Goal: Task Accomplishment & Management: Complete application form

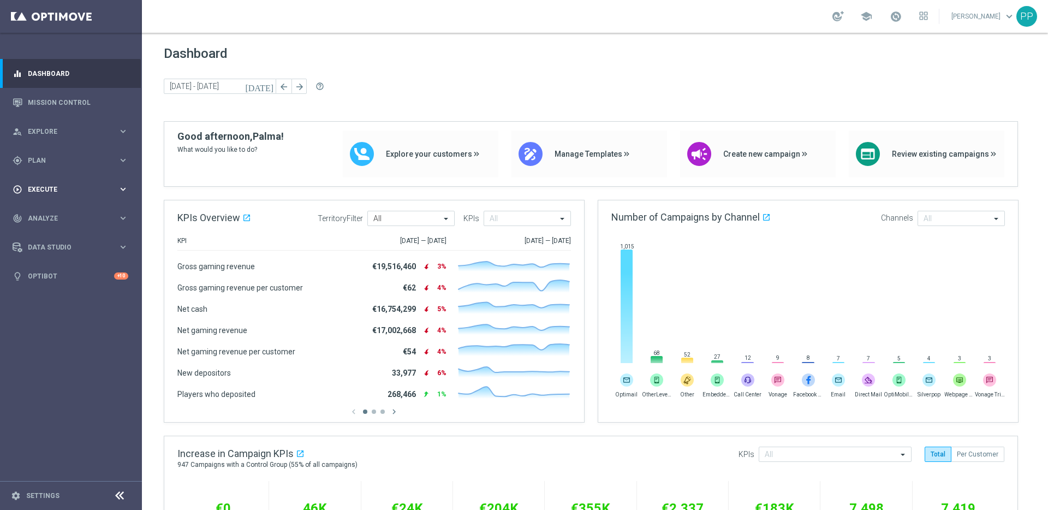
click at [35, 185] on div "play_circle_outline Execute" at bounding box center [65, 190] width 105 height 10
click at [47, 207] on link "Campaign Builder" at bounding box center [70, 211] width 85 height 9
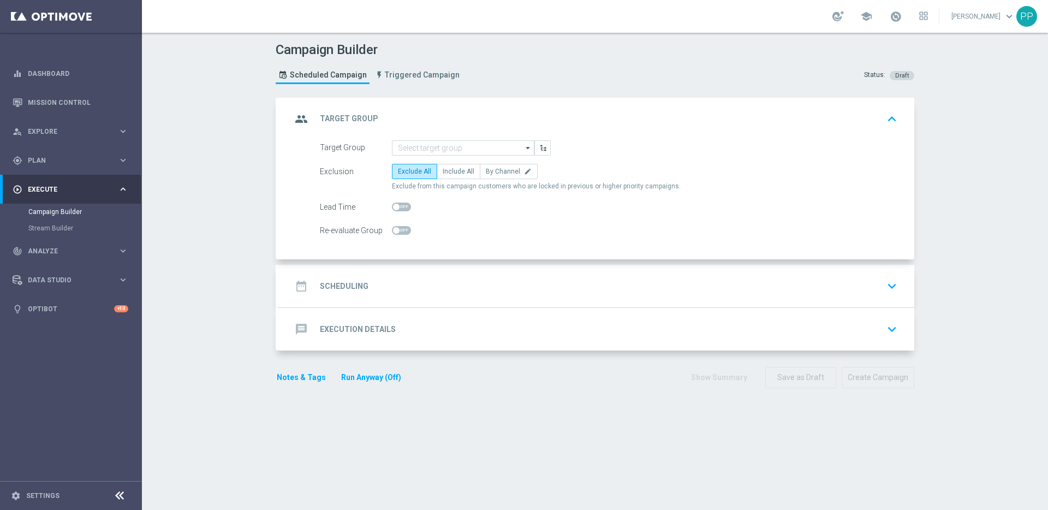
click at [365, 281] on div "date_range Scheduling keyboard_arrow_down" at bounding box center [597, 286] width 610 height 21
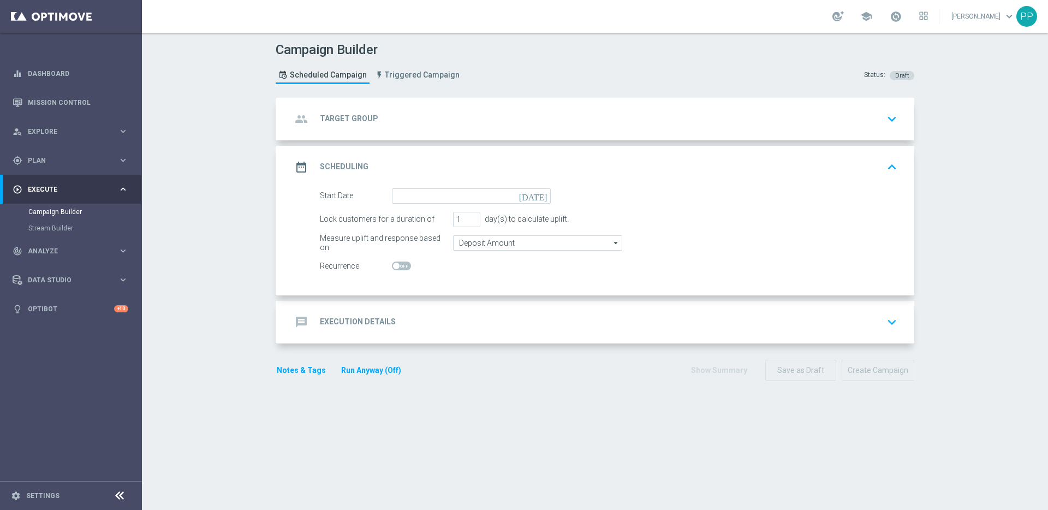
click at [395, 264] on span at bounding box center [401, 265] width 19 height 9
click at [395, 264] on input "checkbox" at bounding box center [401, 265] width 19 height 9
checkbox input "true"
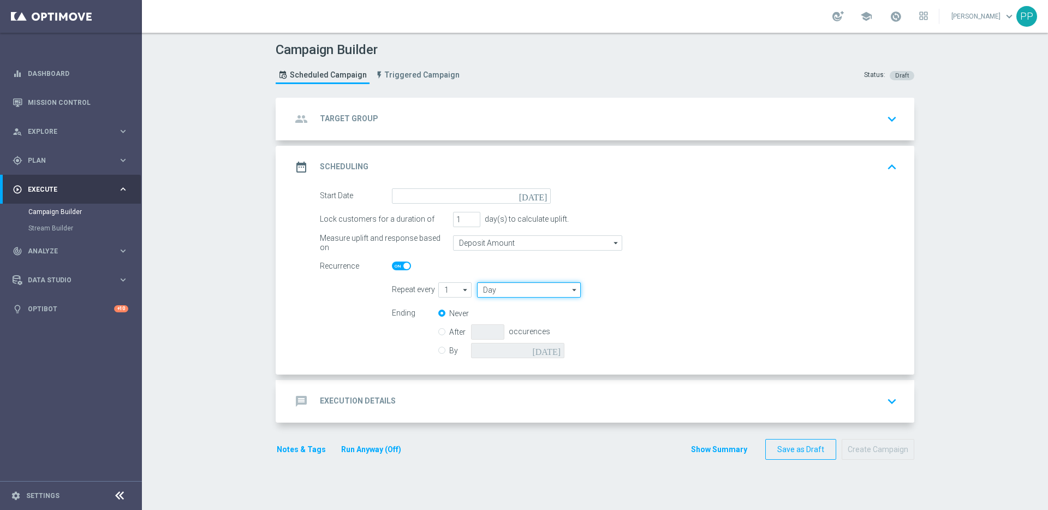
click at [494, 288] on input "Day" at bounding box center [529, 289] width 104 height 15
click at [495, 332] on div "Month" at bounding box center [525, 339] width 97 height 16
type input "Month"
click at [542, 194] on icon "[DATE]" at bounding box center [535, 194] width 32 height 12
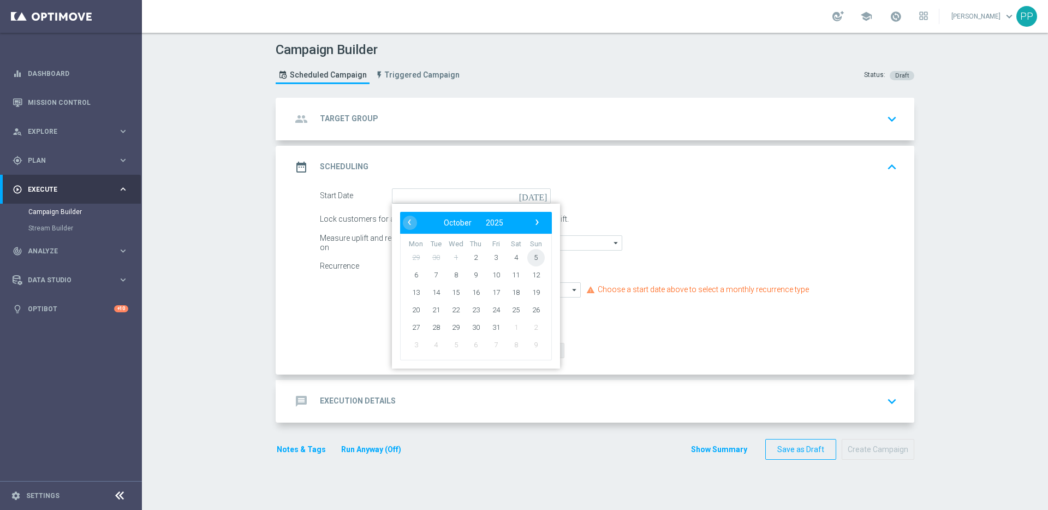
click at [530, 252] on span "5" at bounding box center [535, 256] width 17 height 17
type input "[DATE]"
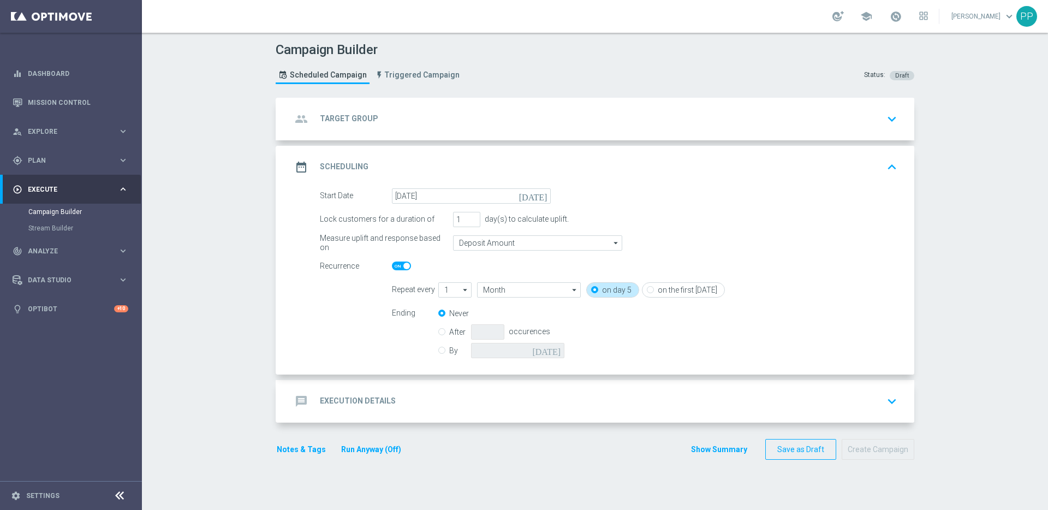
click at [538, 195] on icon "[DATE]" at bounding box center [535, 194] width 32 height 12
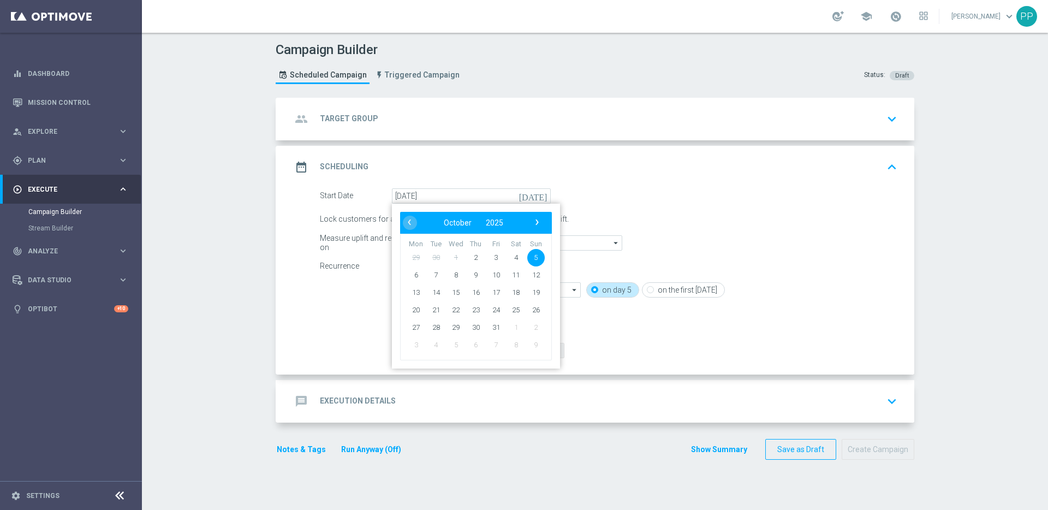
click at [535, 257] on span "5" at bounding box center [535, 256] width 17 height 17
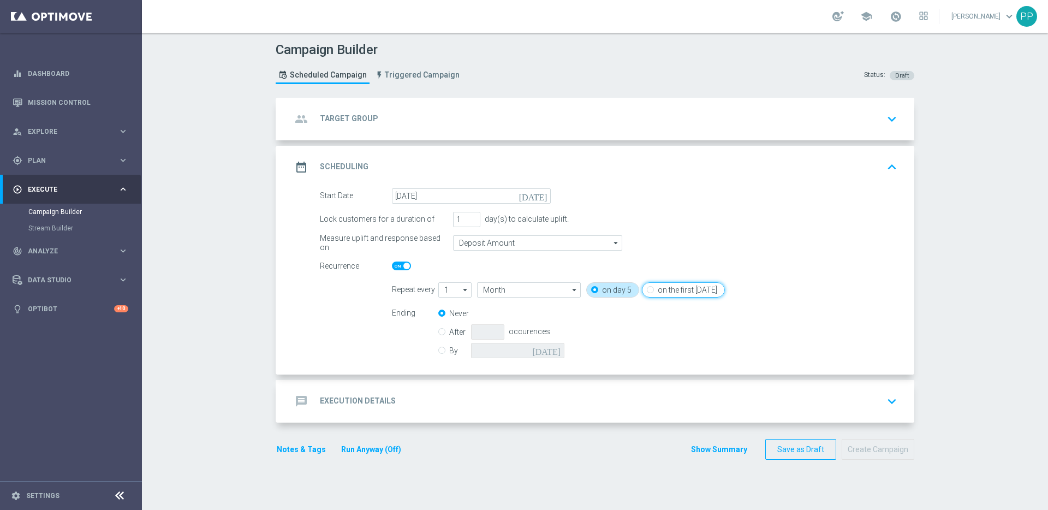
click at [647, 290] on input "on the first [DATE]" at bounding box center [650, 290] width 7 height 7
radio input "true"
radio input "false"
click at [439, 350] on input "By" at bounding box center [441, 348] width 7 height 7
radio input "true"
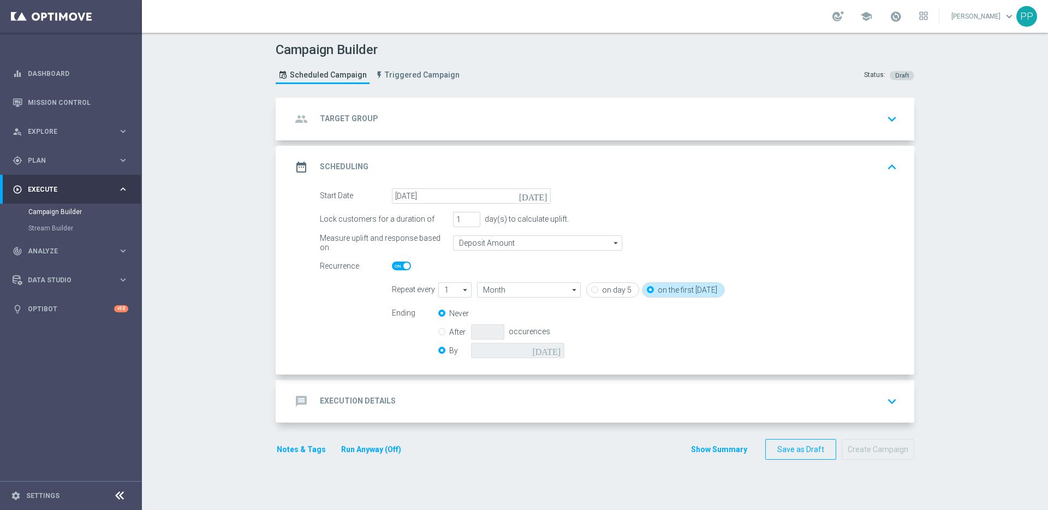
radio input "false"
click at [555, 350] on icon "[DATE]" at bounding box center [548, 349] width 32 height 12
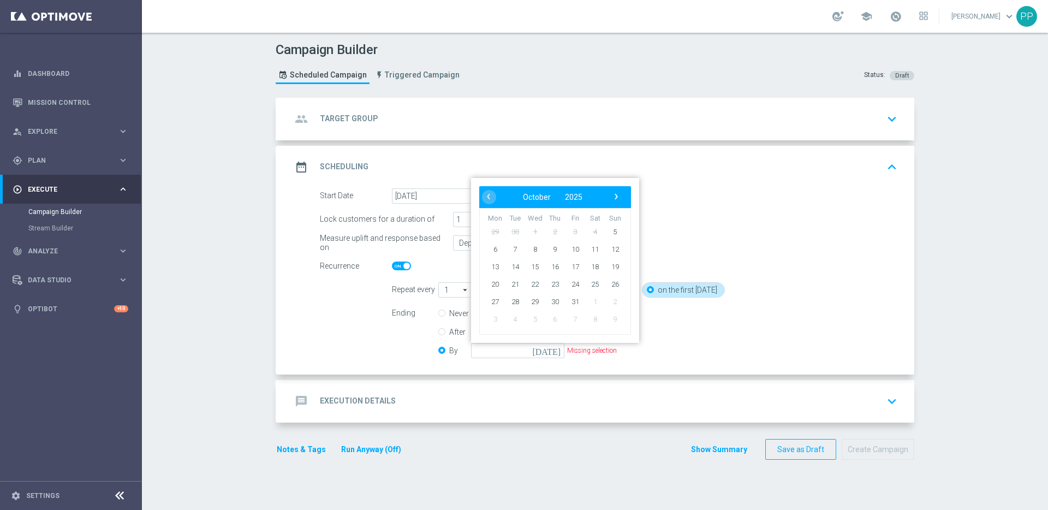
click at [688, 346] on div "Ending Never After occurences By [DATE] ‹ ​ October ​ 2025 ​ › Mon Tue Wed Thu …" at bounding box center [645, 334] width 522 height 56
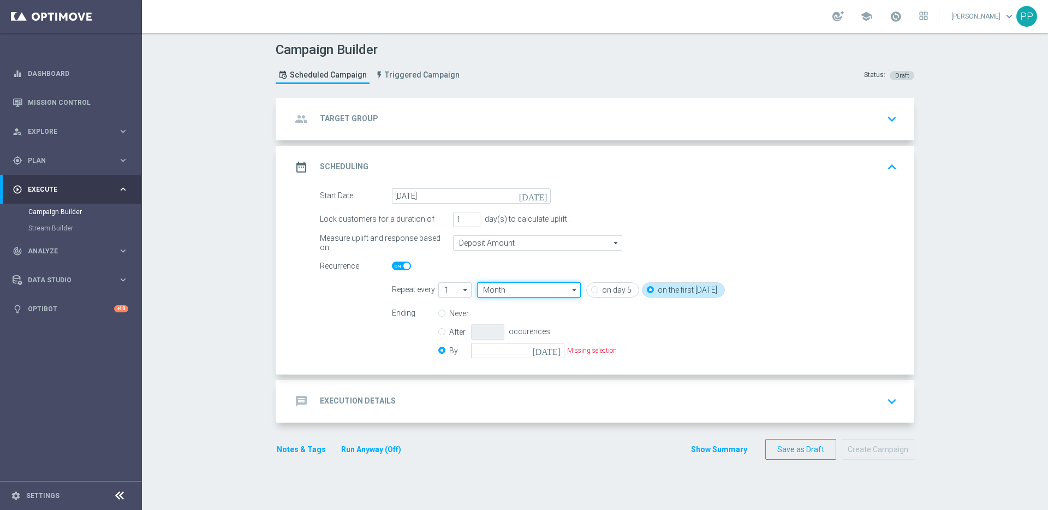
click at [507, 292] on input "Month" at bounding box center [529, 289] width 104 height 15
click at [510, 317] on div "Week" at bounding box center [525, 322] width 97 height 16
type input "Week"
drag, startPoint x: 448, startPoint y: 290, endPoint x: 433, endPoint y: 288, distance: 15.0
click at [438, 288] on input "1" at bounding box center [454, 289] width 33 height 15
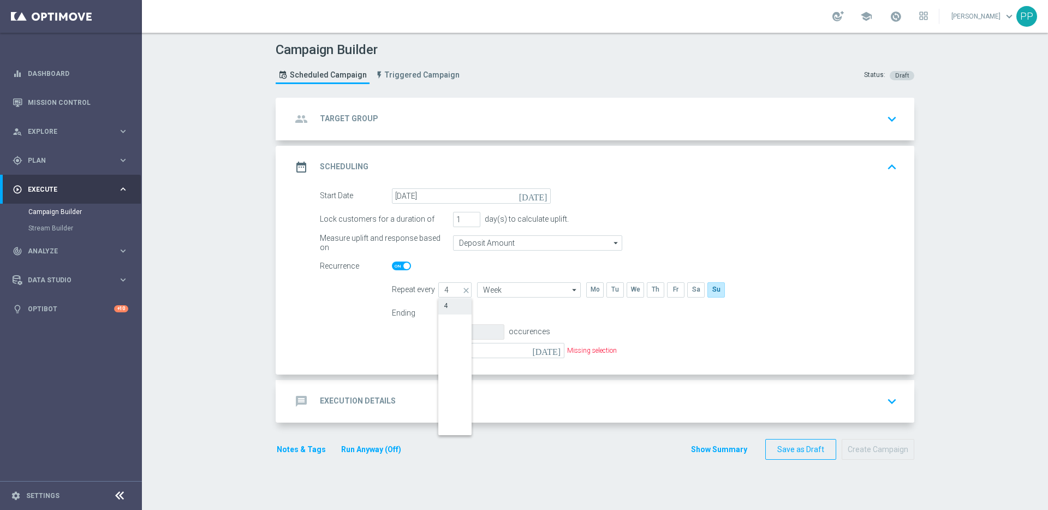
click at [450, 302] on div "4" at bounding box center [454, 305] width 33 height 15
type input "4"
type input "Weeks"
click at [538, 315] on div "Never" at bounding box center [527, 313] width 179 height 15
click at [438, 349] on input "By" at bounding box center [441, 348] width 7 height 7
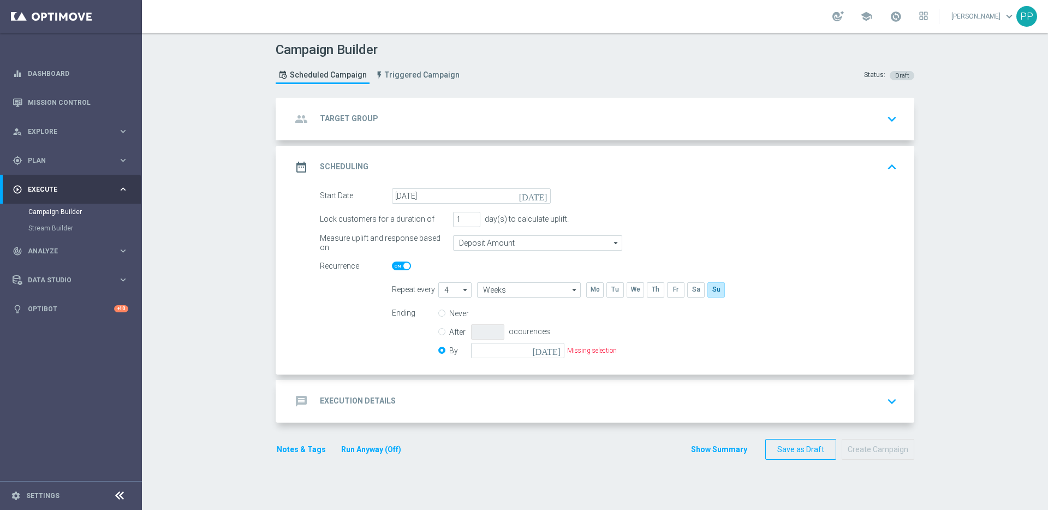
click at [560, 349] on div "[DATE] Missing selection" at bounding box center [544, 350] width 146 height 15
click at [548, 349] on icon "[DATE]" at bounding box center [548, 349] width 32 height 12
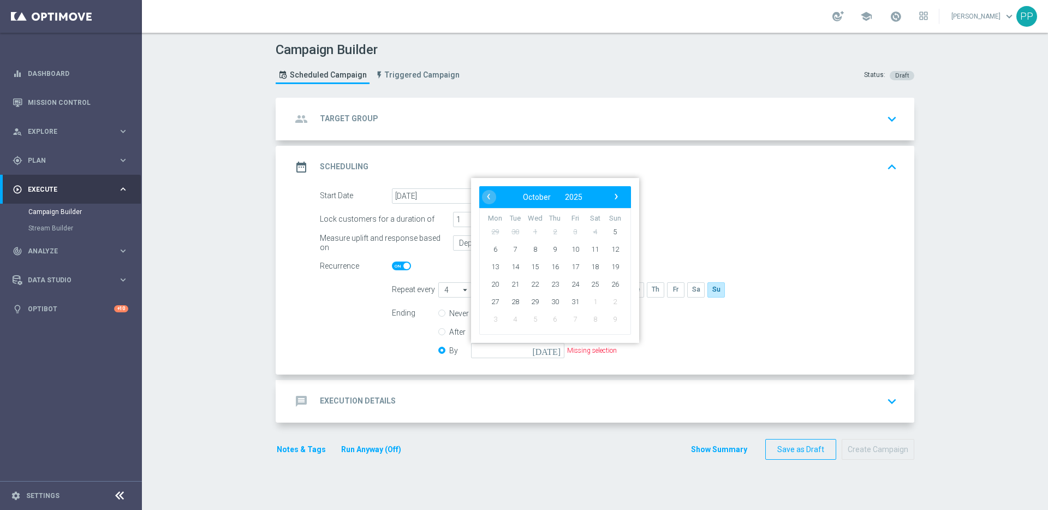
click at [656, 318] on div "Ending Never After occurences By [DATE] ‹ ​ October ​ 2025 ​ › Mon Tue Wed Thu …" at bounding box center [645, 334] width 522 height 56
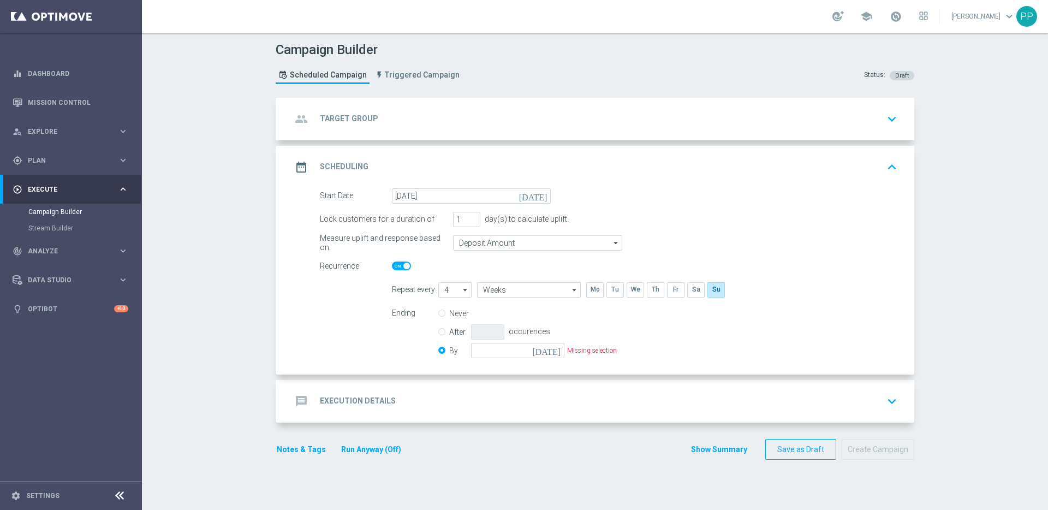
click at [441, 311] on input "Never" at bounding box center [441, 314] width 7 height 7
radio input "true"
radio input "false"
click at [352, 116] on h2 "Target Group" at bounding box center [349, 119] width 58 height 10
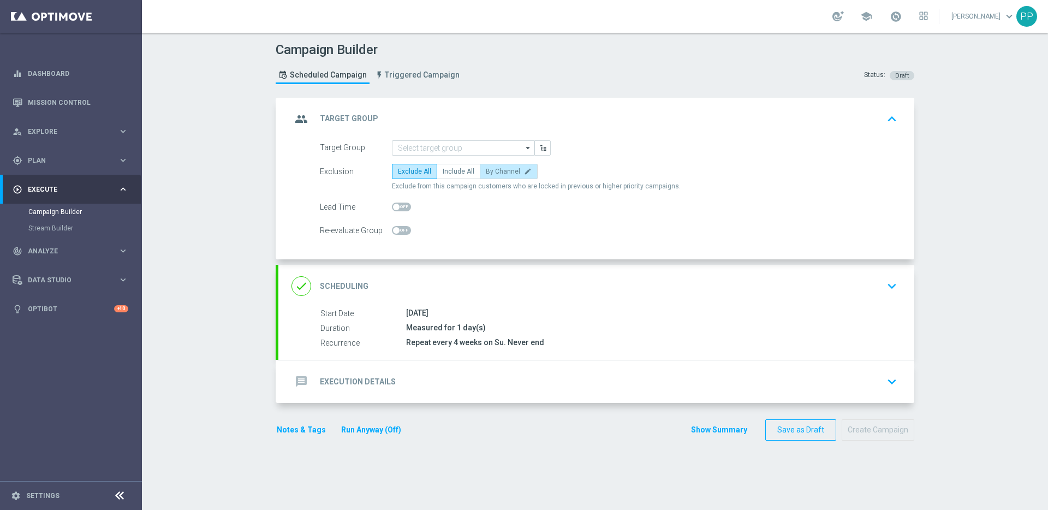
click at [496, 173] on span "By Channel" at bounding box center [503, 172] width 34 height 8
click at [493, 173] on input "By Channel edit" at bounding box center [489, 173] width 7 height 7
radio input "true"
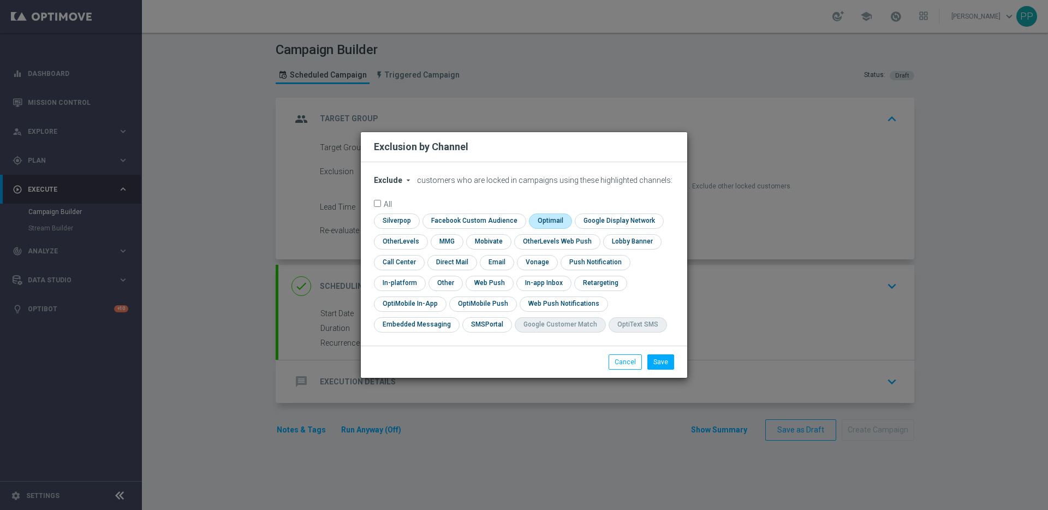
click at [544, 216] on input "checkbox" at bounding box center [549, 220] width 41 height 15
checkbox input "true"
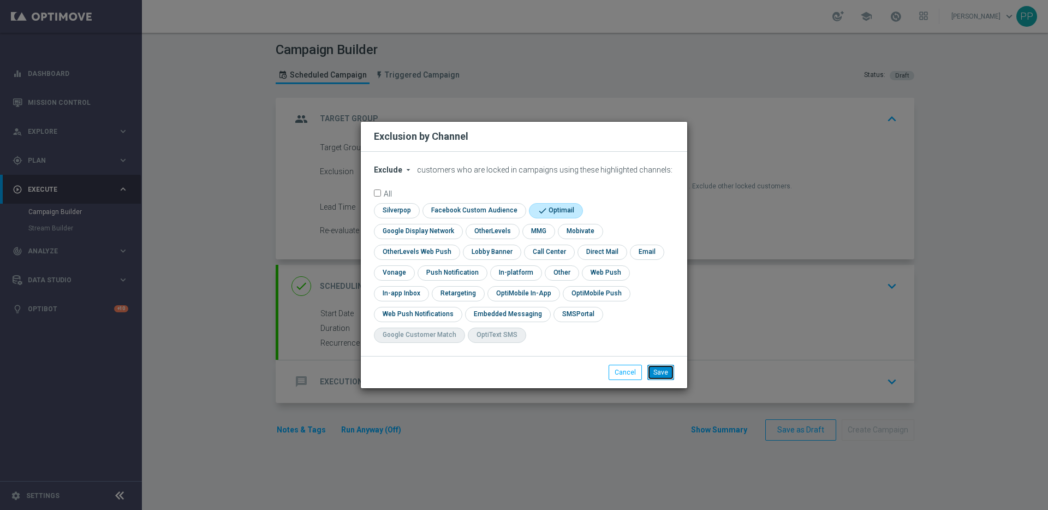
click at [667, 365] on button "Save" at bounding box center [660, 372] width 27 height 15
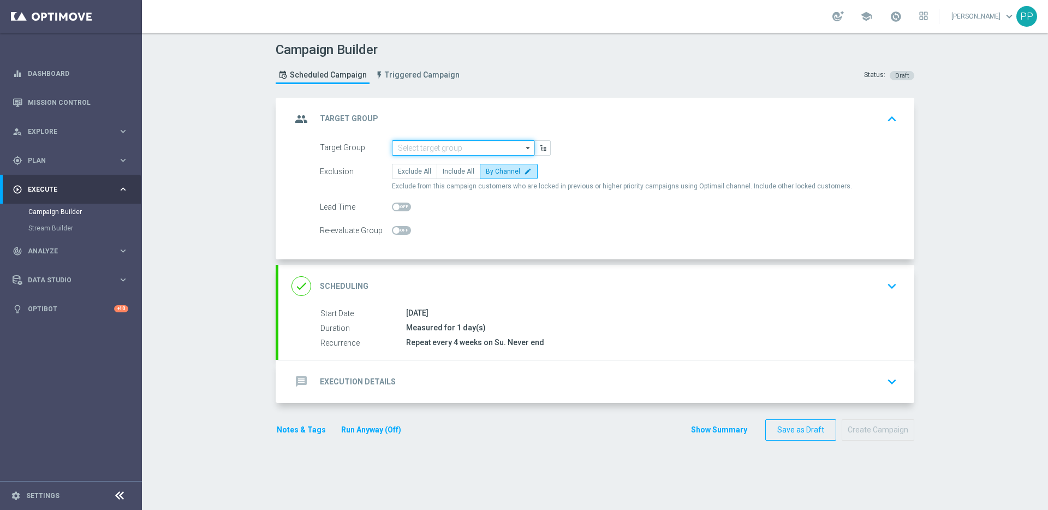
click at [418, 148] on input at bounding box center [463, 147] width 142 height 15
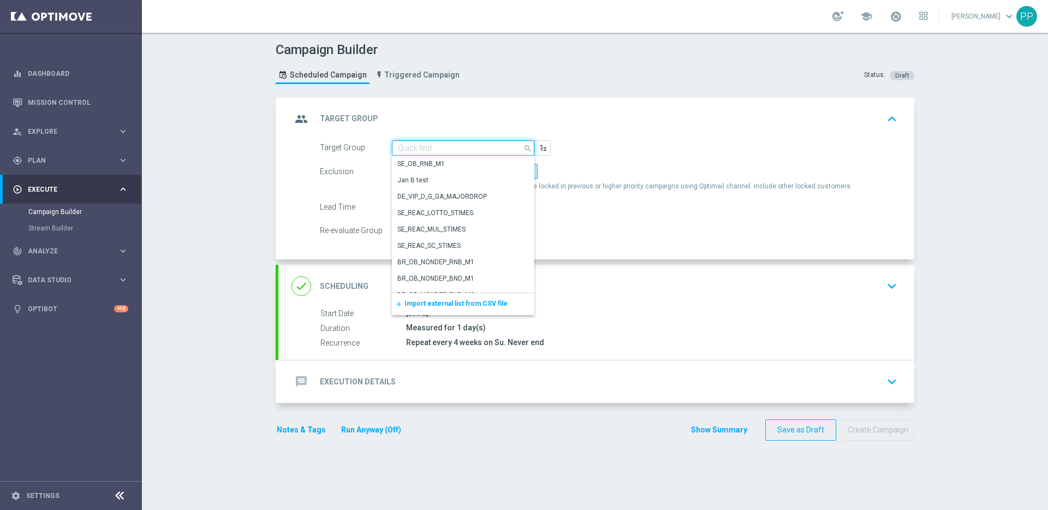
paste input "AT__645_Sun_JL1_ACT_1__NVIP_EMA_AUT_LT"
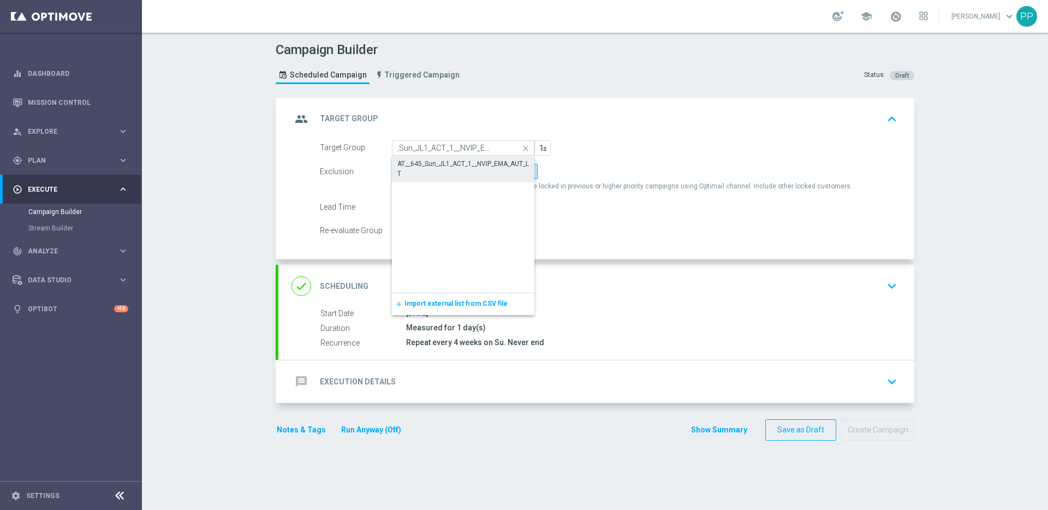
click at [418, 170] on div "AT__645_Sun_JL1_ACT_1__NVIP_EMA_AUT_LT" at bounding box center [463, 169] width 132 height 20
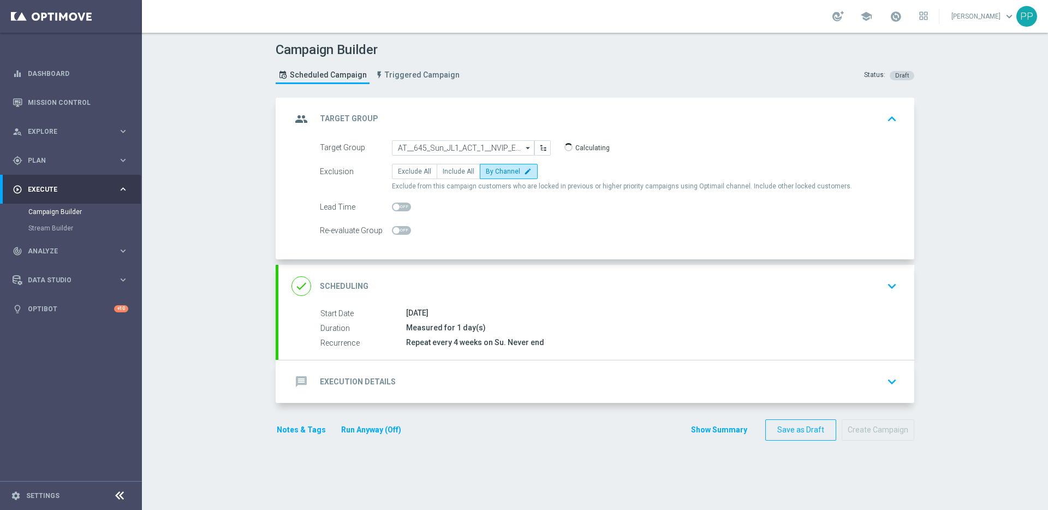
type input "AT__645_Sun_JL1_ACT_1__NVIP_EMA_AUT_LT"
click at [443, 170] on span "Include All" at bounding box center [459, 172] width 32 height 8
click at [443, 170] on input "Include All" at bounding box center [446, 173] width 7 height 7
radio input "true"
click at [491, 171] on span "By Channel" at bounding box center [503, 172] width 34 height 8
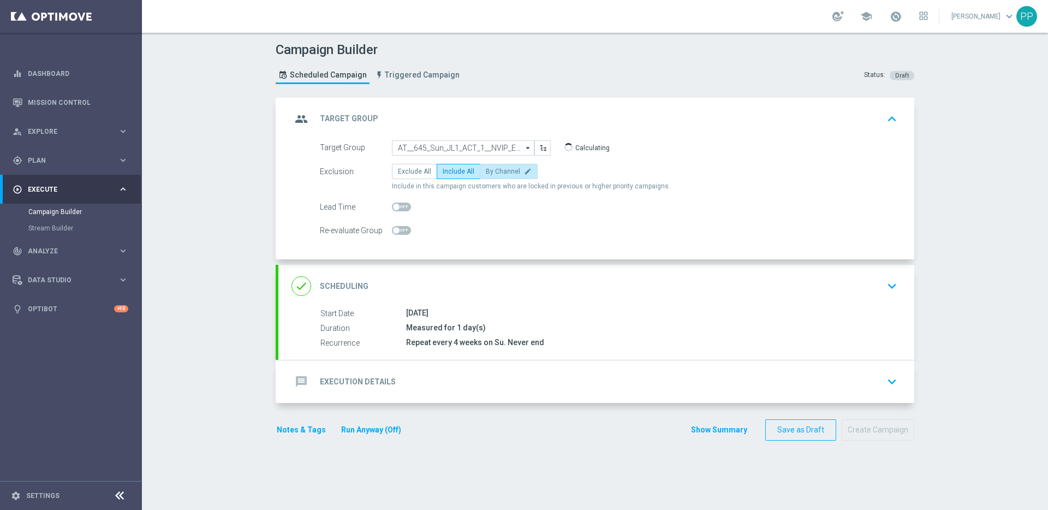
click at [491, 171] on input "By Channel edit" at bounding box center [489, 173] width 7 height 7
radio input "true"
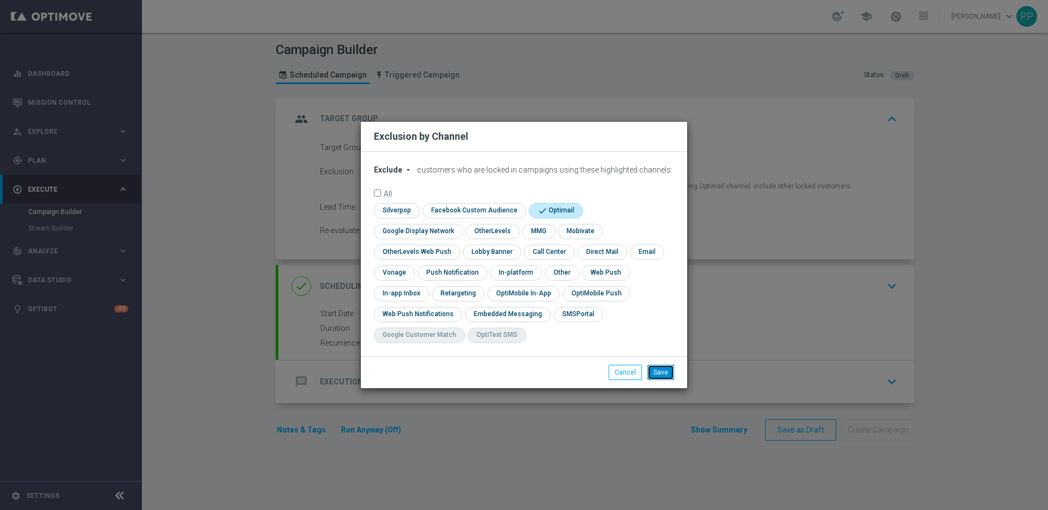
click at [664, 365] on button "Save" at bounding box center [660, 372] width 27 height 15
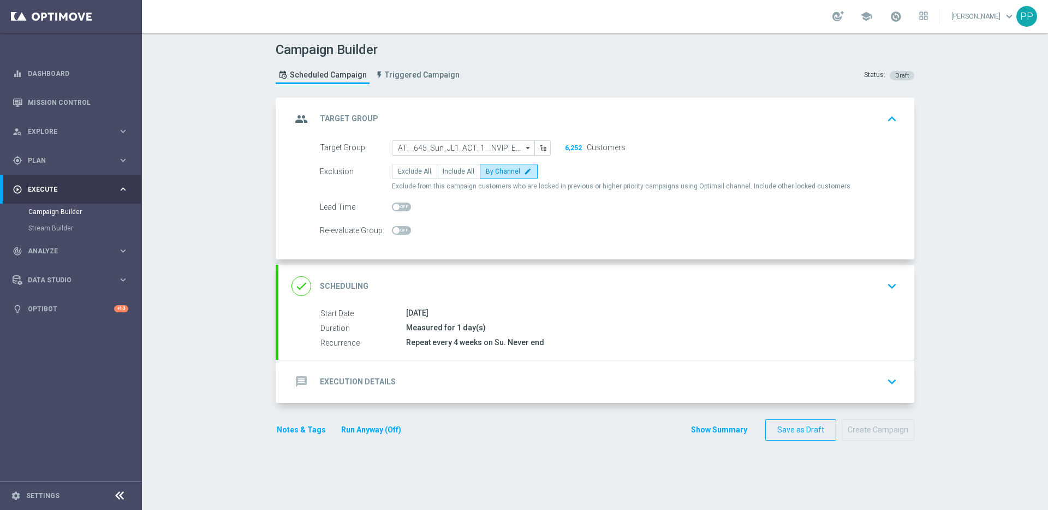
click at [335, 279] on div "done Scheduling" at bounding box center [330, 286] width 77 height 20
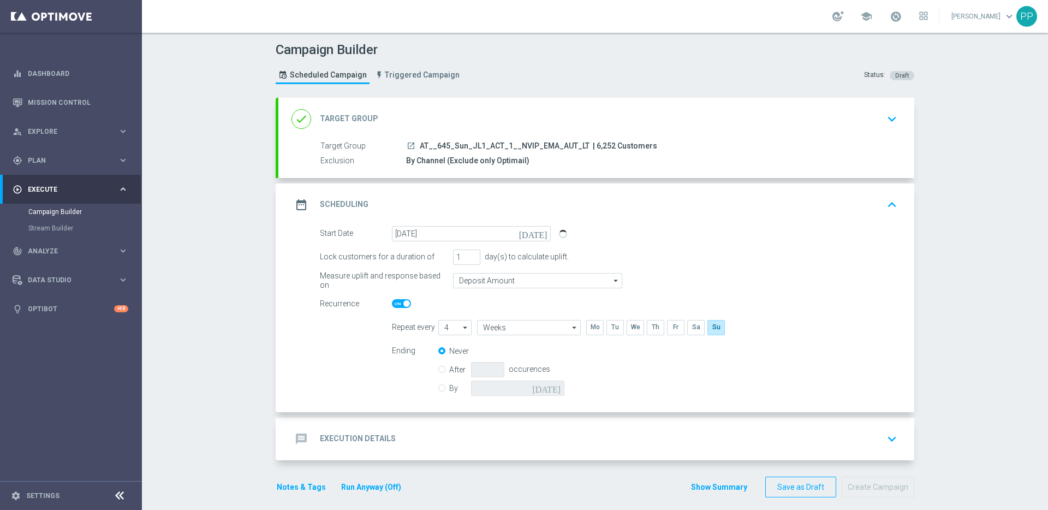
click at [594, 141] on span "| 6,252 Customers" at bounding box center [625, 146] width 64 height 10
copy span "6,252"
click at [347, 437] on h2 "Execution Details" at bounding box center [358, 438] width 76 height 10
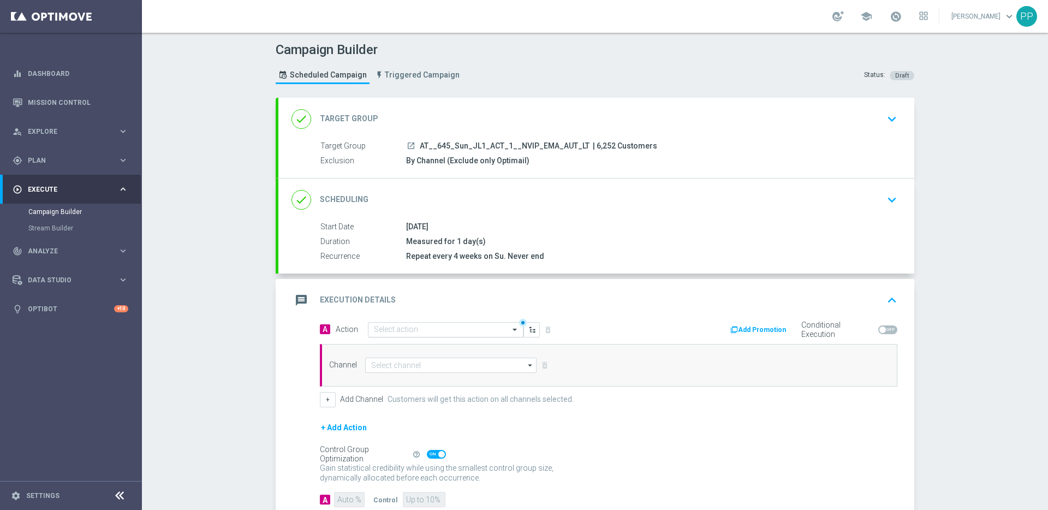
click at [377, 325] on input "text" at bounding box center [435, 329] width 122 height 9
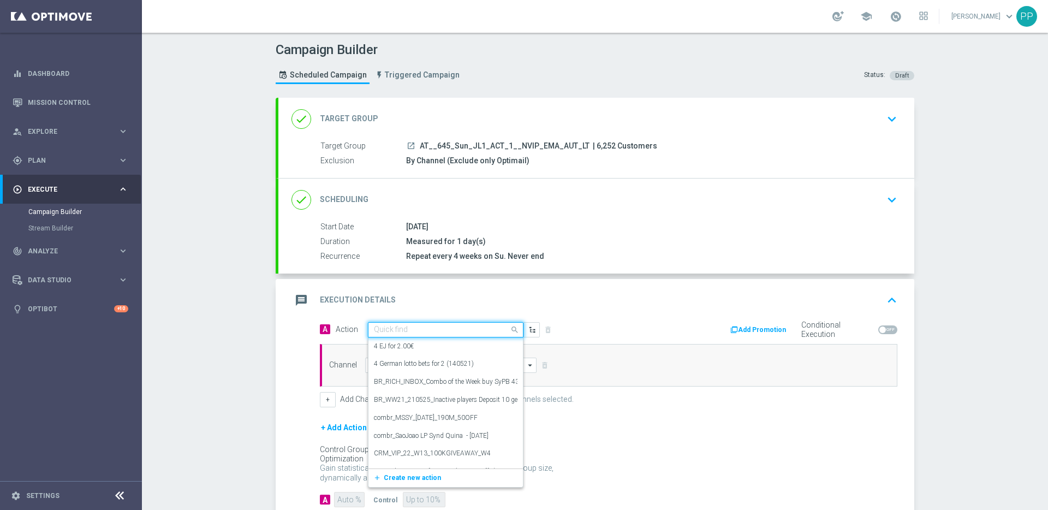
paste input "AT Lotto: 5€ Voucher - OfferBundle"
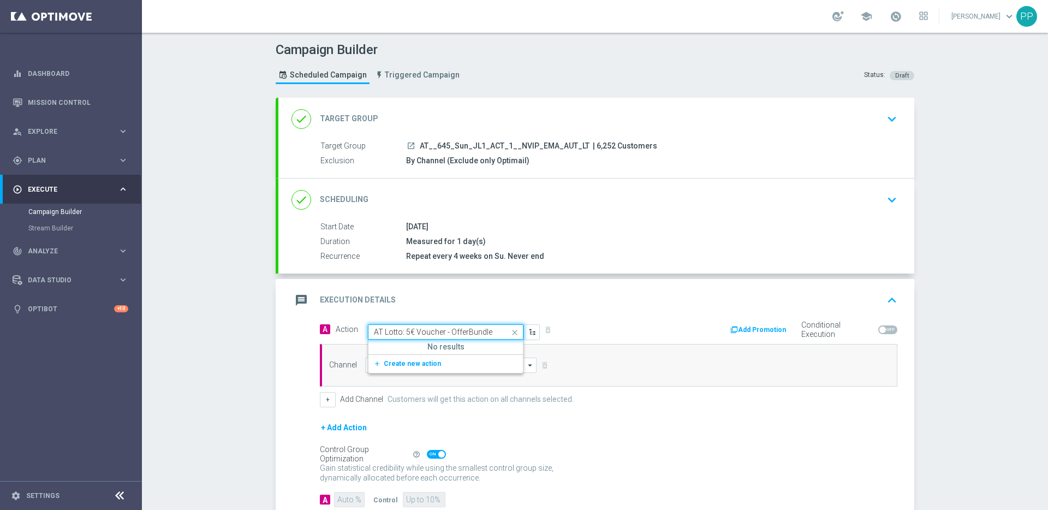
drag, startPoint x: 487, startPoint y: 331, endPoint x: 340, endPoint y: 329, distance: 147.4
click at [340, 329] on span "Action Quick find AT Lotto: 5€ Voucher - OfferBundle No results add_new Create …" at bounding box center [438, 331] width 204 height 15
paste input "Lotto Auto AT Lotto Sun -"
type input "Lotto Auto AT Lotto Sun - 5€ Voucher - OfferBundle"
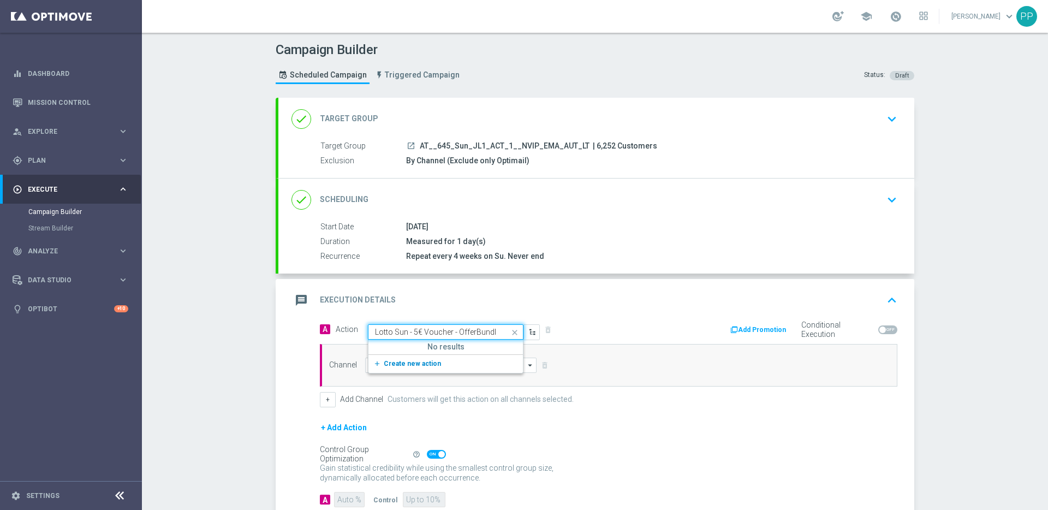
click at [401, 366] on span "Create new action" at bounding box center [412, 364] width 57 height 8
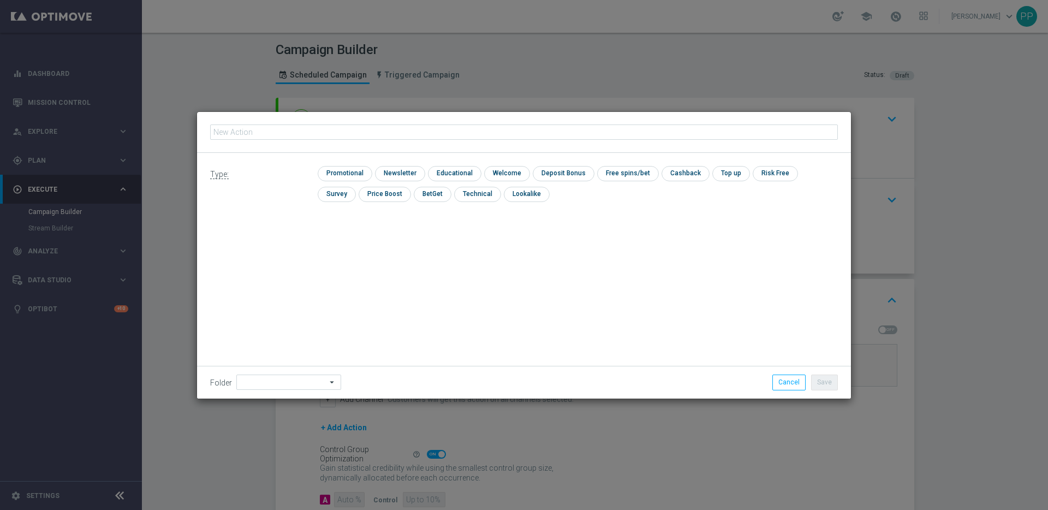
type input "Lotto Auto AT Lotto Sun - 5€ Voucher - OfferBundle"
click at [344, 175] on input "checkbox" at bounding box center [344, 173] width 52 height 15
checkbox input "true"
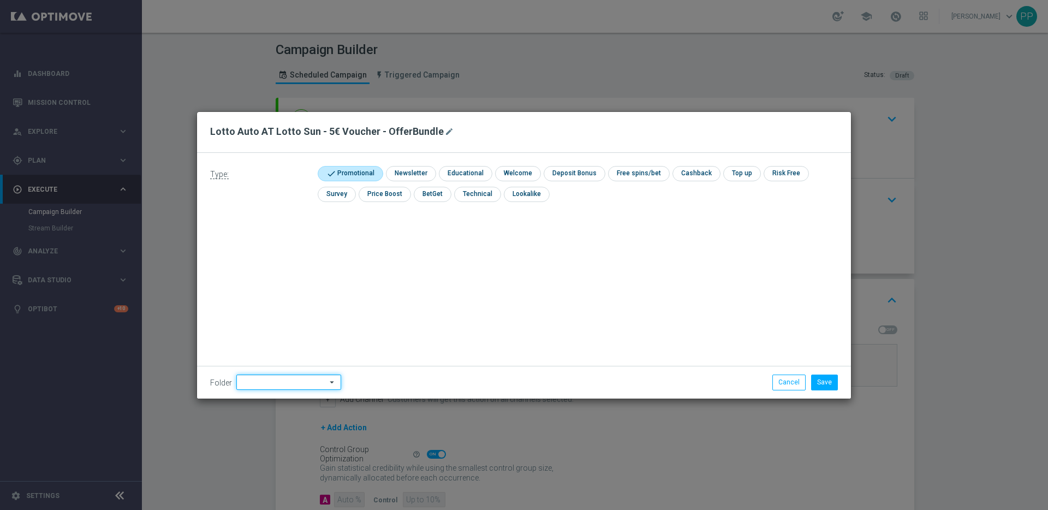
click at [267, 388] on input at bounding box center [288, 381] width 105 height 15
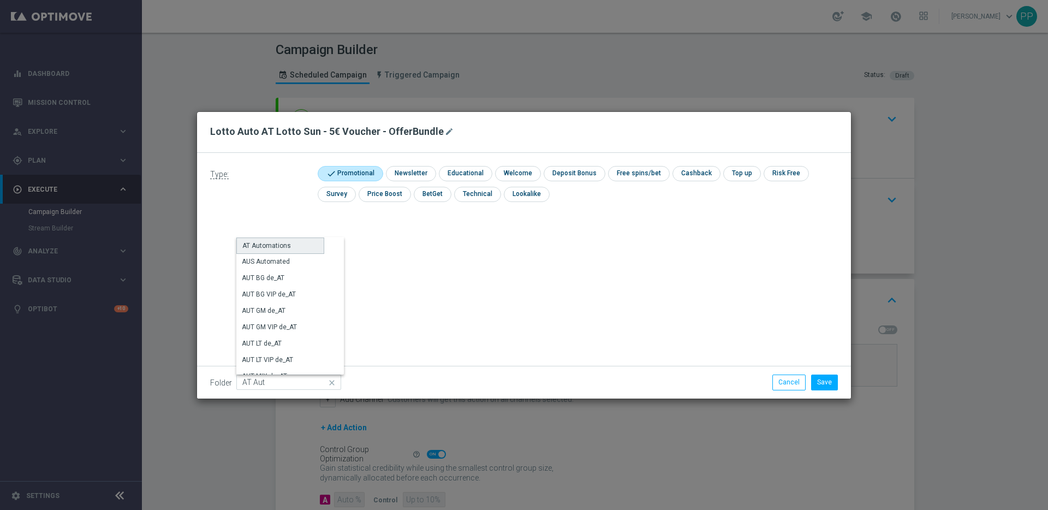
click at [269, 244] on div "AT Automations" at bounding box center [266, 246] width 49 height 10
type input "AT Automations"
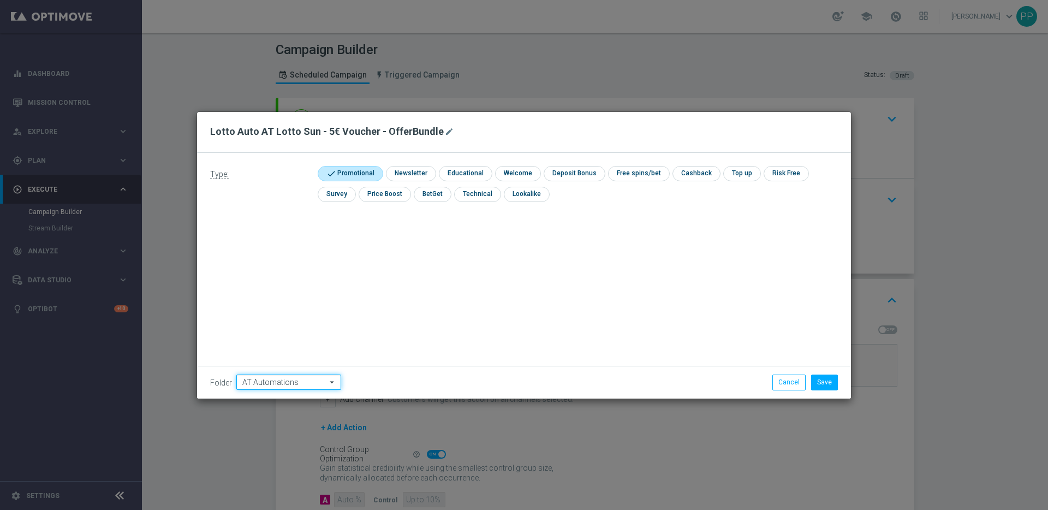
click at [294, 385] on input "AT Automations" at bounding box center [288, 381] width 105 height 15
click at [465, 332] on div "Type: check Promotional check Newsletter check Educational check Welcome check …" at bounding box center [524, 276] width 654 height 246
type input "AT Automations"
click at [834, 386] on button "Save" at bounding box center [824, 381] width 27 height 15
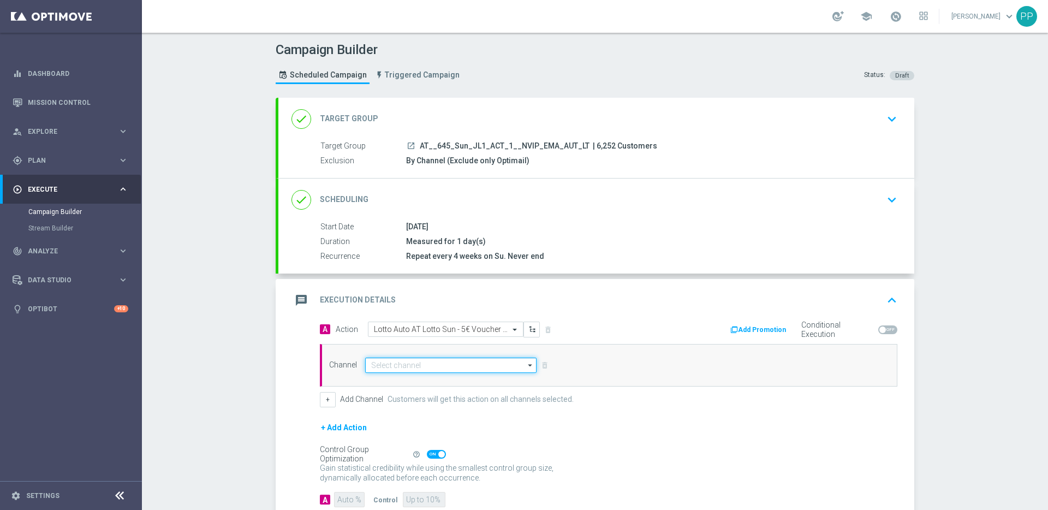
click at [430, 362] on input at bounding box center [450, 365] width 171 height 15
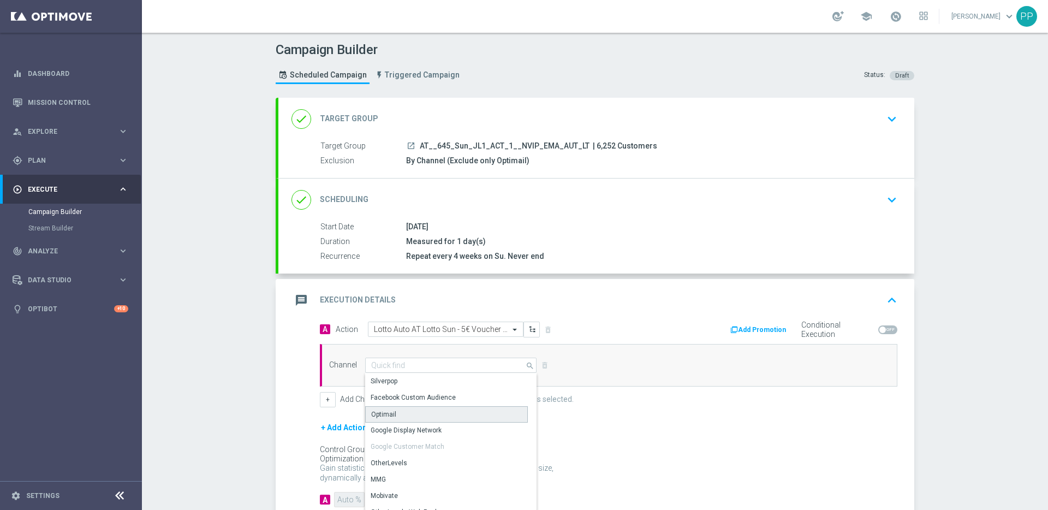
click at [380, 414] on div "Optimail" at bounding box center [383, 414] width 25 height 10
type input "Optimail"
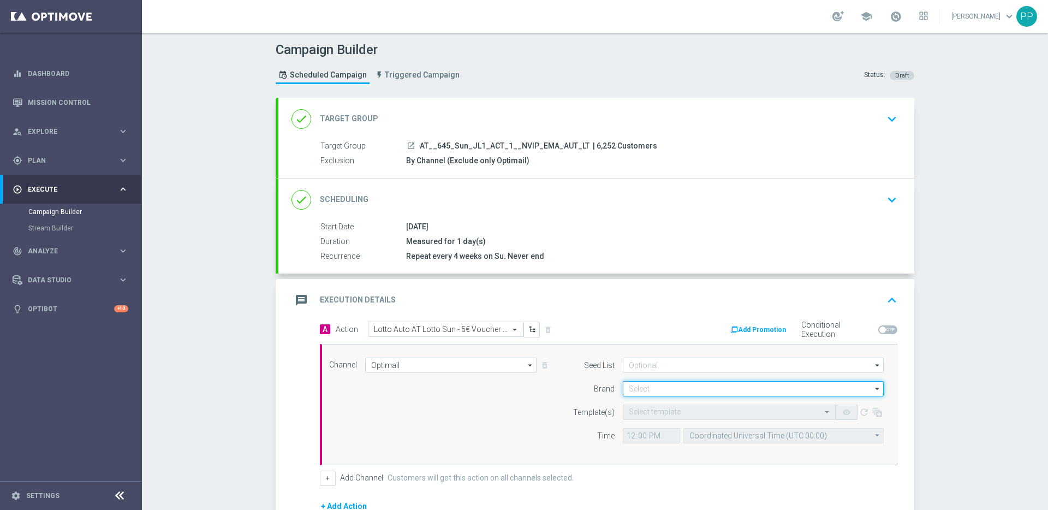
click at [633, 391] on input at bounding box center [753, 388] width 261 height 15
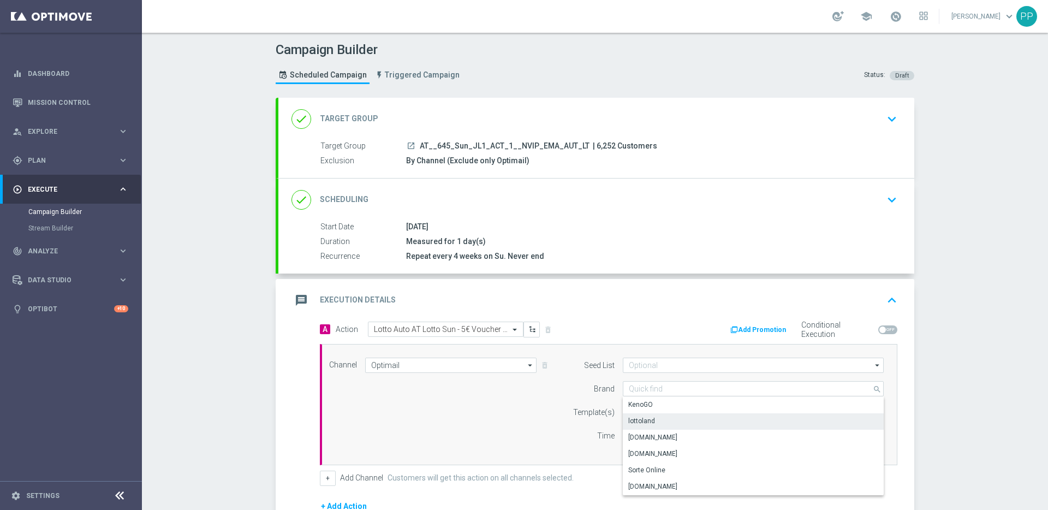
click at [635, 418] on div "lottoland" at bounding box center [641, 421] width 27 height 10
type input "lottoland"
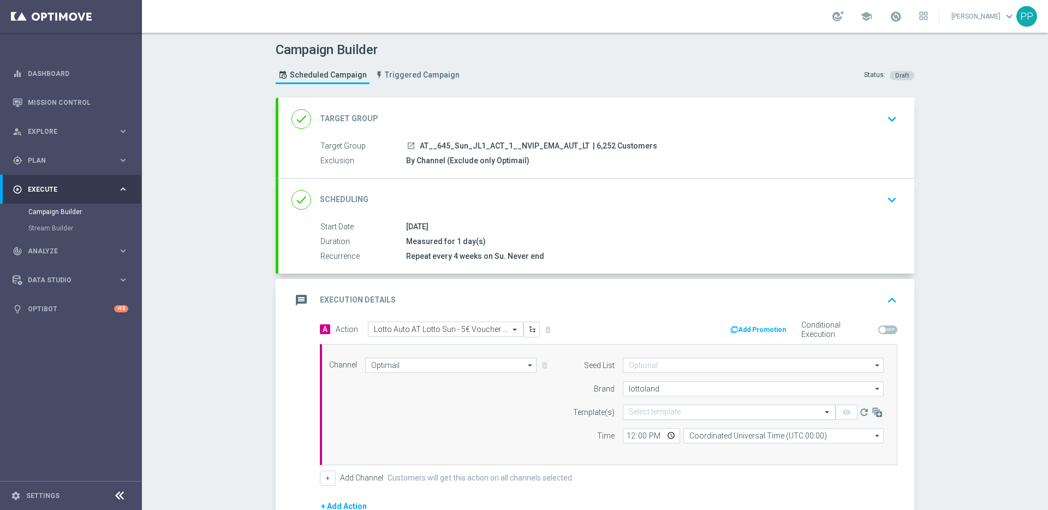
click at [631, 408] on input "text" at bounding box center [718, 412] width 179 height 9
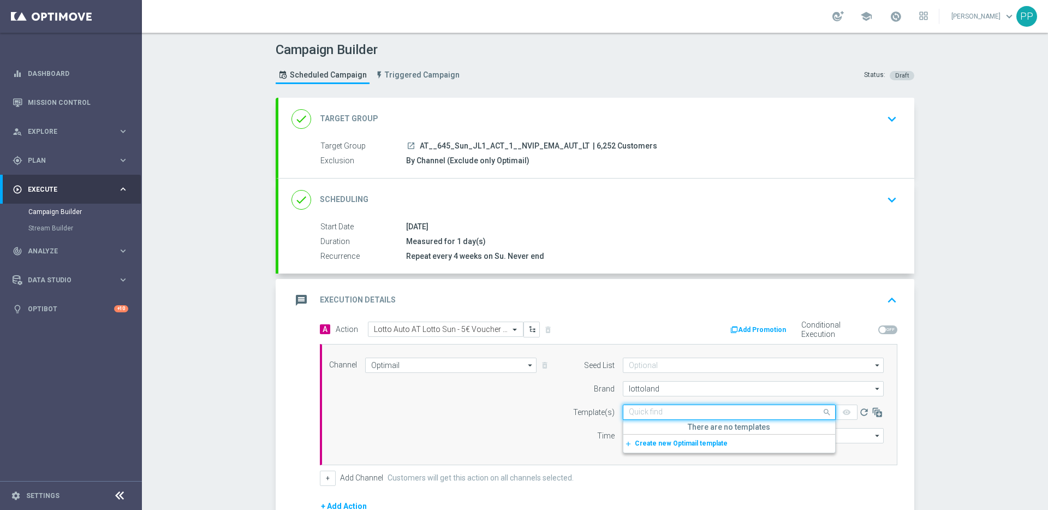
paste input "AT__645_ACTIVE_OB_5VOUCHER__NVIP_EMA_AUT_LT"
click at [639, 428] on label "AT__645_ACTIVE_OB_5VOUCHER__NVIP_EMA_AUT_LT" at bounding box center [708, 428] width 159 height 9
type input "AT__645_ACTIVE_OB_5VOUCHER__NVIP_EMA_AUT_LT"
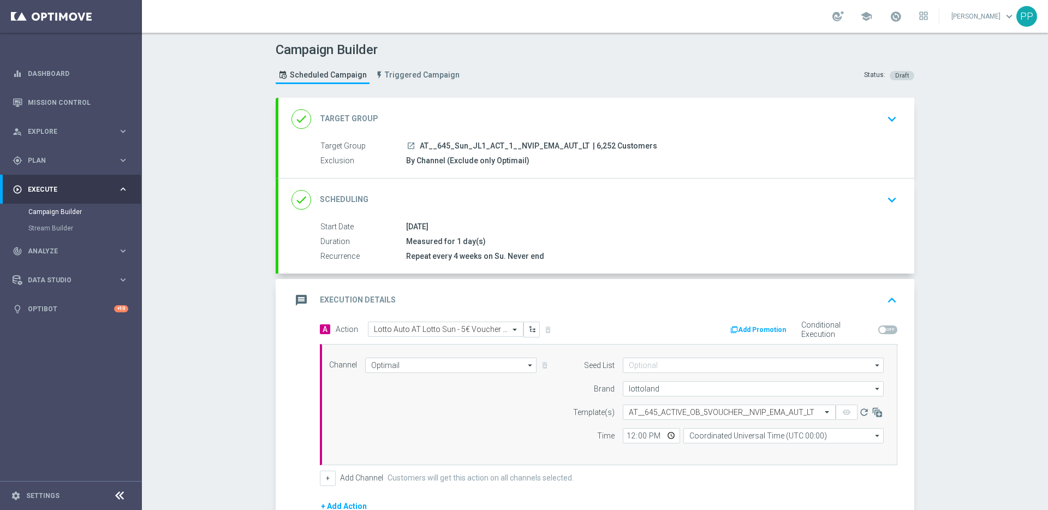
scroll to position [0, 0]
click at [575, 412] on label "Template(s)" at bounding box center [593, 412] width 41 height 9
click at [625, 441] on input "12:00" at bounding box center [651, 435] width 57 height 15
type input "11:00"
click at [733, 433] on input "Coordinated Universal Time (UTC 00:00)" at bounding box center [783, 435] width 200 height 15
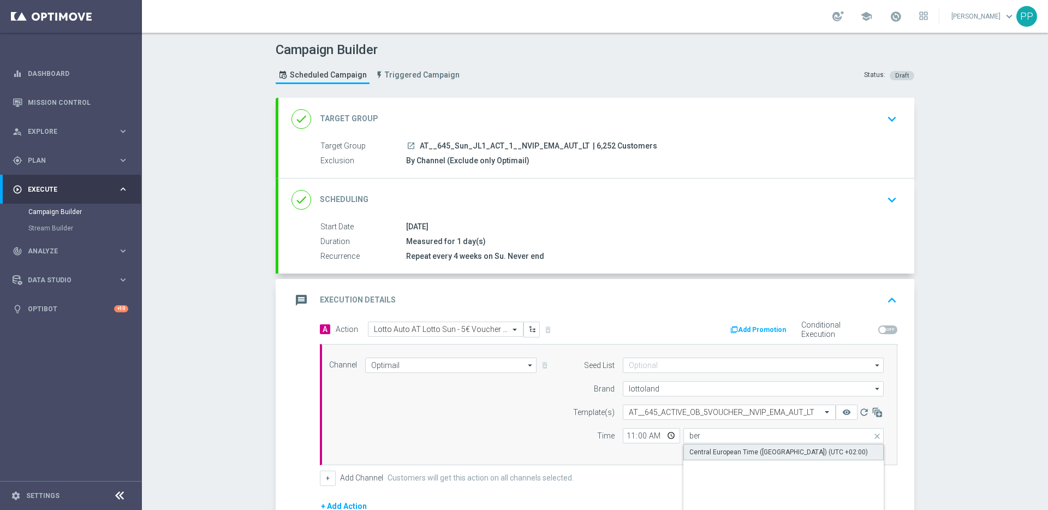
click at [730, 448] on div "Central European Time ([GEOGRAPHIC_DATA]) (UTC +02:00)" at bounding box center [778, 452] width 179 height 10
type input "Central European Time ([GEOGRAPHIC_DATA]) (UTC +02:00)"
click at [678, 460] on div "Channel Optimail Optimail arrow_drop_down Show Selected 1 of 26 Silverpop" at bounding box center [609, 404] width 578 height 121
click at [763, 333] on button "Add Promotion" at bounding box center [759, 330] width 61 height 12
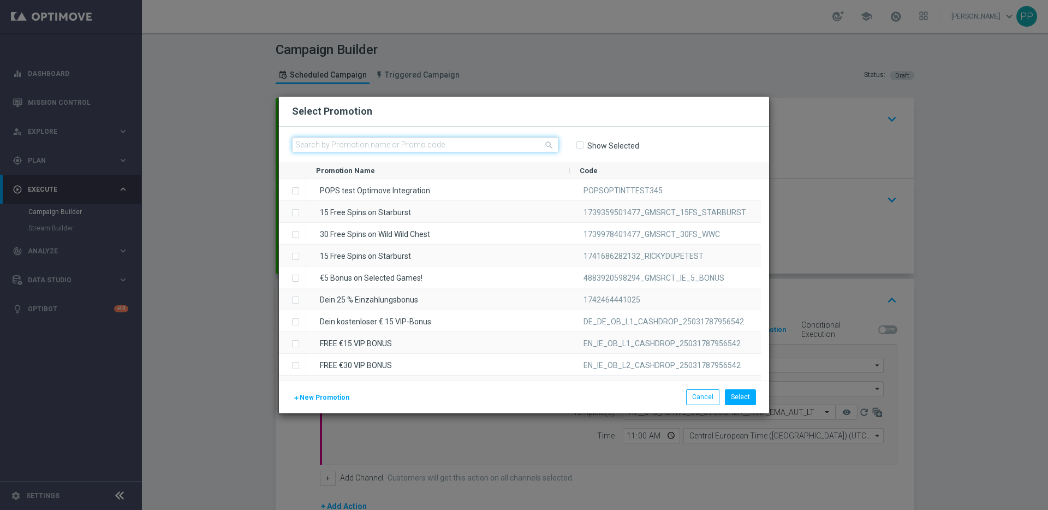
click at [368, 144] on input "text" at bounding box center [425, 144] width 266 height 15
paste input "AT_AUTO_645_SUN_AMLE9DE8HDEU82CFMF9BMY5"
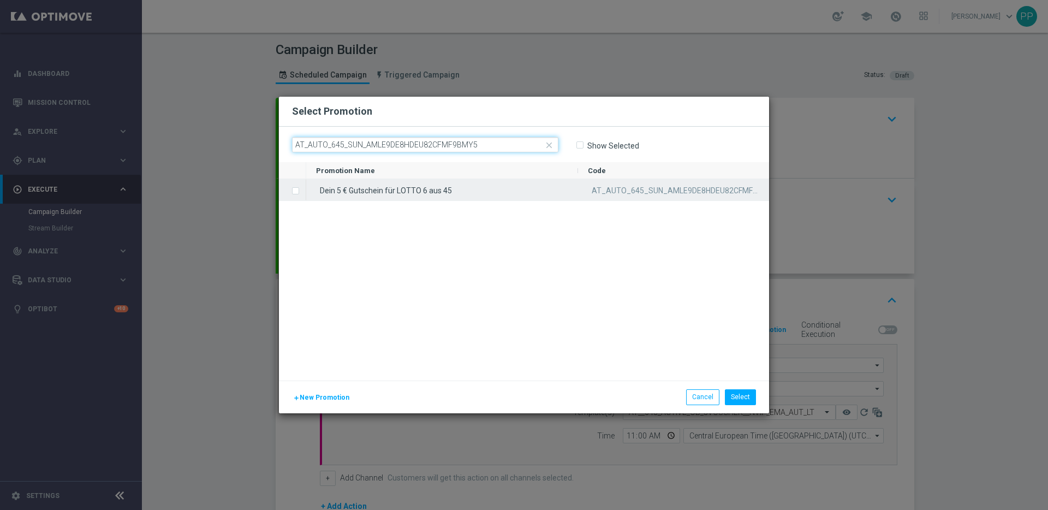
type input "AT_AUTO_645_SUN_AMLE9DE8HDEU82CFMF9BMY5"
click at [302, 191] on label "Press SPACE to select this row." at bounding box center [304, 192] width 4 height 10
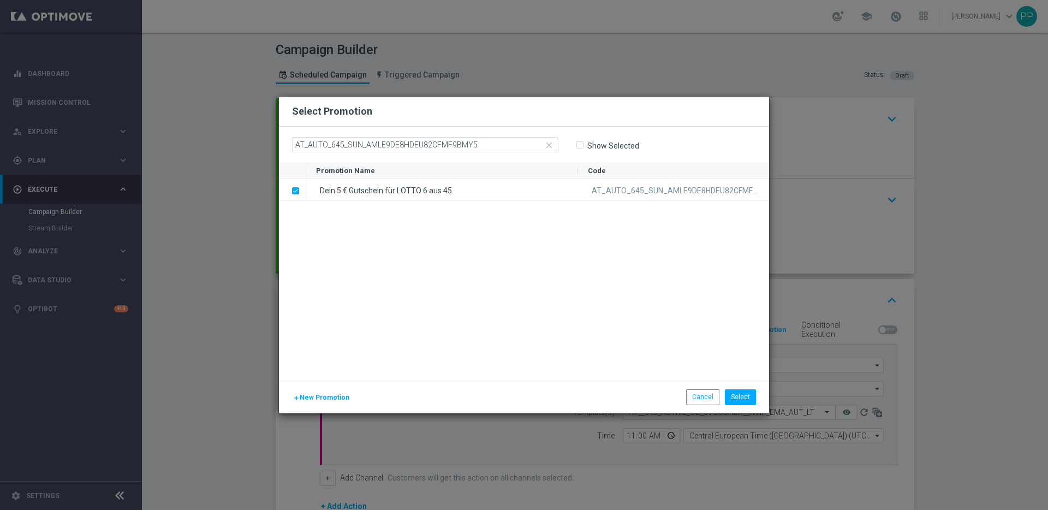
click at [641, 328] on div "Dein 5 € Gutschein für LOTTO 6 aus 45 AT_AUTO_645_SUN_AMLE9DE8HDEU82CFMF9BMY5" at bounding box center [537, 279] width 463 height 201
click at [745, 403] on button "Select" at bounding box center [740, 396] width 31 height 15
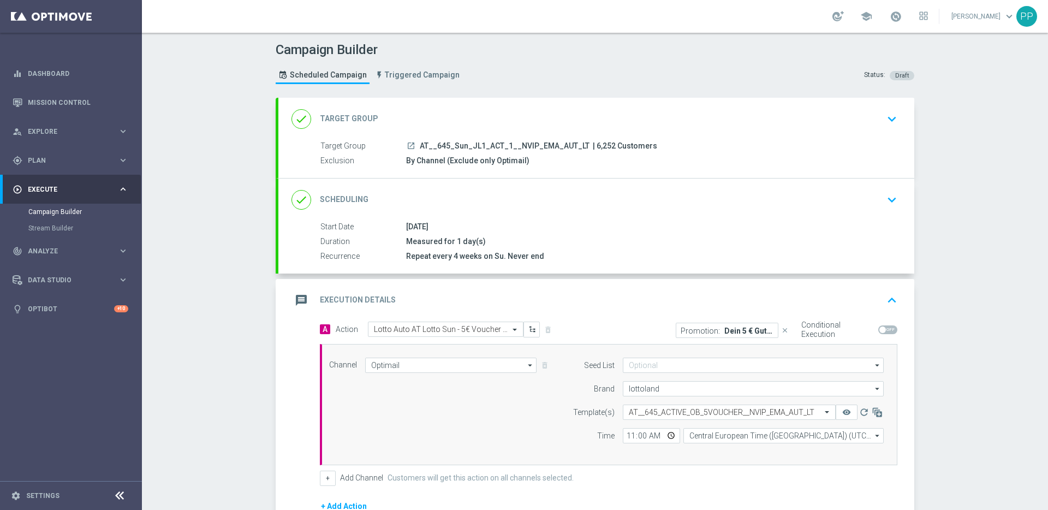
click at [881, 329] on span at bounding box center [882, 329] width 7 height 7
click at [881, 329] on input "checkbox" at bounding box center [887, 329] width 19 height 9
checkbox input "true"
click at [522, 441] on div "Channel Optimail Optimail arrow_drop_down Show Selected 1 of 26 Silverpop" at bounding box center [606, 405] width 571 height 94
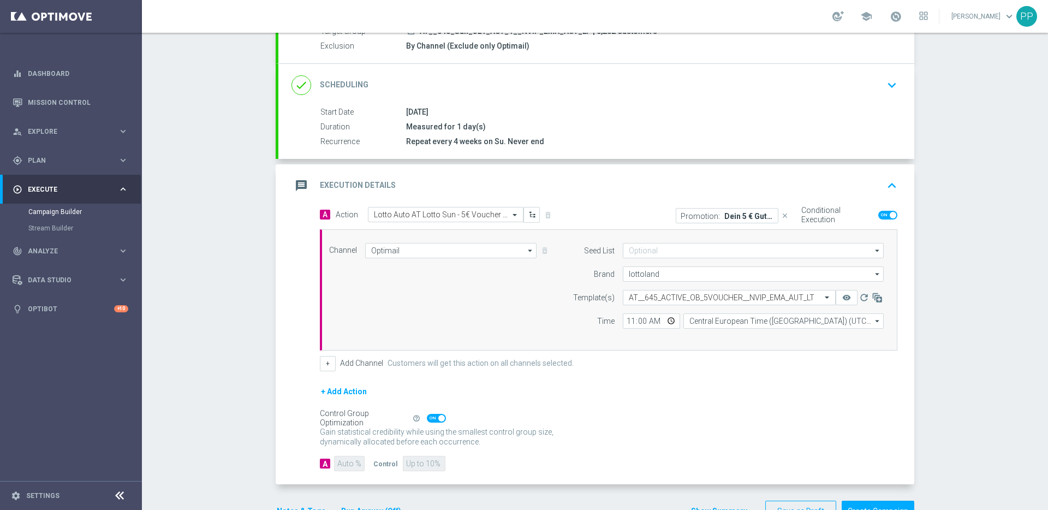
scroll to position [148, 0]
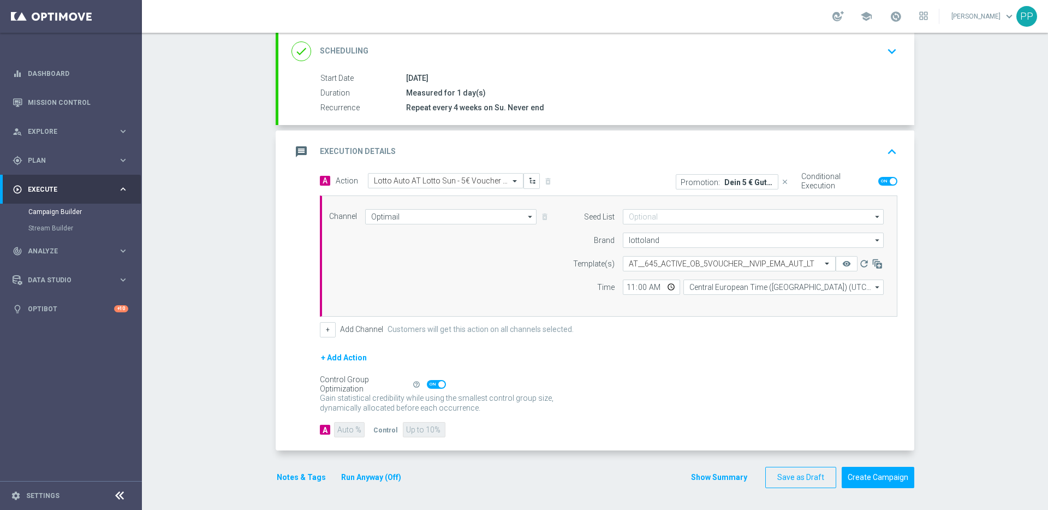
click at [430, 384] on span at bounding box center [436, 384] width 19 height 9
click at [430, 384] on input "checkbox" at bounding box center [436, 384] width 19 height 9
checkbox input "false"
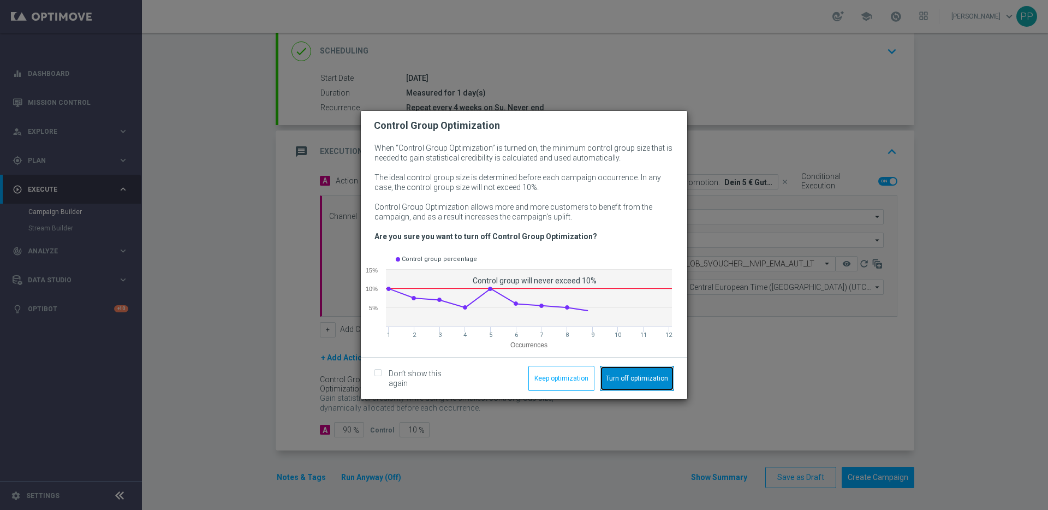
click at [632, 375] on button "Turn off optimization" at bounding box center [637, 378] width 74 height 25
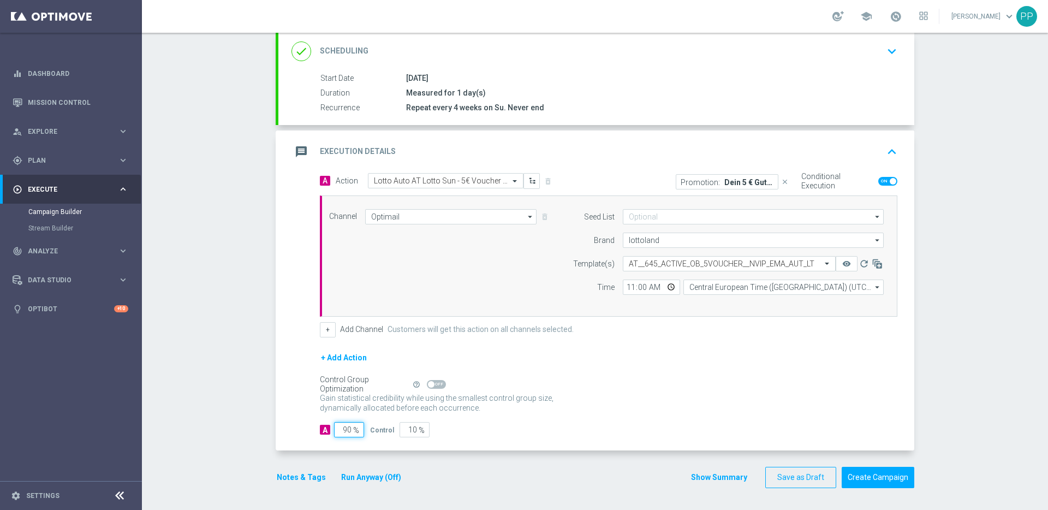
click at [348, 428] on input "90" at bounding box center [349, 429] width 30 height 15
type input "9"
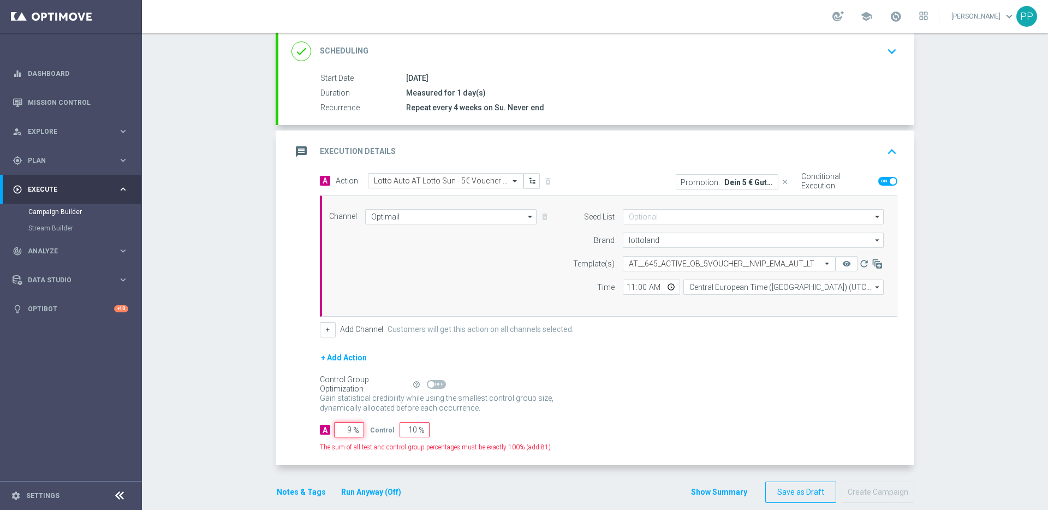
type input "91"
type input "99"
type input "1"
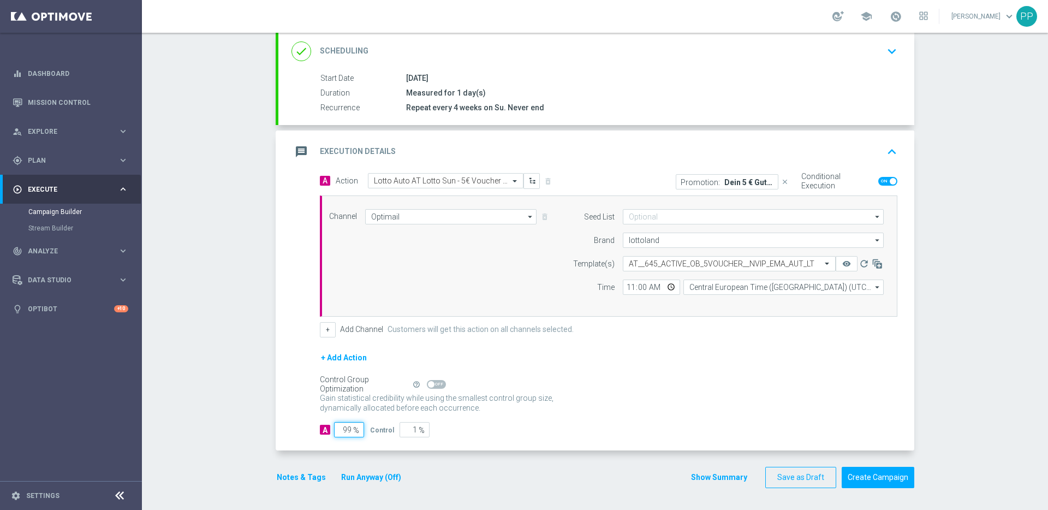
type input "9"
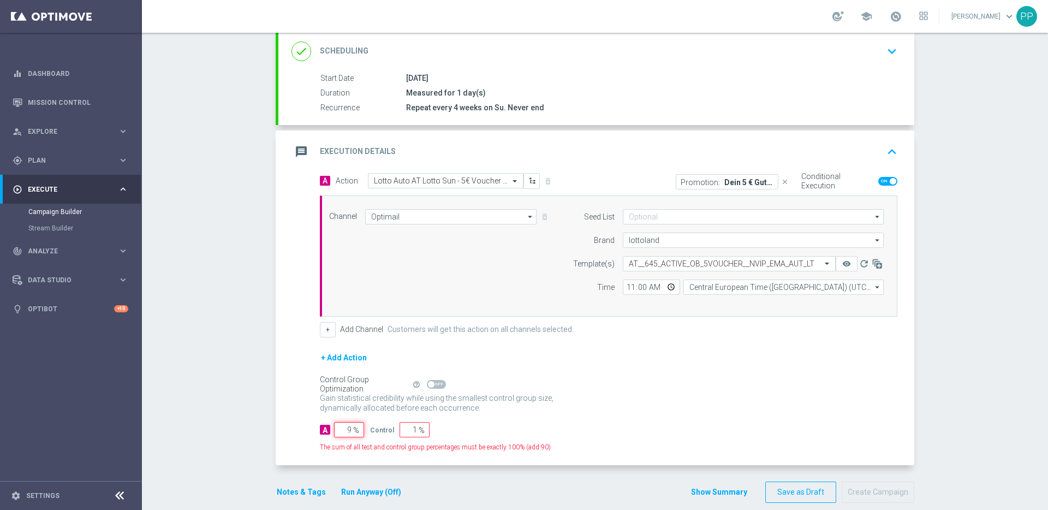
type input "91"
type input "98"
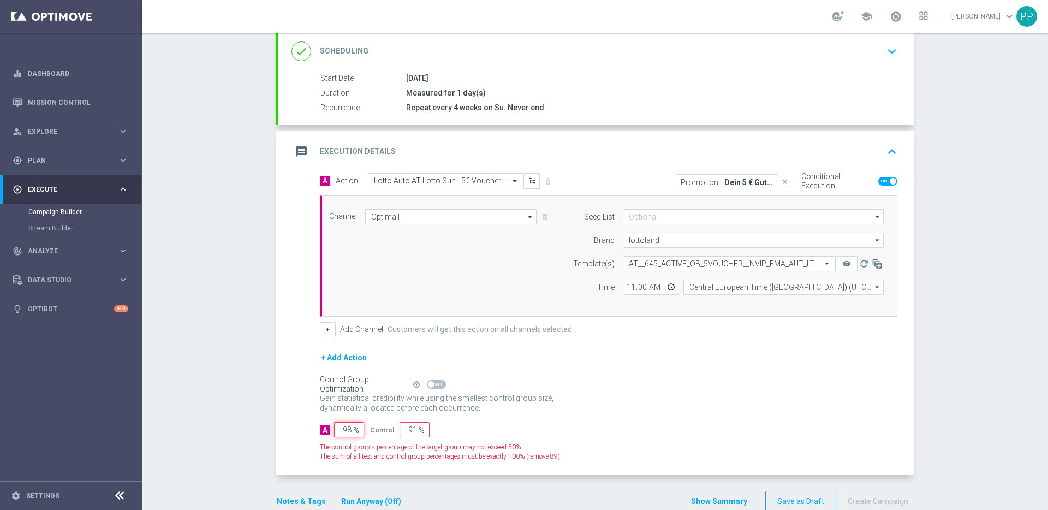
type input "2"
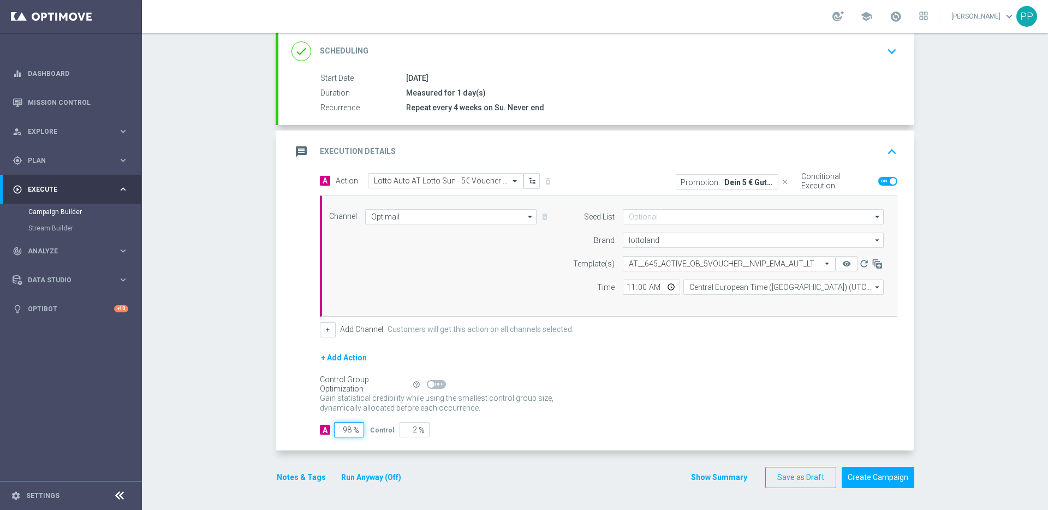
type input "98"
click at [435, 383] on span at bounding box center [436, 384] width 19 height 9
click at [435, 383] on input "checkbox" at bounding box center [436, 384] width 19 height 9
click at [438, 383] on span at bounding box center [441, 384] width 7 height 7
click at [435, 383] on input "checkbox" at bounding box center [436, 384] width 19 height 9
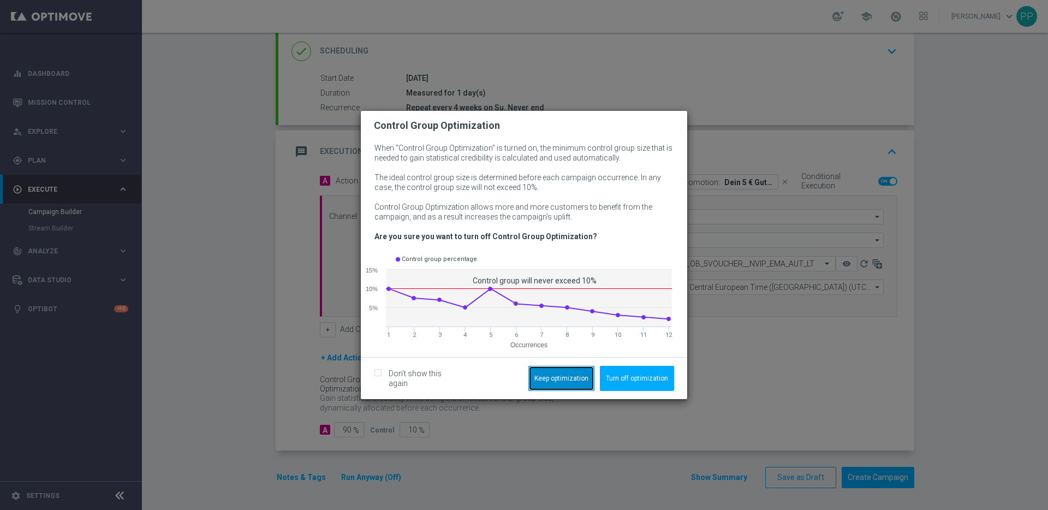
click at [564, 378] on button "Keep optimization" at bounding box center [561, 378] width 66 height 25
checkbox input "true"
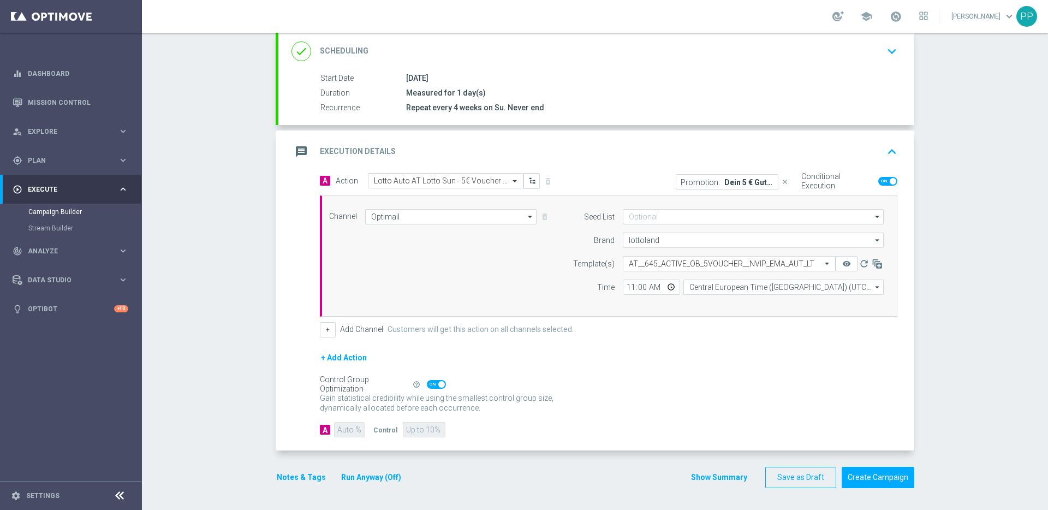
click at [300, 477] on button "Notes & Tags" at bounding box center [301, 478] width 51 height 14
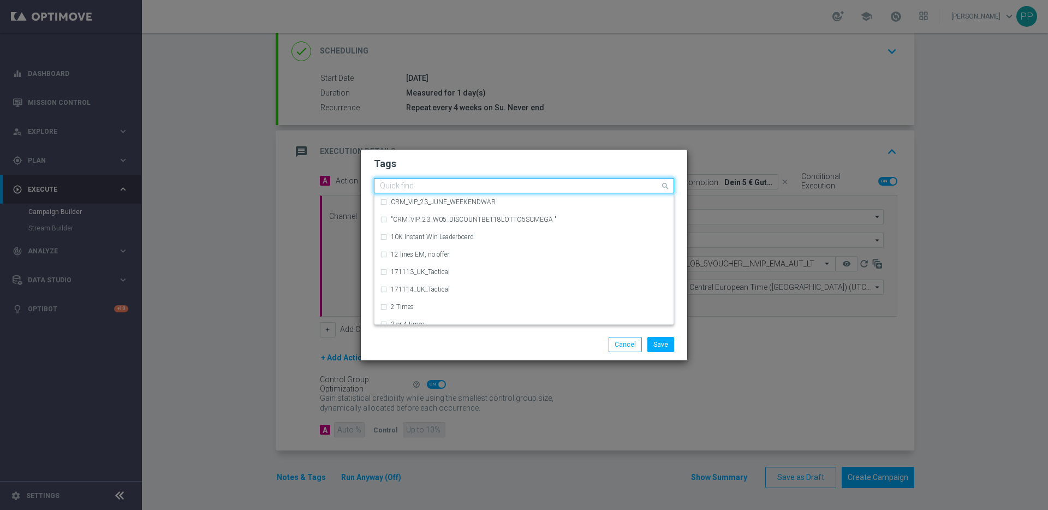
click at [401, 184] on input "text" at bounding box center [520, 186] width 280 height 9
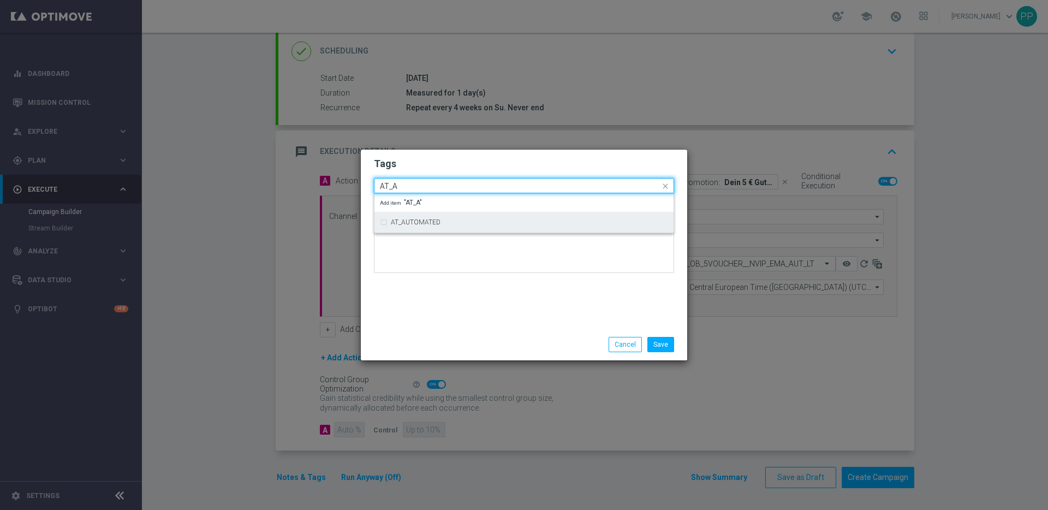
click at [400, 219] on label "AT_AUTOMATED" at bounding box center [416, 222] width 50 height 7
type input "AT_A"
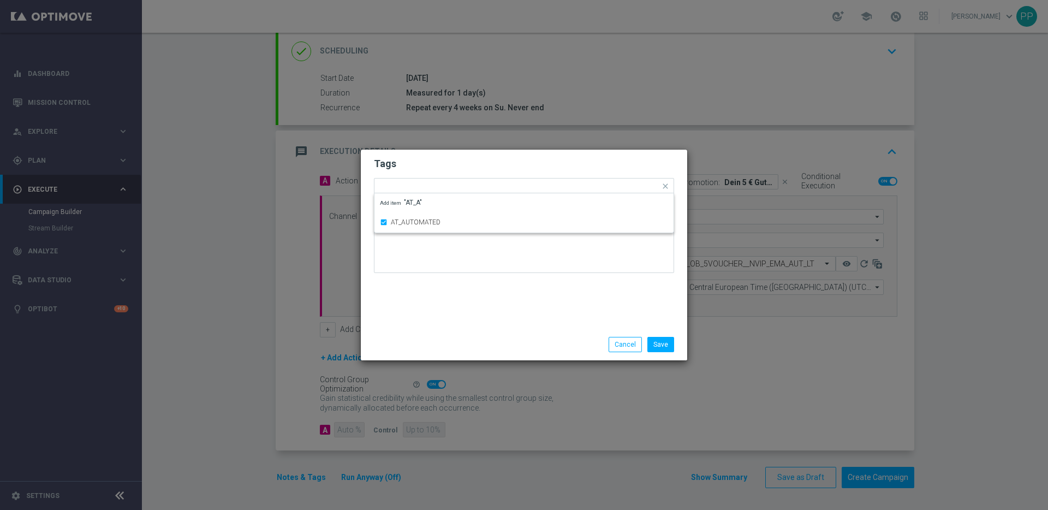
click at [438, 310] on div "Tags Quick find × AT_AUTOMATED AT_AUTOMATED Add item "AT_A" Notes" at bounding box center [524, 239] width 326 height 179
click at [658, 341] on button "Save" at bounding box center [660, 344] width 27 height 15
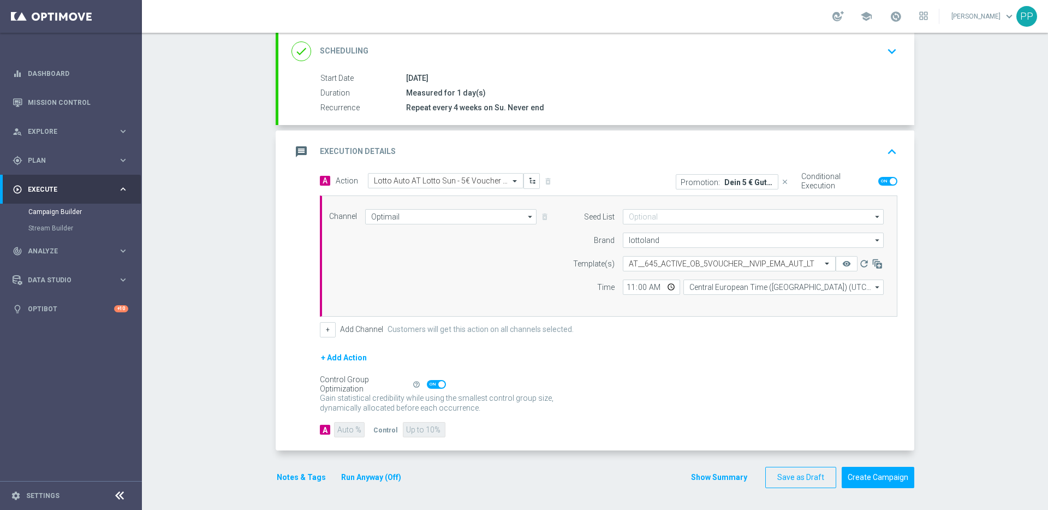
click at [300, 476] on button "Notes & Tags" at bounding box center [301, 478] width 51 height 14
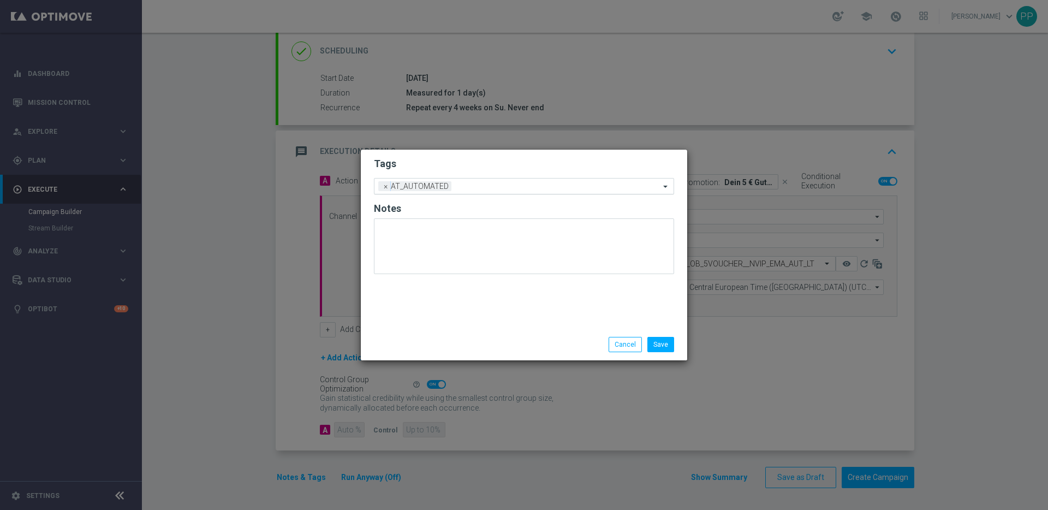
click at [481, 186] on input "text" at bounding box center [558, 186] width 204 height 9
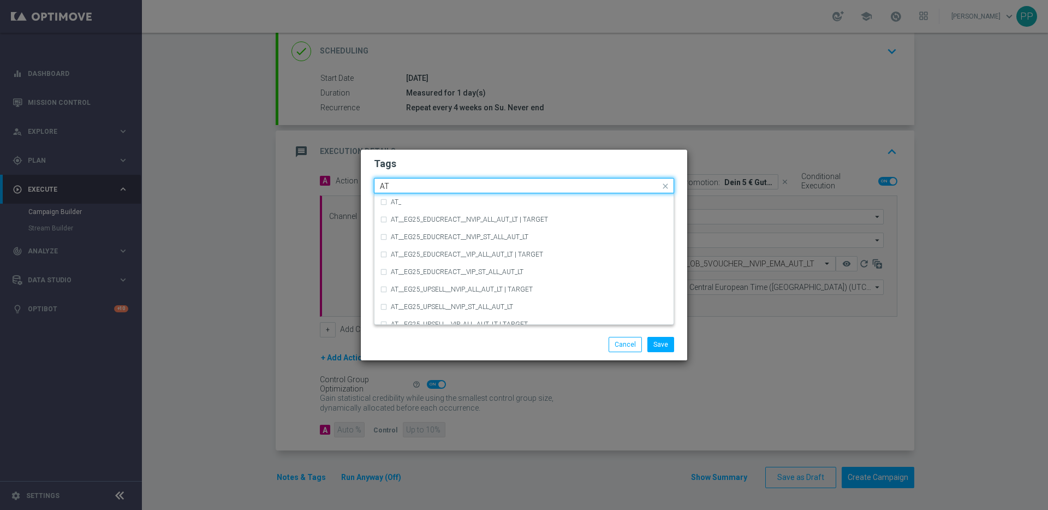
type input "A"
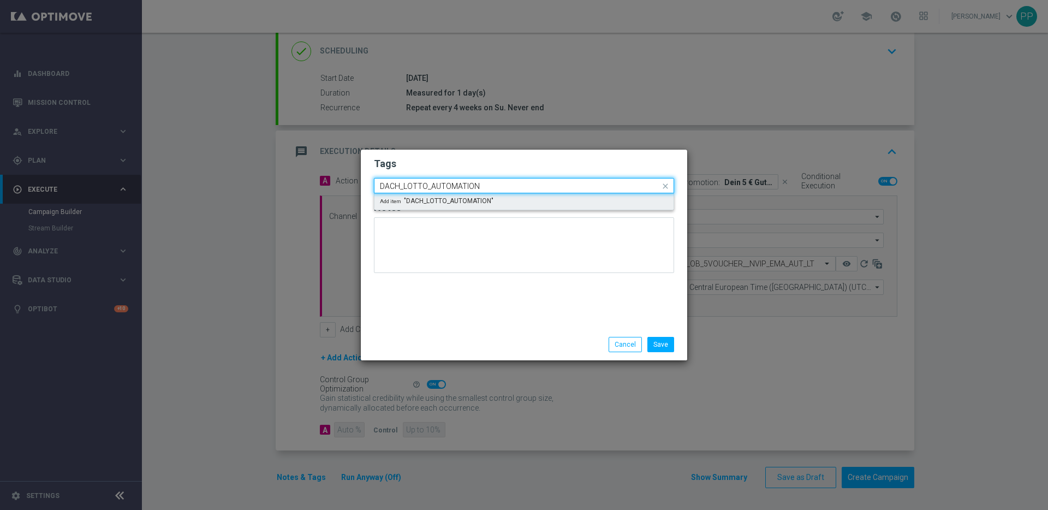
click at [451, 200] on span "Add item "DACH_LOTTO_AUTOMATION"" at bounding box center [437, 201] width 114 height 7
type input "DACH_LOTTO_AUTOMATION"
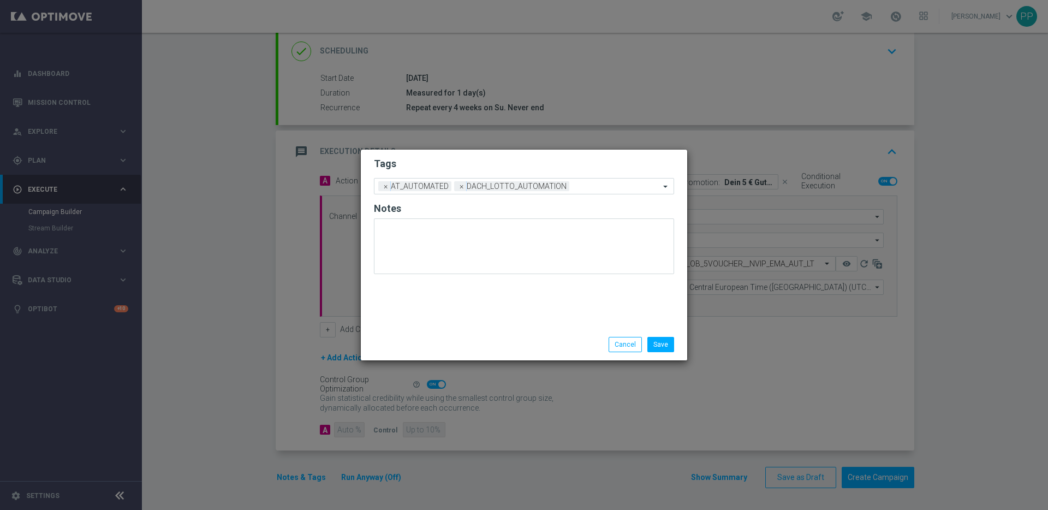
click at [459, 328] on div "Tags Add a new tag × AT_AUTOMATED × DACH_LOTTO_AUTOMATION Notes" at bounding box center [524, 239] width 326 height 179
click at [664, 341] on button "Save" at bounding box center [660, 344] width 27 height 15
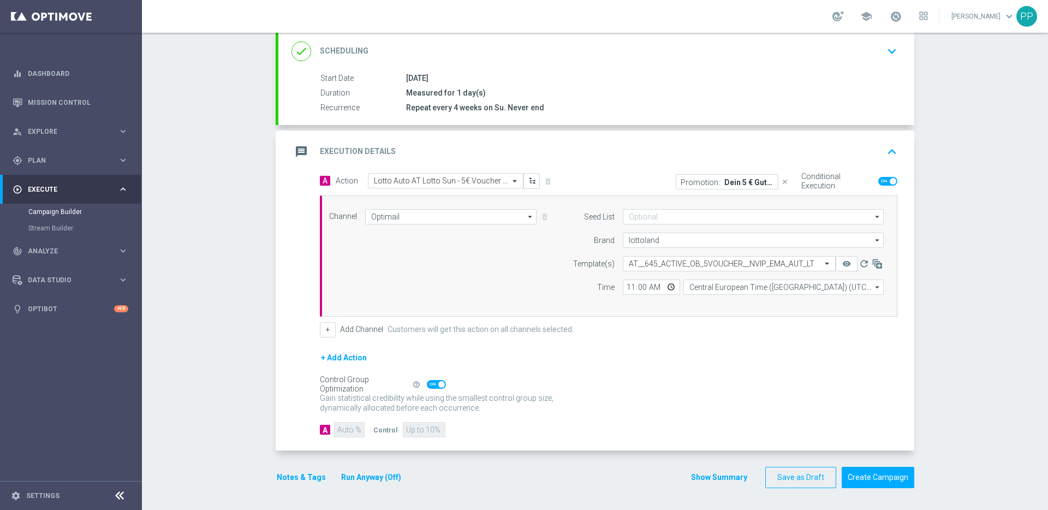
click at [593, 376] on div "+ Add Action" at bounding box center [609, 364] width 578 height 27
click at [885, 481] on button "Create Campaign" at bounding box center [878, 477] width 73 height 21
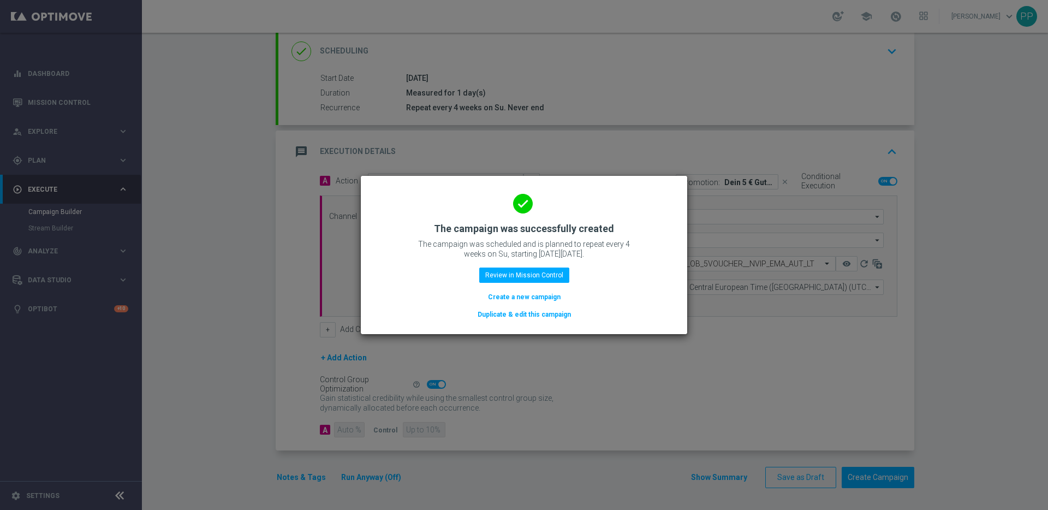
click at [516, 315] on button "Duplicate & edit this campaign" at bounding box center [525, 314] width 96 height 12
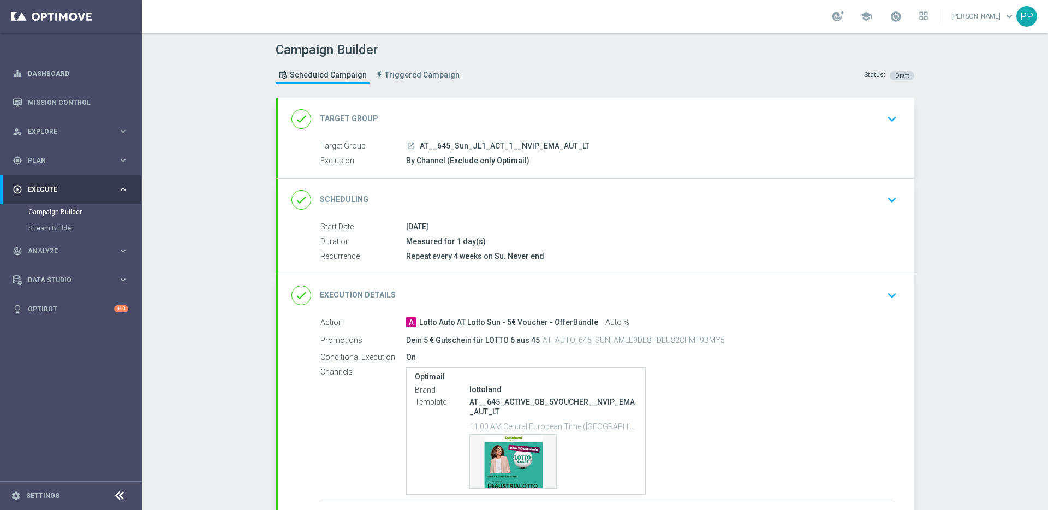
click at [458, 122] on div "done Target Group keyboard_arrow_down" at bounding box center [597, 119] width 610 height 21
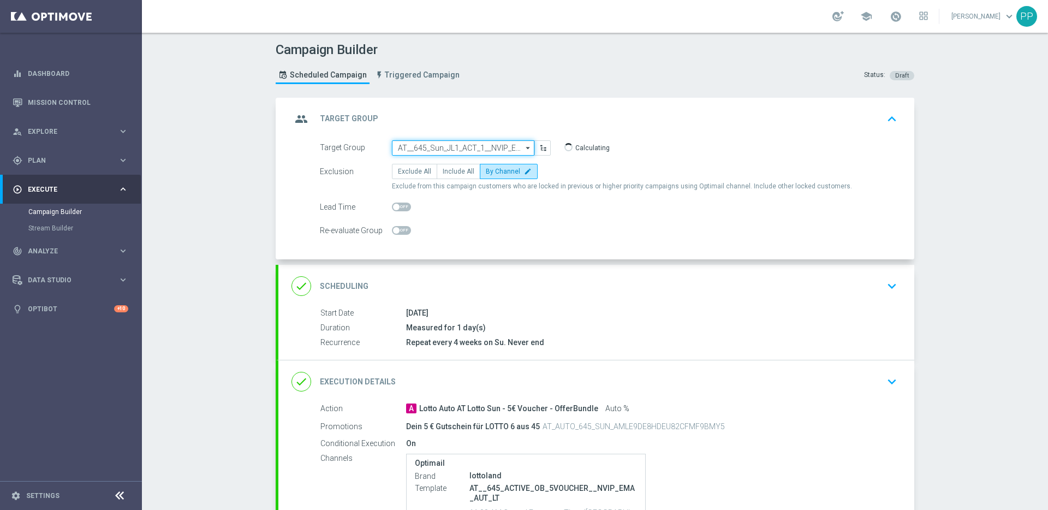
click at [440, 148] on input "AT__645_Sun_JL1_ACT_1__NVIP_EMA_AUT_LT" at bounding box center [463, 147] width 142 height 15
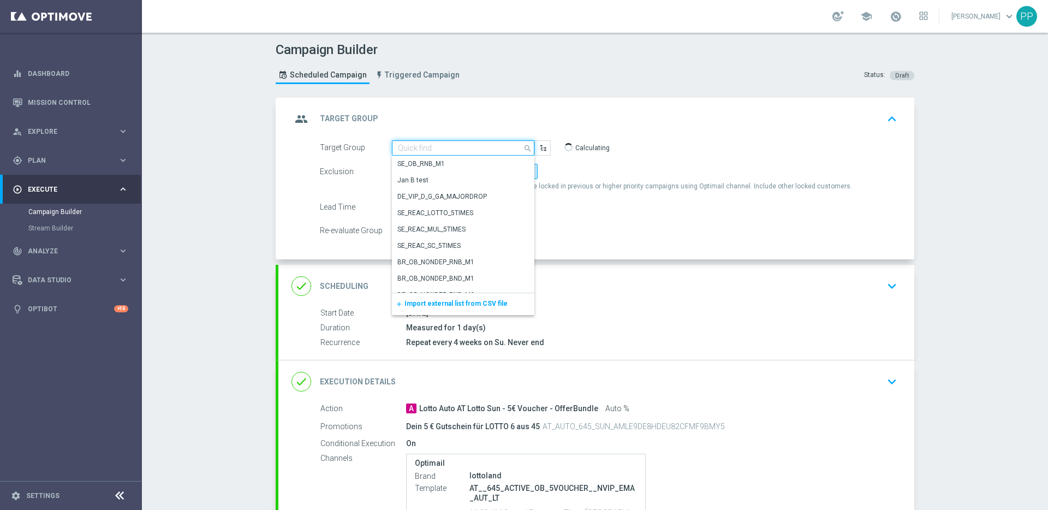
paste input "AT__645_Sun_JL1_REACT_1__NVIP_EMA_AUT_LT"
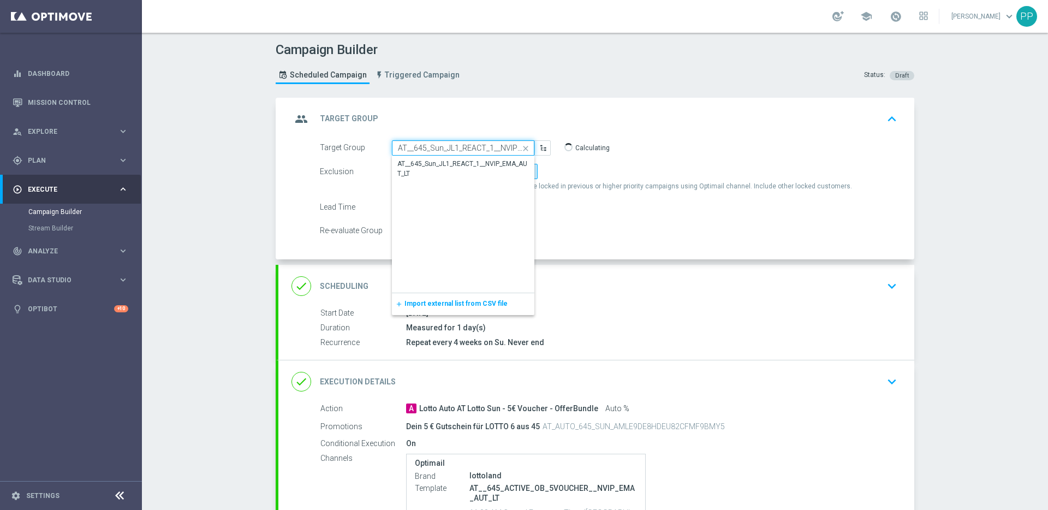
scroll to position [0, 40]
click at [444, 165] on div "AT__645_Sun_JL1_REACT_1__NVIP_EMA_AUT_LT" at bounding box center [463, 169] width 130 height 20
type input "AT__645_Sun_JL1_REACT_1__NVIP_EMA_AUT_LT"
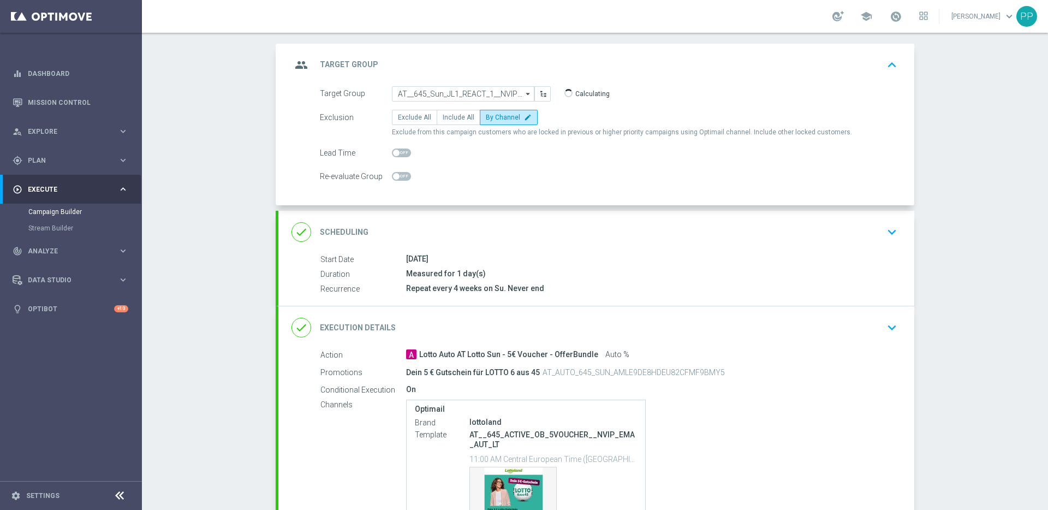
scroll to position [60, 0]
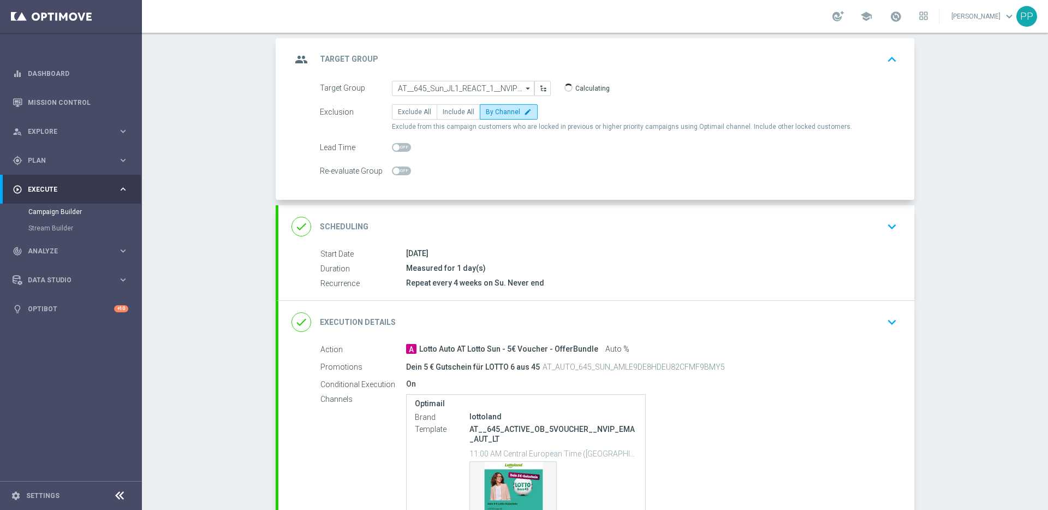
click at [445, 222] on div "done Scheduling keyboard_arrow_down" at bounding box center [597, 226] width 610 height 21
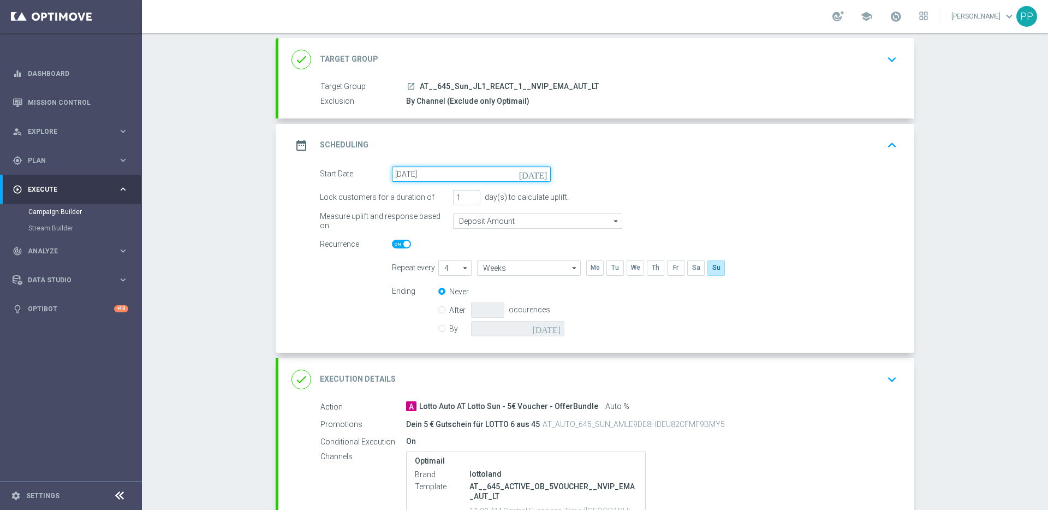
click at [405, 175] on input "[DATE]" at bounding box center [471, 173] width 159 height 15
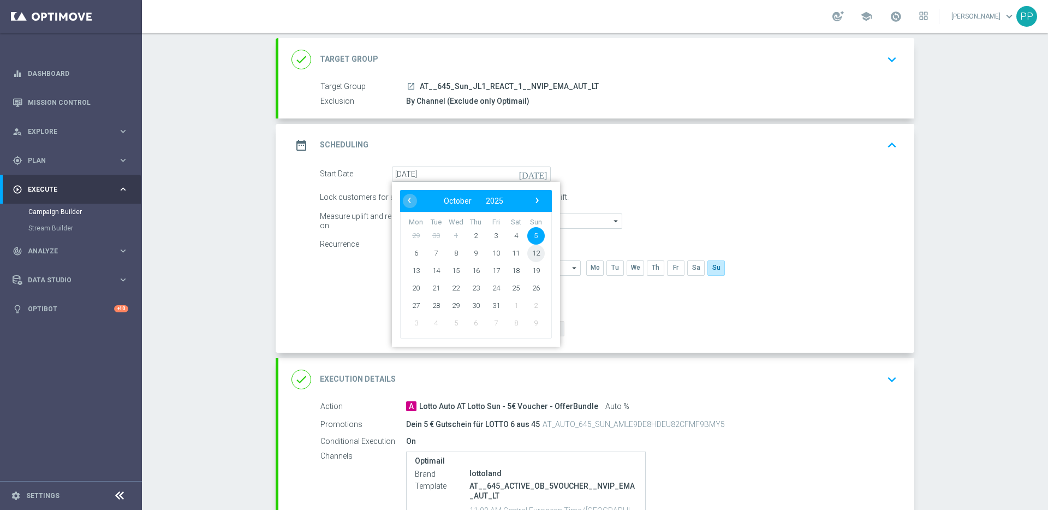
click at [531, 251] on span "12" at bounding box center [535, 252] width 17 height 17
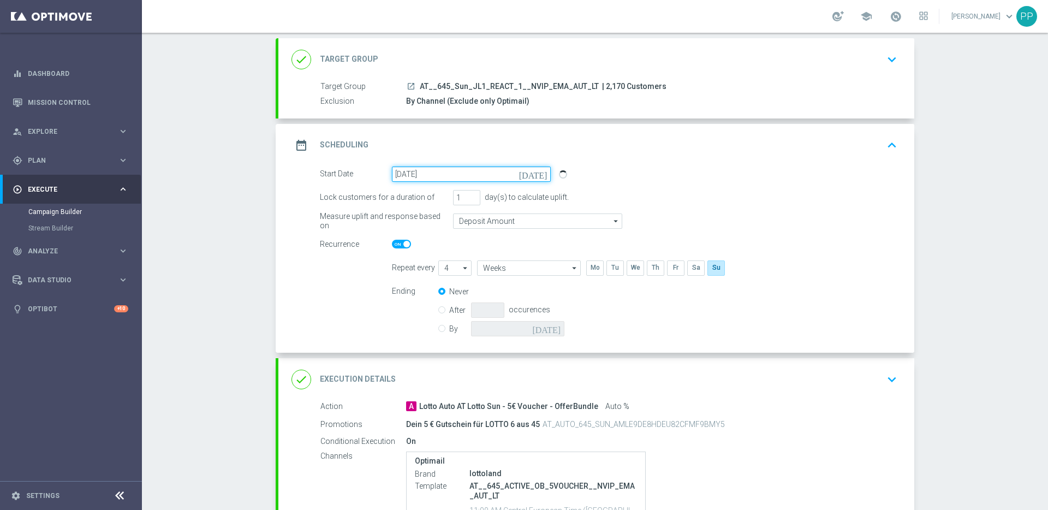
click at [417, 168] on input "[DATE]" at bounding box center [471, 173] width 159 height 15
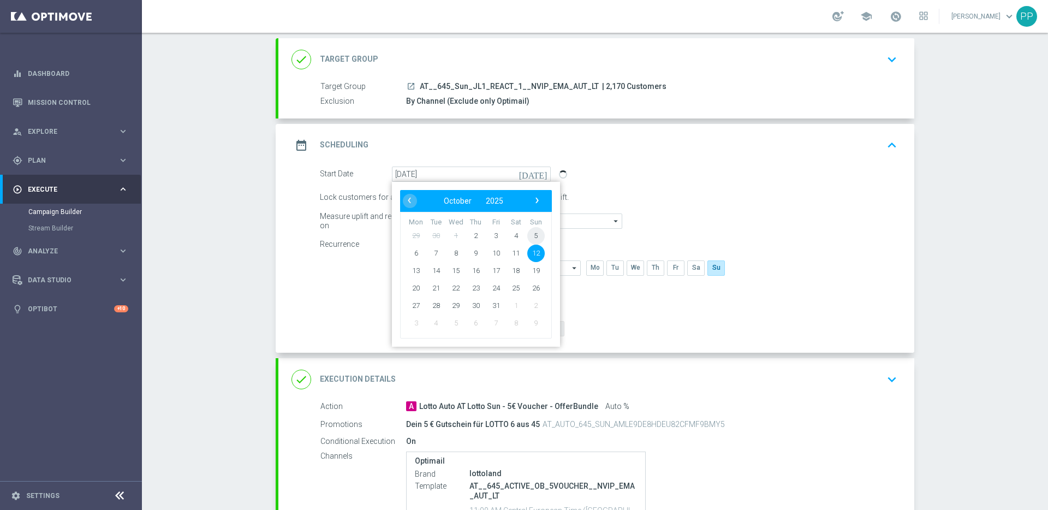
click at [533, 233] on span "5" at bounding box center [535, 235] width 17 height 17
type input "[DATE]"
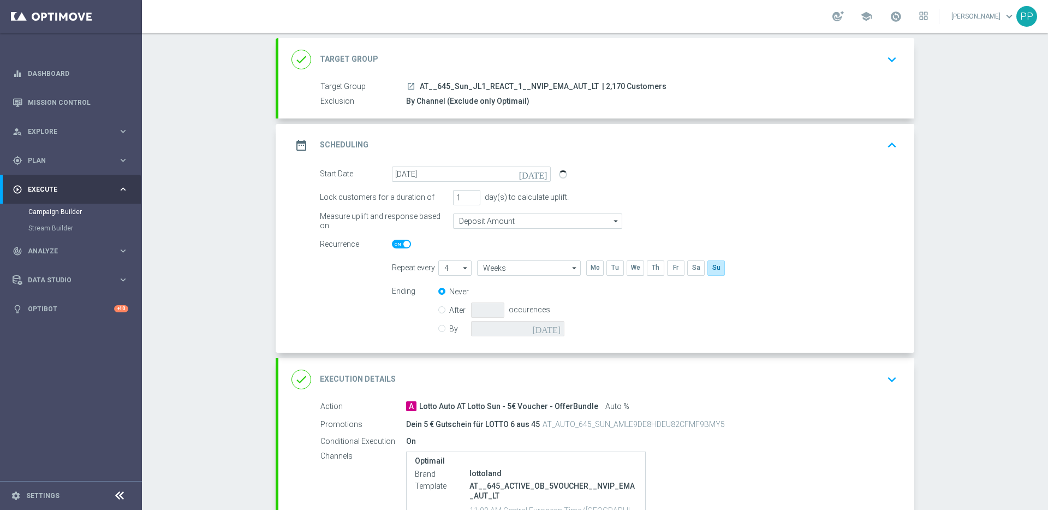
click at [673, 165] on div "date_range Scheduling keyboard_arrow_up" at bounding box center [596, 145] width 636 height 43
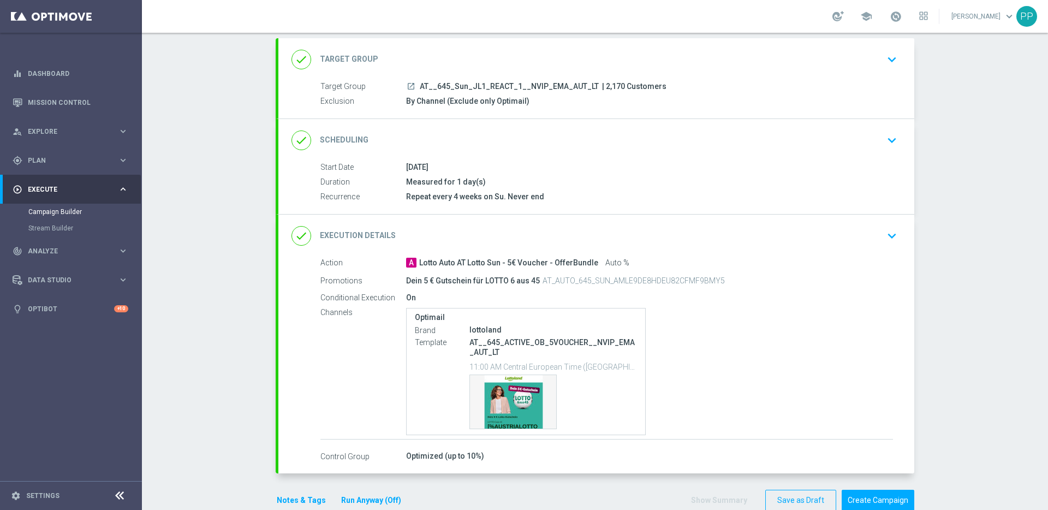
click at [420, 247] on div "done Execution Details keyboard_arrow_down" at bounding box center [596, 236] width 636 height 43
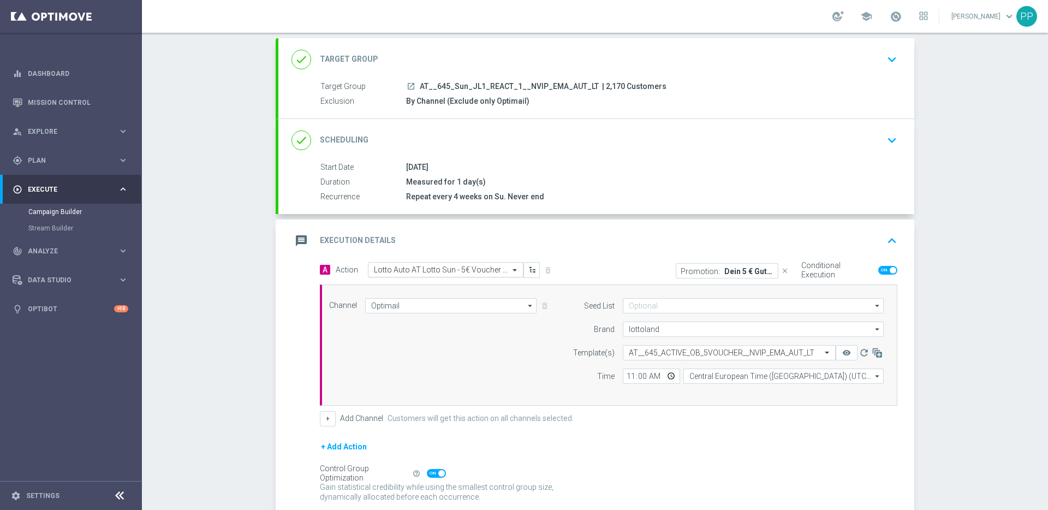
click at [368, 272] on div at bounding box center [445, 269] width 154 height 9
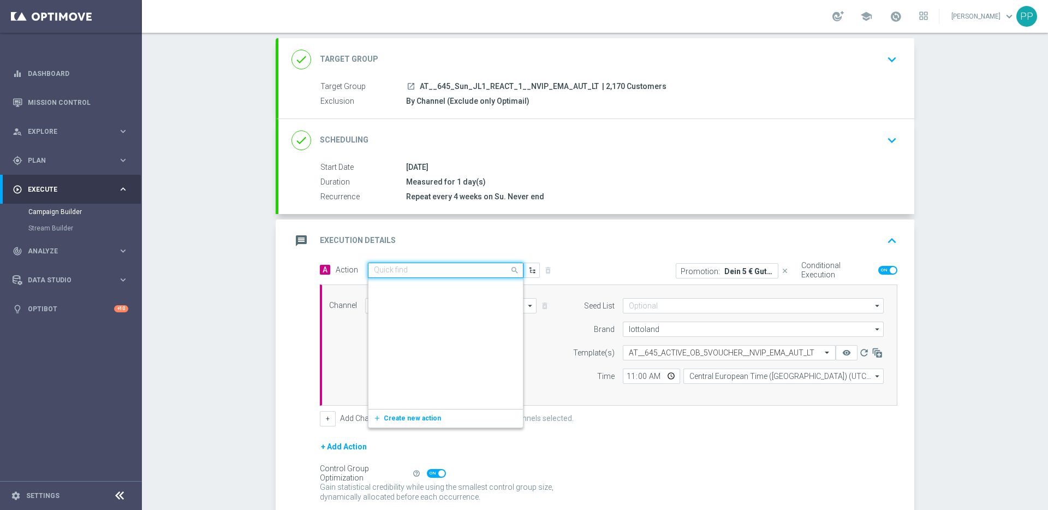
scroll to position [388175, 0]
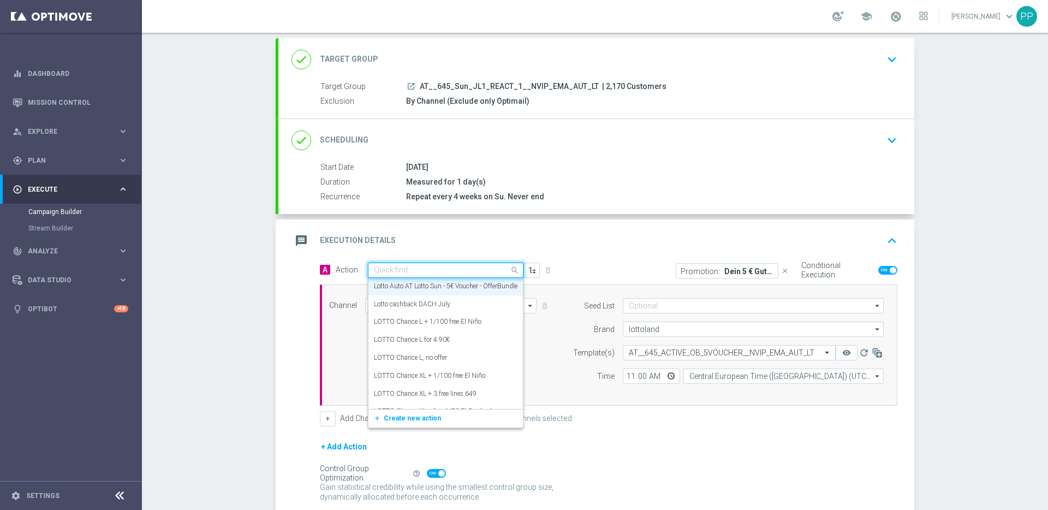
paste input "Lotto Auto AT Lotto Sun - 3€ Voucher - OfferBundle"
type input "Lotto Auto AT Lotto Sun - 3€ Voucher - OfferBundle"
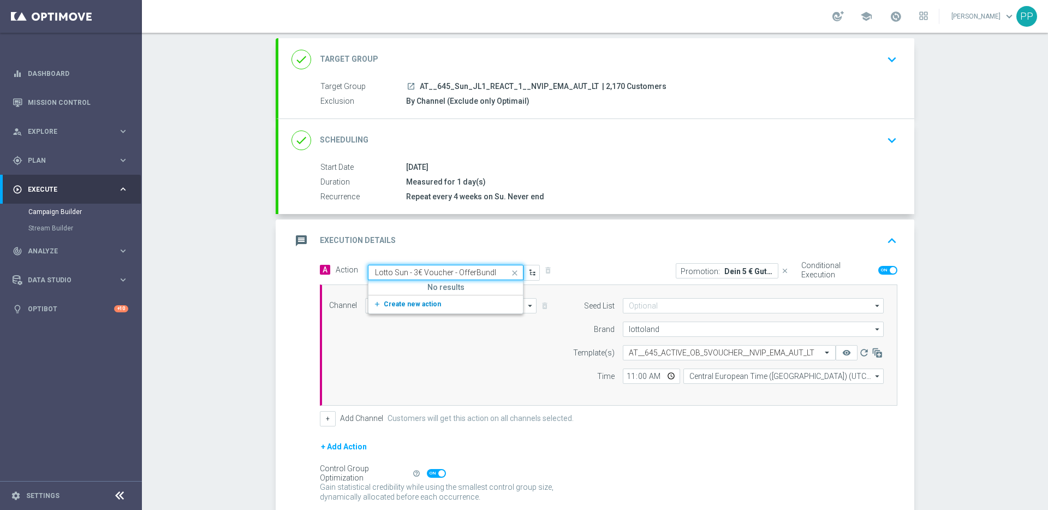
click at [384, 301] on span "Create new action" at bounding box center [412, 304] width 57 height 8
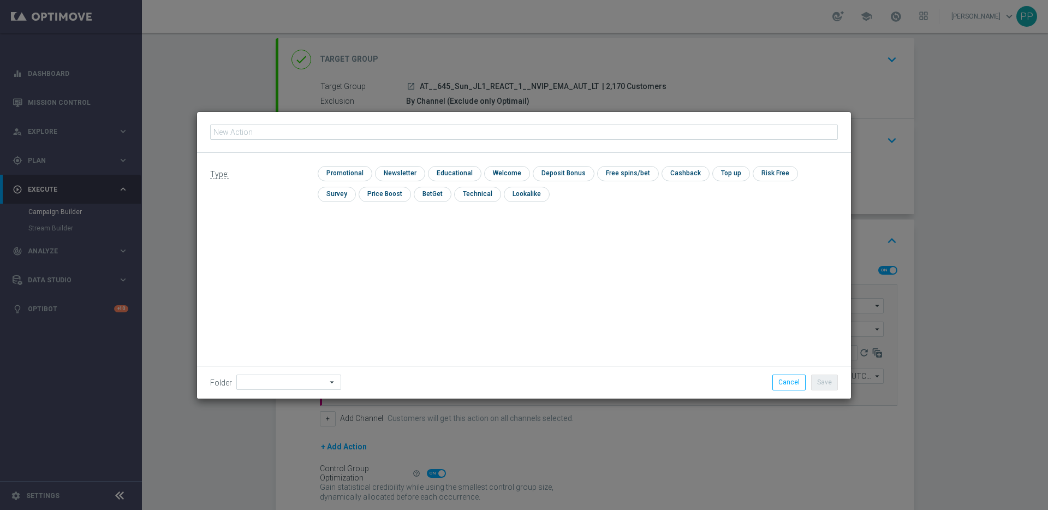
type input "Lotto Auto AT Lotto Sun - 3€ Voucher - OfferBundle"
click at [335, 175] on input "checkbox" at bounding box center [344, 173] width 52 height 15
checkbox input "true"
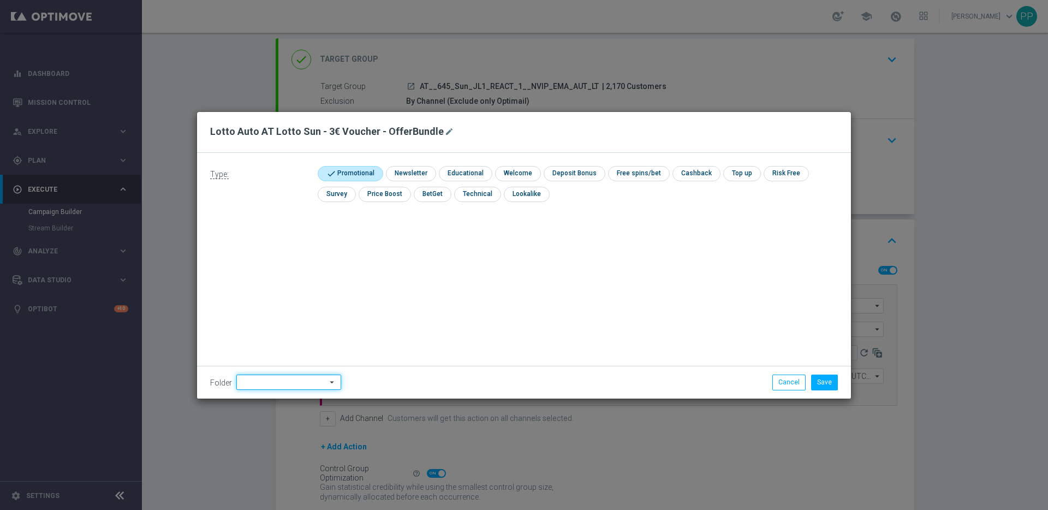
click at [271, 382] on input at bounding box center [288, 381] width 105 height 15
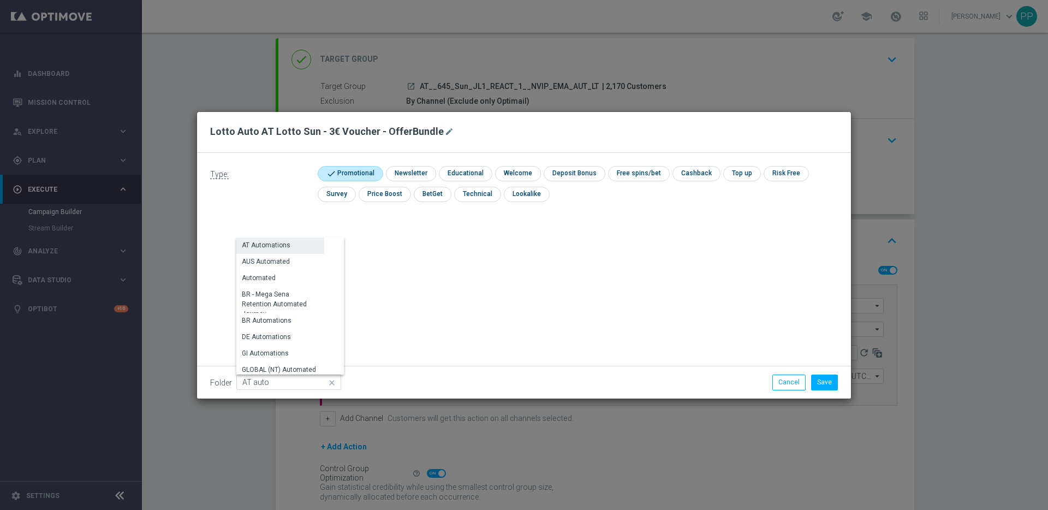
click at [259, 245] on div "AT Automations" at bounding box center [266, 245] width 49 height 10
type input "AT Automations"
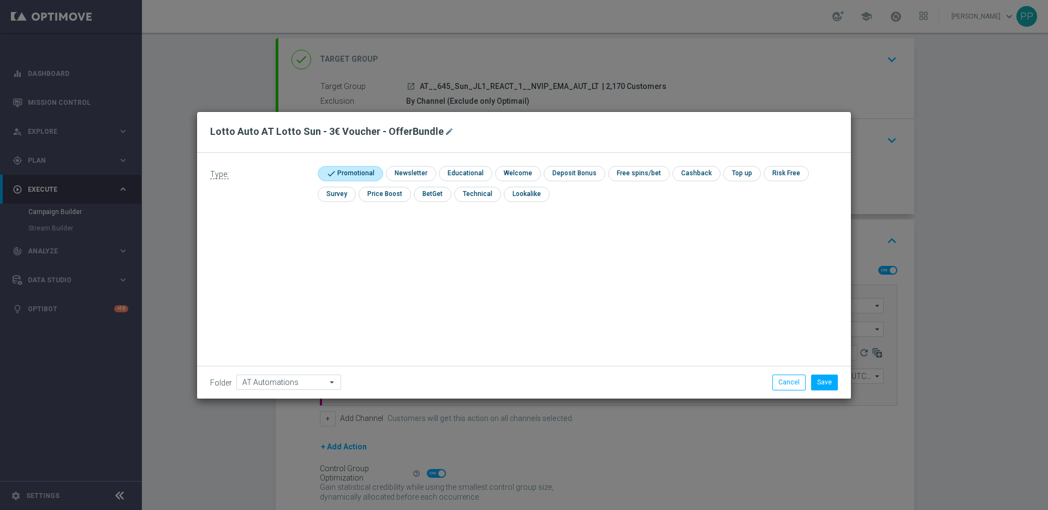
click at [466, 301] on div "Type: check Promotional check Newsletter check Educational check Welcome check …" at bounding box center [524, 276] width 654 height 246
click at [836, 383] on button "Save" at bounding box center [824, 381] width 27 height 15
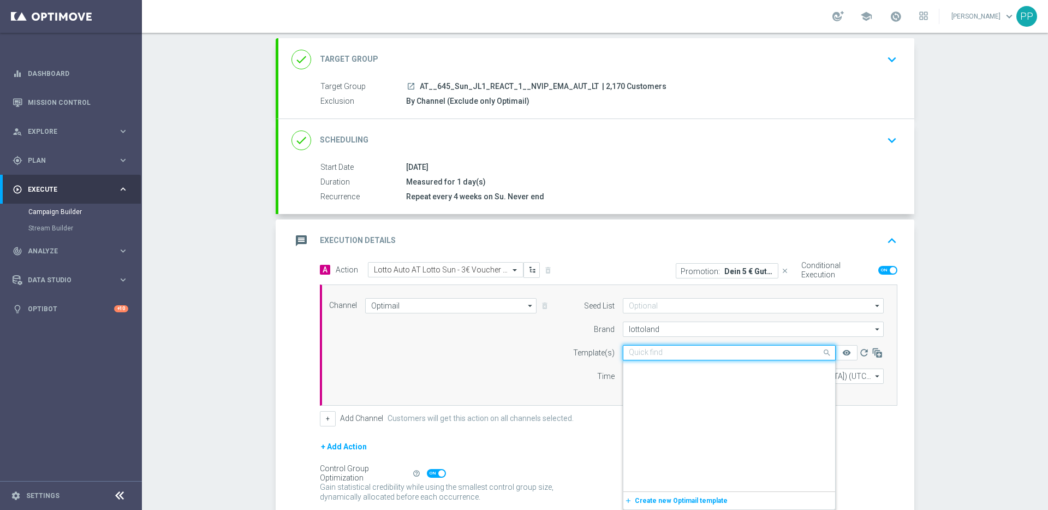
click at [638, 345] on div "Quick find AT__645_ACTIVE_OB_5VOUCHER__NVIP_EMA_AUT_LT" at bounding box center [729, 352] width 213 height 15
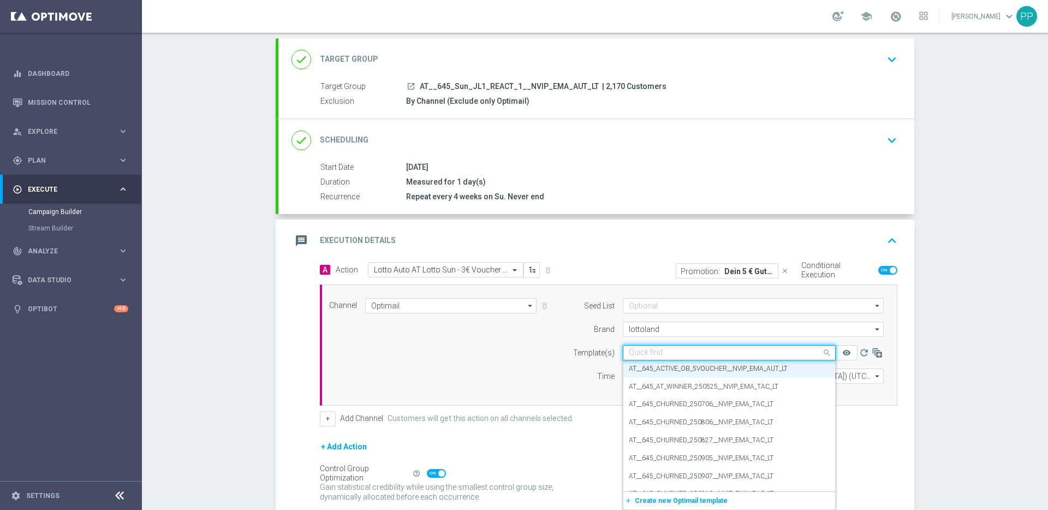
paste input "AT__645_REACT_OB_3VOUCHER__NVIP_EMA_AUT_LT"
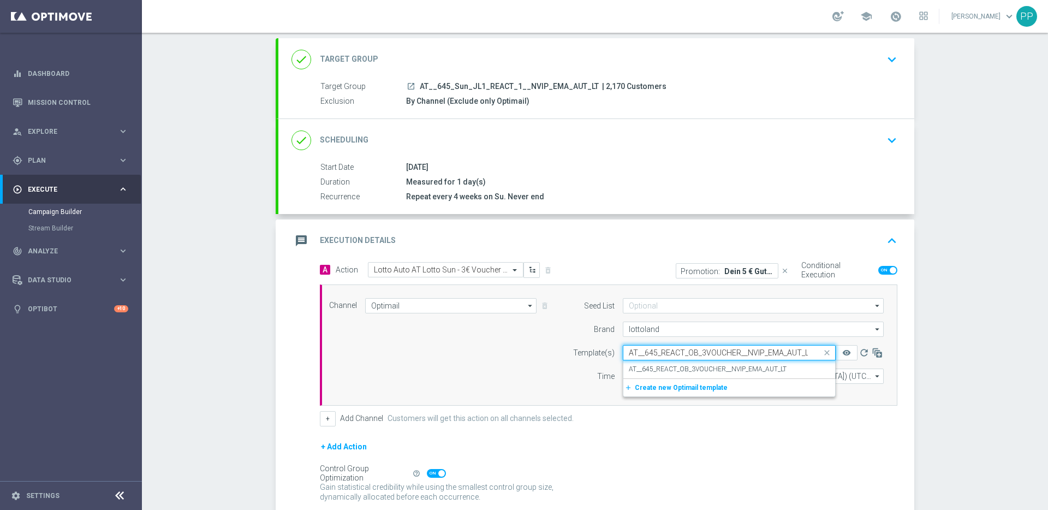
scroll to position [0, 2]
click at [644, 365] on label "AT__645_REACT_OB_3VOUCHER__NVIP_EMA_AUT_LT" at bounding box center [708, 369] width 158 height 9
type input "AT__645_REACT_OB_3VOUCHER__NVIP_EMA_AUT_LT"
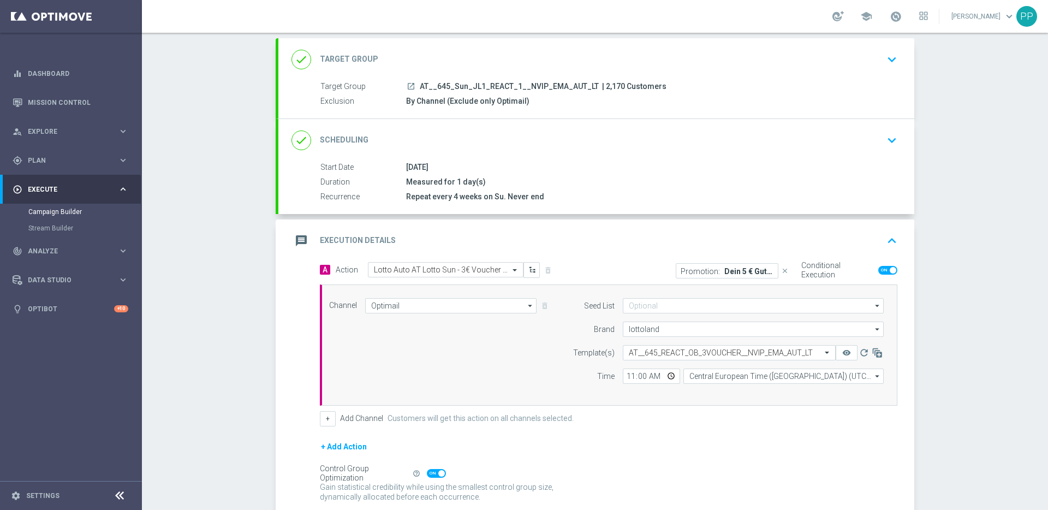
scroll to position [0, 0]
click at [539, 371] on div "Channel Optimail Optimail arrow_drop_down Show Selected 1 of 26 Silverpop" at bounding box center [606, 345] width 571 height 94
click at [758, 266] on p "Dein 5 € Gutschein für LOTTO 6 aus 45" at bounding box center [748, 270] width 49 height 9
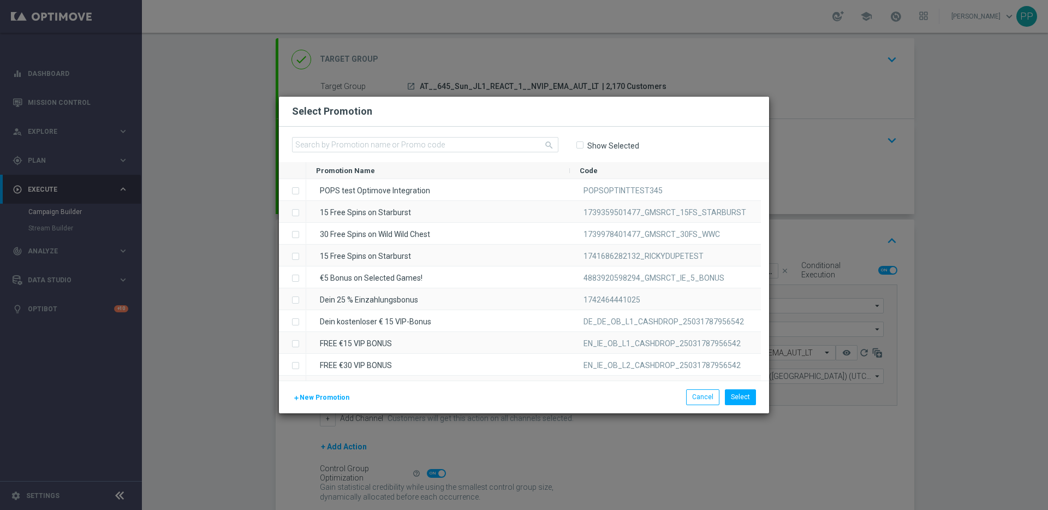
click at [579, 146] on input "Show Selected" at bounding box center [579, 145] width 7 height 7
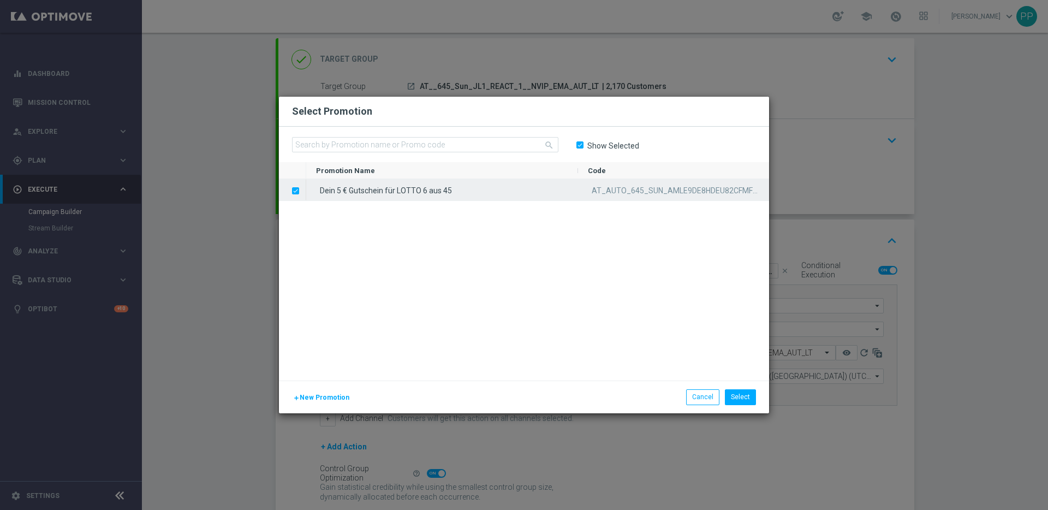
click at [302, 189] on label "Press SPACE to deselect this row." at bounding box center [304, 192] width 4 height 10
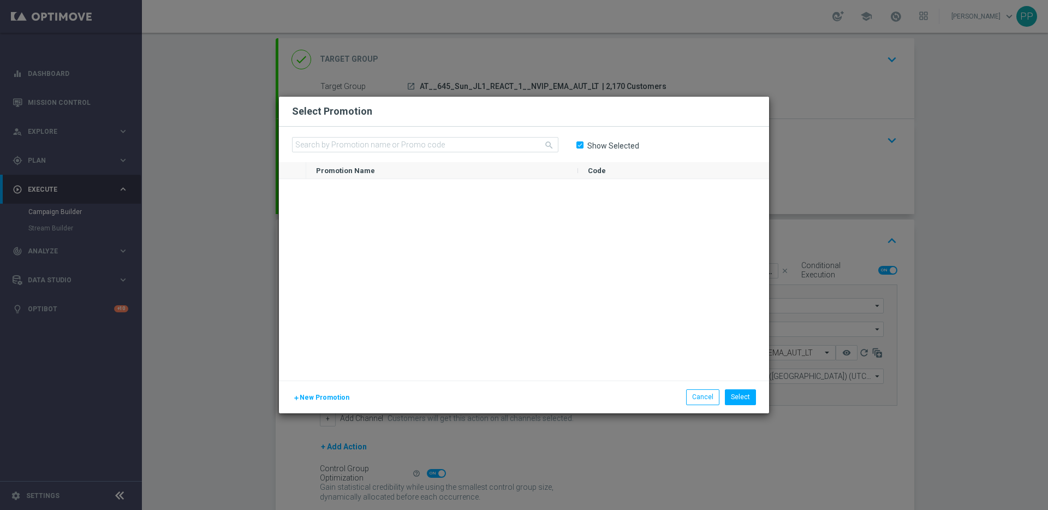
click at [581, 143] on input "Show Selected" at bounding box center [579, 145] width 7 height 7
checkbox input "false"
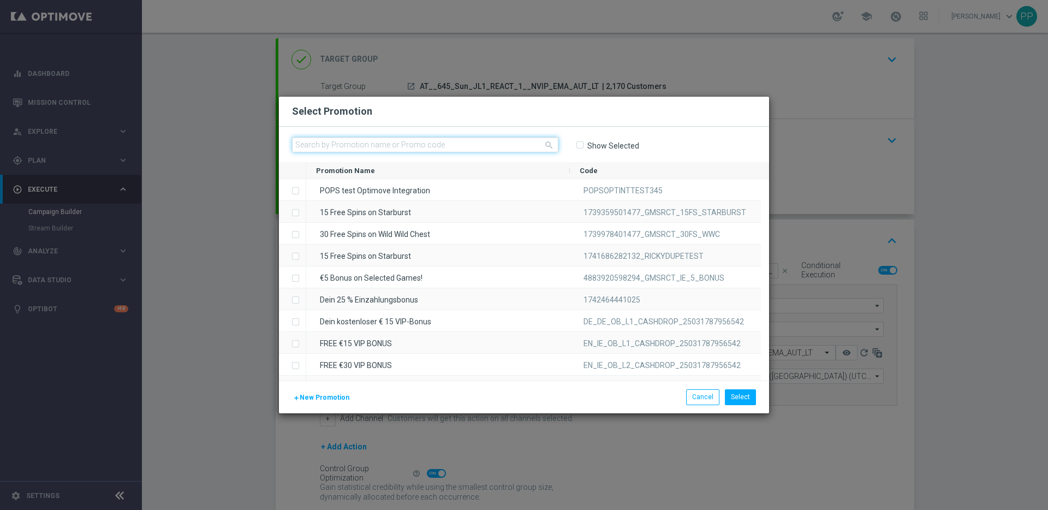
click at [377, 147] on input "text" at bounding box center [425, 144] width 266 height 15
paste input "AT_AUTO_645_SUN_0NPEVTF83AWELJSAFIWKK5H"
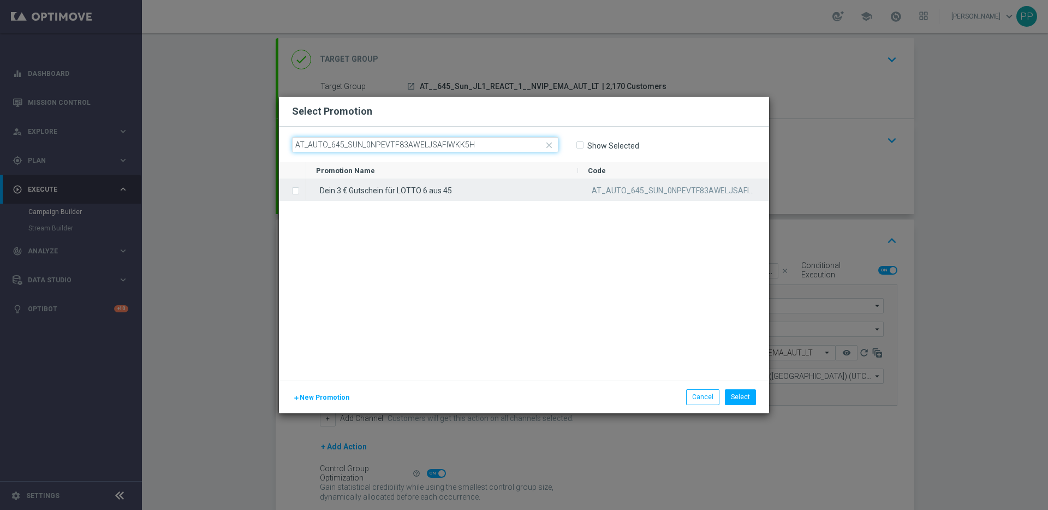
type input "AT_AUTO_645_SUN_0NPEVTF83AWELJSAFIWKK5H"
click at [302, 191] on label "Press SPACE to select this row." at bounding box center [304, 192] width 4 height 10
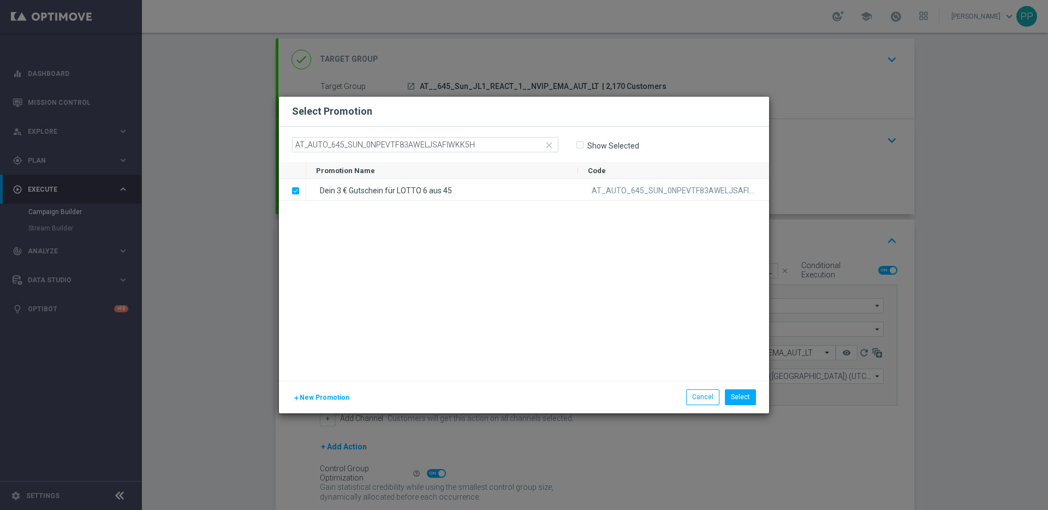
click at [401, 268] on div "Dein 3 € Gutschein für LOTTO 6 aus 45 AT_AUTO_645_SUN_0NPEVTF83AWELJSAFIWKK5H" at bounding box center [537, 279] width 463 height 201
click at [733, 395] on button "Select" at bounding box center [740, 396] width 31 height 15
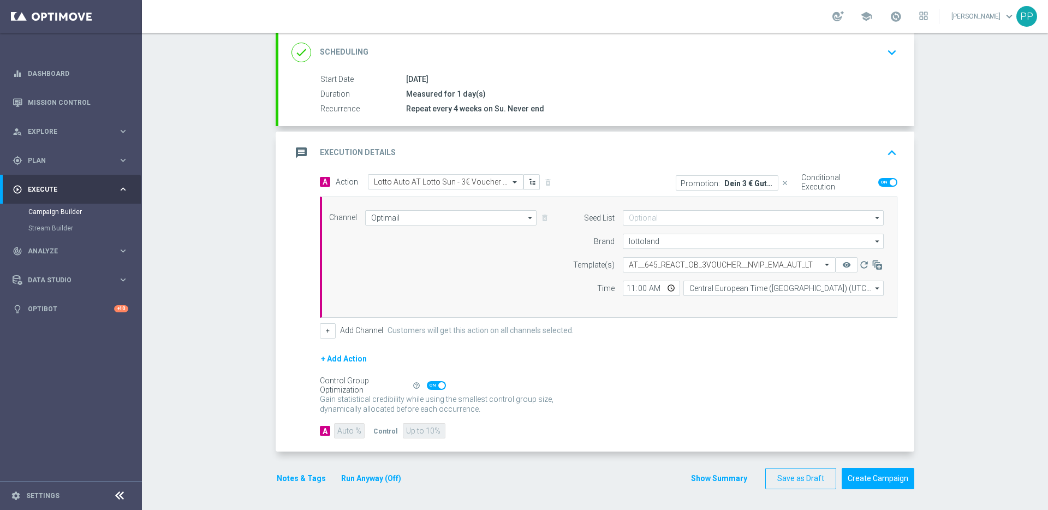
scroll to position [148, 0]
click at [883, 476] on button "Create Campaign" at bounding box center [878, 477] width 73 height 21
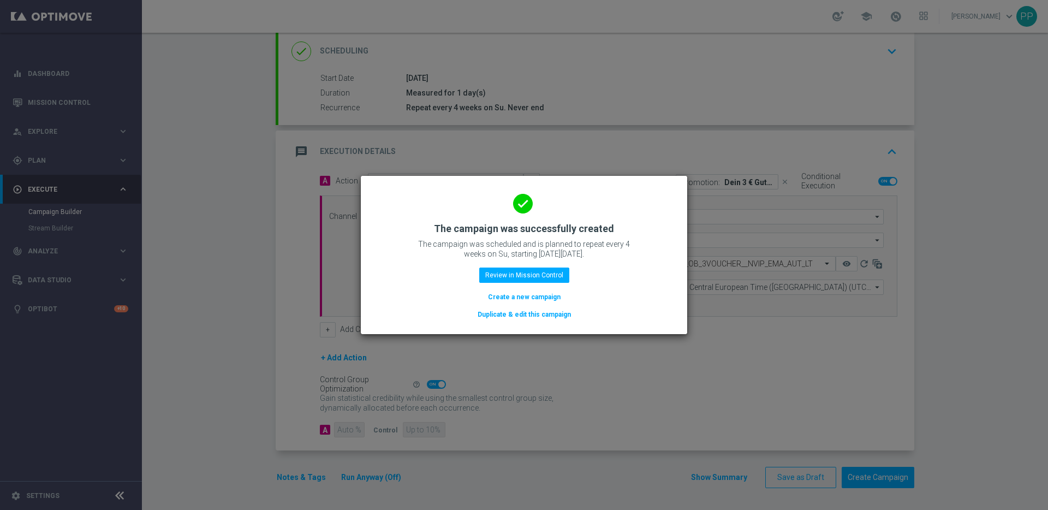
click at [548, 313] on button "Duplicate & edit this campaign" at bounding box center [525, 314] width 96 height 12
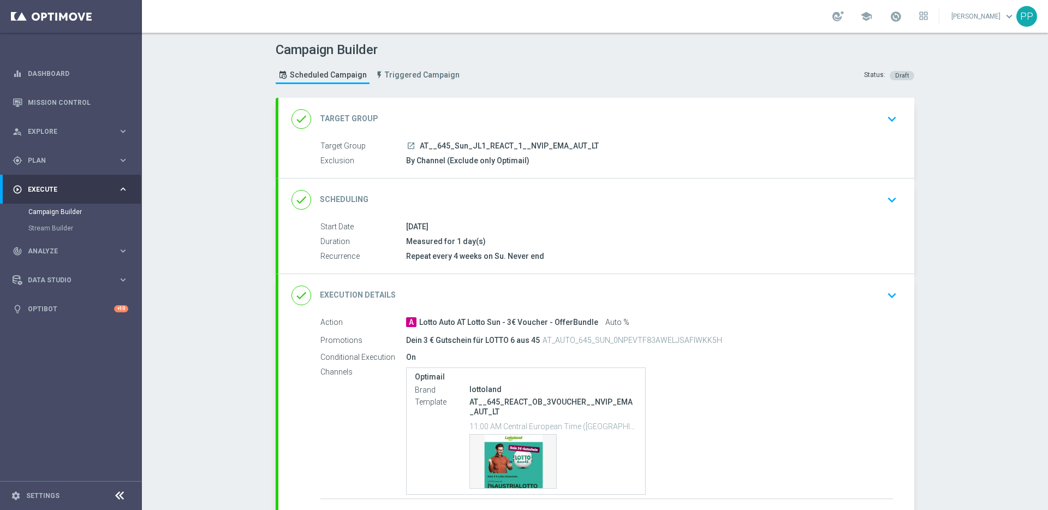
click at [454, 123] on div "done Target Group keyboard_arrow_down" at bounding box center [597, 119] width 610 height 21
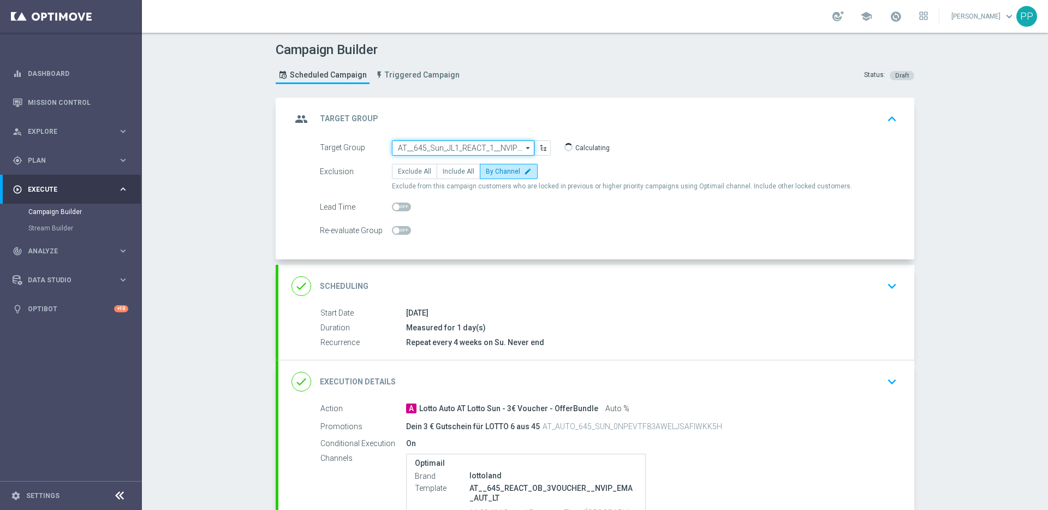
click at [437, 146] on input "AT__645_Sun_JL1_REACT_1__NVIP_EMA_AUT_LT" at bounding box center [463, 147] width 142 height 15
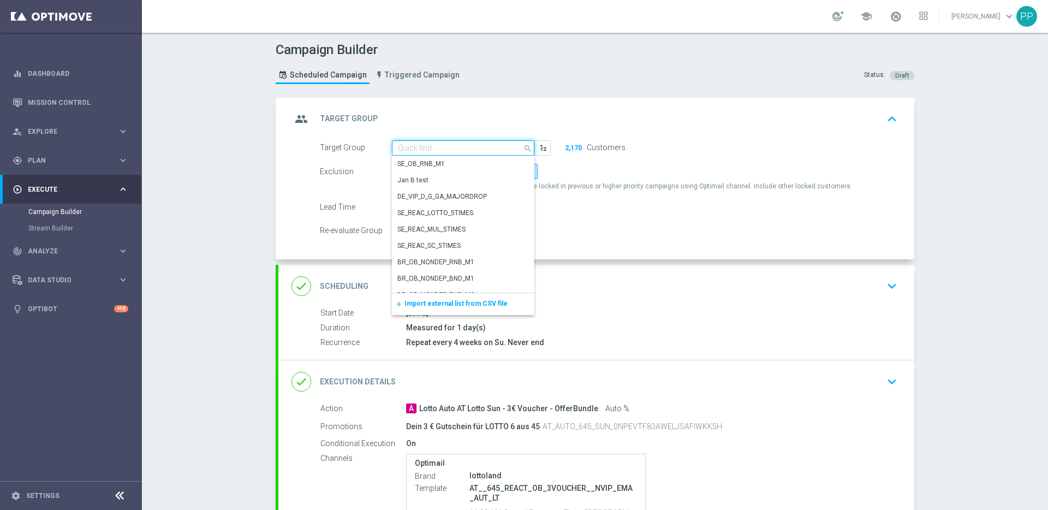
paste input "AT__645_Sun_JL1_CHU_1__NVIP_EMA_AUT_LT"
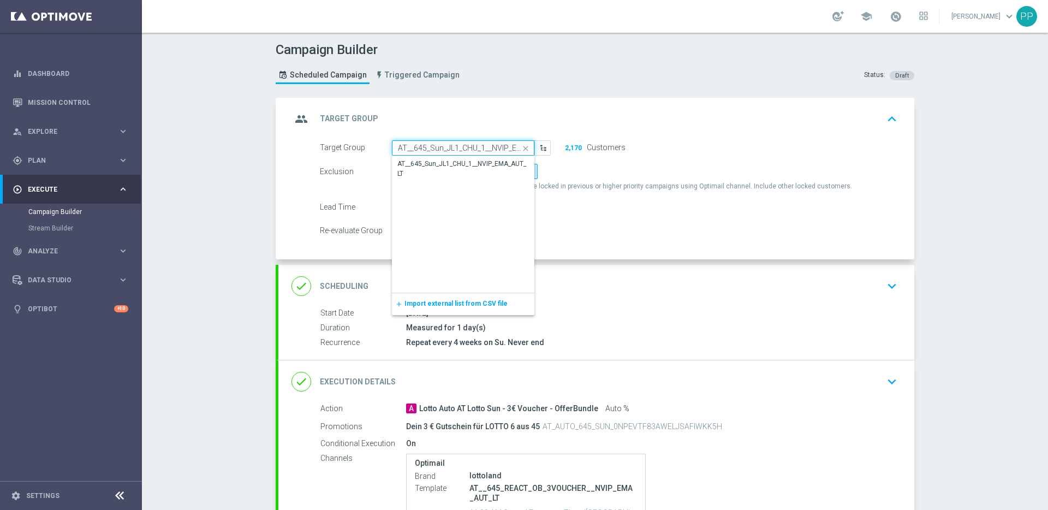
scroll to position [0, 32]
click at [439, 165] on div "AT__645_Sun_JL1_CHU_1__NVIP_EMA_AUT_LT" at bounding box center [463, 169] width 130 height 20
type input "AT__645_Sun_JL1_CHU_1__NVIP_EMA_AUT_LT"
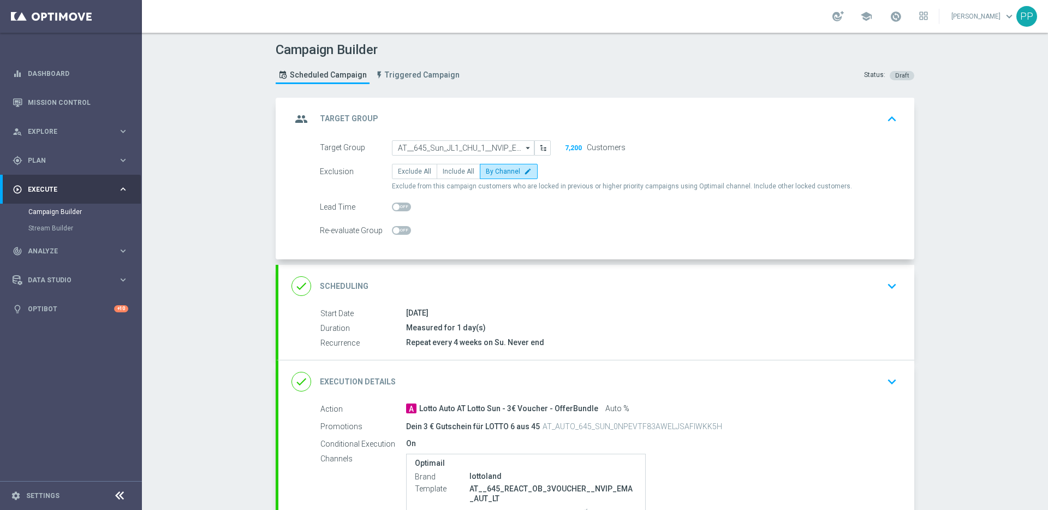
click at [493, 378] on div "done Execution Details keyboard_arrow_down" at bounding box center [597, 381] width 610 height 21
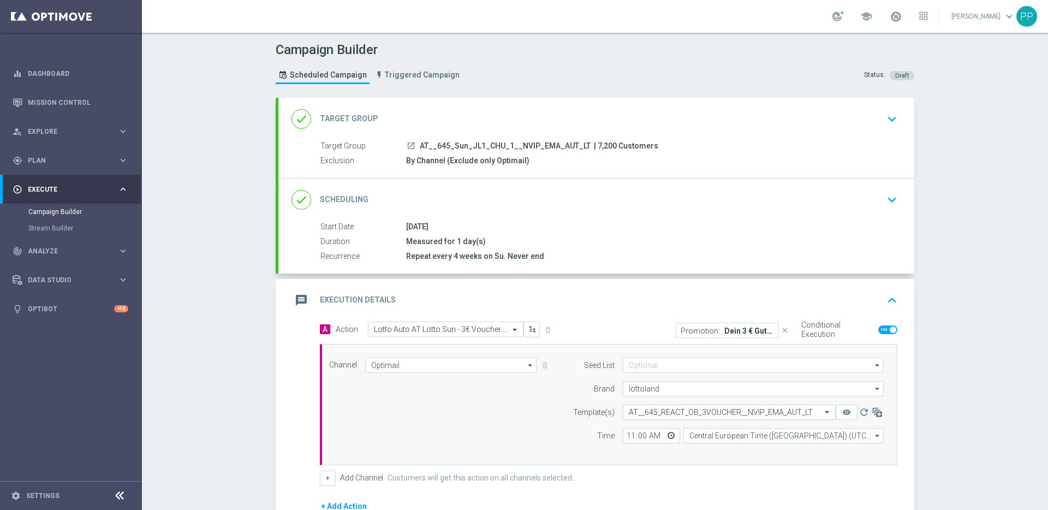
click at [629, 411] on input "text" at bounding box center [718, 412] width 179 height 9
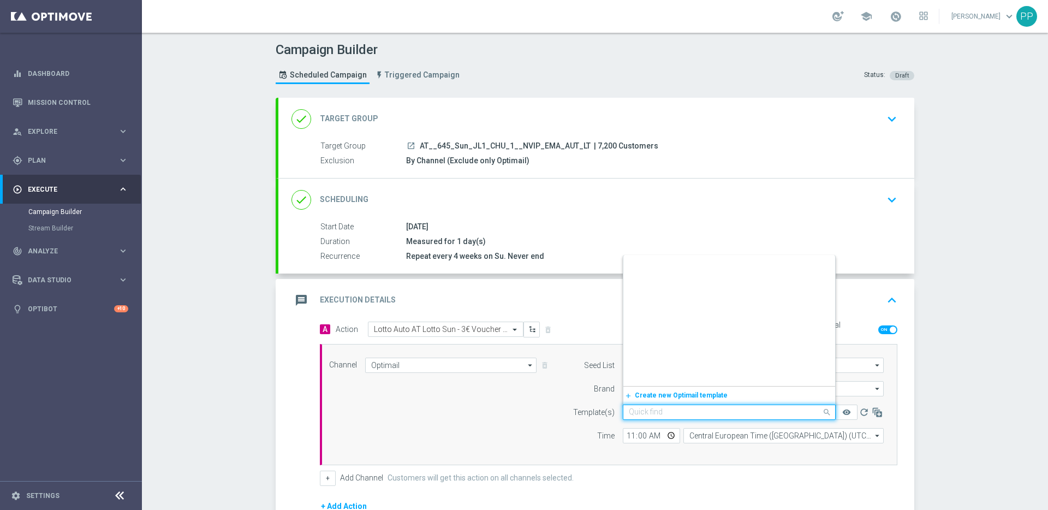
scroll to position [3387, 0]
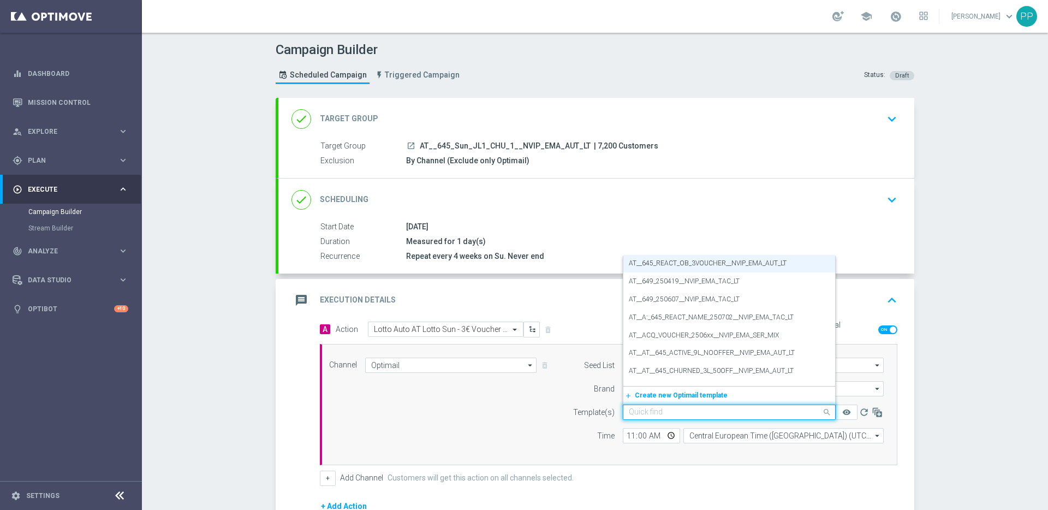
paste input "AT__645_CHURNED_OB_3VOUCHER__NVIP_EMA_AUT_LT"
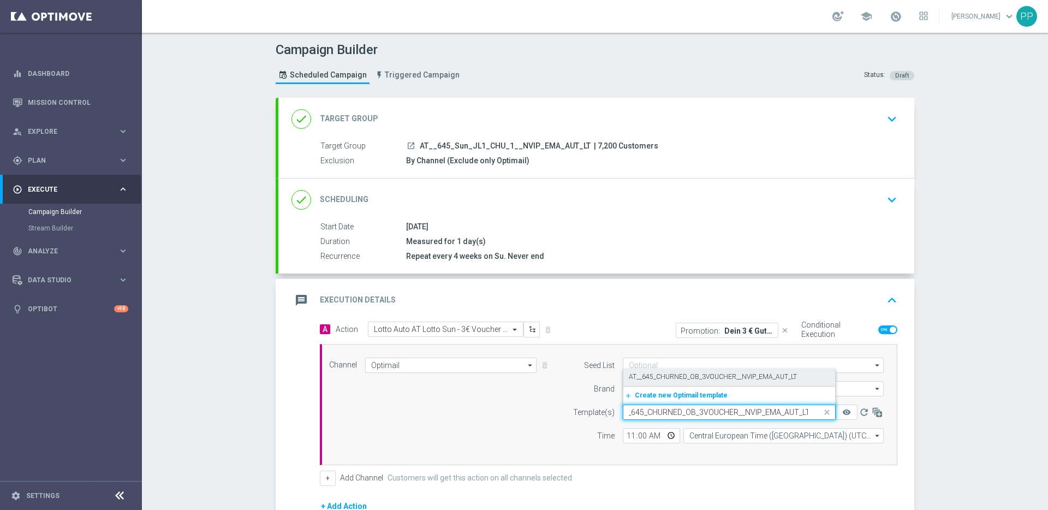
click at [632, 380] on label "AT__645_CHURNED_OB_3VOUCHER__NVIP_EMA_AUT_LT" at bounding box center [713, 376] width 168 height 9
type input "AT__645_CHURNED_OB_3VOUCHER__NVIP_EMA_AUT_LT"
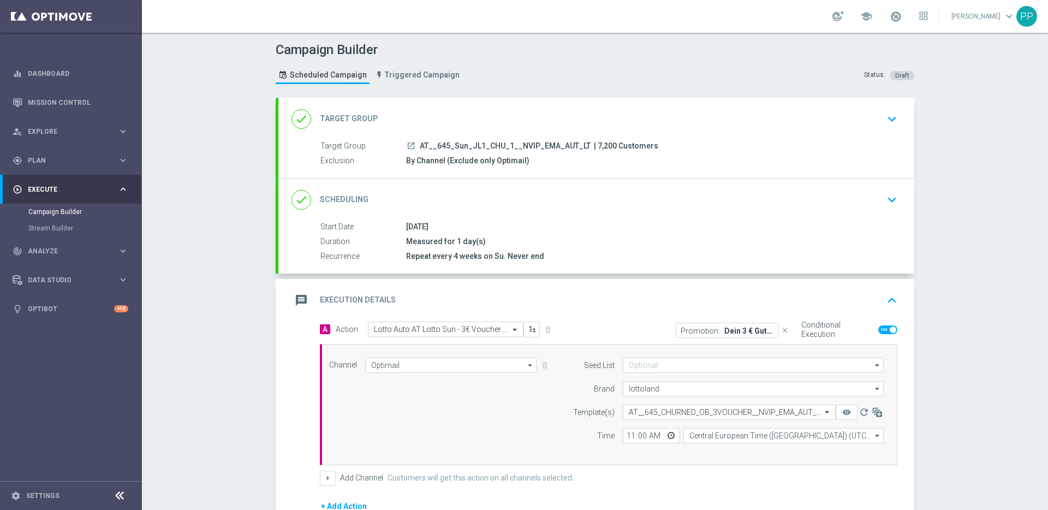
scroll to position [0, 0]
click at [740, 331] on p "Dein 3 € Gutschein für LOTTO 6 aus 45" at bounding box center [748, 330] width 49 height 9
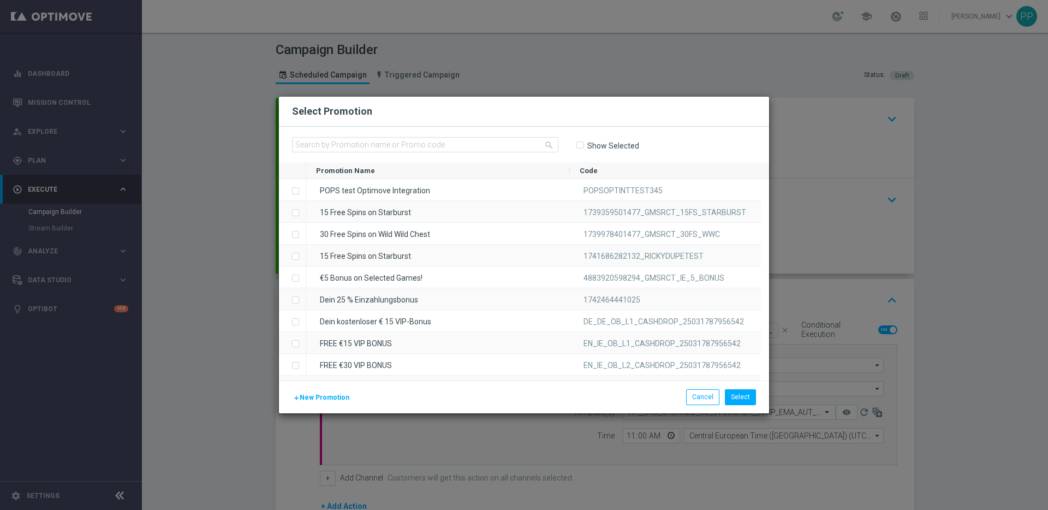
click at [580, 145] on input "Show Selected" at bounding box center [579, 145] width 7 height 7
checkbox input "true"
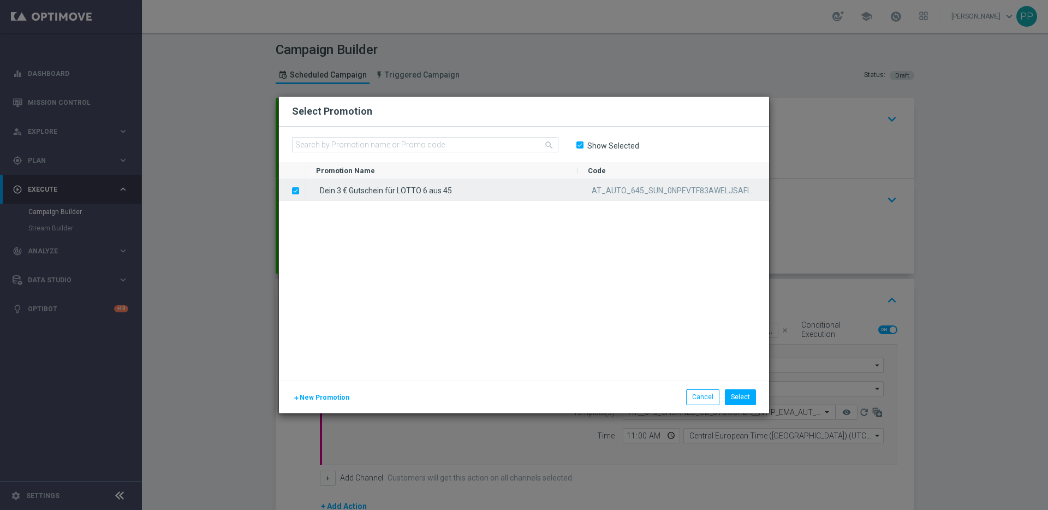
click at [302, 189] on label "Press SPACE to deselect this row." at bounding box center [304, 192] width 4 height 10
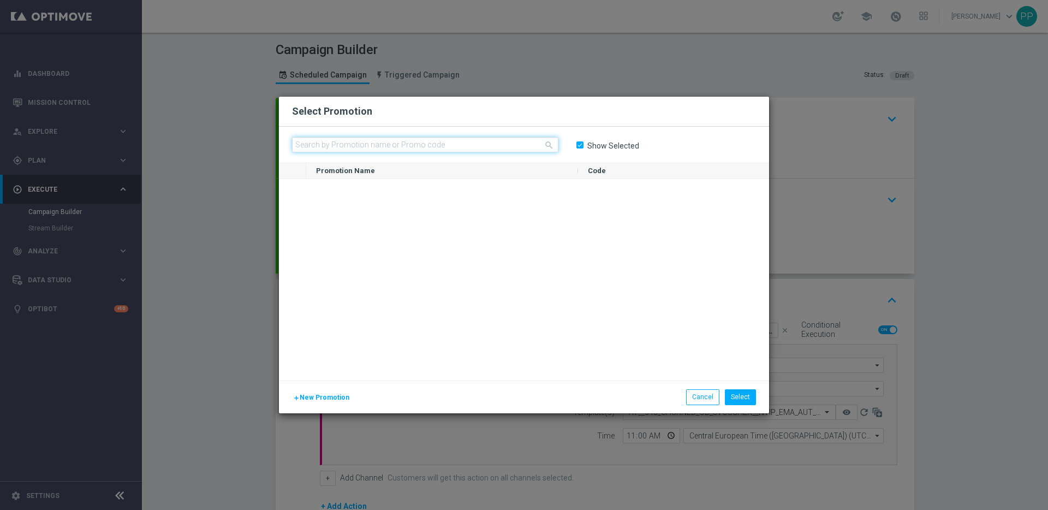
click at [352, 144] on input "text" at bounding box center [425, 144] width 266 height 15
paste input "AT_AUTO_645_SUN_KSOE4FI9TE2UNO7WE342NZW"
type input "AT_AUTO_645_SUN_KSOE4FI9TE2UNO7WE342NZW"
click at [580, 142] on input "Show Selected" at bounding box center [579, 145] width 7 height 7
checkbox input "false"
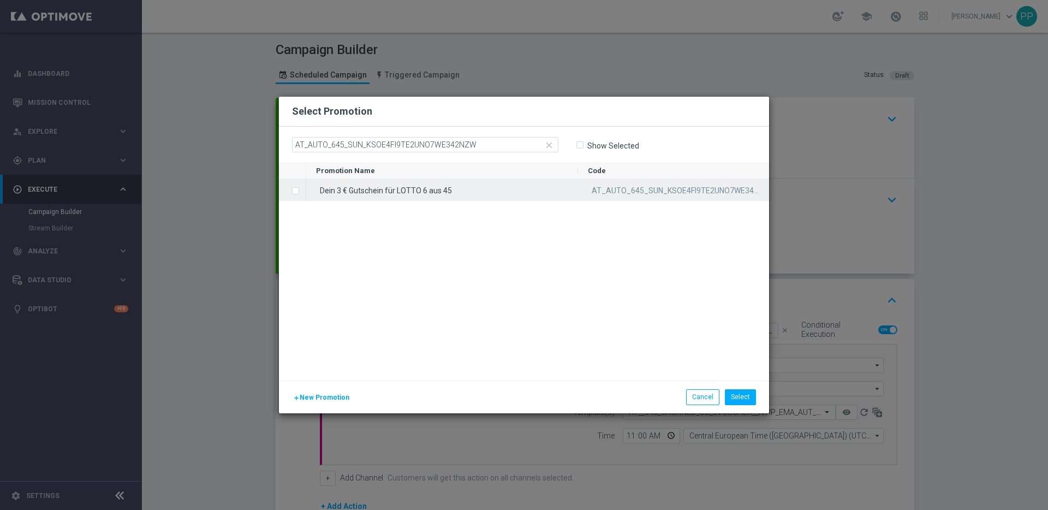
click at [302, 191] on label "Press SPACE to select this row." at bounding box center [304, 192] width 4 height 10
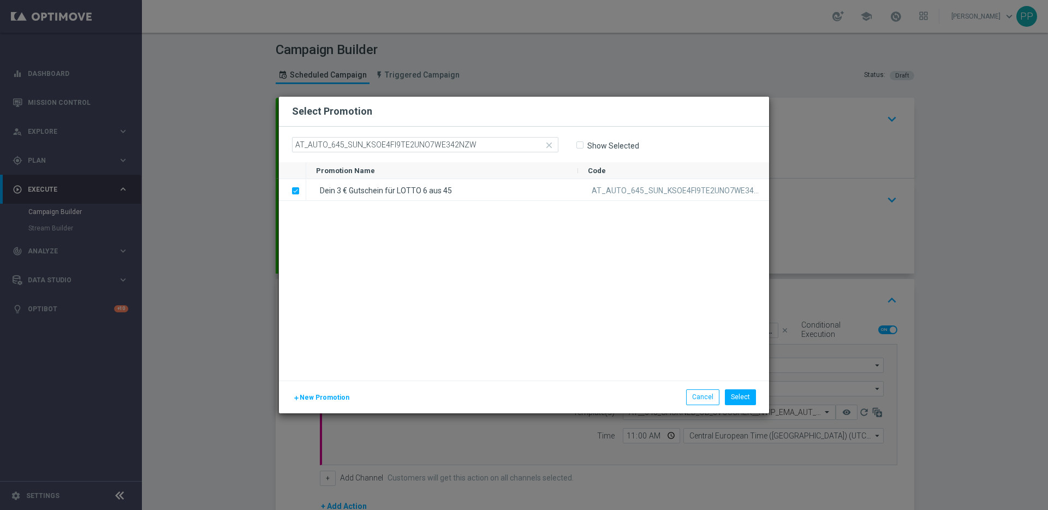
click at [400, 249] on div "Dein 3 € Gutschein für LOTTO 6 aus 45 AT_AUTO_645_SUN_KSOE4FI9TE2UNO7WE342NZW" at bounding box center [537, 279] width 463 height 201
click at [744, 400] on button "Select" at bounding box center [740, 396] width 31 height 15
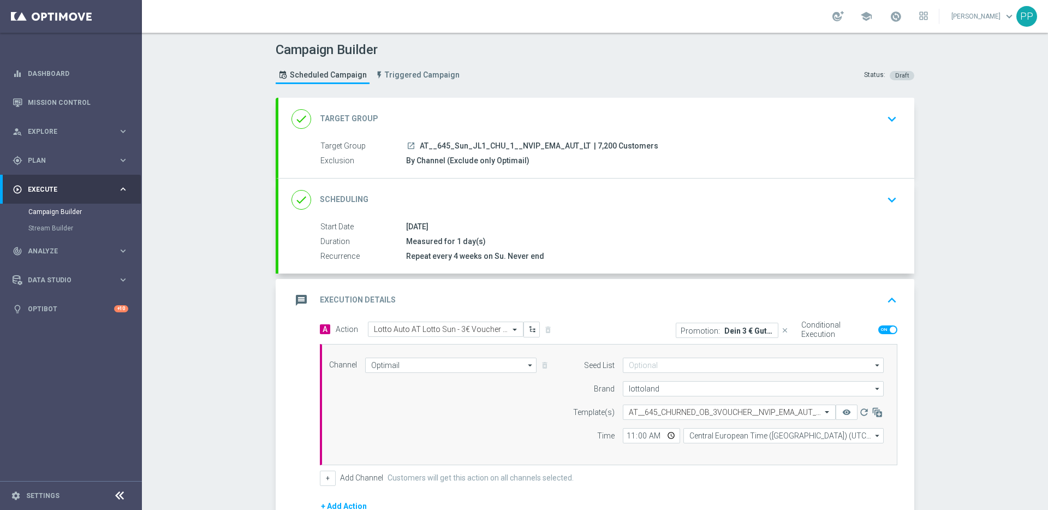
click at [651, 318] on div "message Execution Details keyboard_arrow_up" at bounding box center [596, 300] width 636 height 43
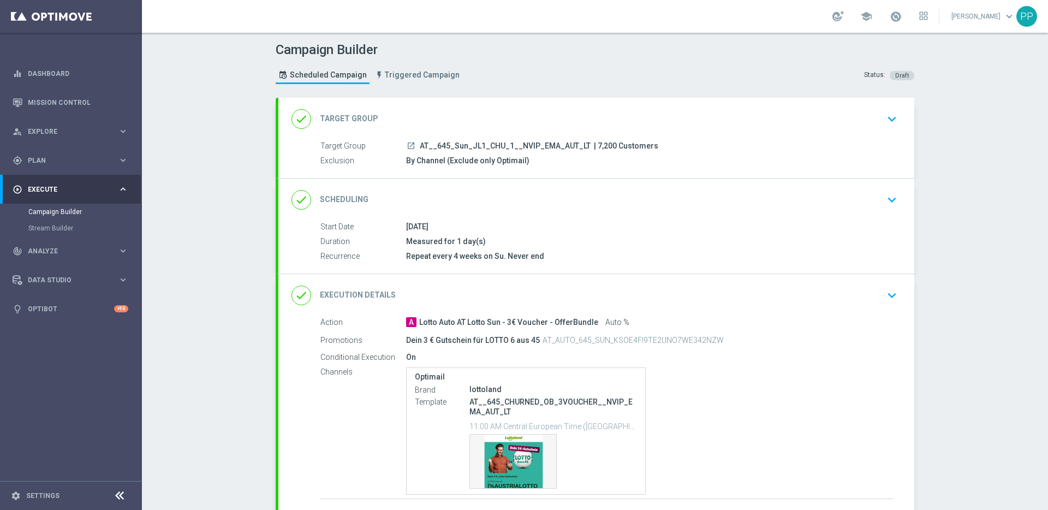
scroll to position [10, 0]
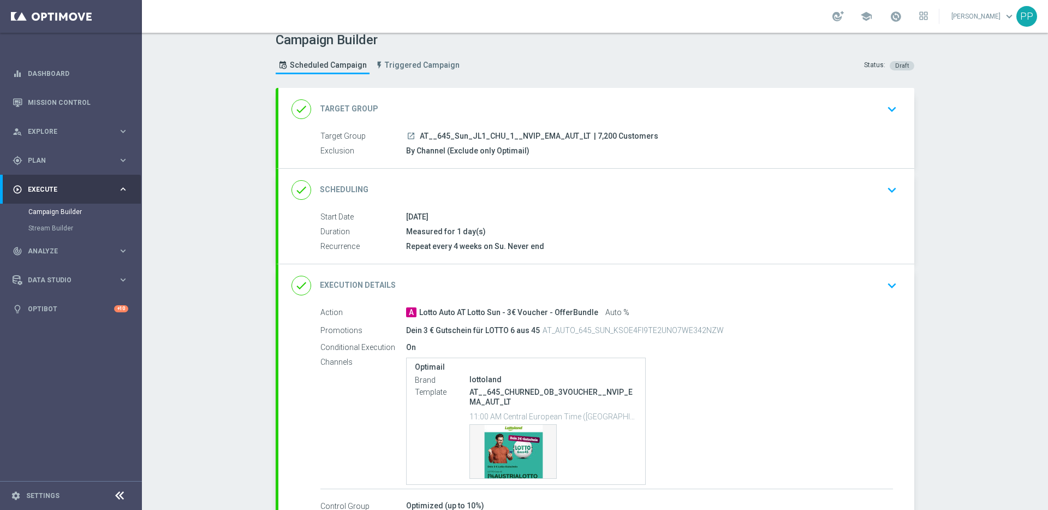
click at [641, 295] on div "done Execution Details keyboard_arrow_down" at bounding box center [597, 285] width 610 height 21
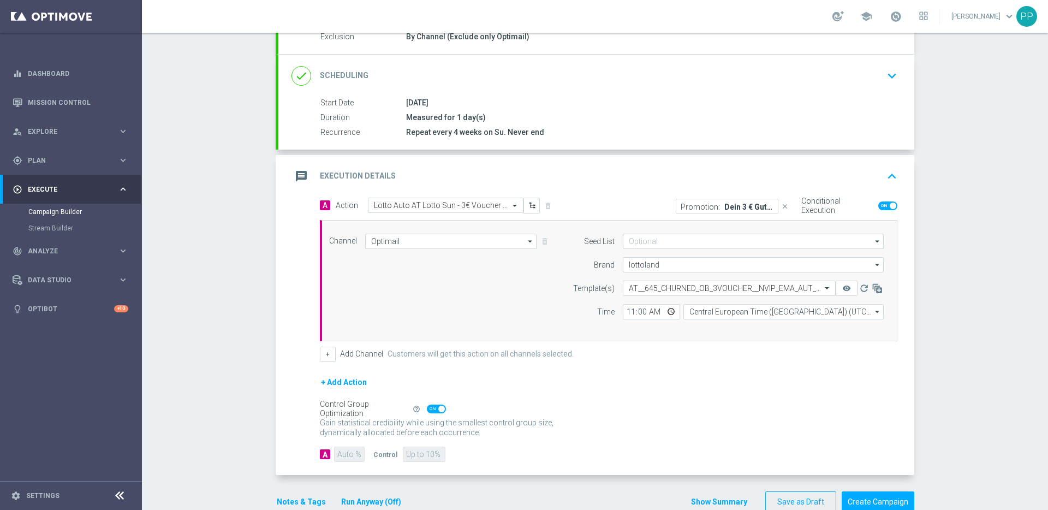
scroll to position [148, 0]
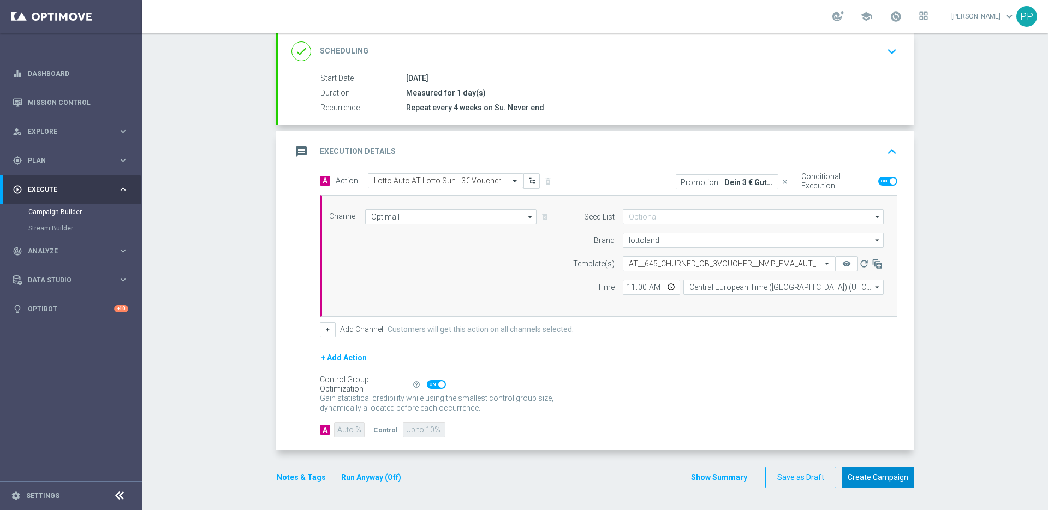
click at [863, 473] on button "Create Campaign" at bounding box center [878, 477] width 73 height 21
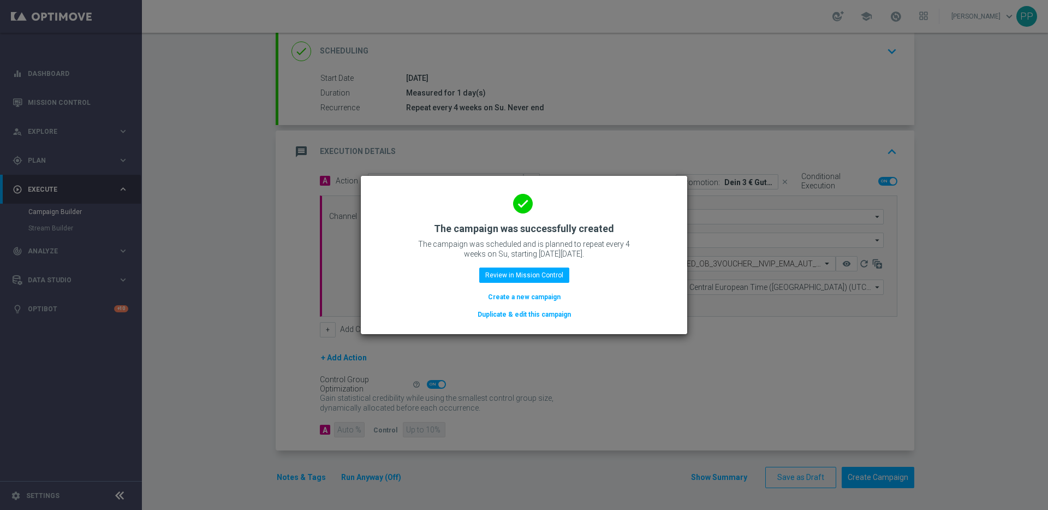
click at [520, 311] on button "Duplicate & edit this campaign" at bounding box center [525, 314] width 96 height 12
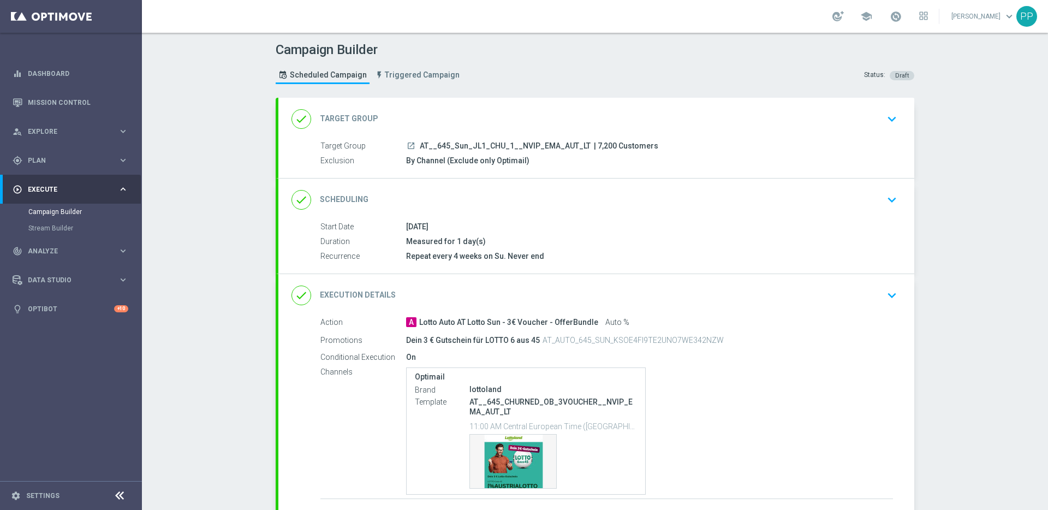
click at [448, 126] on div "done Target Group keyboard_arrow_down" at bounding box center [597, 119] width 610 height 21
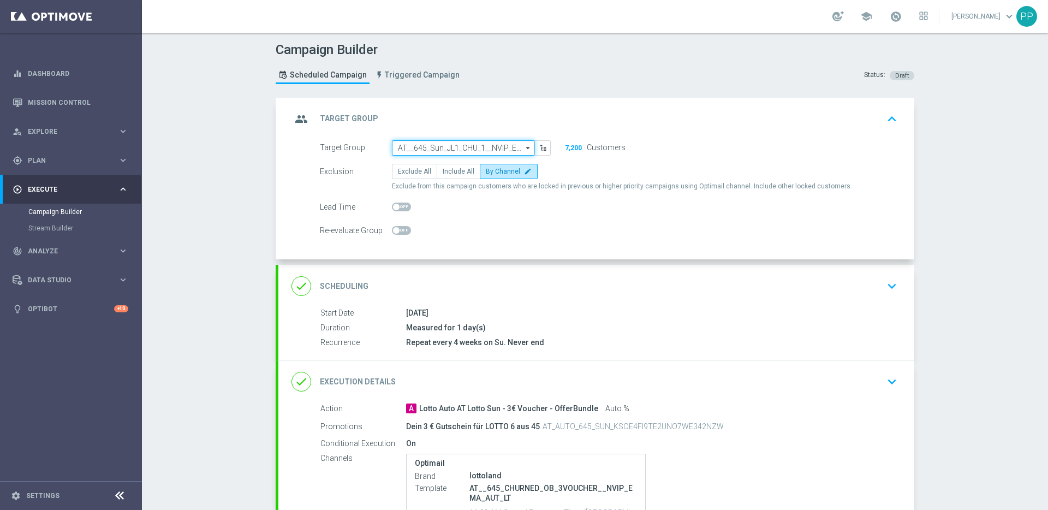
click at [442, 148] on input "AT__645_Sun_JL1_CHU_1__NVIP_EMA_AUT_LT" at bounding box center [463, 147] width 142 height 15
paste input "AT__645_Sun_JL2_ACT_1__NVIP_EMA_AUT_LT"
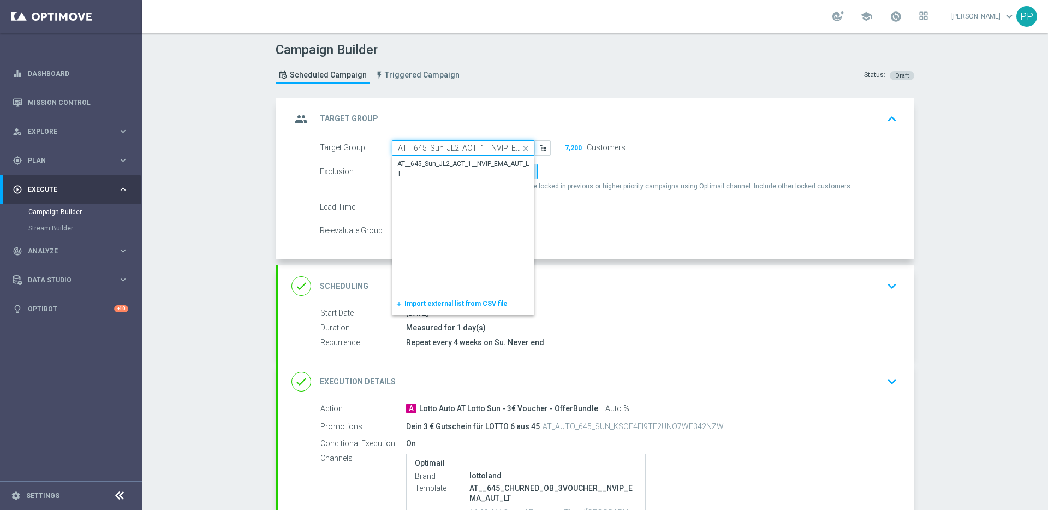
scroll to position [0, 31]
click at [443, 166] on div "AT__645_Sun_JL2_ACT_1__NVIP_EMA_AUT_LT" at bounding box center [463, 169] width 132 height 20
type input "AT__645_Sun_JL2_ACT_1__NVIP_EMA_AUT_LT"
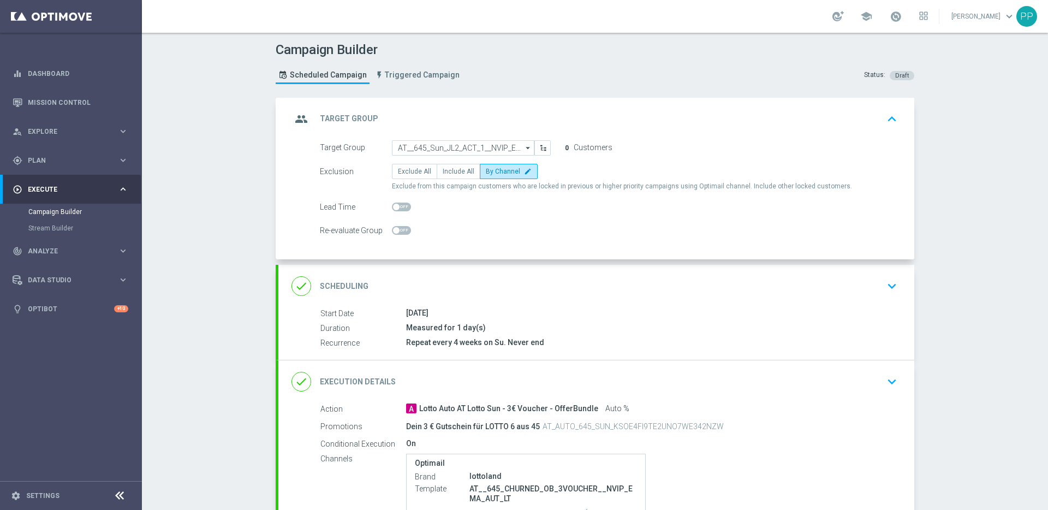
click at [427, 286] on div "done Scheduling keyboard_arrow_down" at bounding box center [597, 286] width 610 height 21
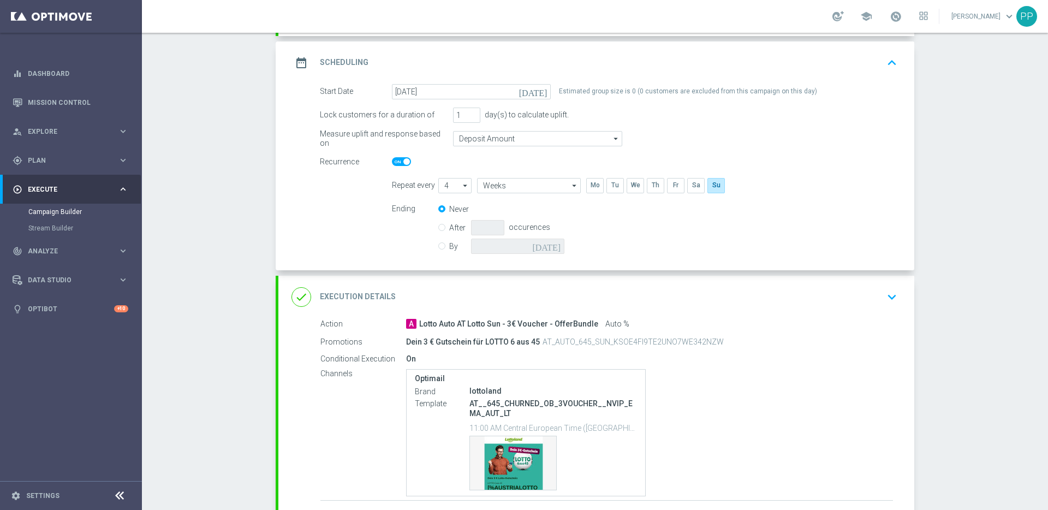
scroll to position [226, 0]
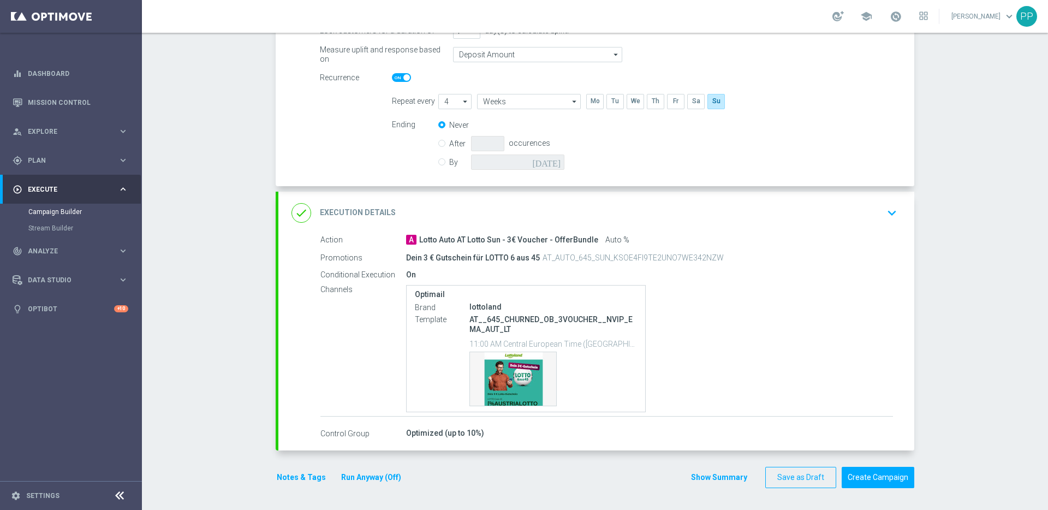
click at [397, 214] on div "done Execution Details keyboard_arrow_down" at bounding box center [597, 213] width 610 height 21
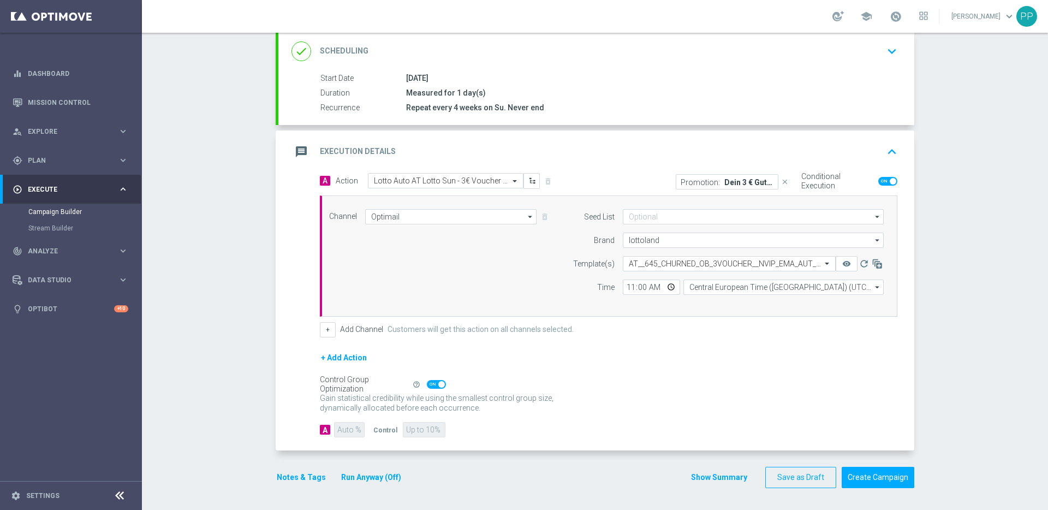
scroll to position [148, 0]
click at [521, 52] on div "done Scheduling keyboard_arrow_down" at bounding box center [597, 51] width 610 height 21
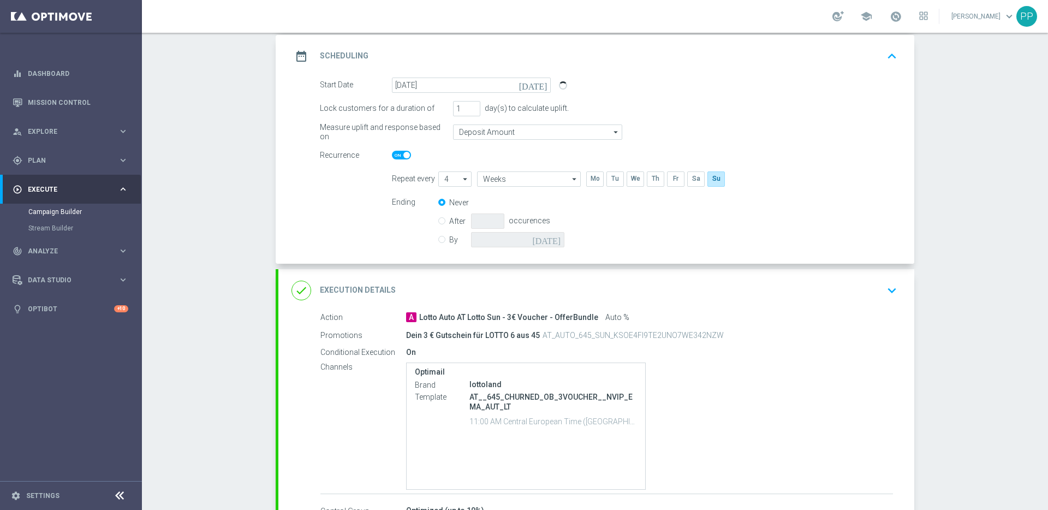
scroll to position [137, 0]
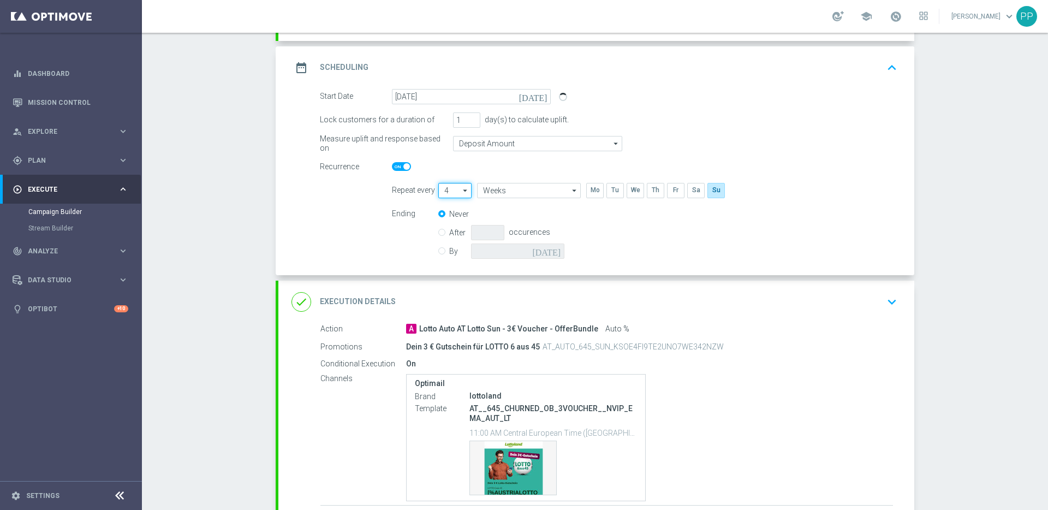
click at [445, 188] on input "4" at bounding box center [454, 190] width 33 height 15
click at [444, 238] on div "3" at bounding box center [450, 239] width 24 height 16
type input "3"
click at [370, 246] on form "Start Date [DATE] [DATE] Lock customers for a duration of 1 day(s) to calculate…" at bounding box center [609, 175] width 578 height 173
click at [330, 302] on h2 "Execution Details" at bounding box center [358, 301] width 76 height 10
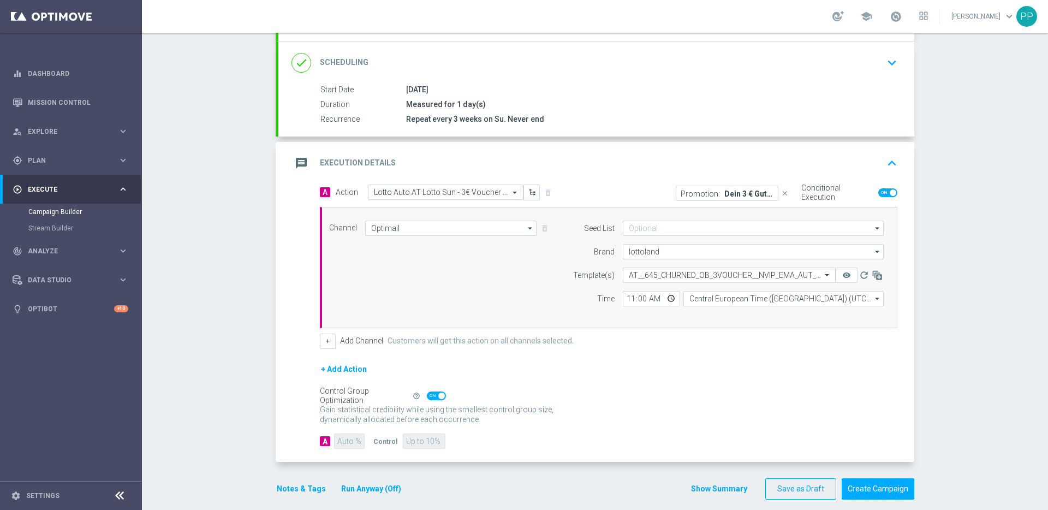
click at [380, 186] on div "Select action Lotto Auto AT Lotto Sun - 3€ Voucher - OfferBundle" at bounding box center [446, 192] width 156 height 15
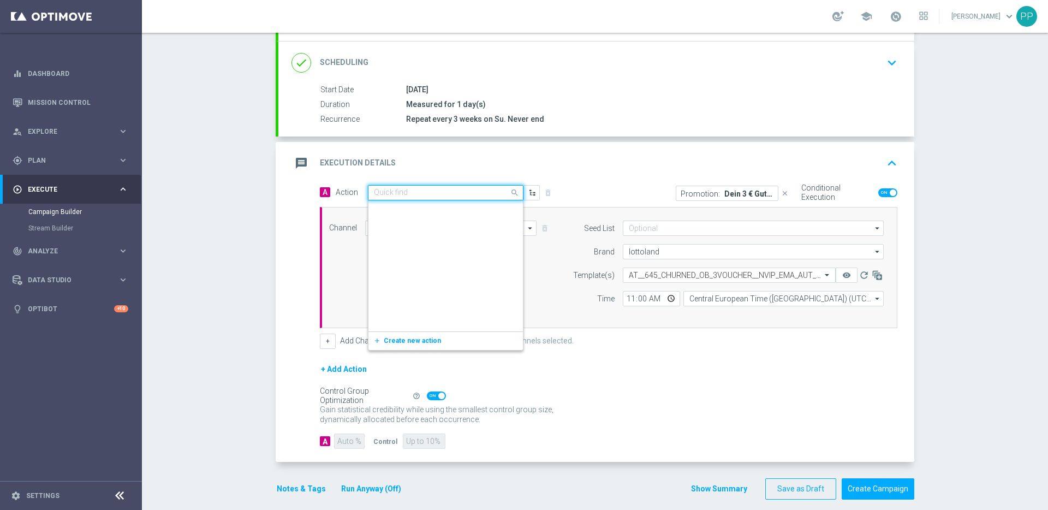
scroll to position [388193, 0]
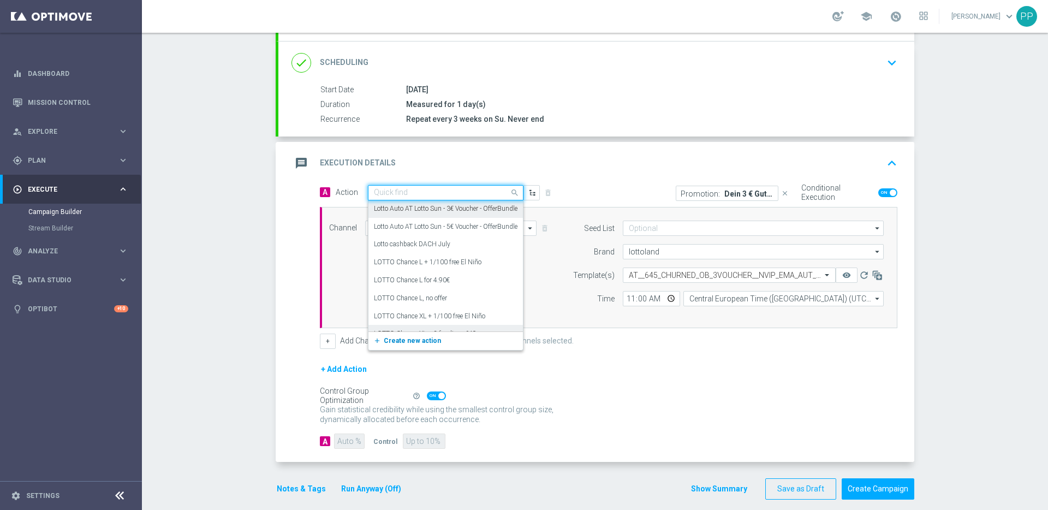
click at [388, 339] on span "Create new action" at bounding box center [412, 341] width 57 height 8
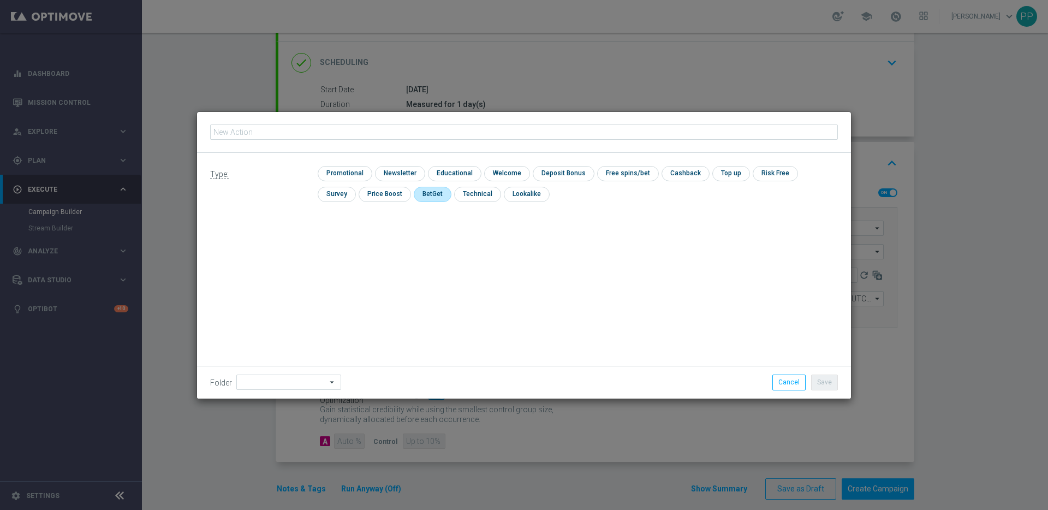
type input "Lotto Auto AT Lotto Sun - 9 lines AT Lotto & extra game + 5 free SC 100K"
click at [335, 170] on input "checkbox" at bounding box center [344, 173] width 52 height 15
checkbox input "true"
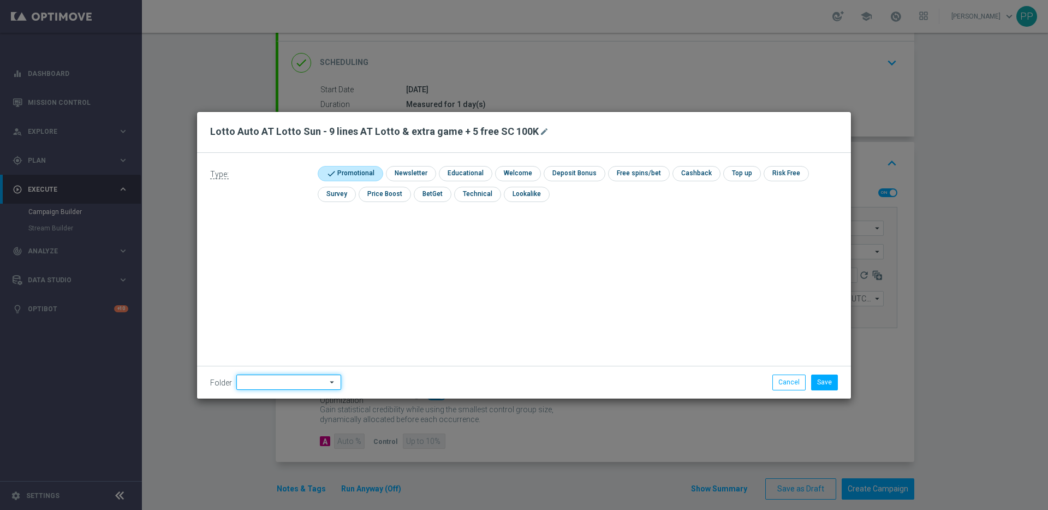
click at [272, 378] on input at bounding box center [288, 381] width 105 height 15
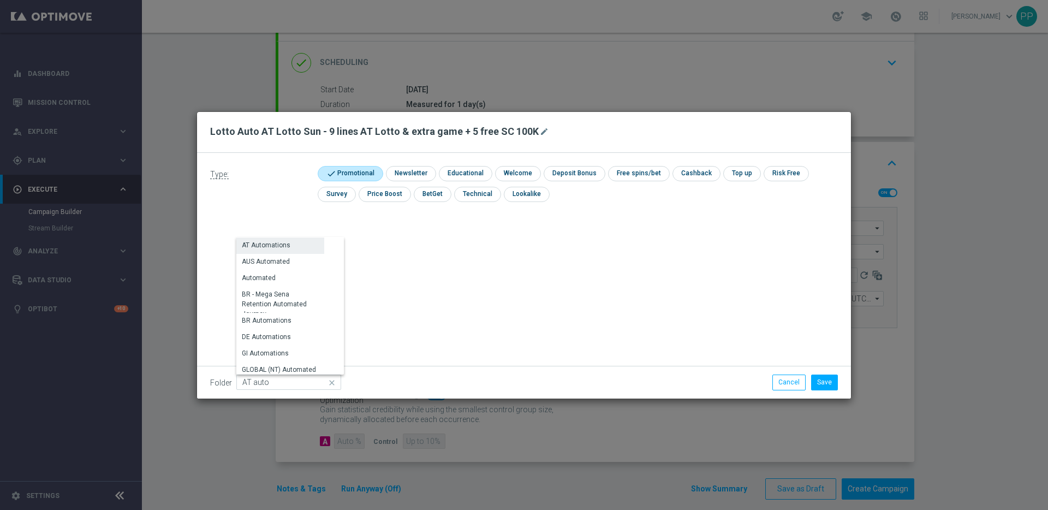
click at [273, 241] on div "AT Automations" at bounding box center [266, 245] width 49 height 10
type input "AT Automations"
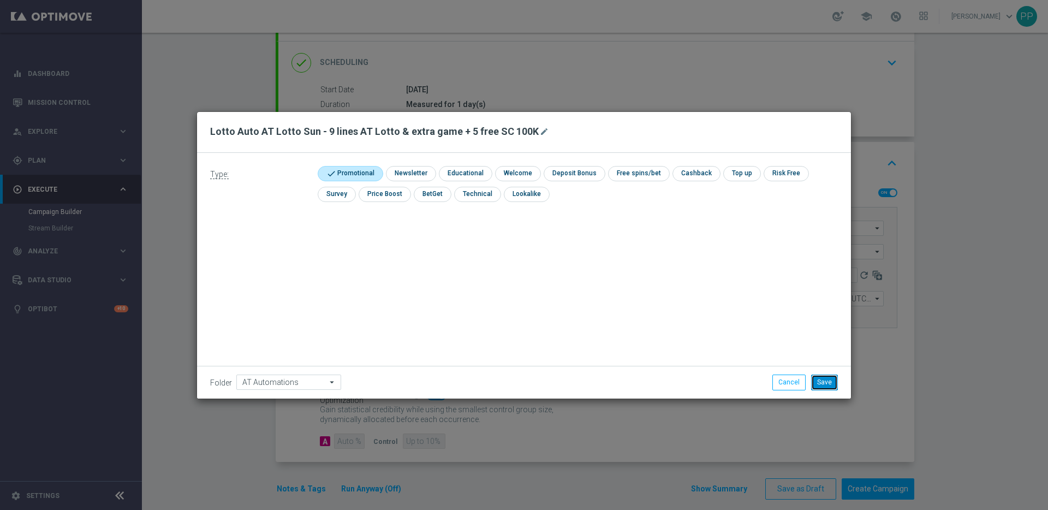
click at [820, 380] on button "Save" at bounding box center [824, 381] width 27 height 15
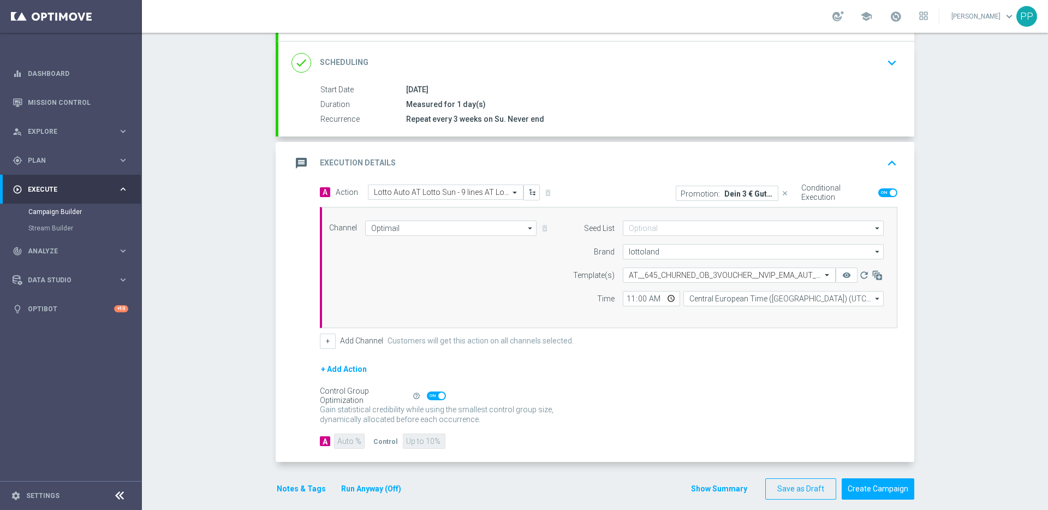
click at [883, 195] on span at bounding box center [887, 192] width 19 height 9
click at [883, 195] on input "checkbox" at bounding box center [887, 192] width 19 height 9
checkbox input "false"
click at [781, 192] on icon "close" at bounding box center [785, 193] width 8 height 8
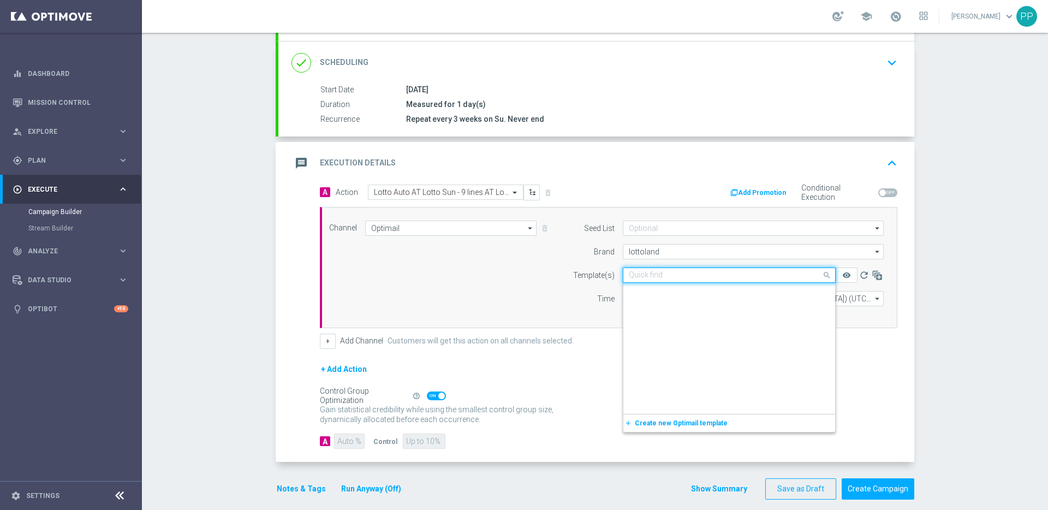
click at [634, 273] on input "text" at bounding box center [718, 275] width 179 height 9
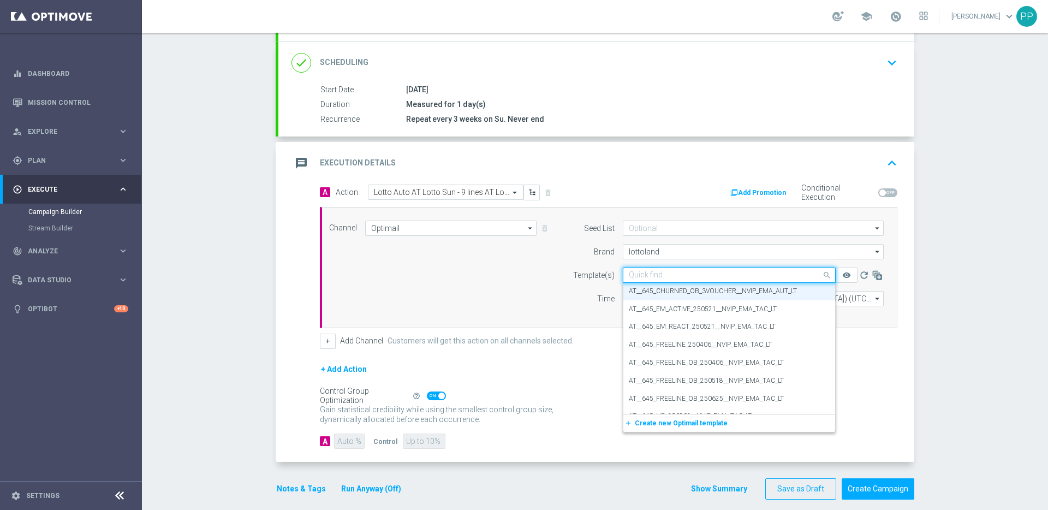
paste input "AT__645_ACTIVE_9L_5SC100K__NVIP_EMA_AUT_LT"
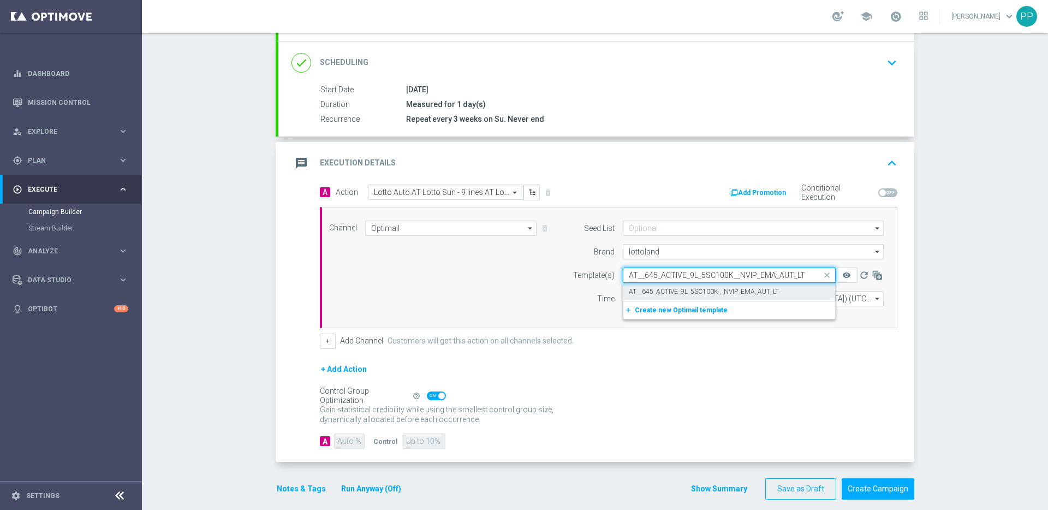
click at [643, 288] on label "AT__645_ACTIVE_9L_5SC100K__NVIP_EMA_AUT_LT" at bounding box center [704, 291] width 150 height 9
type input "AT__645_ACTIVE_9L_5SC100K__NVIP_EMA_AUT_LT"
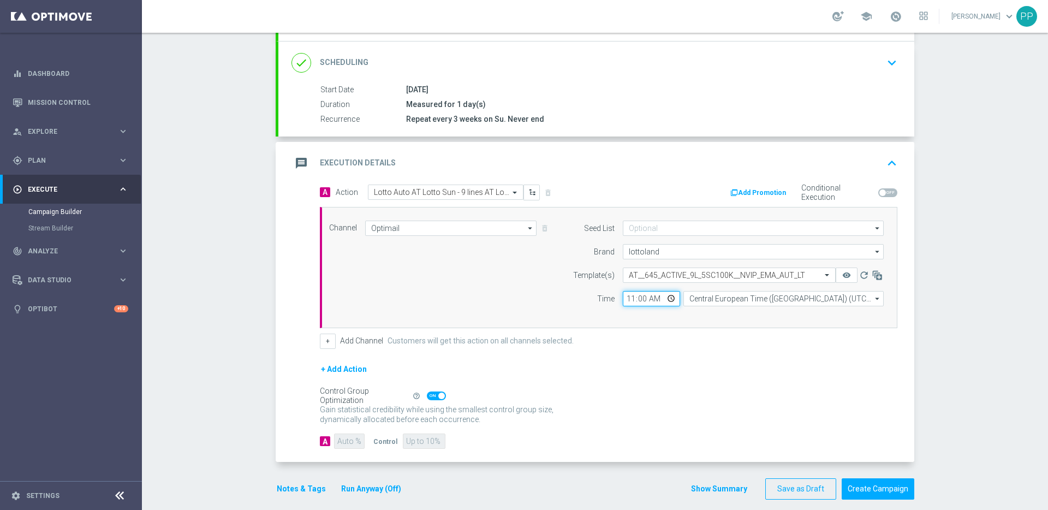
click at [626, 296] on input "11:00" at bounding box center [651, 298] width 57 height 15
type input "08:00"
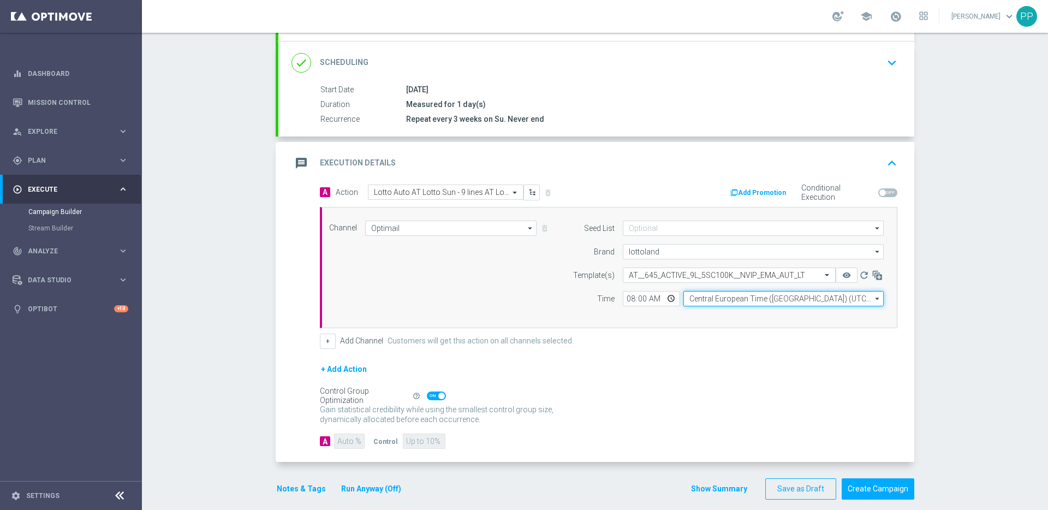
click at [717, 297] on input "Central European Time ([GEOGRAPHIC_DATA]) (UTC +02:00)" at bounding box center [783, 298] width 200 height 15
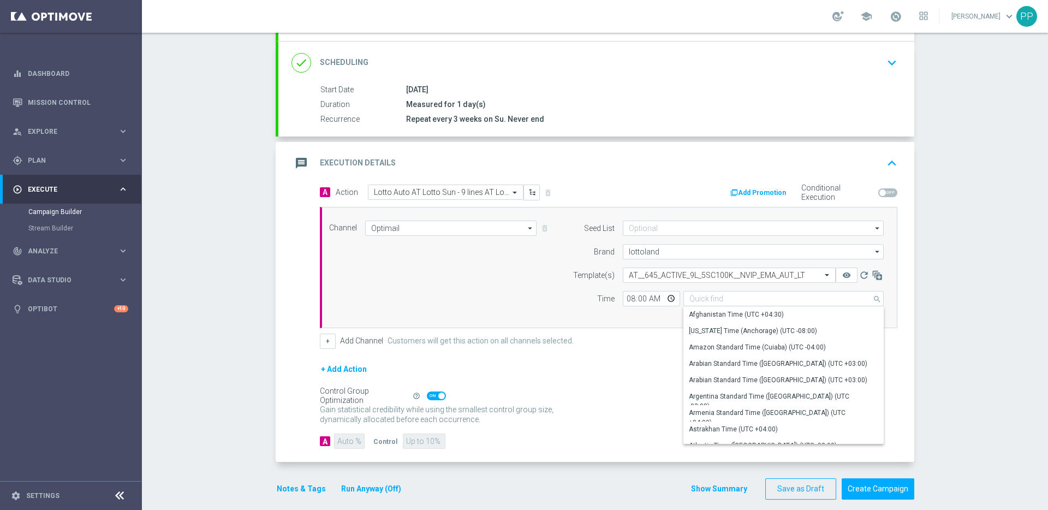
click at [645, 329] on div "A Action Select action Lotto Auto AT Lotto Sun - 9 lines AT Lotto & extra game …" at bounding box center [609, 267] width 594 height 164
type input "Central European Time ([GEOGRAPHIC_DATA]) (UTC +02:00)"
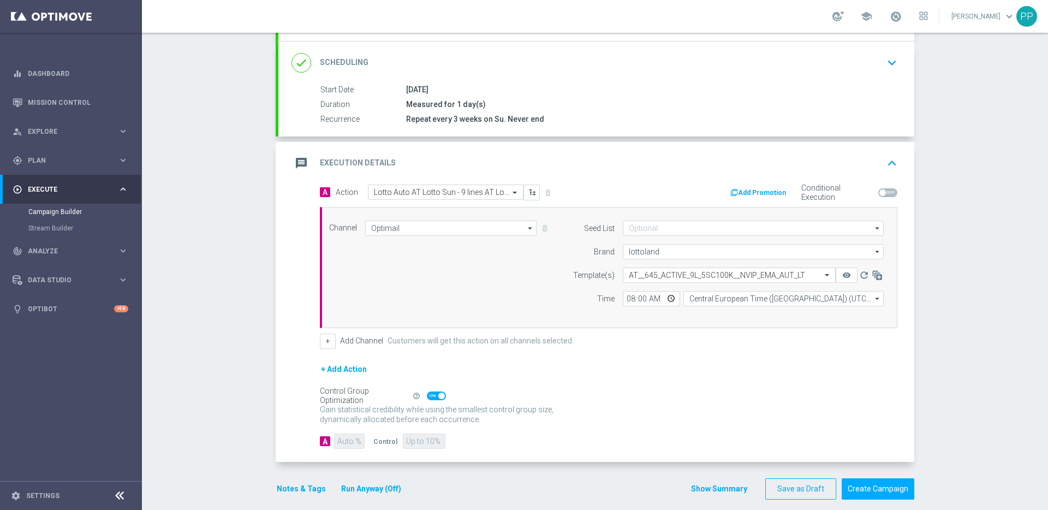
scroll to position [148, 0]
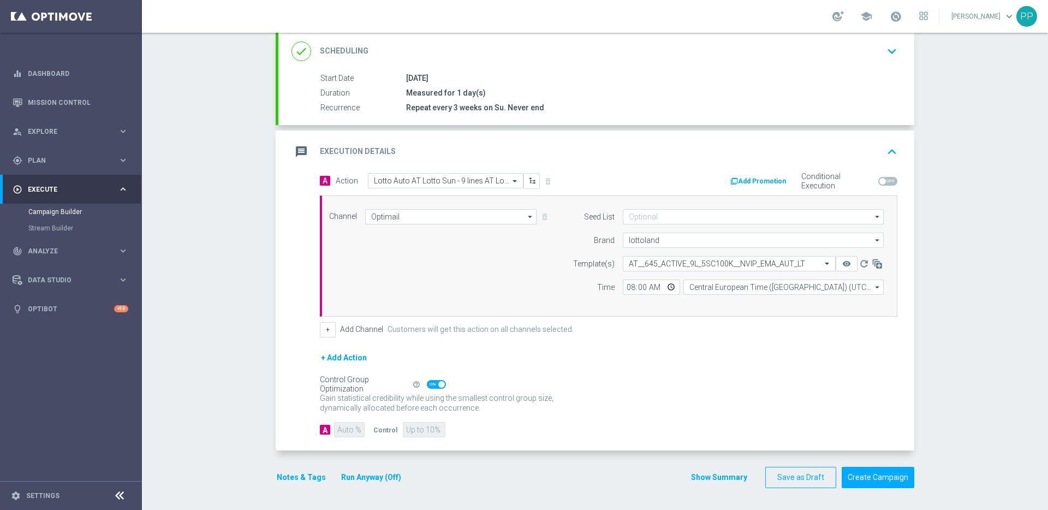
click at [354, 477] on button "Run Anyway (Off)" at bounding box center [371, 478] width 62 height 14
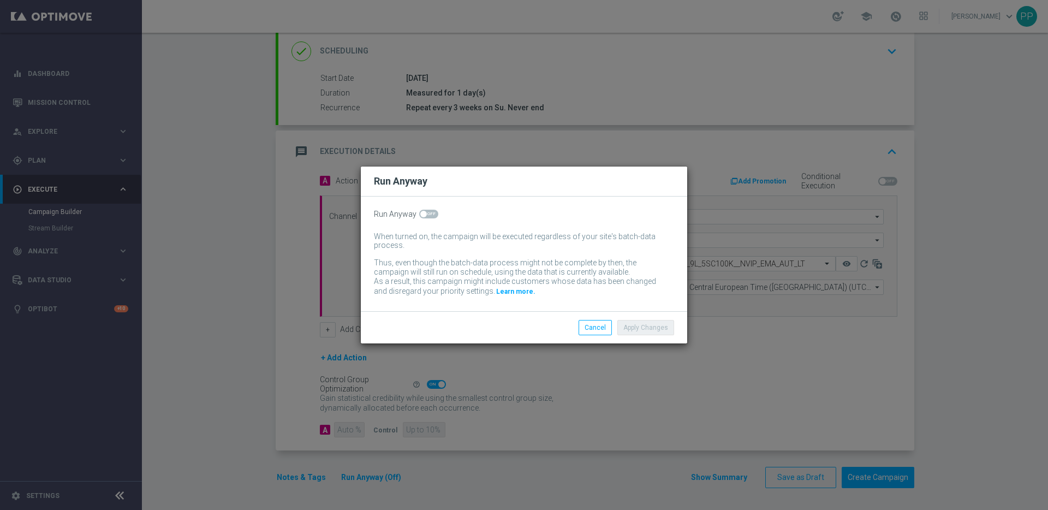
click at [422, 216] on span at bounding box center [423, 214] width 7 height 7
click at [422, 216] on input "checkbox" at bounding box center [428, 214] width 19 height 9
checkbox input "true"
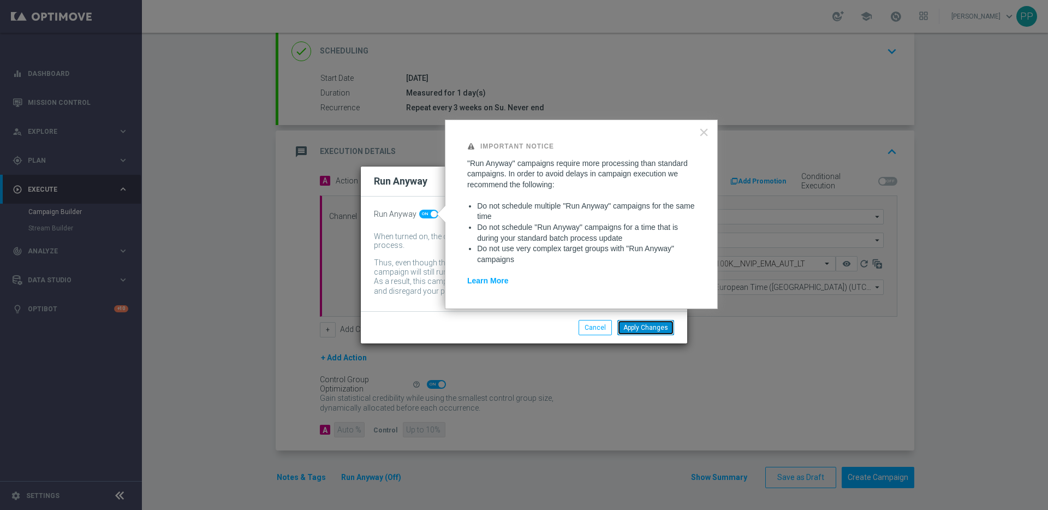
click at [637, 327] on button "Apply Changes" at bounding box center [645, 327] width 57 height 15
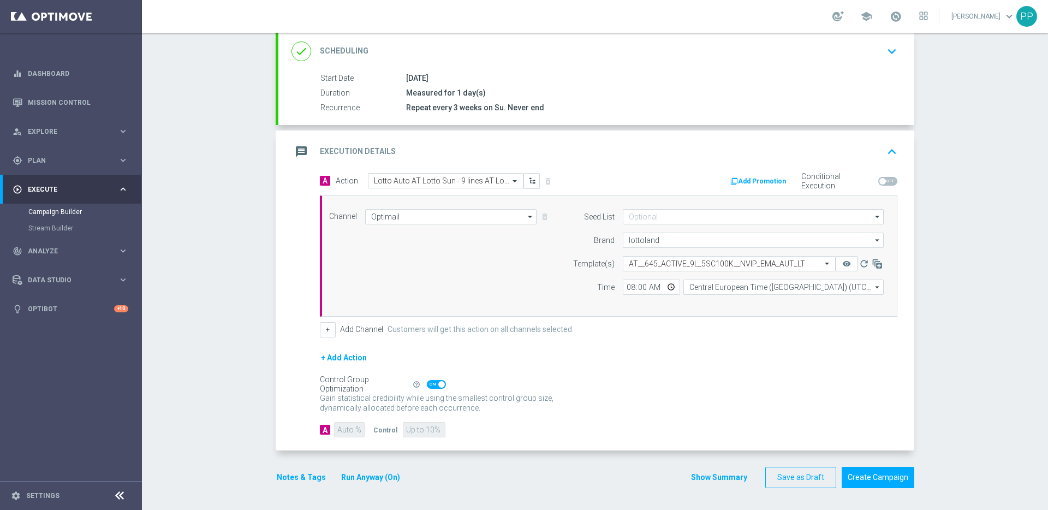
click at [602, 377] on div "+ Add Action" at bounding box center [609, 364] width 578 height 27
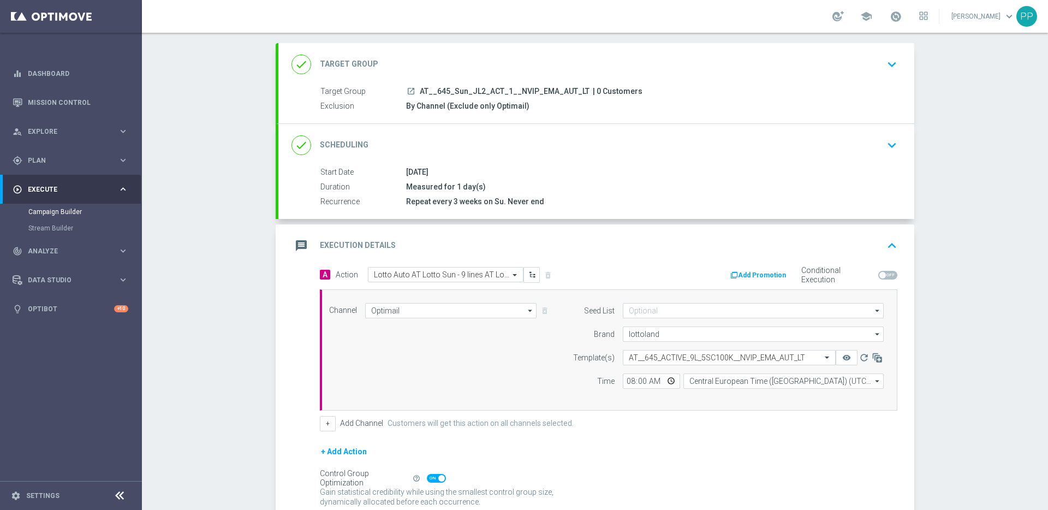
scroll to position [53, 0]
click at [571, 442] on form "A Action Select action Lotto Auto AT Lotto Sun - 9 lines AT Lotto & extra game …" at bounding box center [609, 401] width 578 height 265
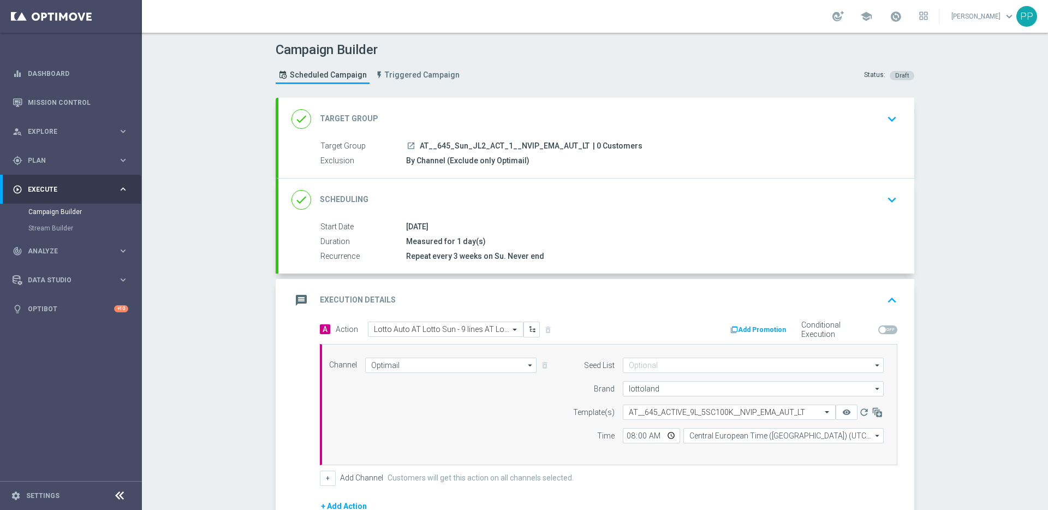
scroll to position [148, 0]
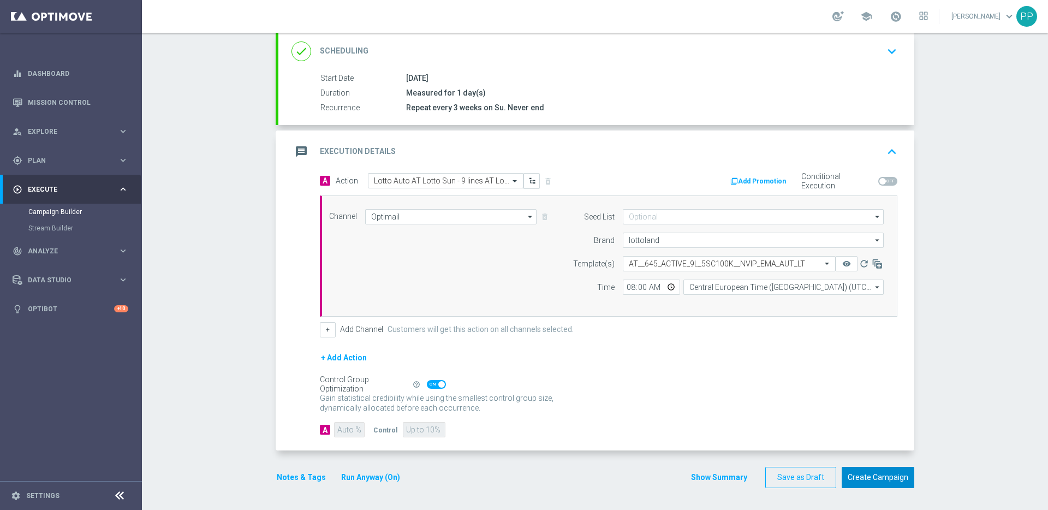
click at [876, 479] on button "Create Campaign" at bounding box center [878, 477] width 73 height 21
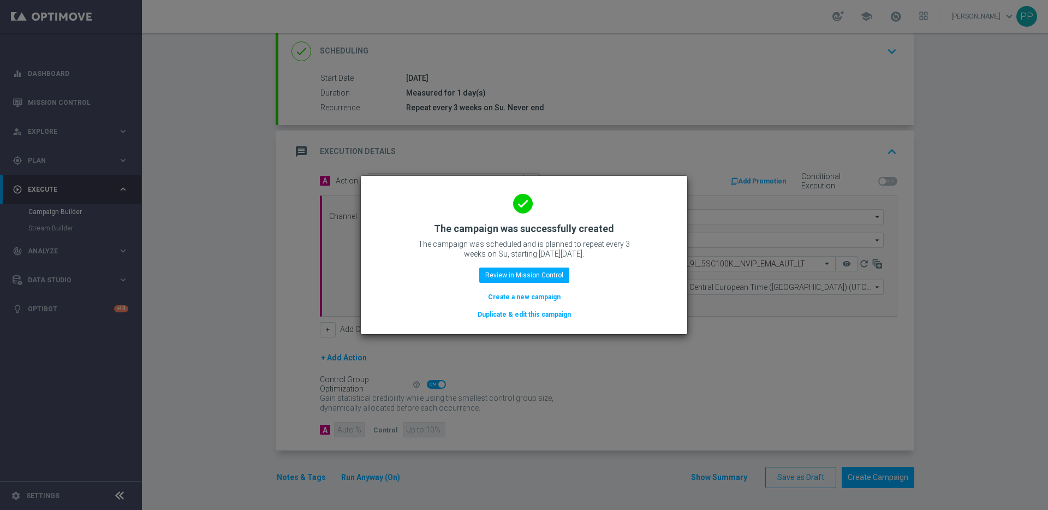
click at [525, 317] on button "Duplicate & edit this campaign" at bounding box center [525, 314] width 96 height 12
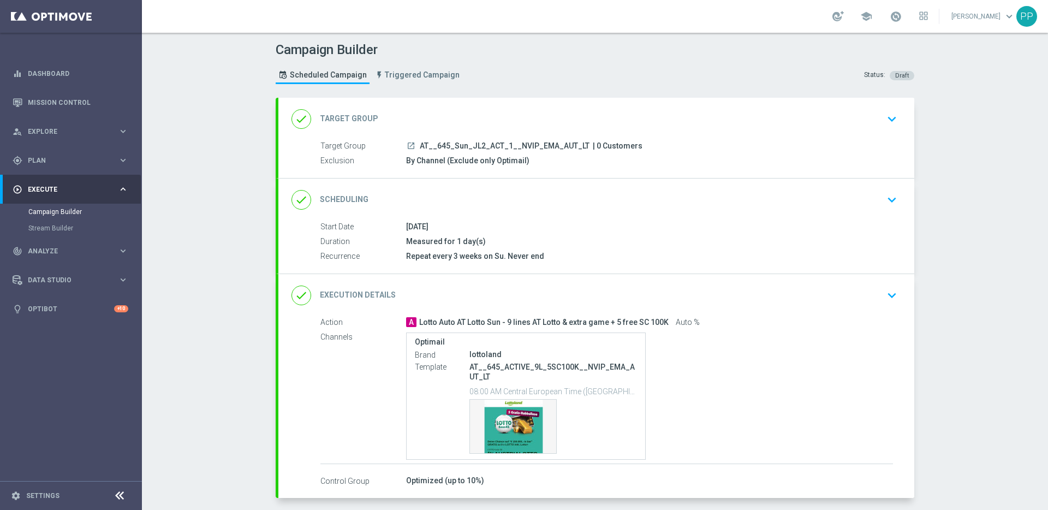
click at [468, 126] on div "done Target Group keyboard_arrow_down" at bounding box center [597, 119] width 610 height 21
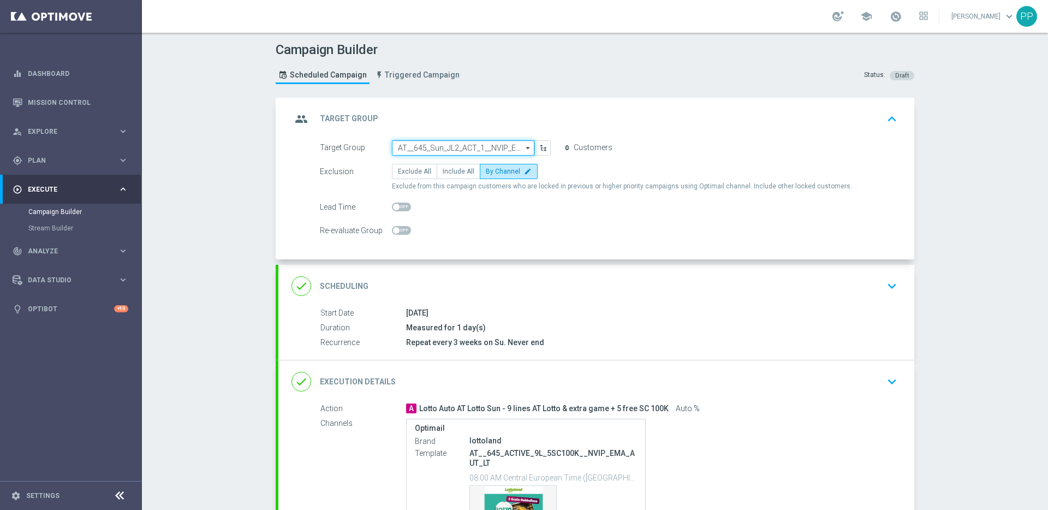
click at [456, 147] on input "AT__645_Sun_JL2_ACT_1__NVIP_EMA_AUT_LT" at bounding box center [463, 147] width 142 height 15
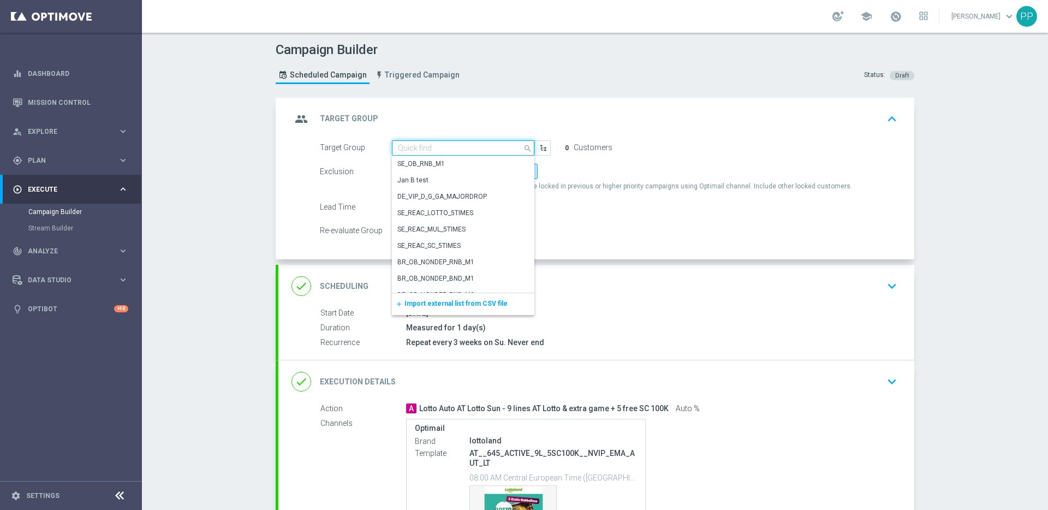
paste input "AT__645_Sun_JL2_REACT_1__NVIP_EMA_AUT_LT"
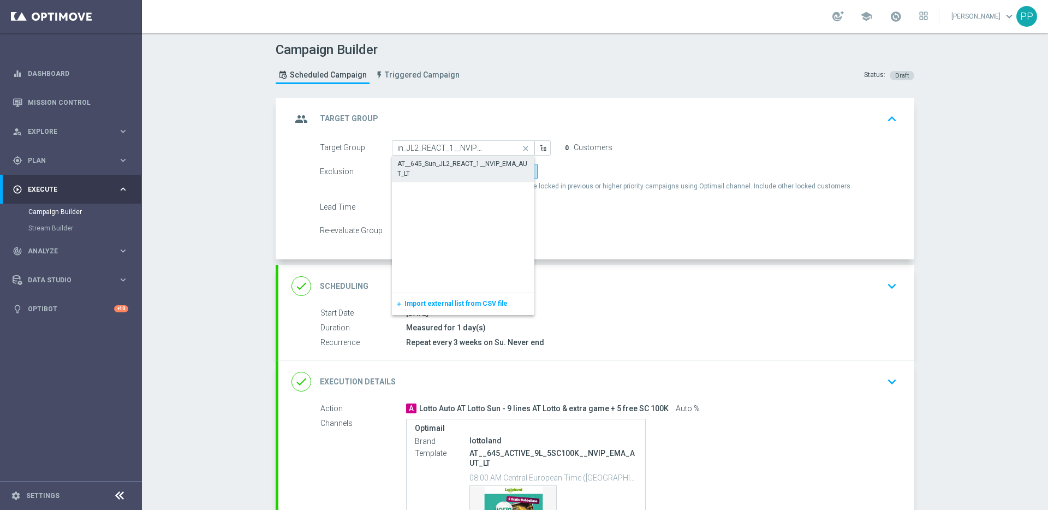
click at [456, 160] on div "AT__645_Sun_JL2_REACT_1__NVIP_EMA_AUT_LT" at bounding box center [463, 169] width 132 height 20
type input "AT__645_Sun_JL2_REACT_1__NVIP_EMA_AUT_LT"
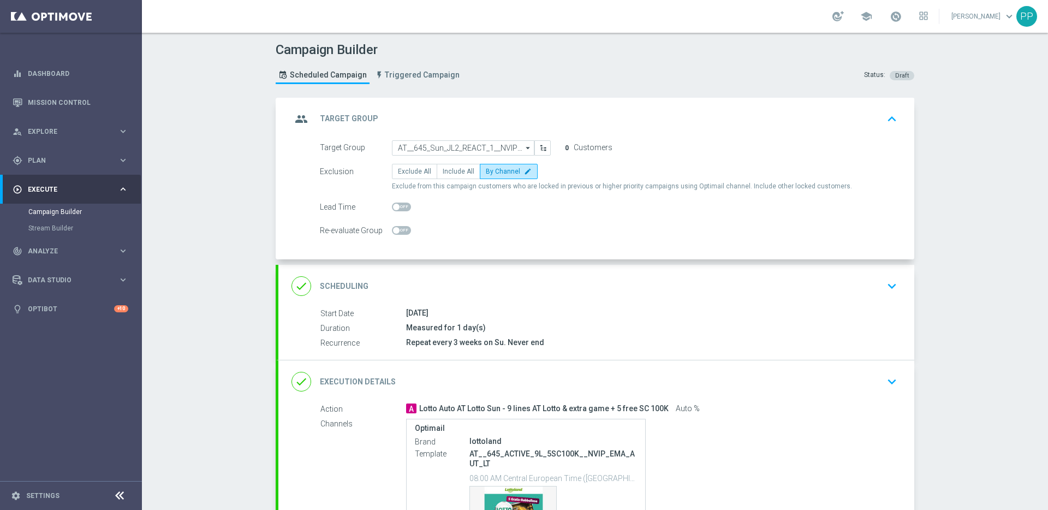
click at [403, 386] on div "done Execution Details keyboard_arrow_down" at bounding box center [597, 381] width 610 height 21
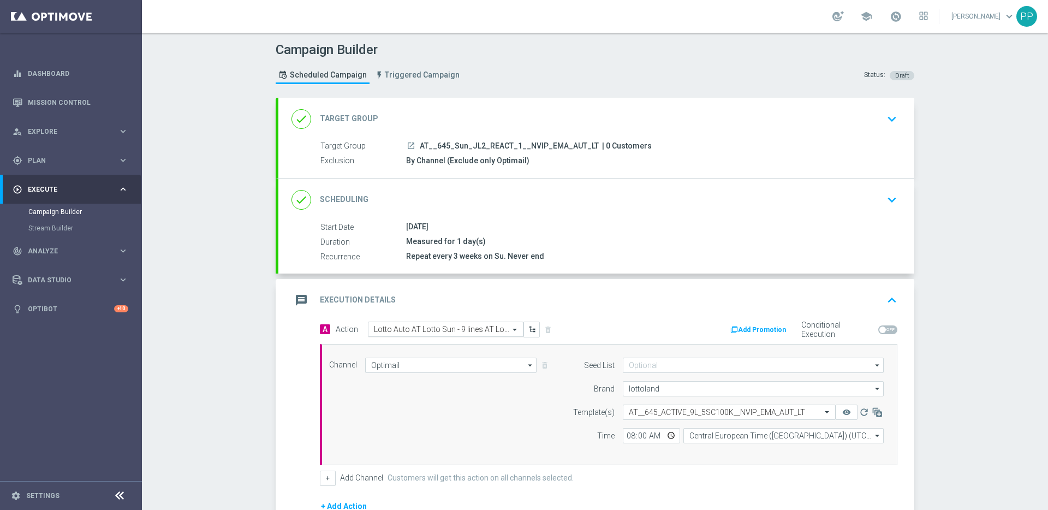
click at [391, 324] on div "Select action Lotto Auto AT Lotto Sun - 9 lines AT Lotto & extra game + 5 free …" at bounding box center [446, 329] width 156 height 15
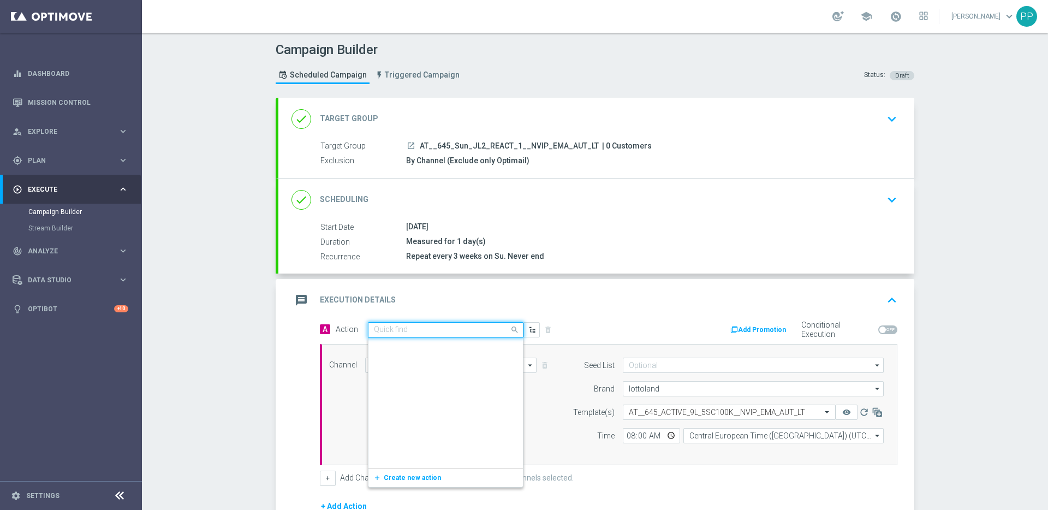
paste input "Lotto Auto AT Lotto Sun - 6 lines AT Lotto & extra game + 3 free SC 100K"
type input "Lotto Auto AT Lotto Sun - 6 lines AT Lotto & extra game + 3 free SC 100K"
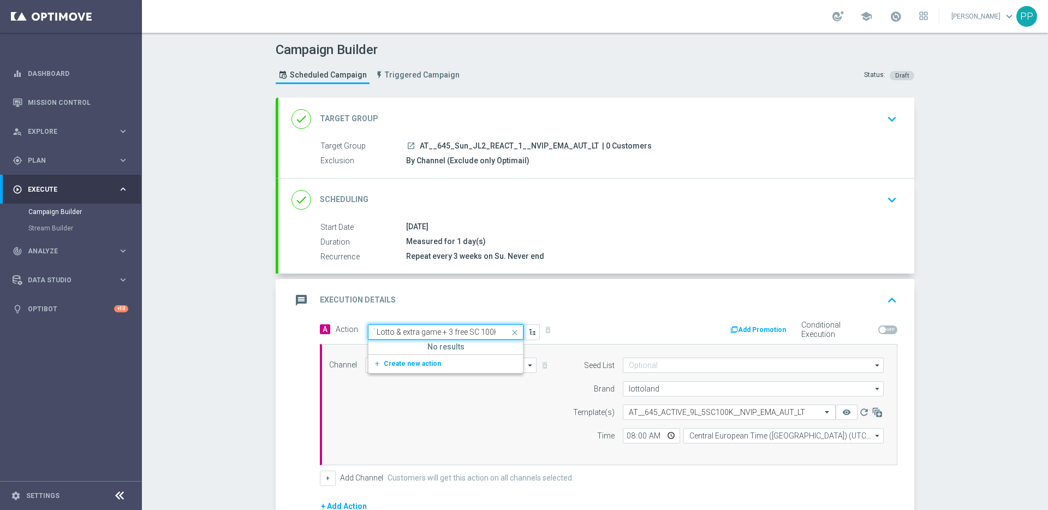
click at [388, 356] on div "add_new Create new action" at bounding box center [445, 363] width 154 height 19
click at [388, 362] on span "Create new action" at bounding box center [412, 364] width 57 height 8
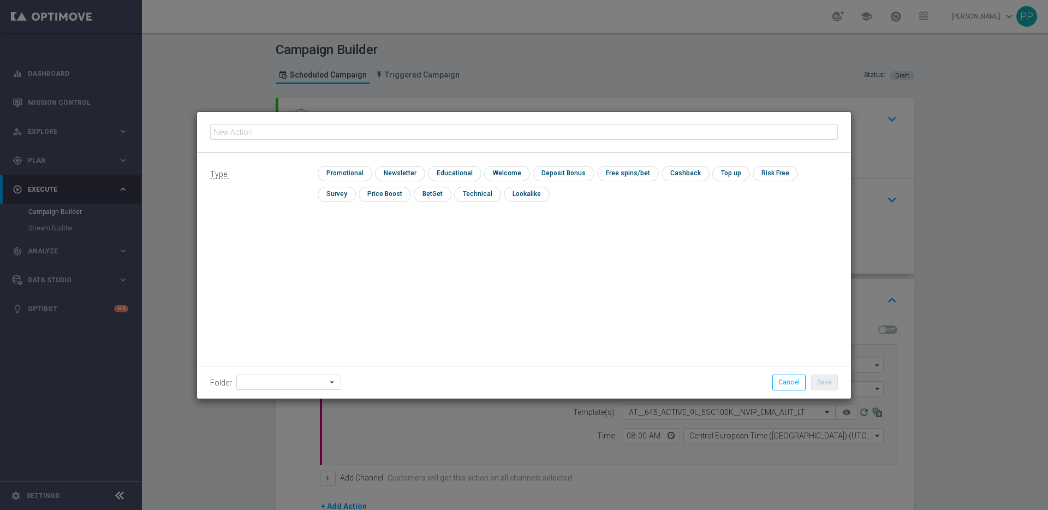
type input "Lotto Auto AT Lotto Sun - 6 lines AT Lotto & extra game + 3 free SC 100K"
click at [333, 181] on div "check Promotional" at bounding box center [345, 173] width 55 height 15
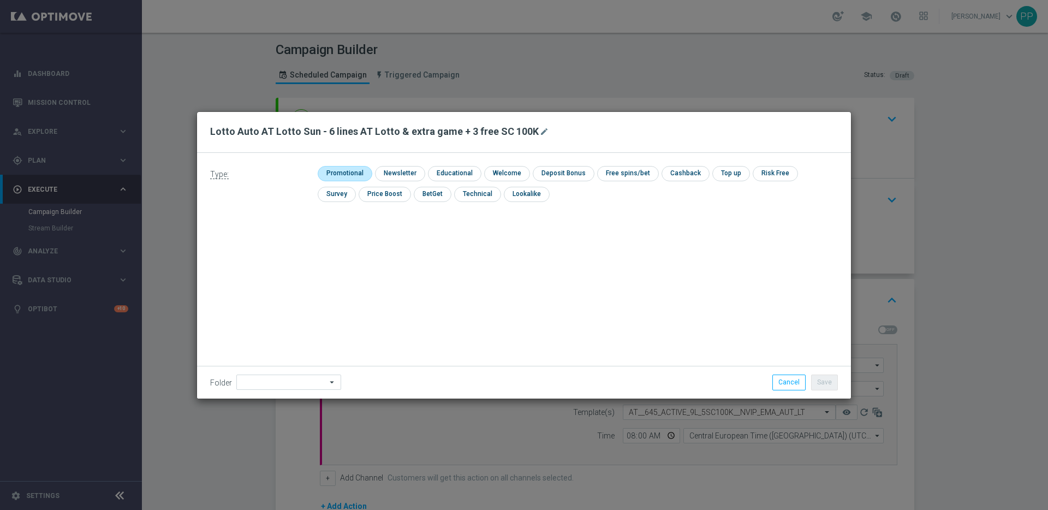
click at [331, 171] on input "checkbox" at bounding box center [344, 173] width 52 height 15
checkbox input "true"
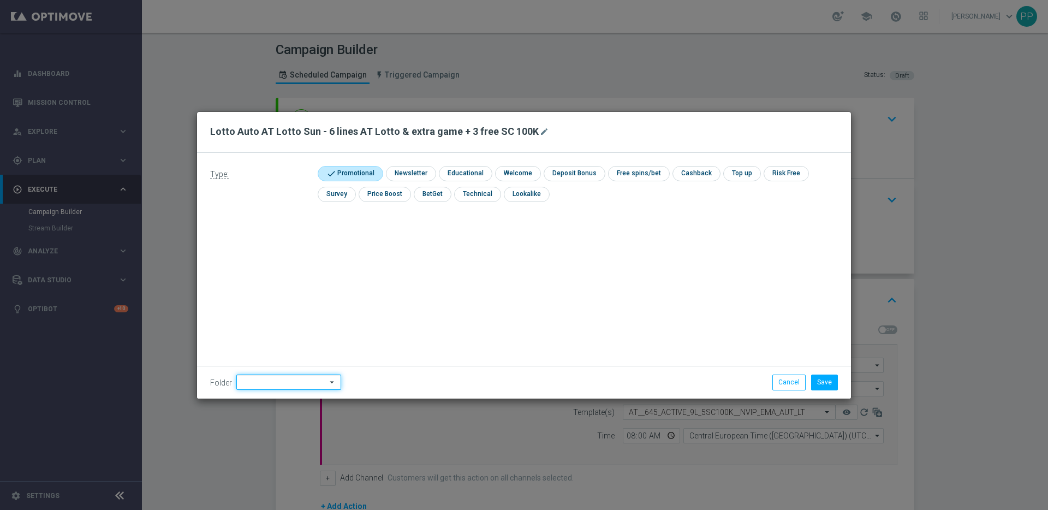
click at [256, 380] on input at bounding box center [288, 381] width 105 height 15
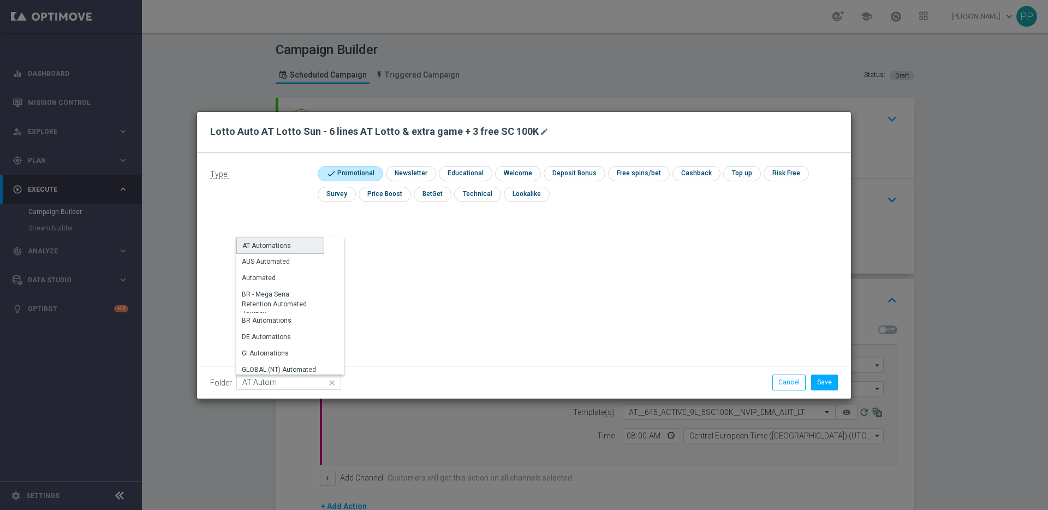
click at [270, 243] on div "AT Automations" at bounding box center [266, 246] width 49 height 10
type input "AT Automations"
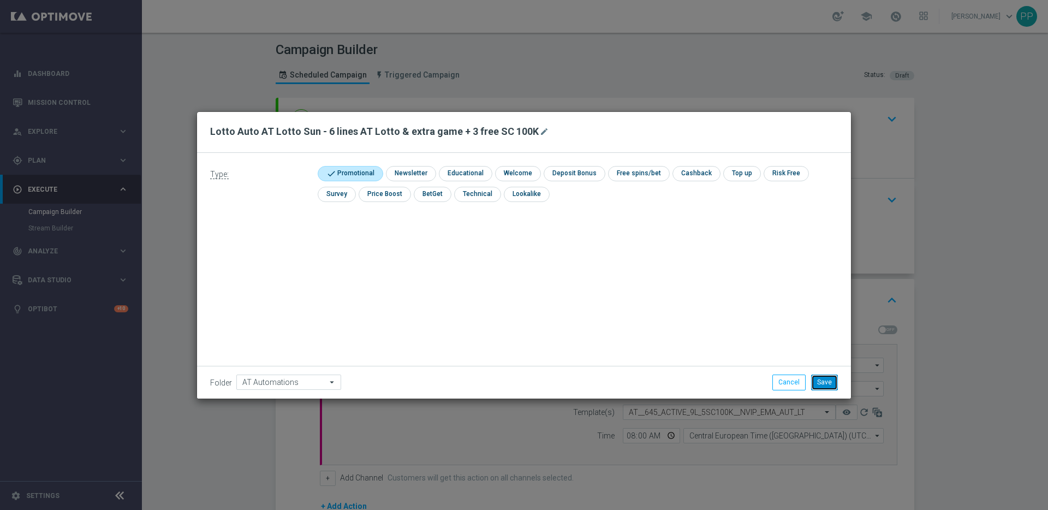
click at [826, 382] on button "Save" at bounding box center [824, 381] width 27 height 15
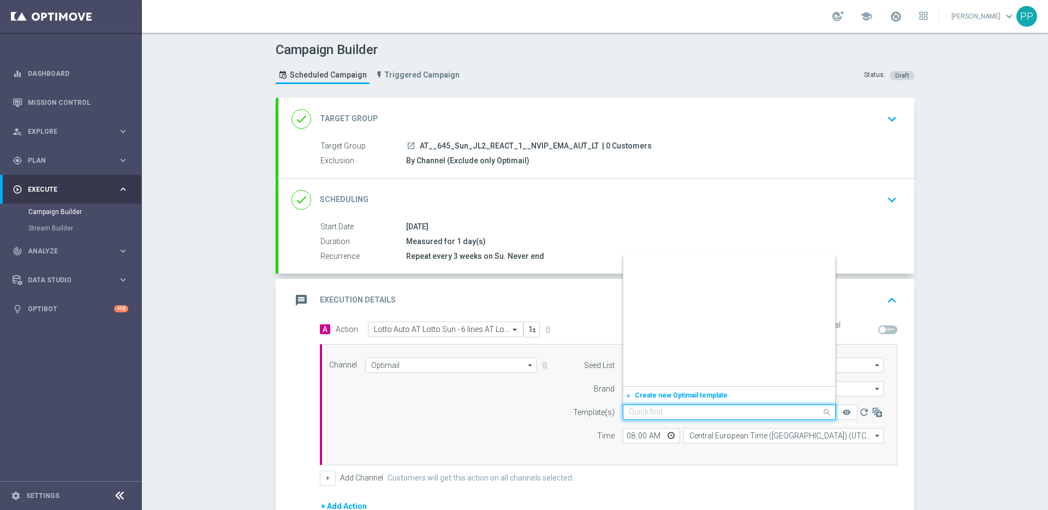
click at [679, 413] on input "text" at bounding box center [718, 412] width 179 height 9
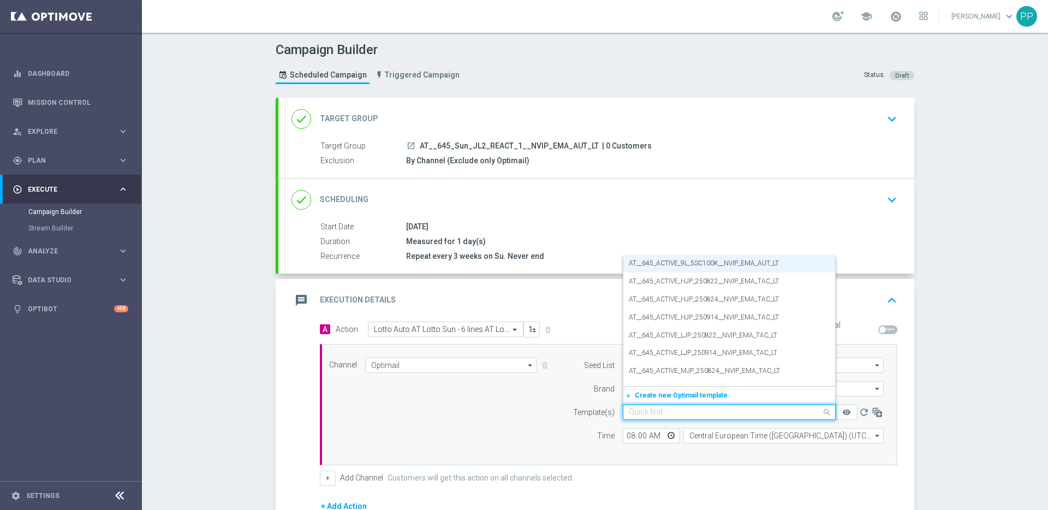
paste input "AT__645_REACT_6L_3SC100K__NVIP_EMA_AUT_LT"
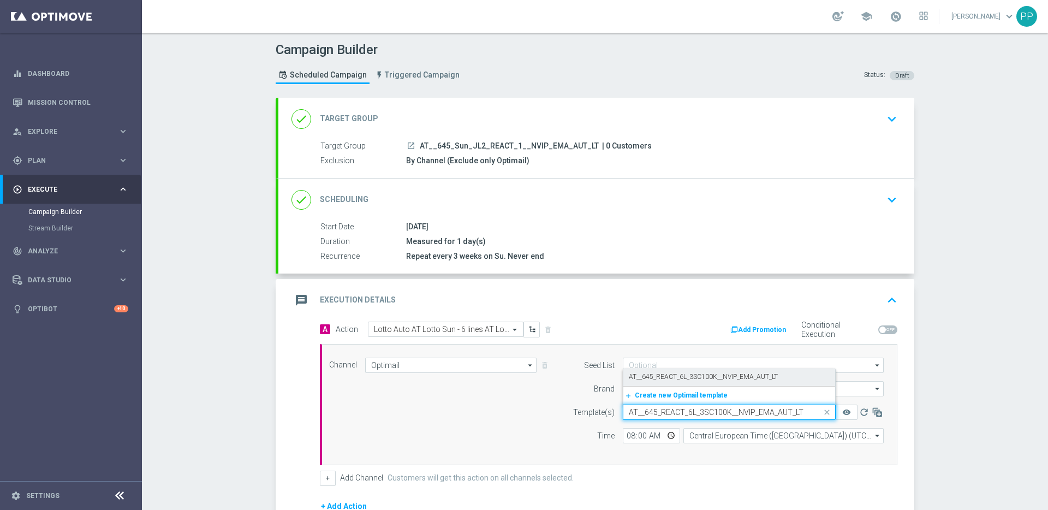
click at [660, 379] on label "AT__645_REACT_6L_3SC100K__NVIP_EMA_AUT_LT" at bounding box center [703, 376] width 149 height 9
type input "AT__645_REACT_6L_3SC100K__NVIP_EMA_AUT_LT"
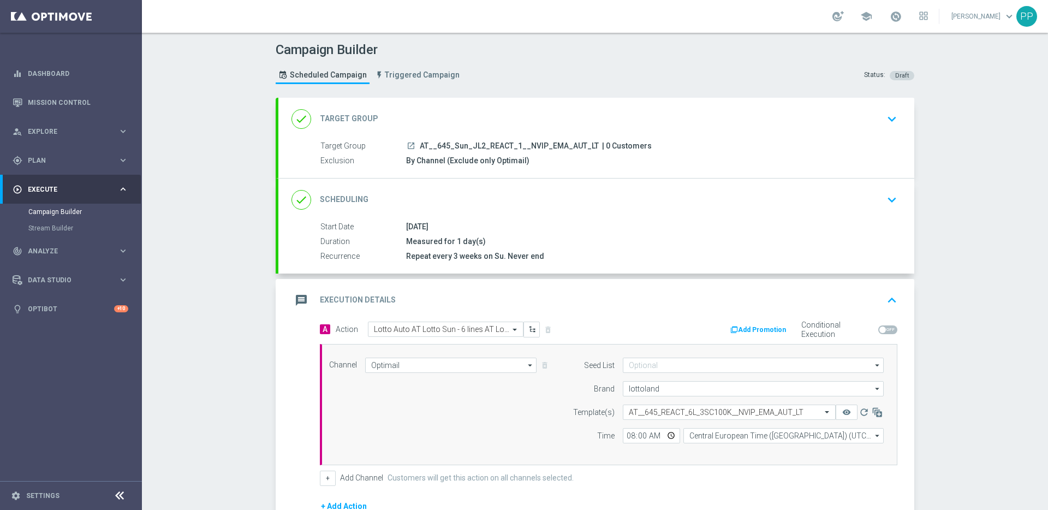
click at [552, 436] on div "Channel Optimail Optimail arrow_drop_down Show Selected 1 of 26 Silverpop" at bounding box center [606, 405] width 571 height 94
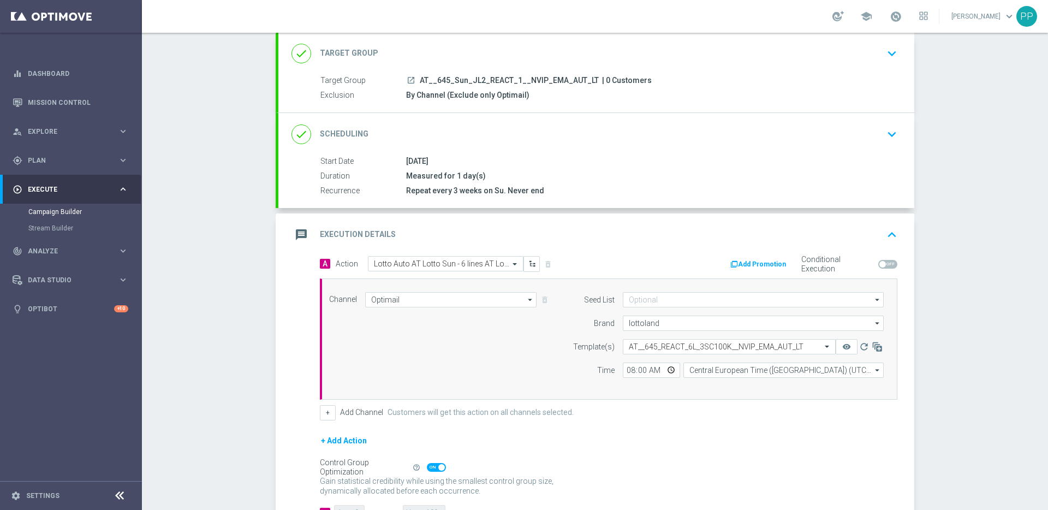
scroll to position [60, 0]
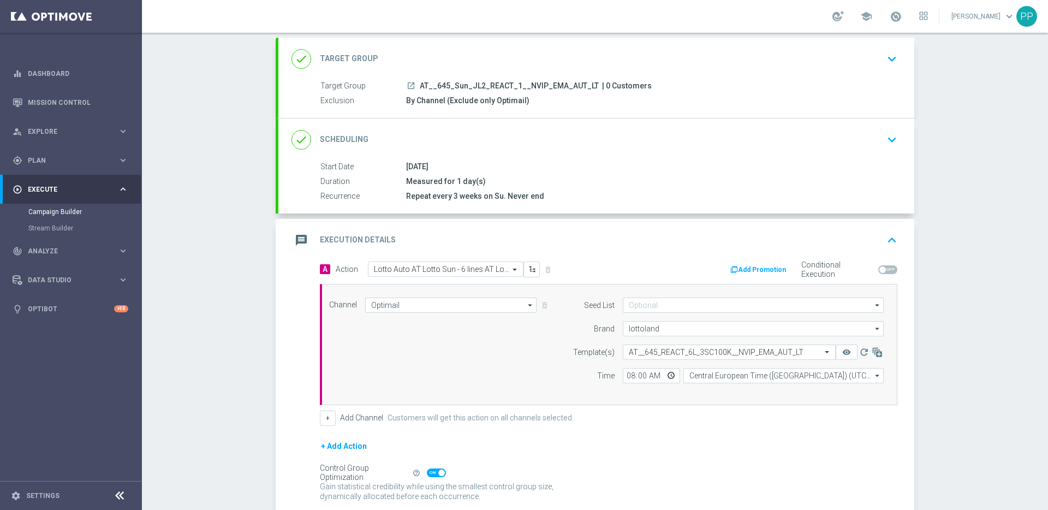
click at [730, 448] on div "+ Add Action" at bounding box center [609, 452] width 578 height 27
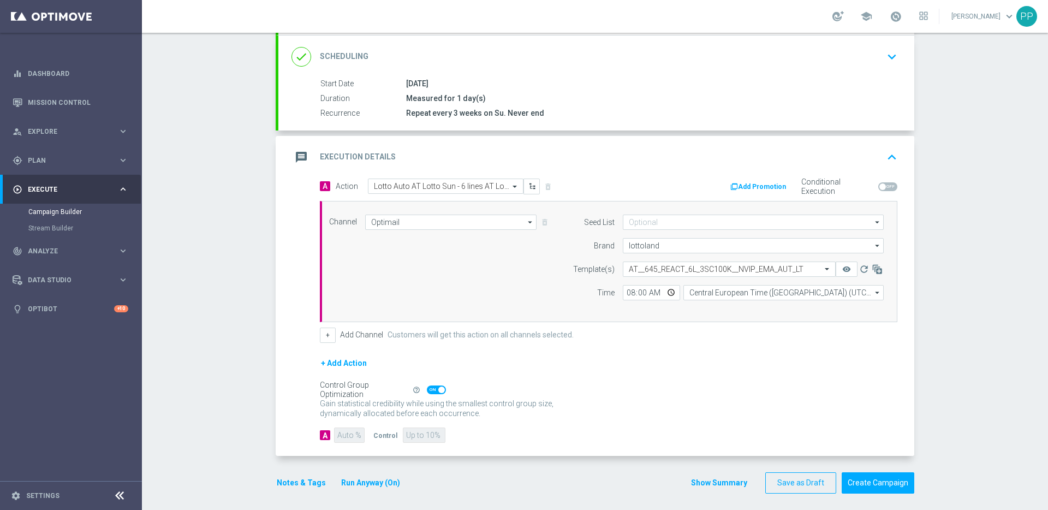
scroll to position [148, 0]
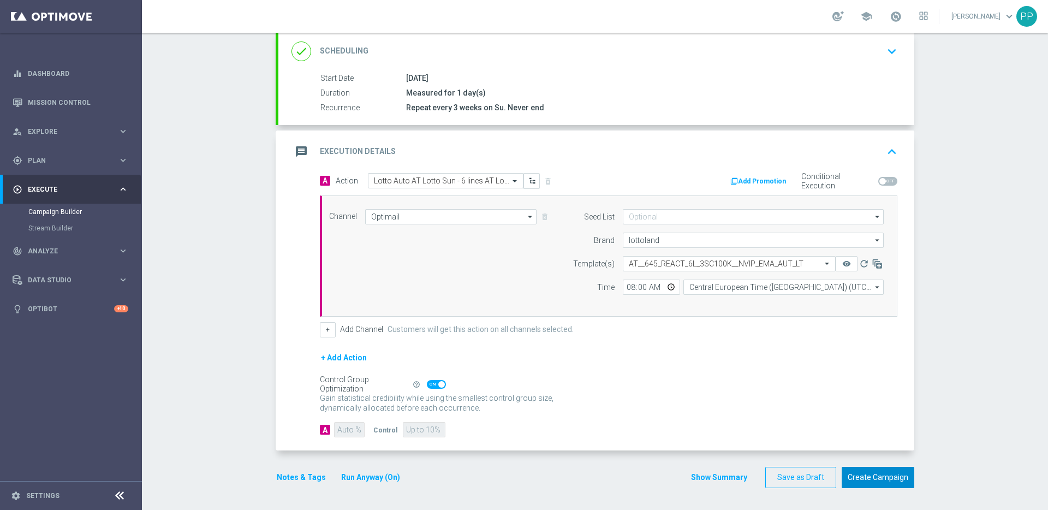
click at [860, 474] on button "Create Campaign" at bounding box center [878, 477] width 73 height 21
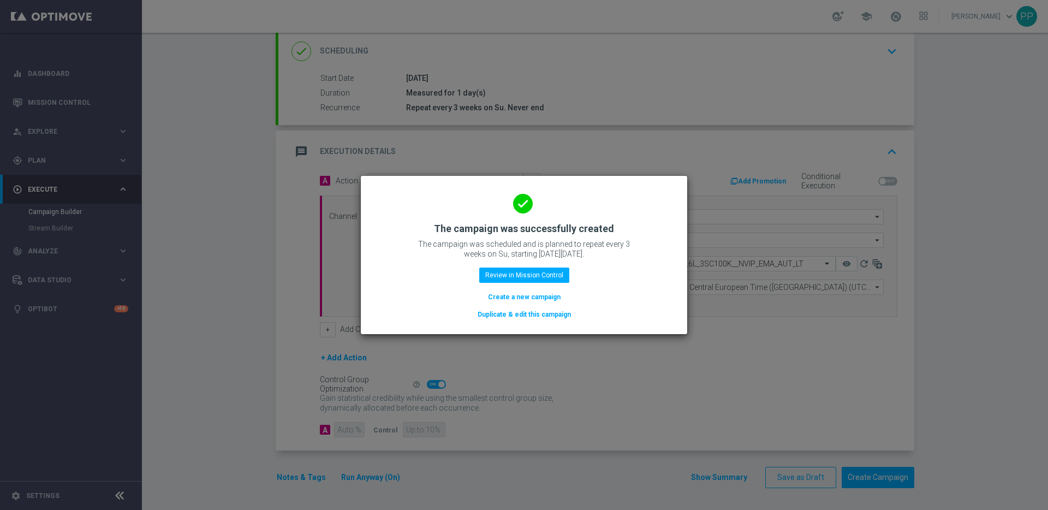
click at [492, 311] on button "Duplicate & edit this campaign" at bounding box center [525, 314] width 96 height 12
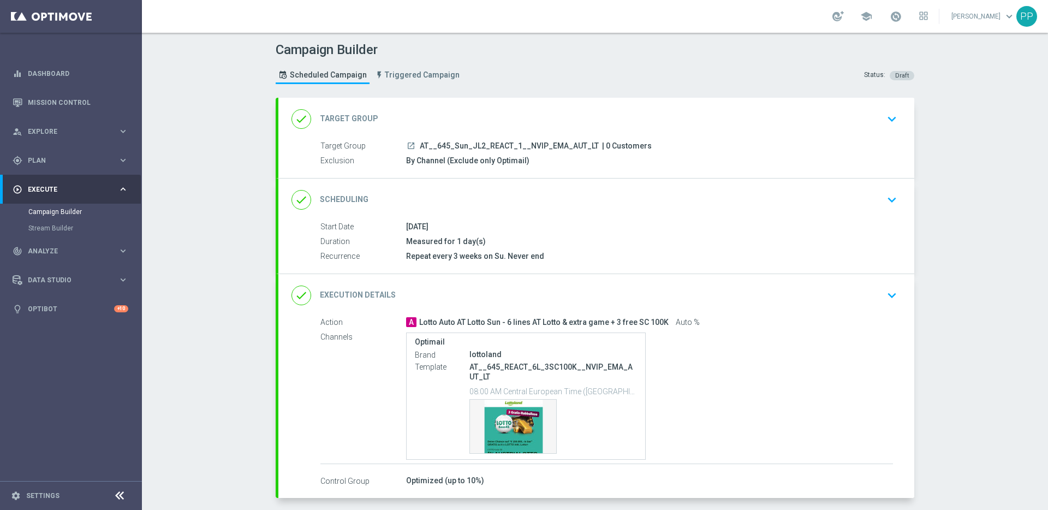
click at [441, 132] on div "done Target Group keyboard_arrow_down" at bounding box center [596, 119] width 636 height 43
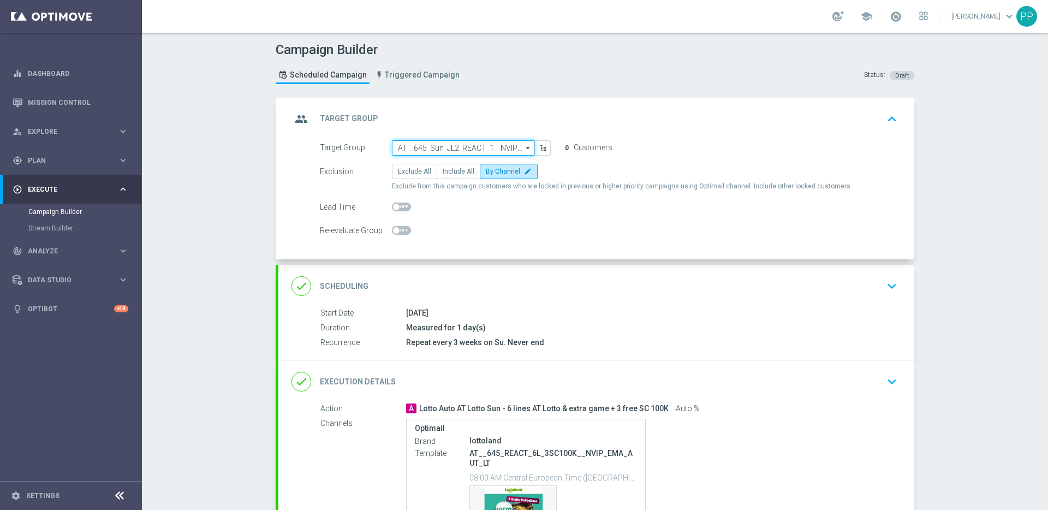
click at [436, 150] on input "AT__645_Sun_JL2_REACT_1__NVIP_EMA_AUT_LT" at bounding box center [463, 147] width 142 height 15
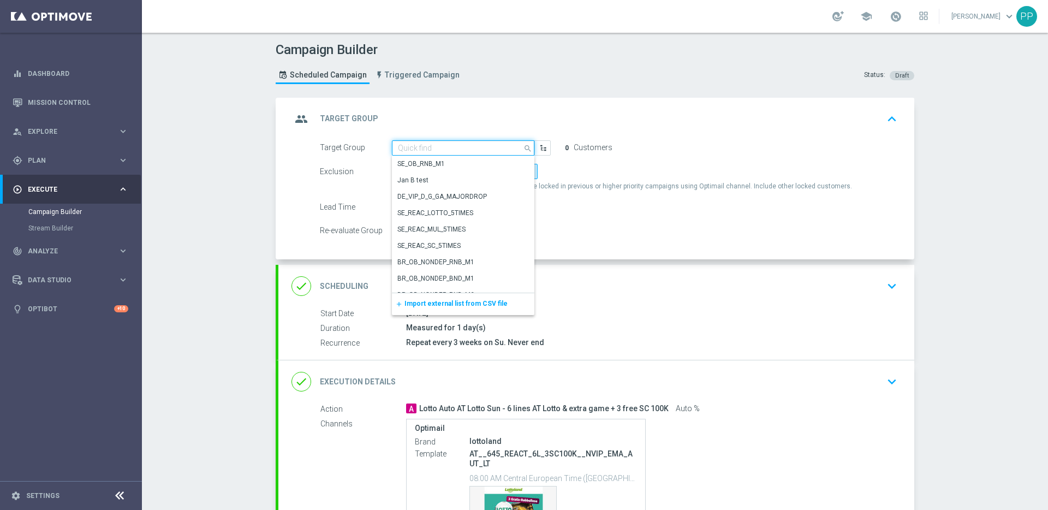
paste input "AT__645_Sun_JL2_CHU_1__NVIP_EMA_AUT_LT"
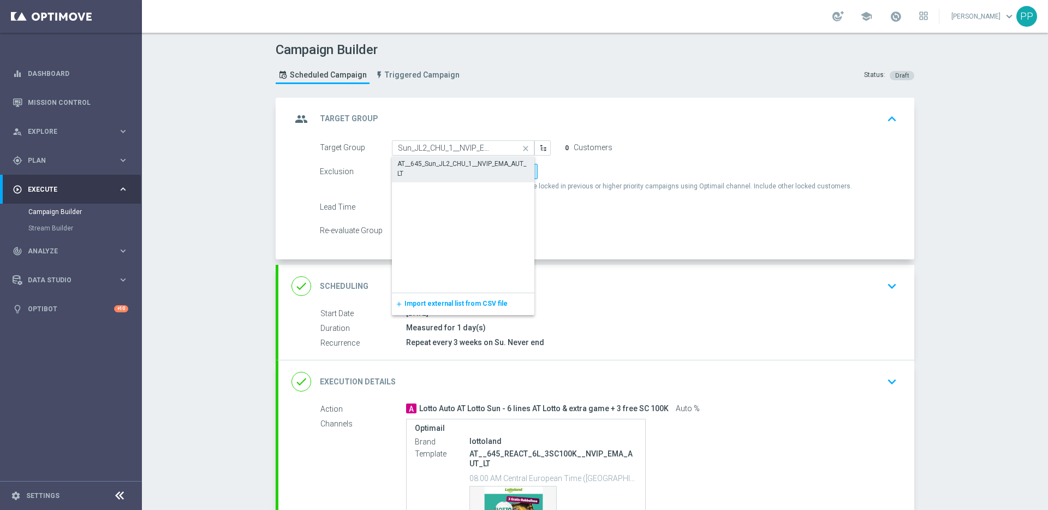
click at [436, 160] on div "AT__645_Sun_JL2_CHU_1__NVIP_EMA_AUT_LT" at bounding box center [463, 169] width 132 height 20
type input "AT__645_Sun_JL2_CHU_1__NVIP_EMA_AUT_LT"
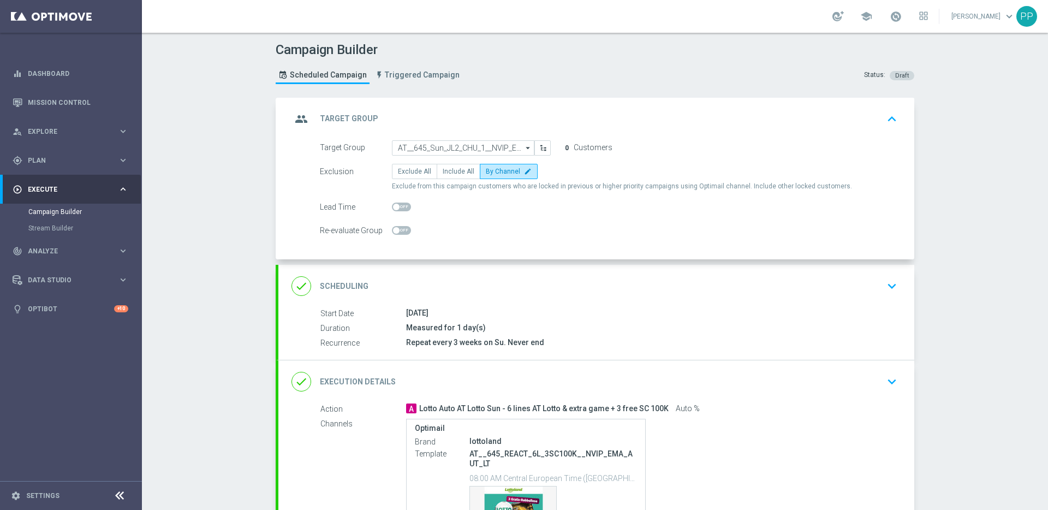
click at [455, 376] on div "done Execution Details keyboard_arrow_down" at bounding box center [597, 381] width 610 height 21
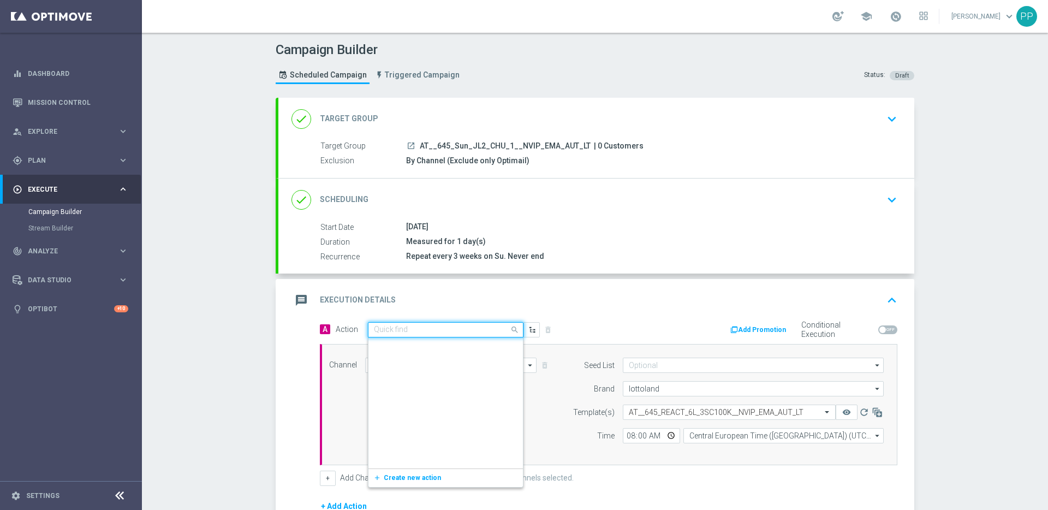
click at [432, 332] on input "text" at bounding box center [435, 329] width 122 height 9
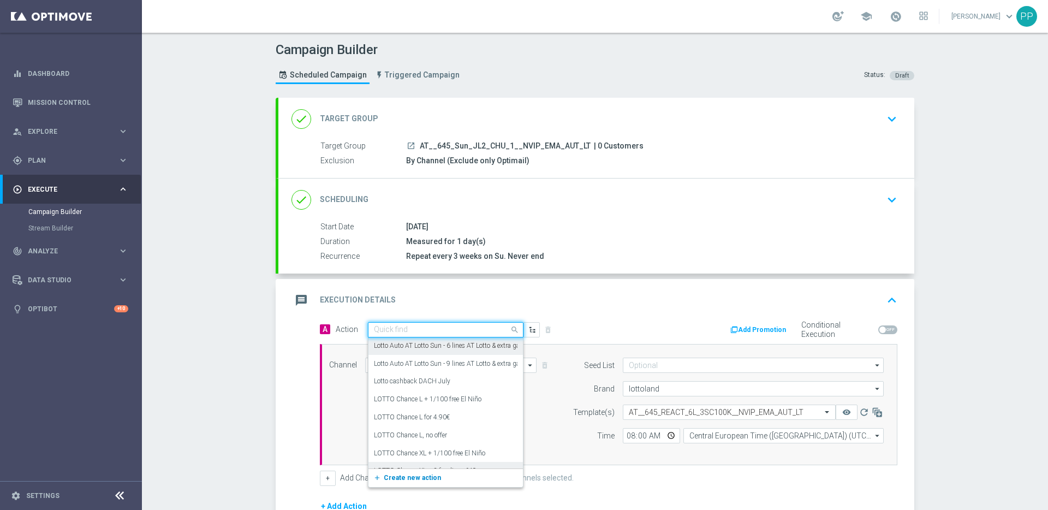
click at [395, 476] on span "Create new action" at bounding box center [412, 478] width 57 height 8
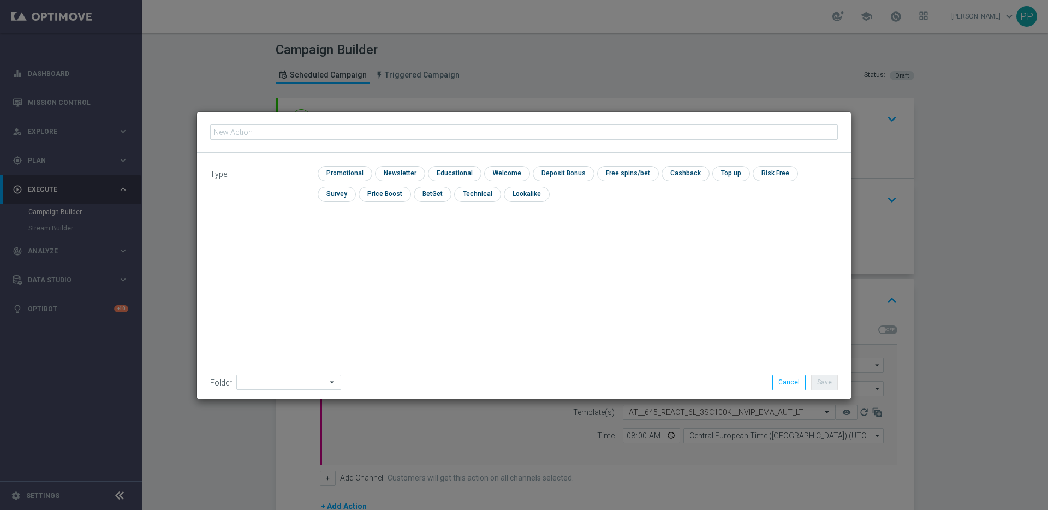
type input "Lotto Auto AT Lotto Sun - 3 lines AT Lotto & extra game + 3 free SC 100K"
click at [349, 176] on input "checkbox" at bounding box center [344, 173] width 52 height 15
checkbox input "true"
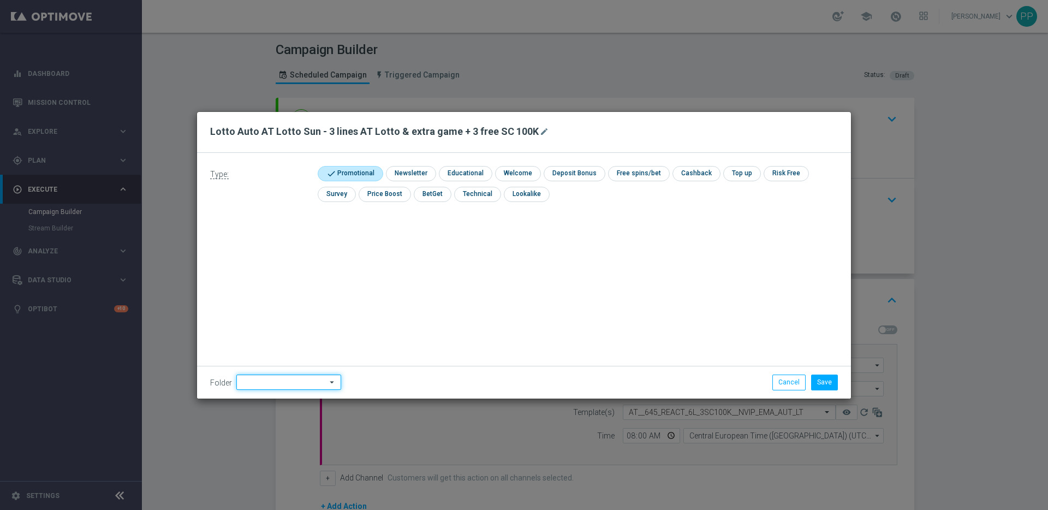
click at [264, 378] on input at bounding box center [288, 381] width 105 height 15
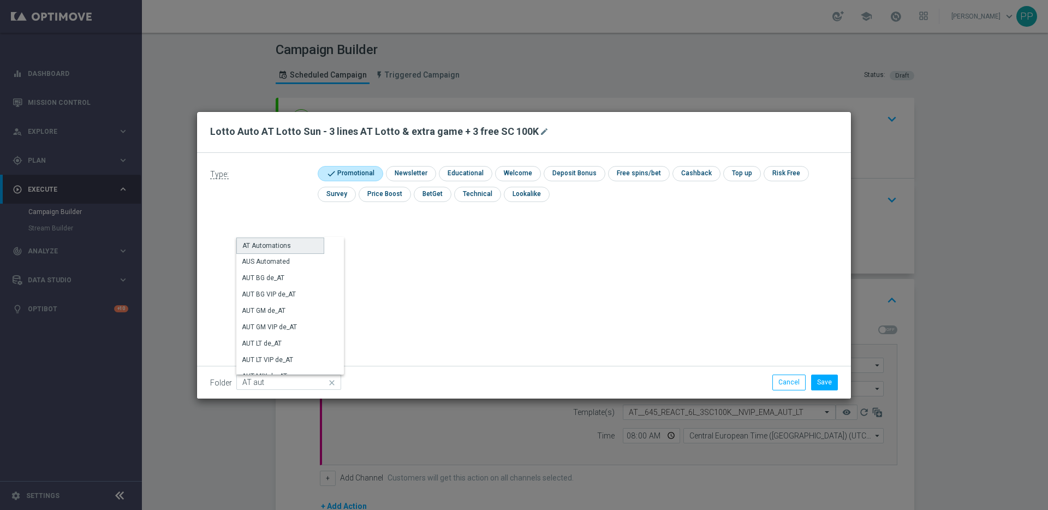
click at [260, 246] on div "AT Automations" at bounding box center [266, 246] width 49 height 10
type input "AT Automations"
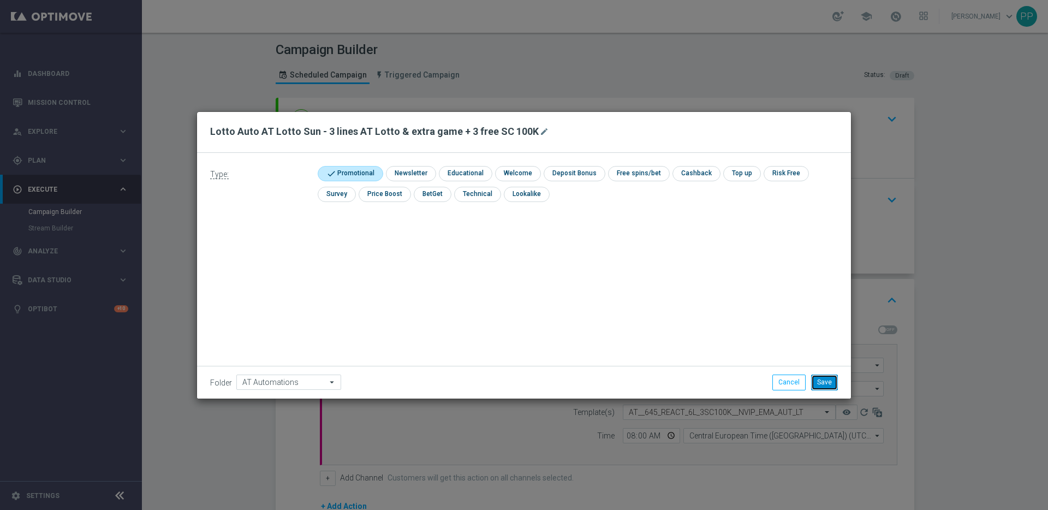
click at [832, 383] on button "Save" at bounding box center [824, 381] width 27 height 15
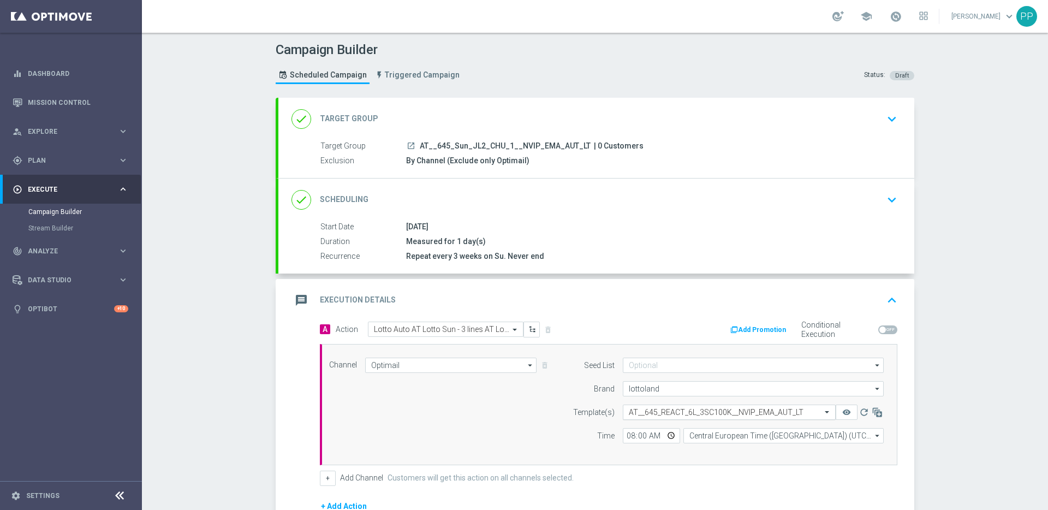
click at [653, 411] on input "text" at bounding box center [718, 412] width 179 height 9
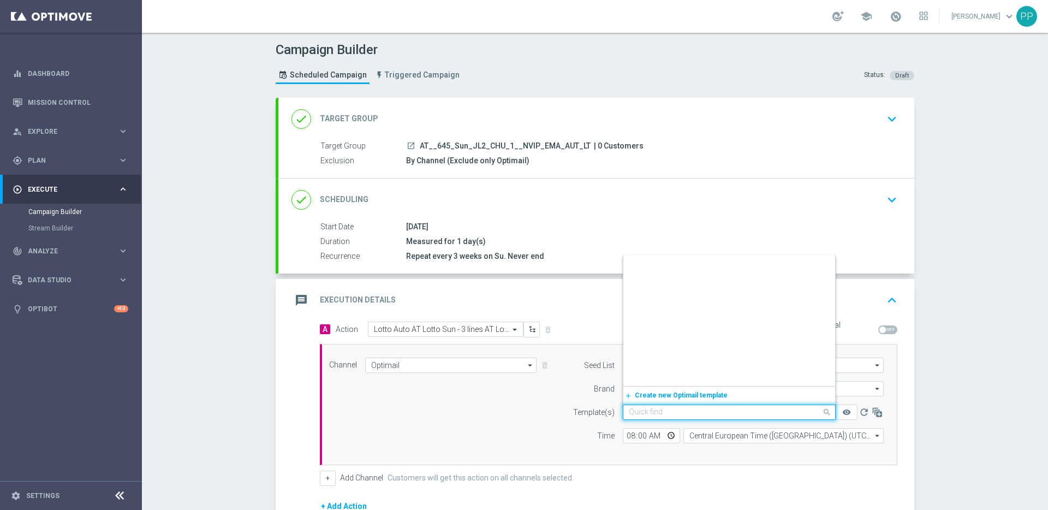
paste input "AT__645_CHURNED_3L_3SC100K__NVIP_EMA_AUT_LT"
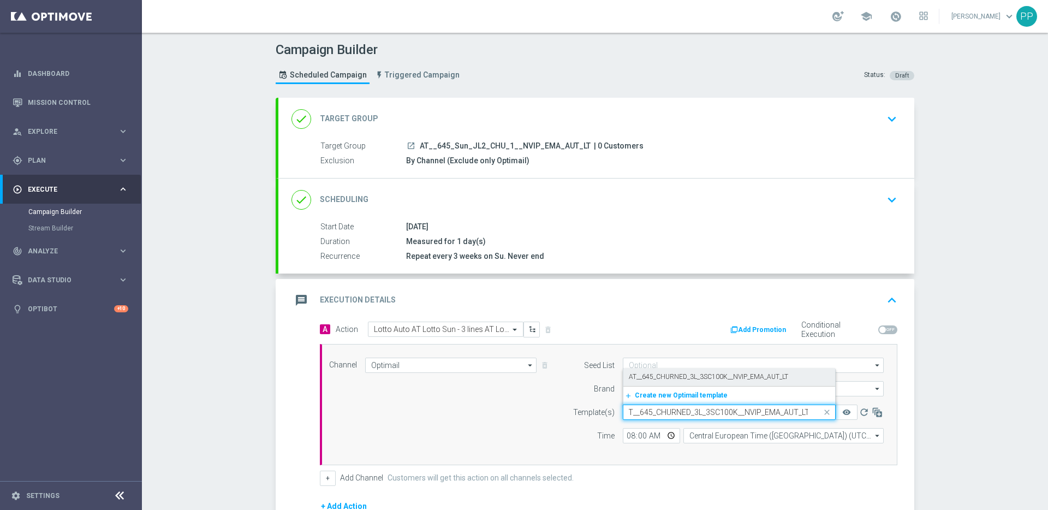
click at [645, 379] on label "AT__645_CHURNED_3L_3SC100K__NVIP_EMA_AUT_LT" at bounding box center [708, 376] width 159 height 9
type input "AT__645_CHURNED_3L_3SC100K__NVIP_EMA_AUT_LT"
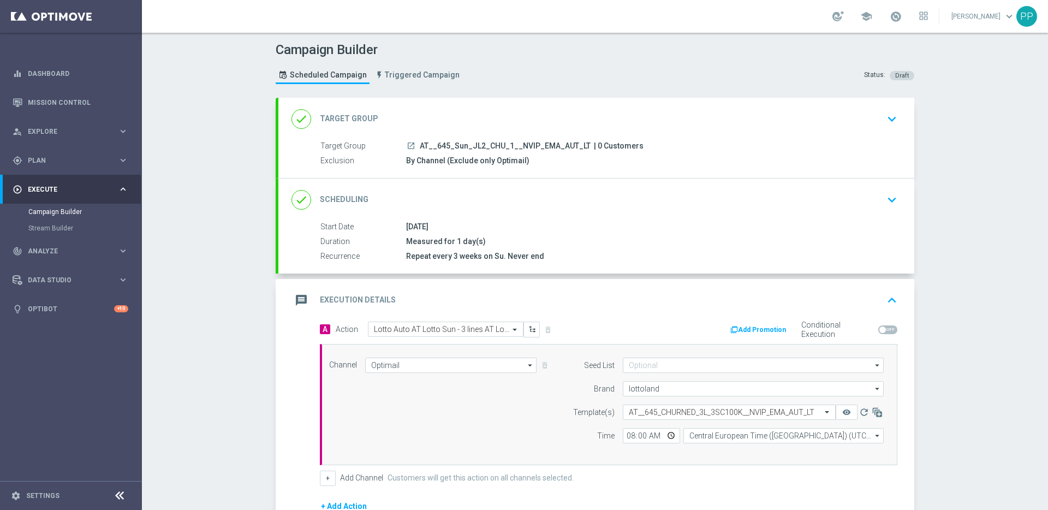
scroll to position [0, 0]
click at [508, 449] on div "Channel Optimail Optimail arrow_drop_down Show Selected 1 of 26 Silverpop" at bounding box center [606, 405] width 571 height 94
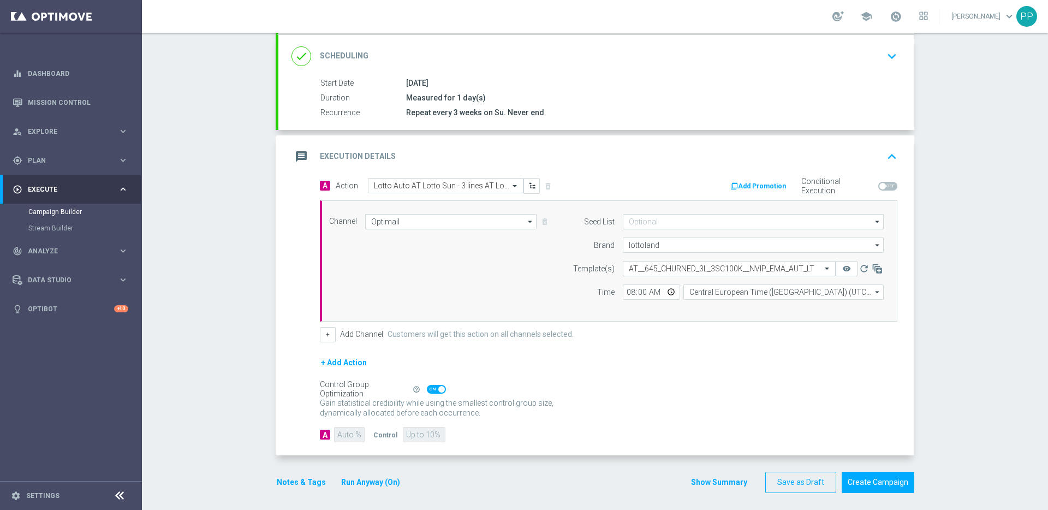
scroll to position [148, 0]
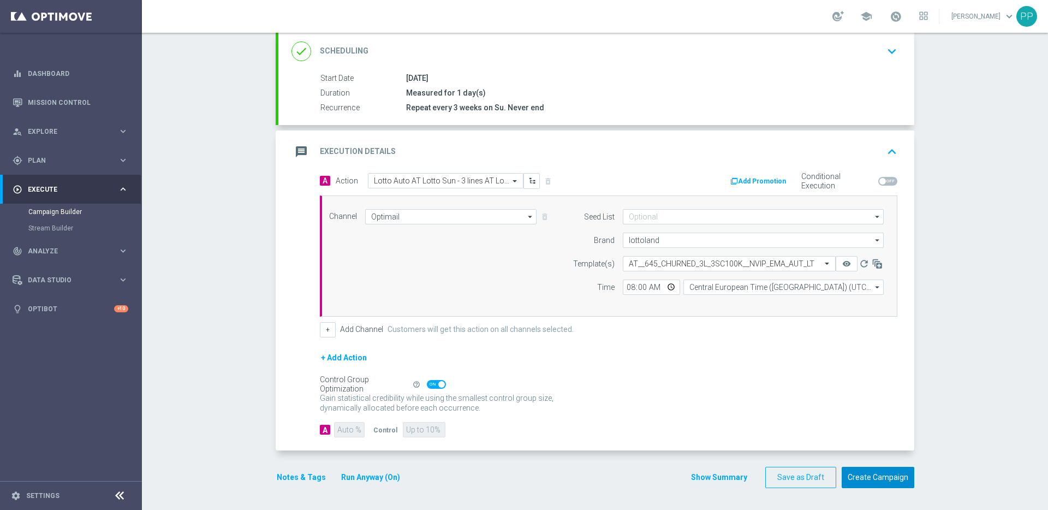
click at [876, 476] on button "Create Campaign" at bounding box center [878, 477] width 73 height 21
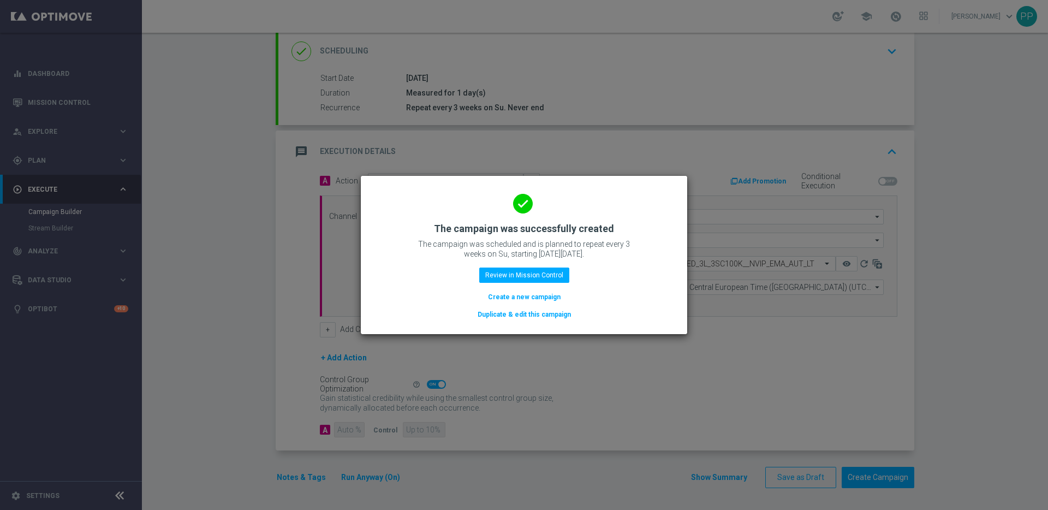
click at [503, 295] on button "Create a new campaign" at bounding box center [524, 297] width 75 height 12
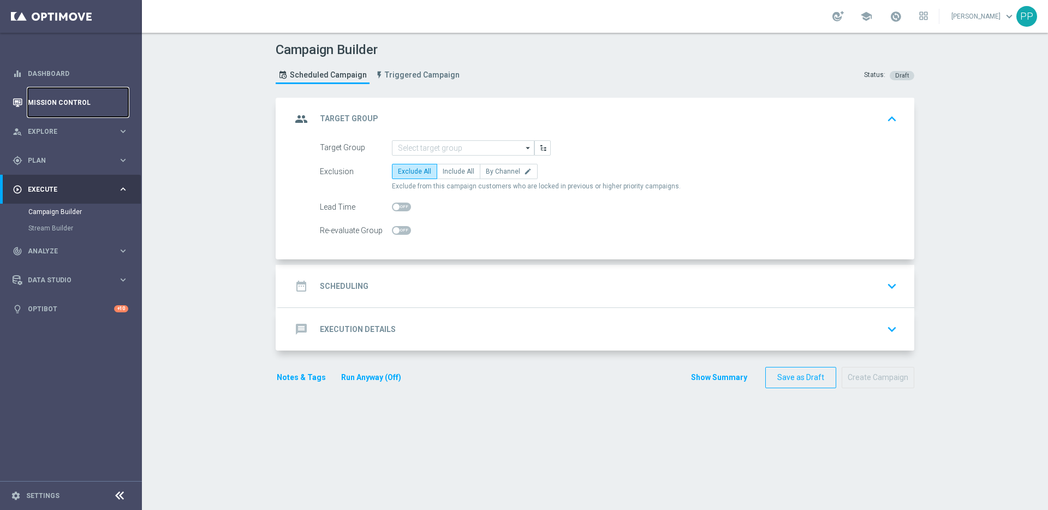
click at [46, 103] on link "Mission Control" at bounding box center [78, 102] width 100 height 29
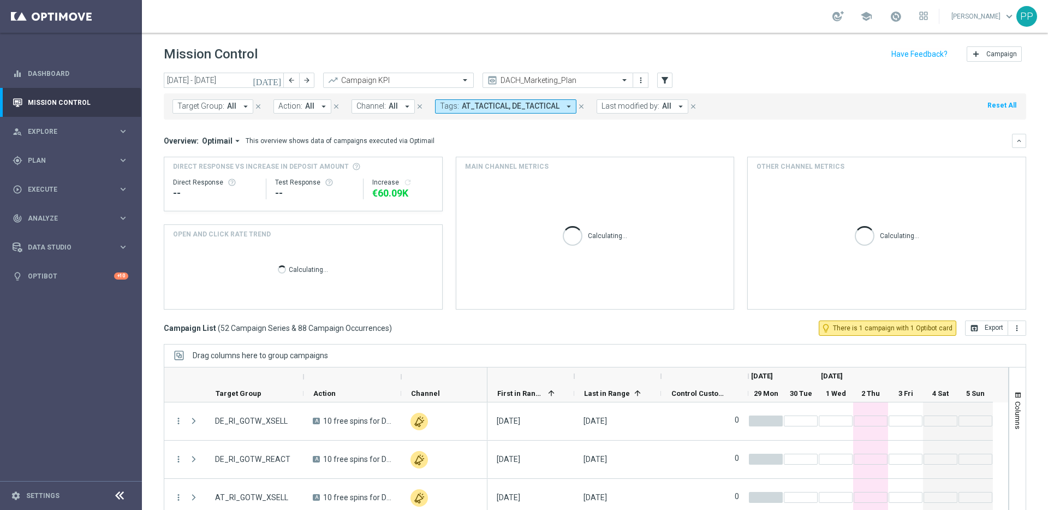
click at [565, 105] on icon "arrow_drop_down" at bounding box center [569, 107] width 10 height 10
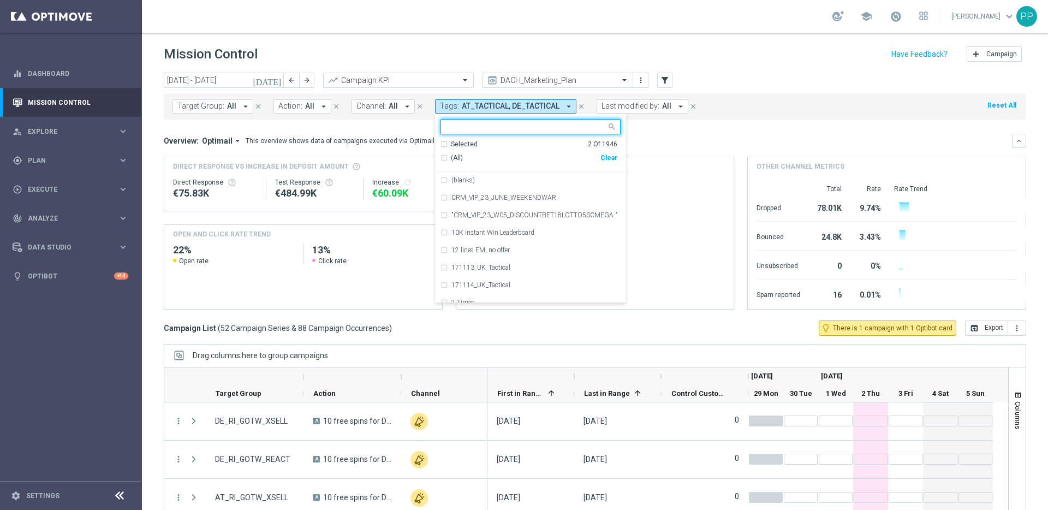
click at [0, 0] on div "Clear" at bounding box center [0, 0] width 0 height 0
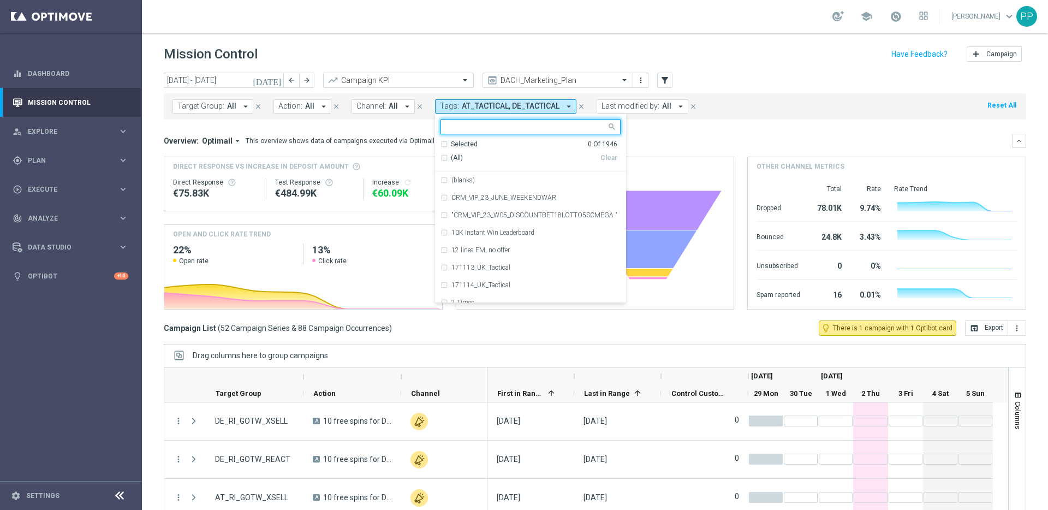
click at [474, 126] on input "text" at bounding box center [527, 126] width 160 height 9
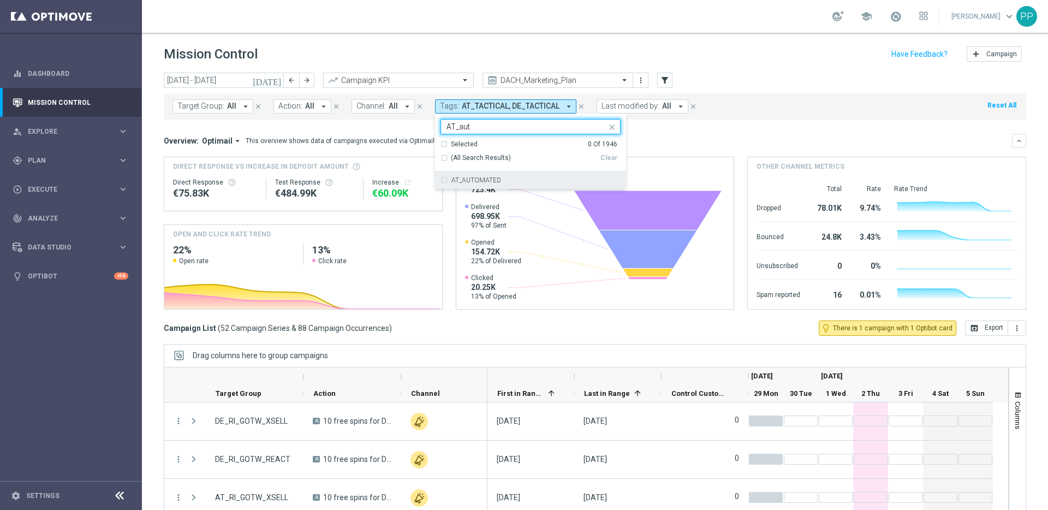
click at [459, 179] on label "AT_AUTOMATED" at bounding box center [476, 180] width 50 height 7
drag, startPoint x: 474, startPoint y: 126, endPoint x: 443, endPoint y: 127, distance: 31.1
click at [447, 127] on input "AT_aut" at bounding box center [527, 126] width 160 height 9
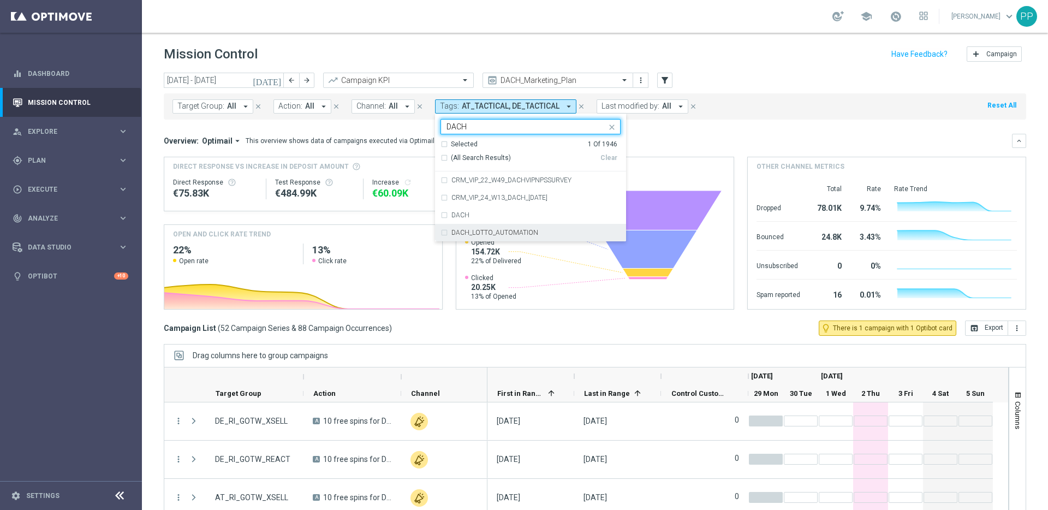
click at [441, 232] on div "DACH_LOTTO_AUTOMATION" at bounding box center [531, 232] width 180 height 17
type input "DACH"
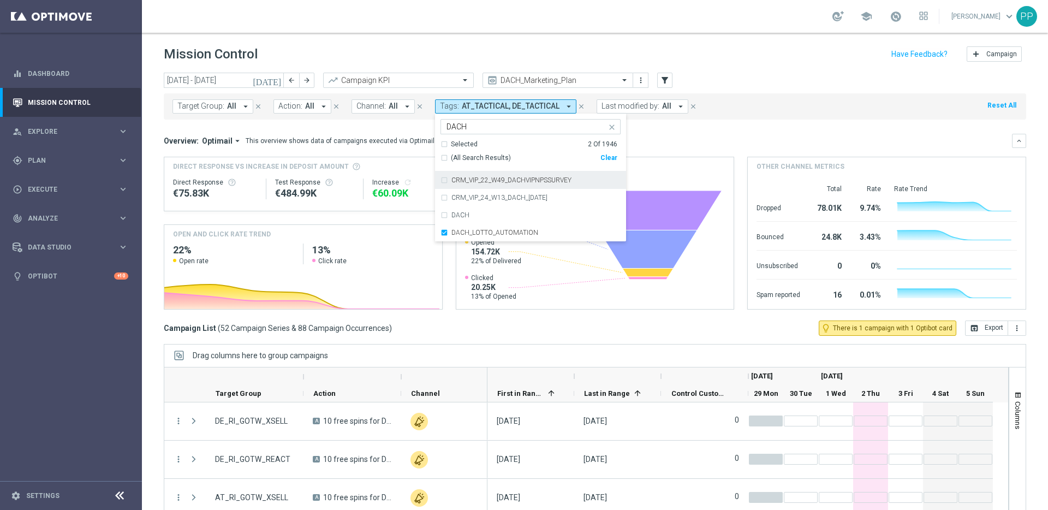
click at [637, 136] on div "Overview: Optimail arrow_drop_down This overview shows data of campaigns execut…" at bounding box center [588, 141] width 848 height 10
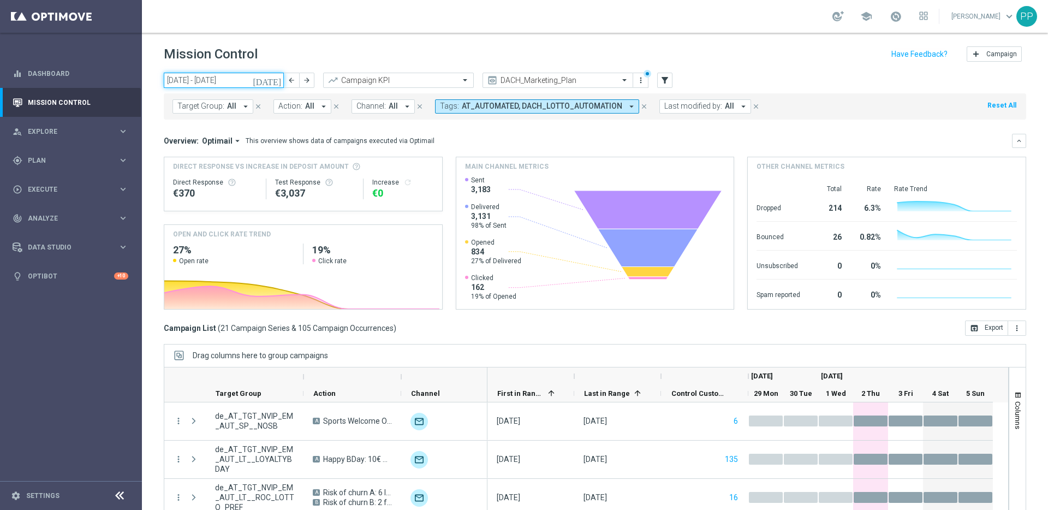
click at [235, 82] on input "[DATE] - [DATE]" at bounding box center [224, 80] width 120 height 15
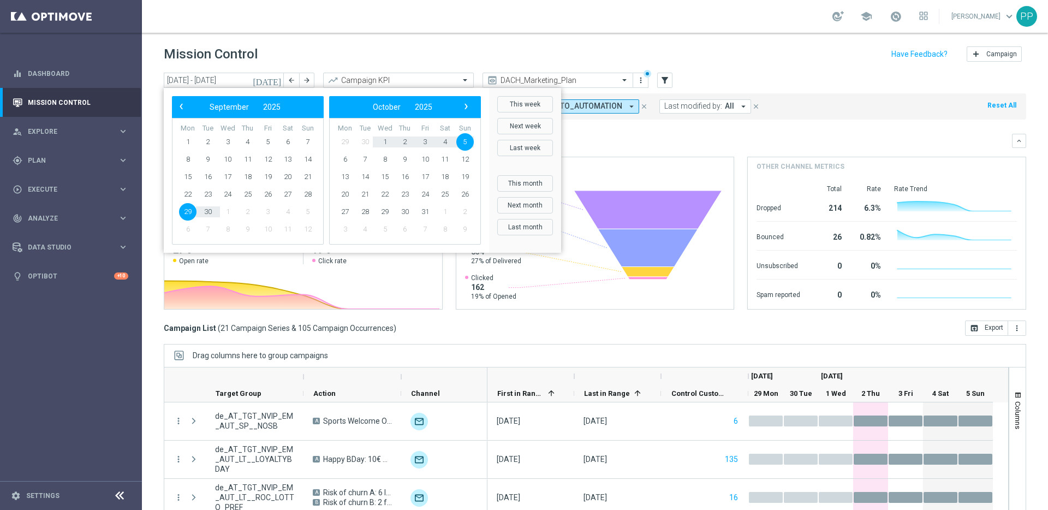
click at [466, 139] on span "5" at bounding box center [464, 141] width 17 height 17
click at [308, 141] on span "5" at bounding box center [307, 141] width 17 height 17
type input "[DATE] - [DATE]"
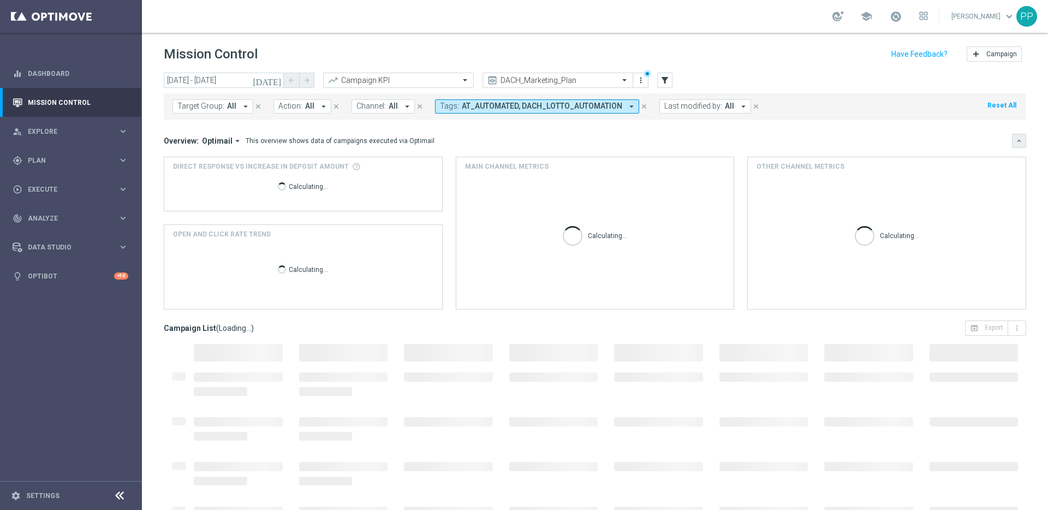
click at [1015, 142] on icon "keyboard_arrow_down" at bounding box center [1019, 141] width 8 height 8
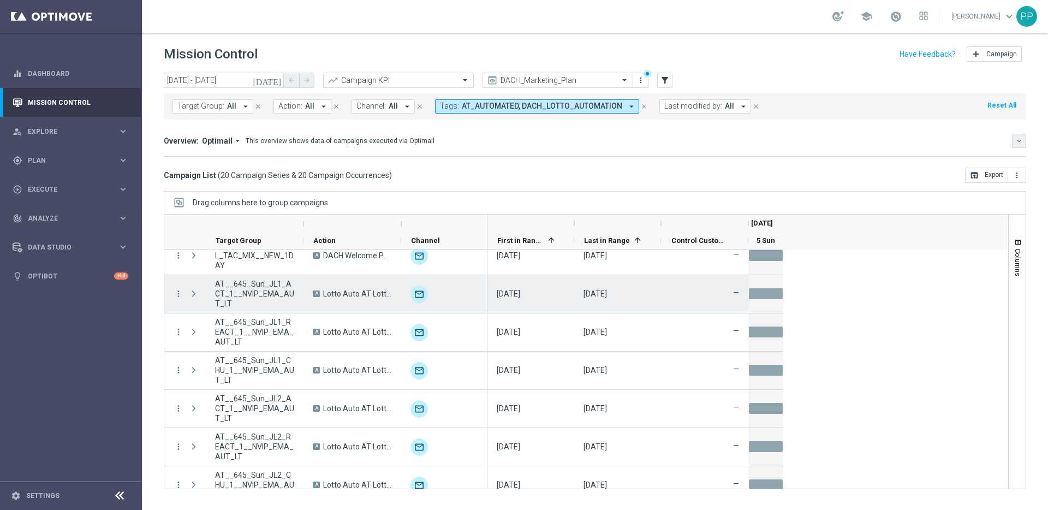
scroll to position [525, 0]
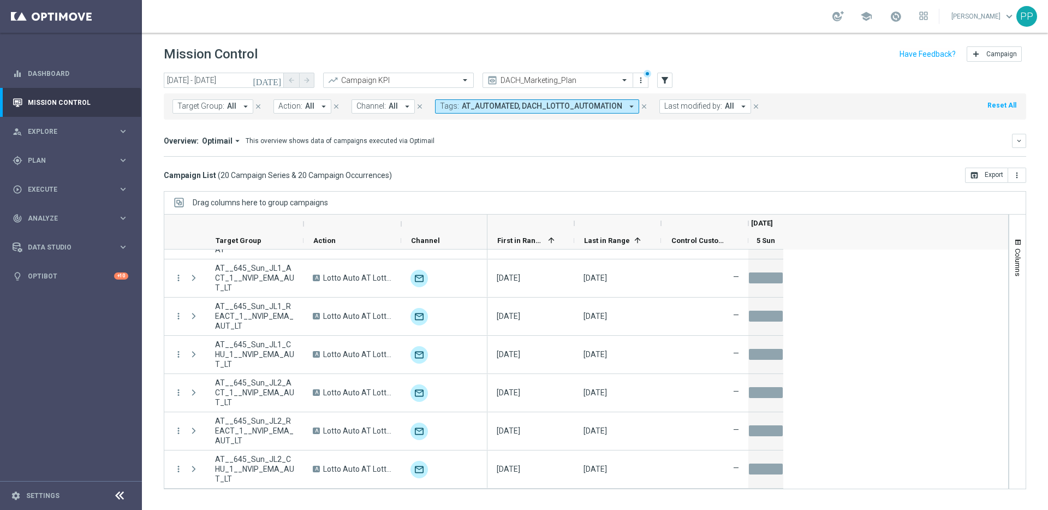
click at [627, 103] on icon "arrow_drop_down" at bounding box center [632, 107] width 10 height 10
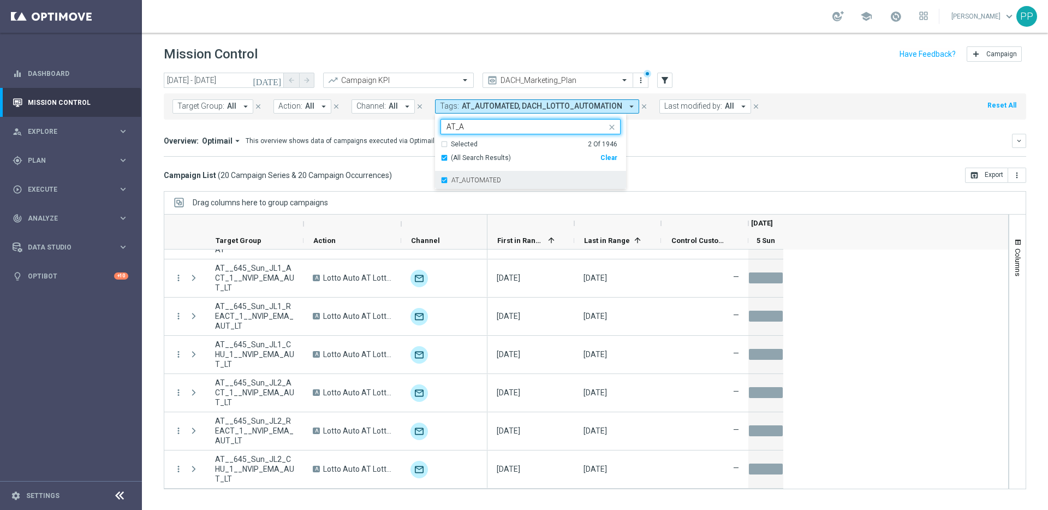
click at [441, 180] on div "AT_AUTOMATED" at bounding box center [531, 179] width 180 height 17
type input "AT_A"
click at [664, 127] on mini-dashboard "Overview: Optimail arrow_drop_down This overview shows data of campaigns execut…" at bounding box center [595, 144] width 863 height 48
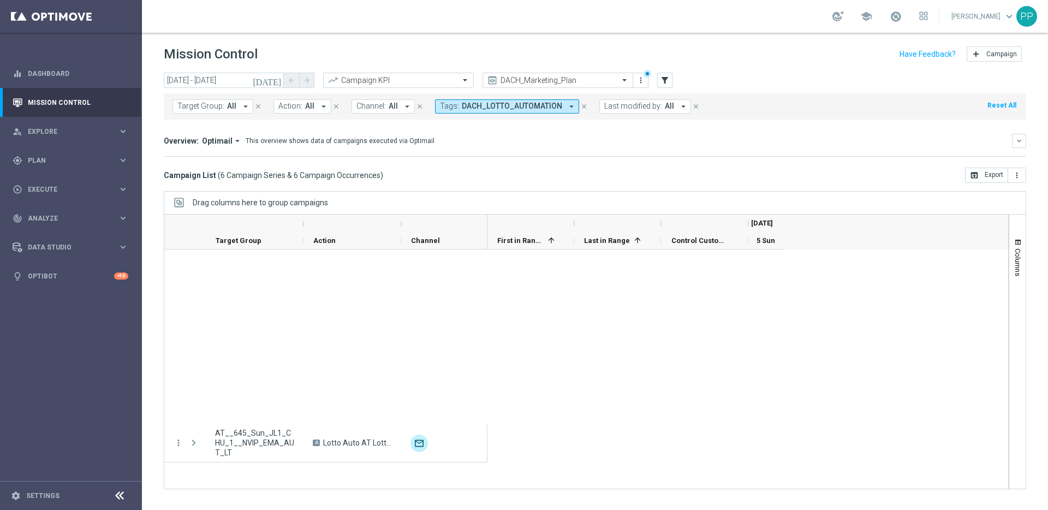
scroll to position [0, 0]
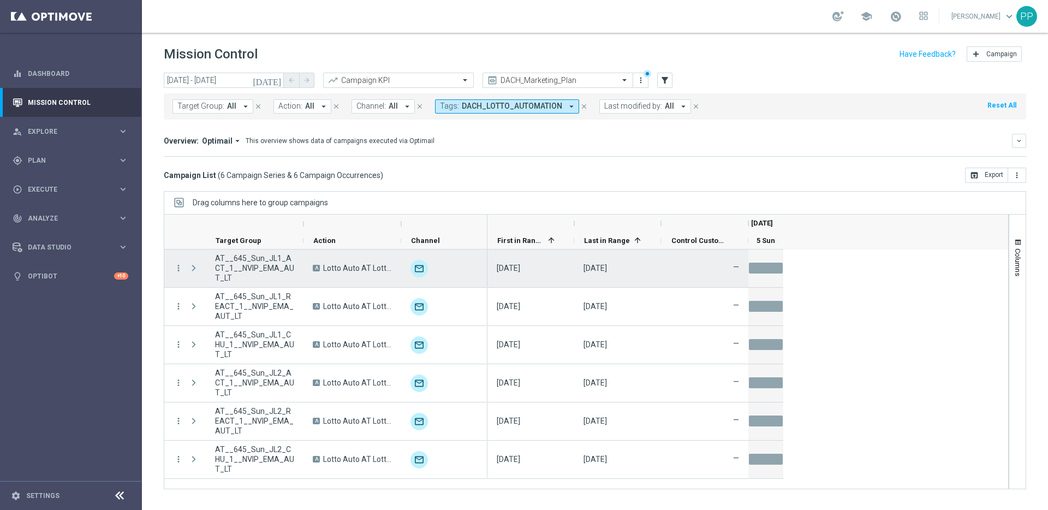
click at [194, 265] on span at bounding box center [194, 268] width 10 height 9
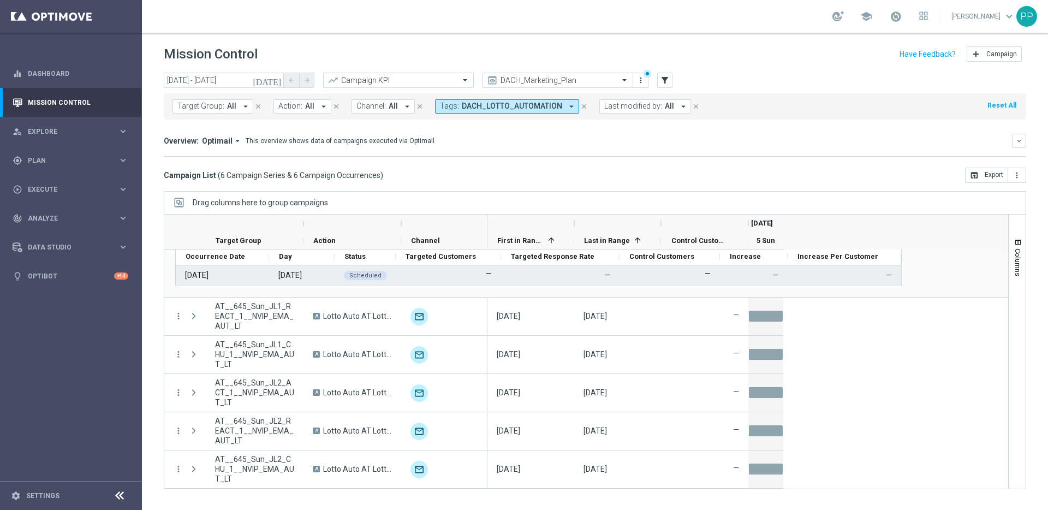
scroll to position [51, 0]
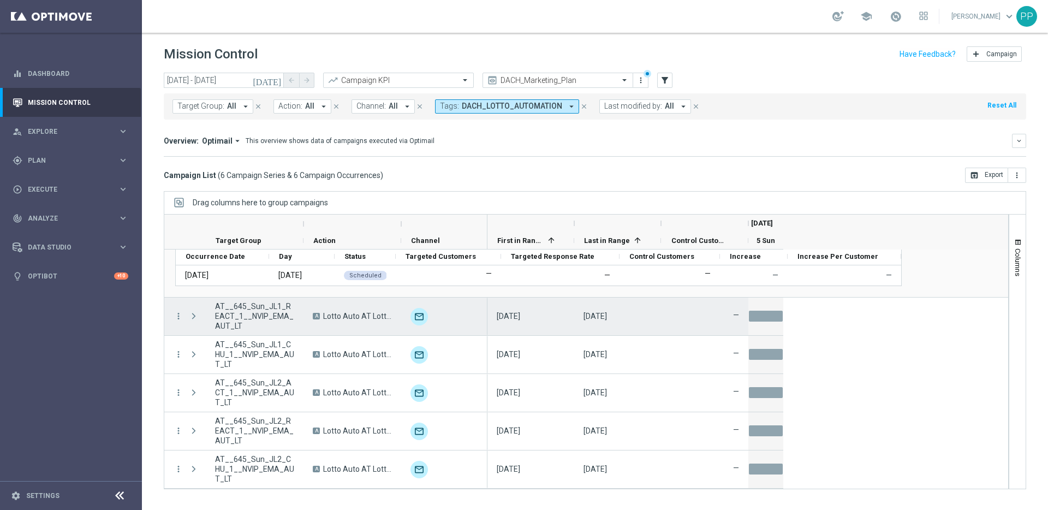
click at [193, 317] on span at bounding box center [194, 316] width 10 height 9
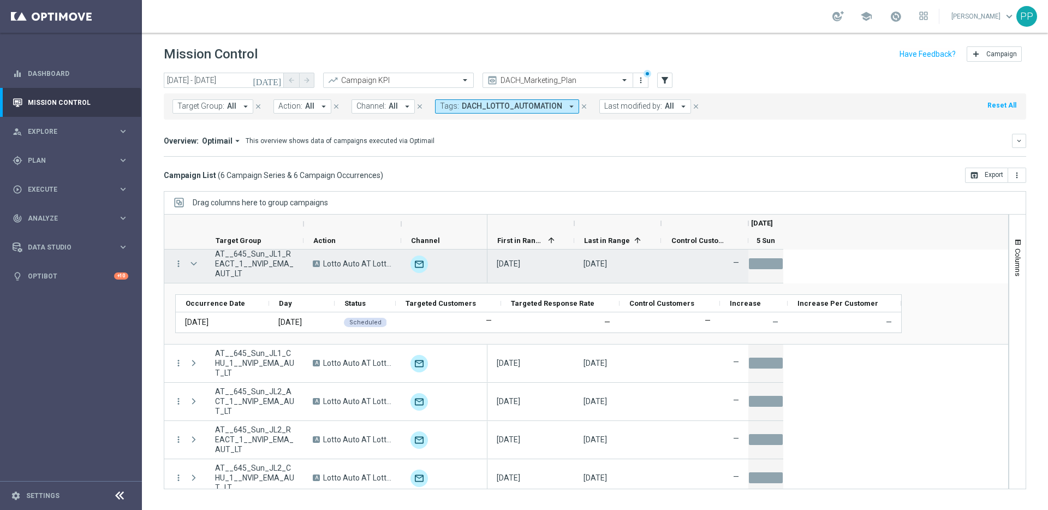
scroll to position [112, 0]
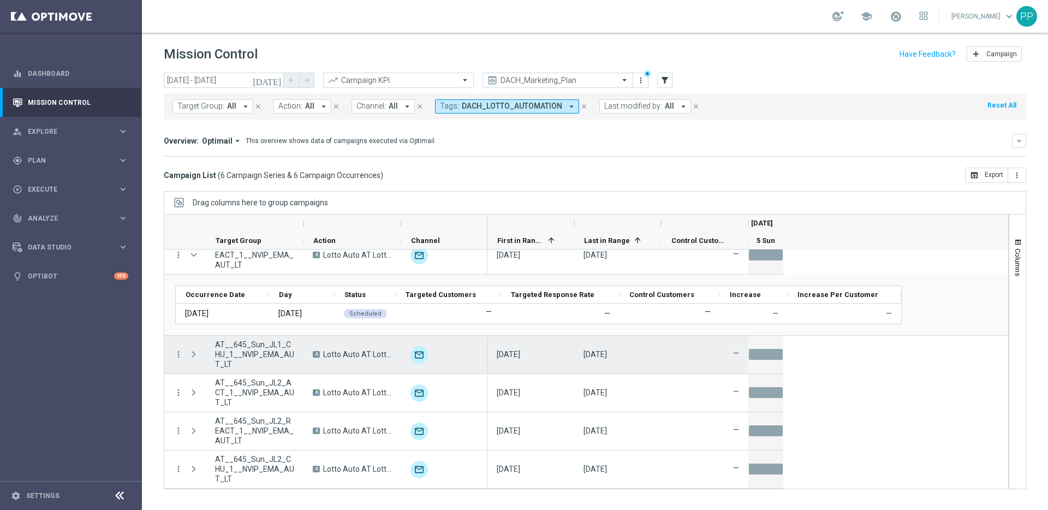
click at [194, 350] on span at bounding box center [194, 354] width 10 height 9
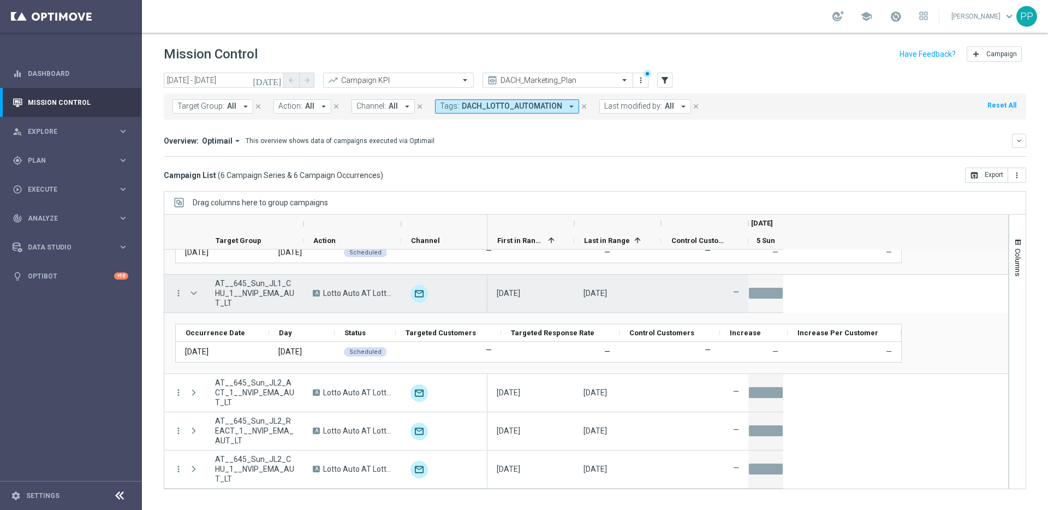
scroll to position [174, 0]
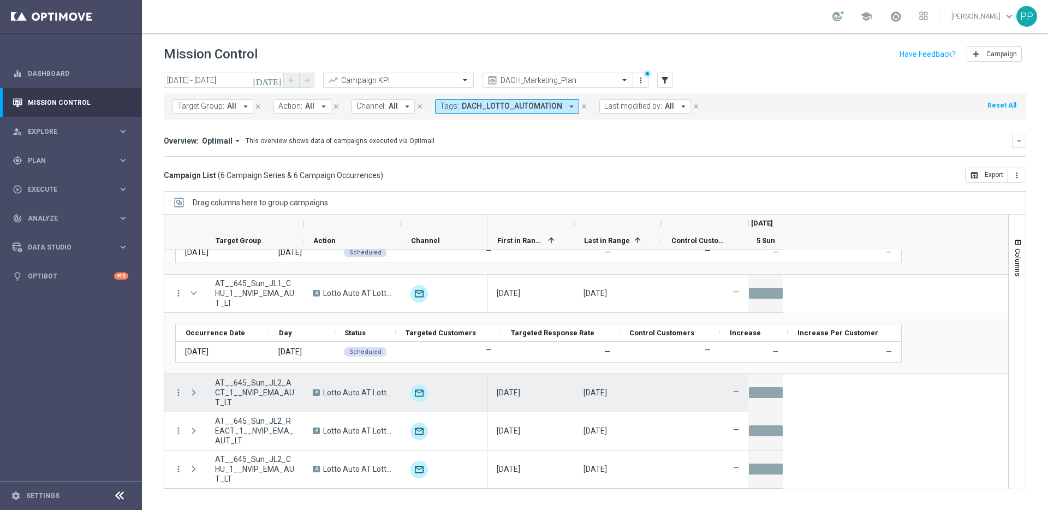
click at [191, 388] on span at bounding box center [194, 392] width 10 height 9
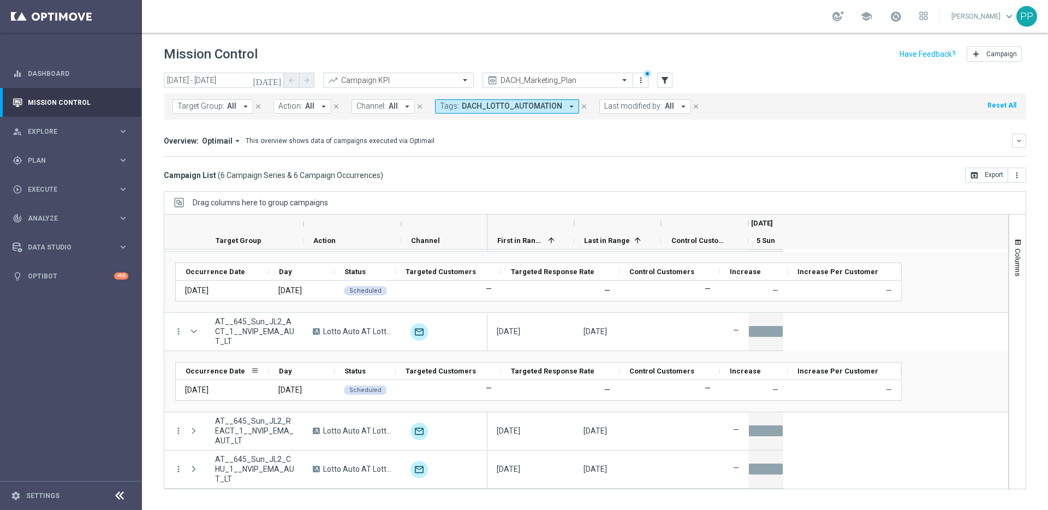
scroll to position [235, 0]
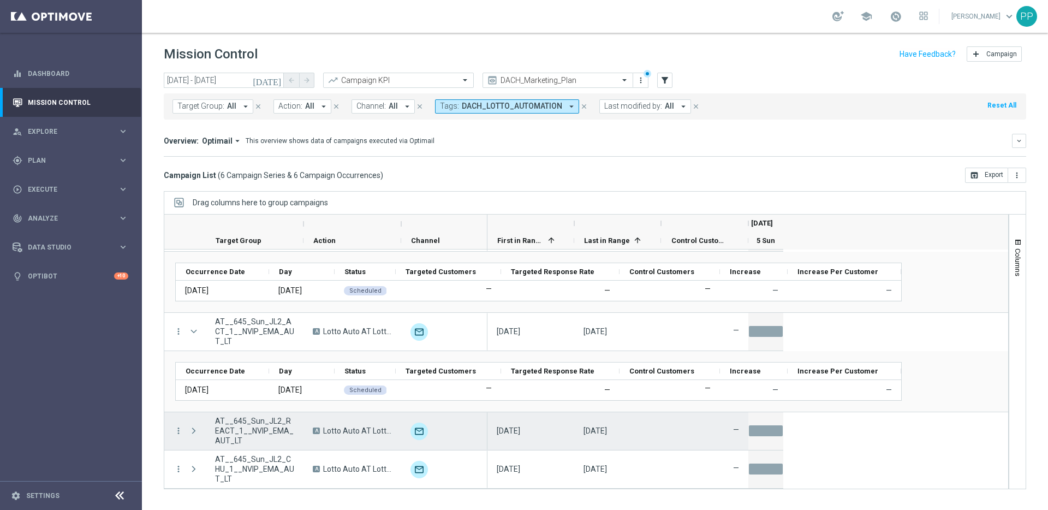
click at [192, 432] on span at bounding box center [194, 430] width 10 height 9
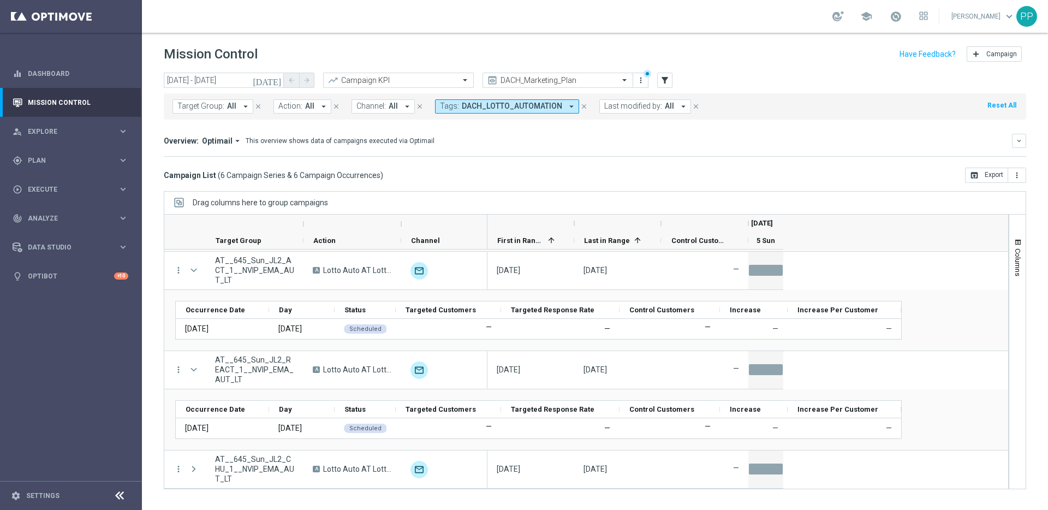
scroll to position [296, 0]
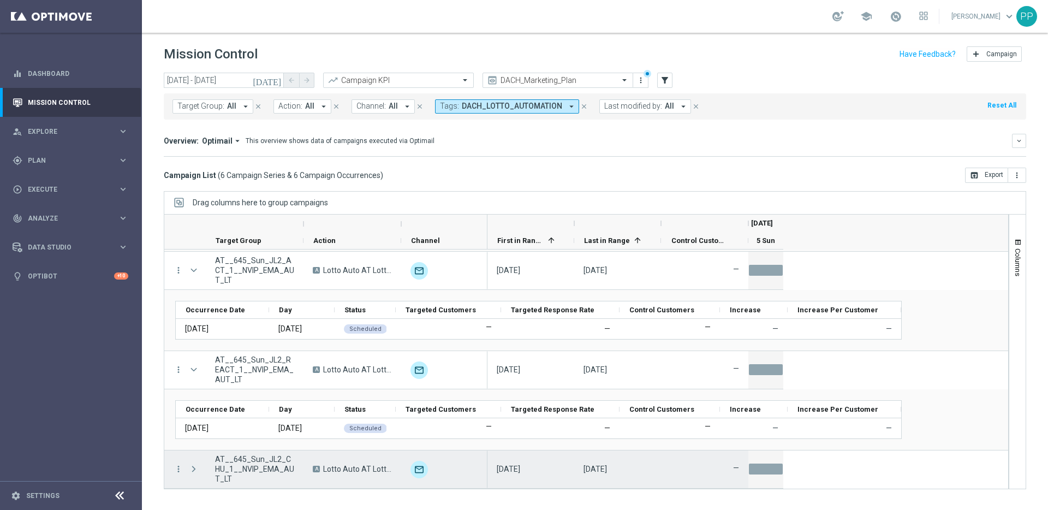
click at [195, 469] on span at bounding box center [194, 469] width 10 height 9
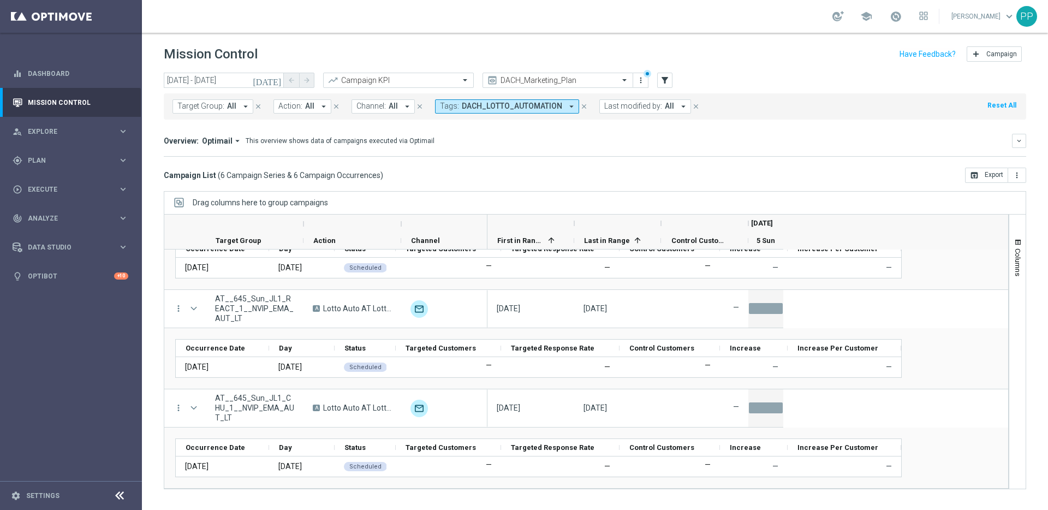
scroll to position [0, 0]
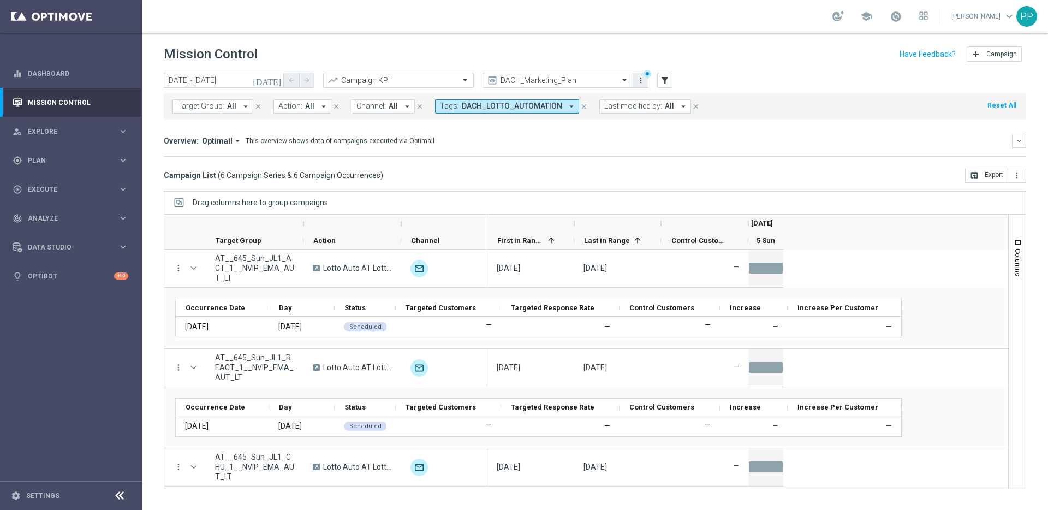
click at [645, 78] on icon "more_vert" at bounding box center [641, 80] width 9 height 9
click at [659, 120] on div "add Save as new view Primary views can not be edited" at bounding box center [693, 115] width 120 height 15
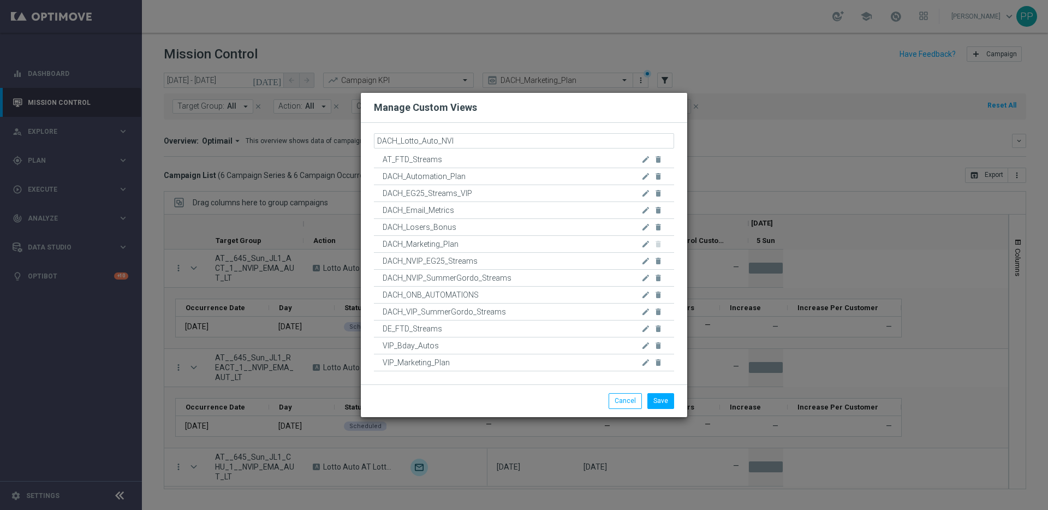
type input "DACH_Lotto_Auto_NVIP"
click at [659, 401] on button "Save" at bounding box center [660, 400] width 27 height 15
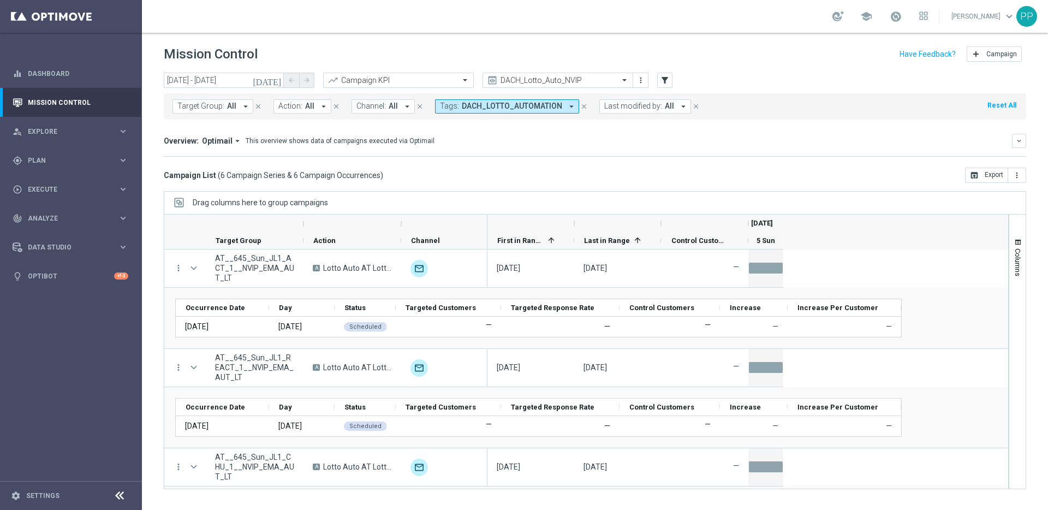
click at [792, 73] on div "[DATE] [DATE] - [DATE] arrow_back arrow_forward Campaign KPI trending_up DACH_L…" at bounding box center [595, 81] width 863 height 16
click at [57, 187] on span "Execute" at bounding box center [73, 189] width 90 height 7
click at [46, 211] on link "Campaign Builder" at bounding box center [70, 211] width 85 height 9
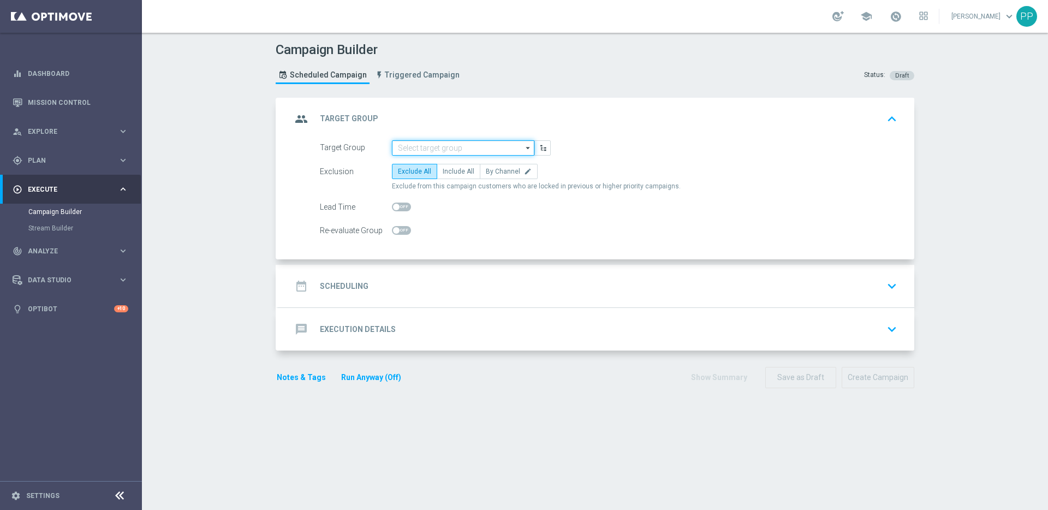
click at [399, 148] on input at bounding box center [463, 147] width 142 height 15
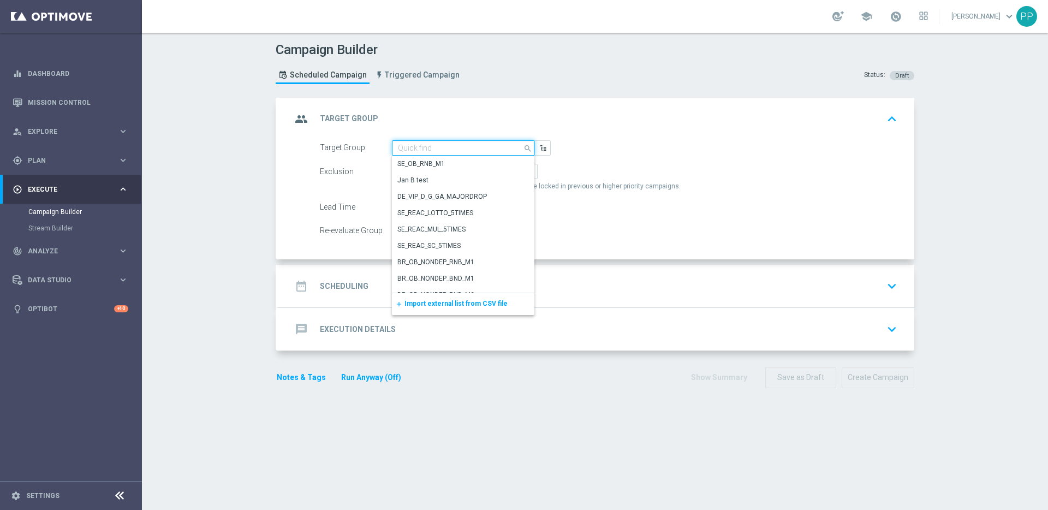
paste input "DEINT_GAMES_ACTIVE"
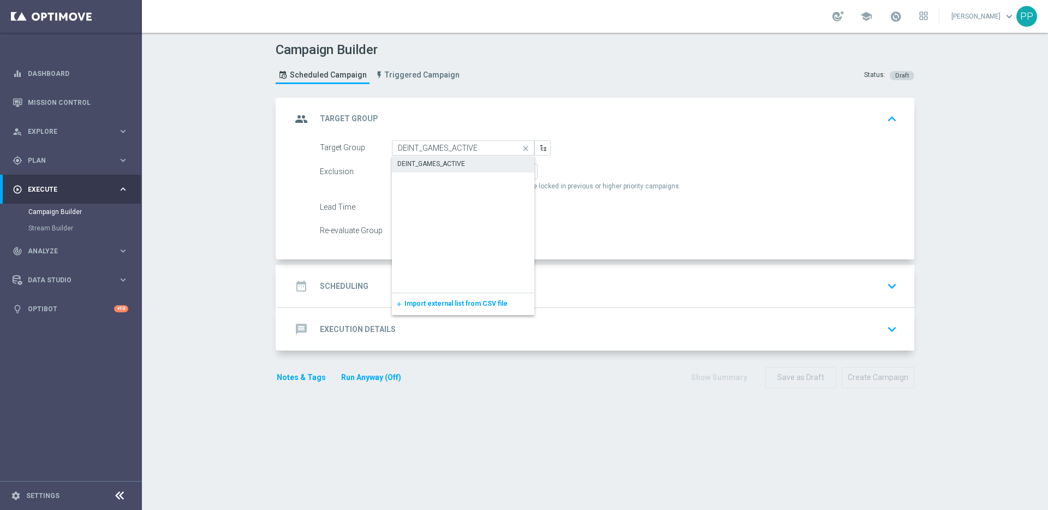
click at [412, 164] on div "DEINT_GAMES_ACTIVE" at bounding box center [431, 164] width 68 height 10
type input "DEINT_GAMES_ACTIVE"
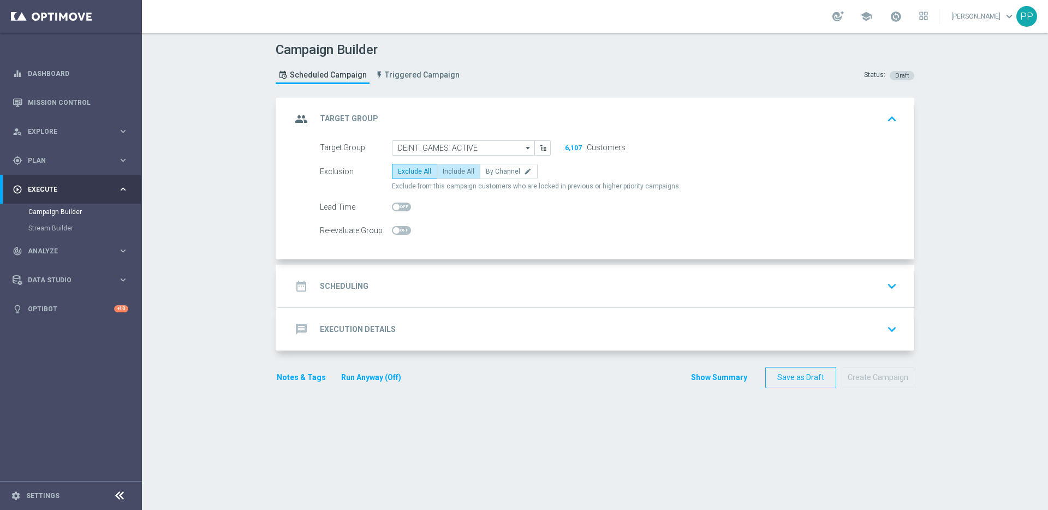
click at [452, 174] on span "Include All" at bounding box center [459, 172] width 32 height 8
click at [450, 174] on input "Include All" at bounding box center [446, 173] width 7 height 7
radio input "true"
click at [329, 288] on h2 "Scheduling" at bounding box center [344, 286] width 49 height 10
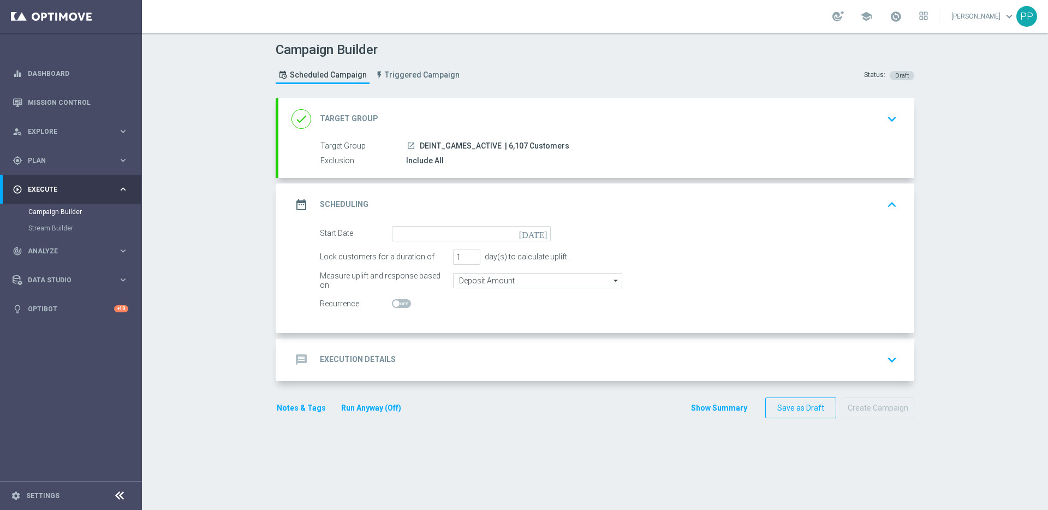
click at [540, 235] on icon "[DATE]" at bounding box center [535, 232] width 32 height 12
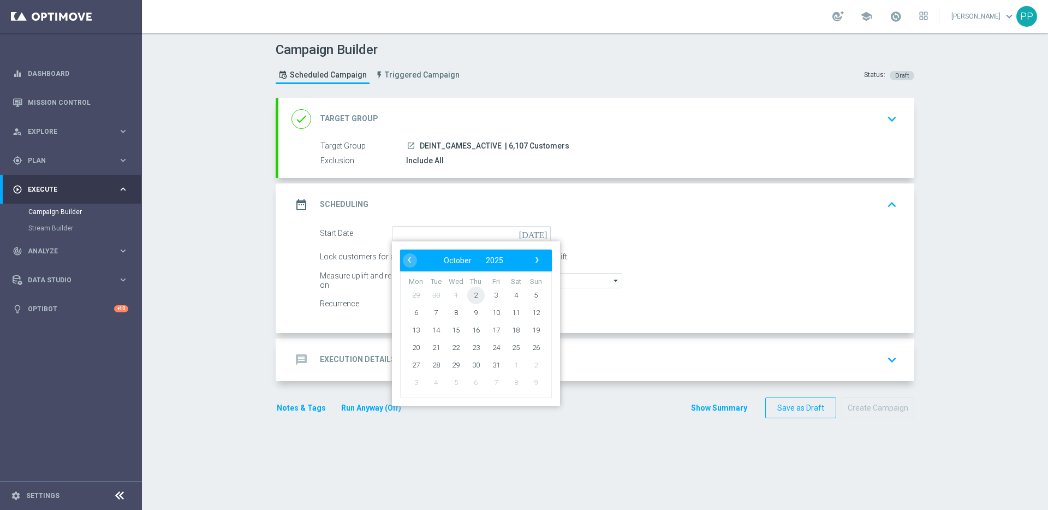
click at [472, 295] on span "2" at bounding box center [475, 294] width 17 height 17
type input "[DATE]"
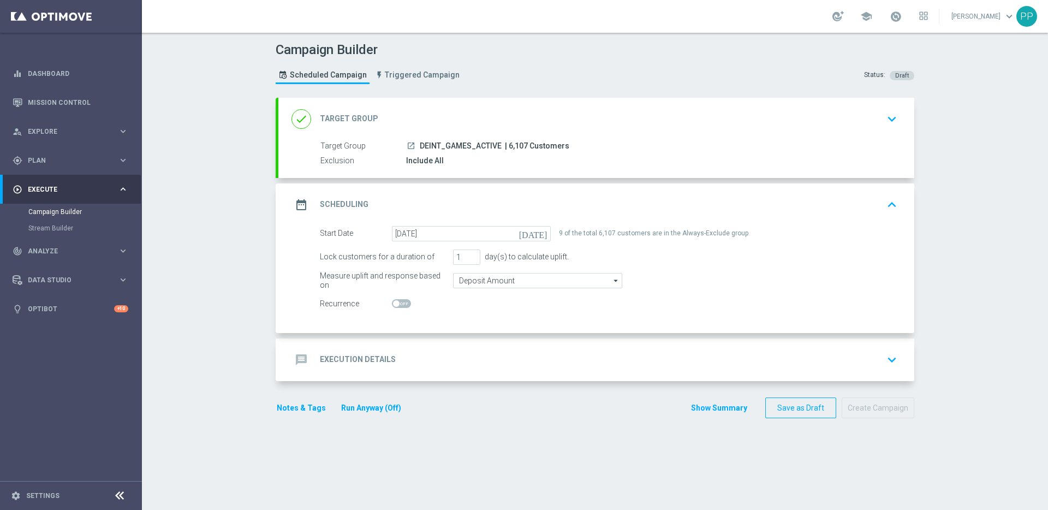
click at [509, 143] on span "| 6,107 Customers" at bounding box center [537, 146] width 64 height 10
copy span "6,107"
click at [331, 358] on h2 "Execution Details" at bounding box center [358, 359] width 76 height 10
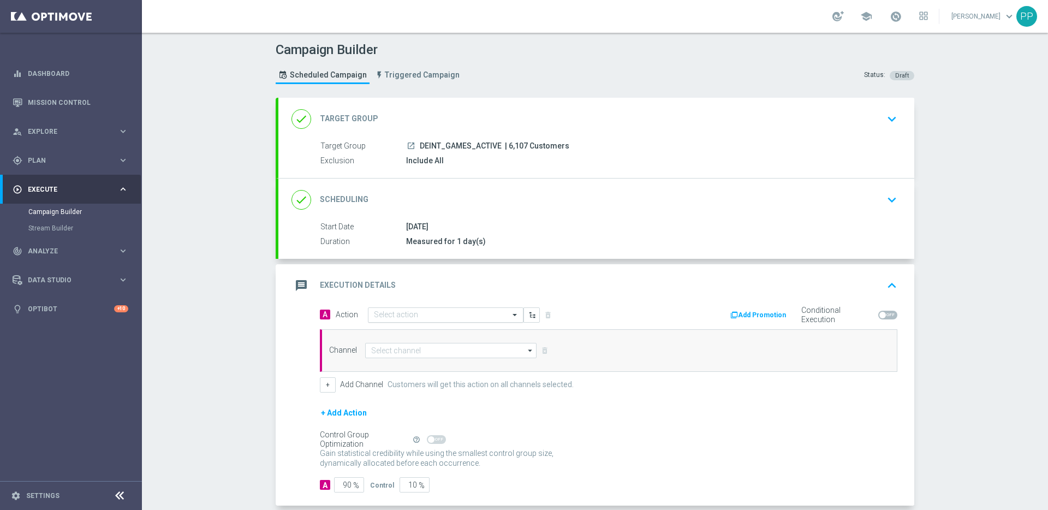
click at [414, 308] on div "Select action" at bounding box center [446, 314] width 156 height 15
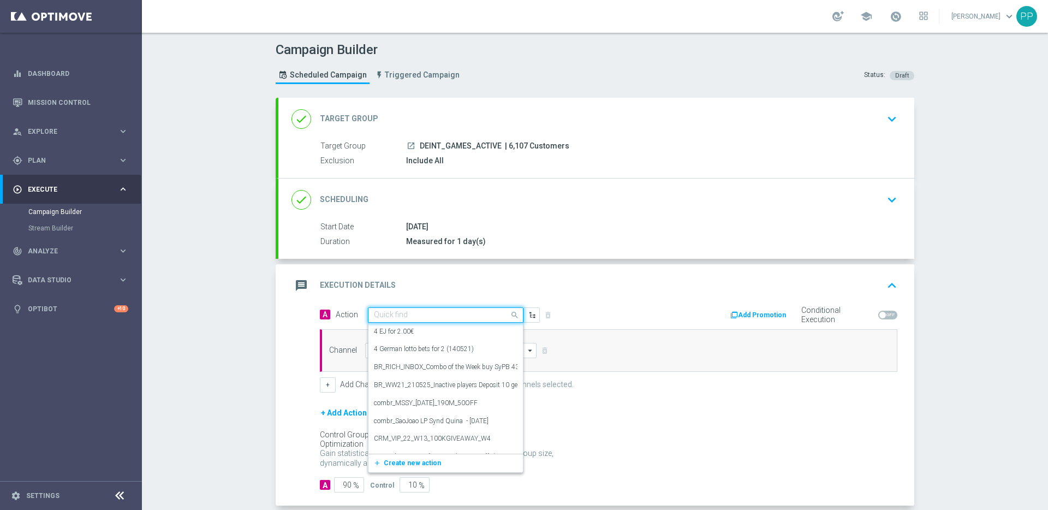
paste input "Exclusive Game: Spooky [DATE] - Spinomenal"
type input "Exclusive Game: Spooky [DATE] - Spinomenal"
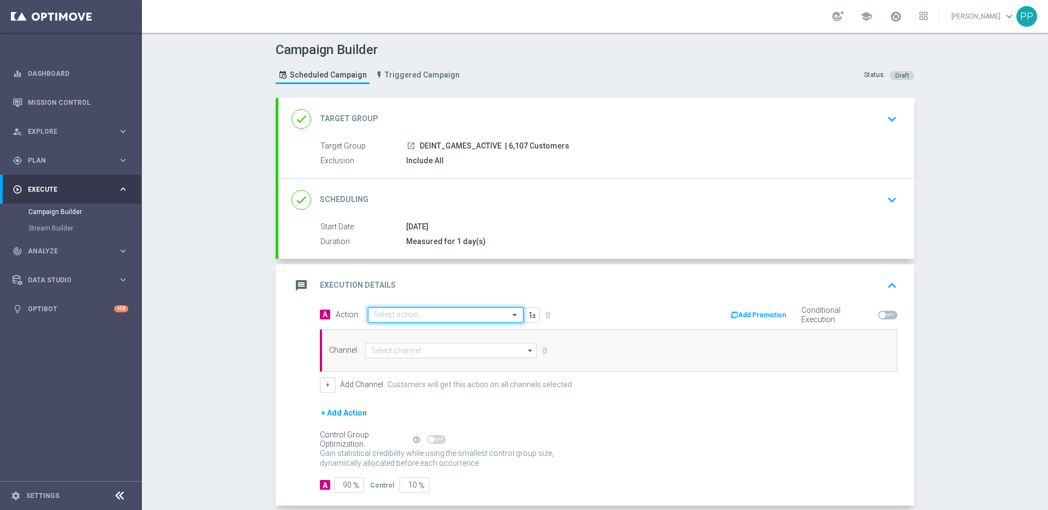
click at [510, 318] on span at bounding box center [516, 314] width 14 height 9
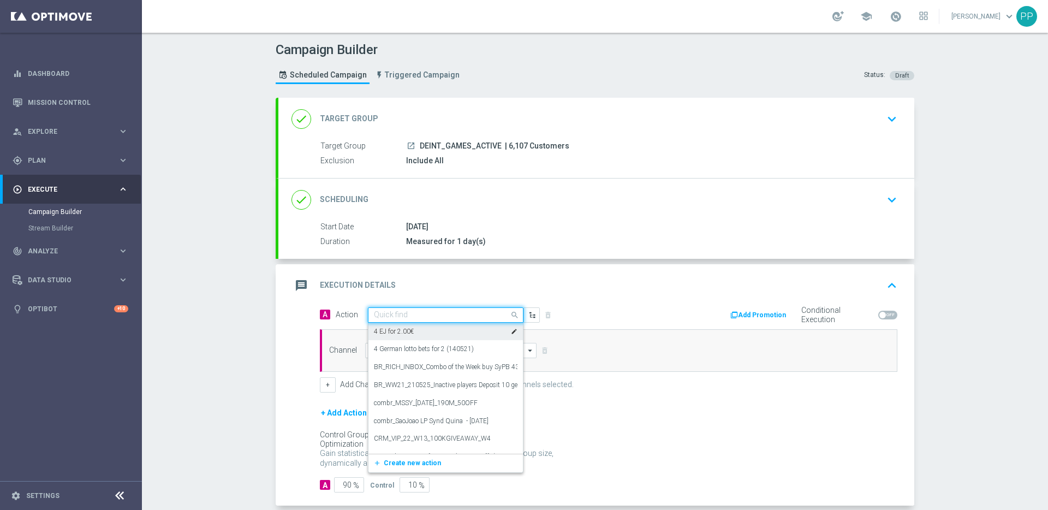
paste input "6 lines EuroDreams with 10% off"
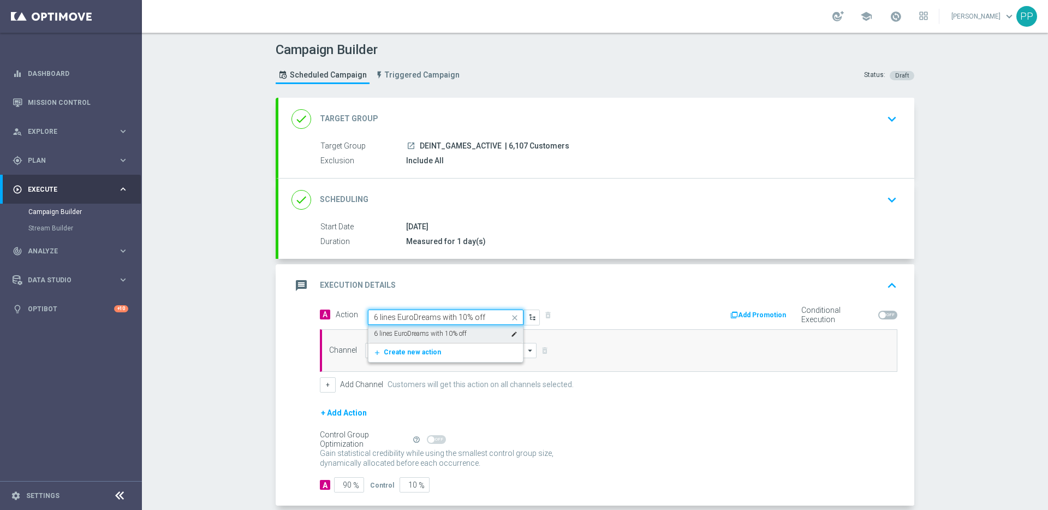
drag, startPoint x: 484, startPoint y: 320, endPoint x: 364, endPoint y: 303, distance: 120.8
click at [364, 303] on div "message Execution Details keyboard_arrow_up A Action Quick find 6 lines EuroDre…" at bounding box center [596, 385] width 636 height 242
paste input "Exclusive Game: Spooky [DATE] - Spinomenal"
type input "Exclusive Game: Spooky [DATE] - Spinomenal"
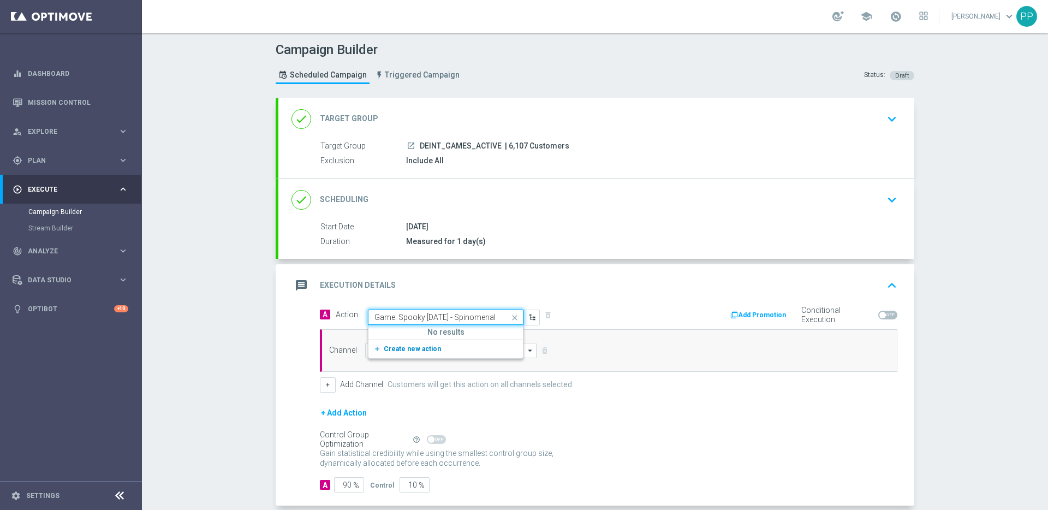
click at [406, 348] on span "Create new action" at bounding box center [412, 349] width 57 height 8
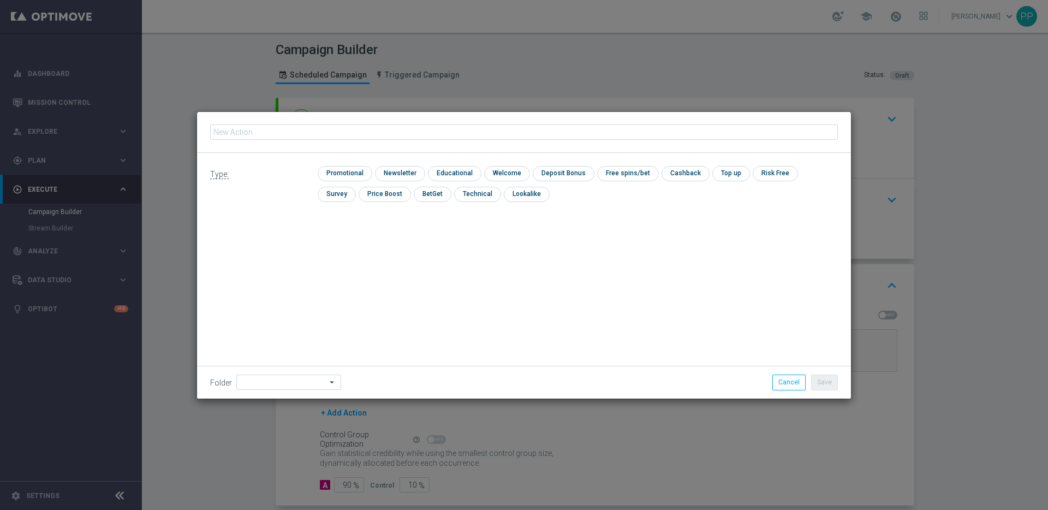
type input "Exclusive Game: Spooky [DATE] - Spinomenal"
click at [335, 173] on input "checkbox" at bounding box center [344, 173] width 52 height 15
checkbox input "true"
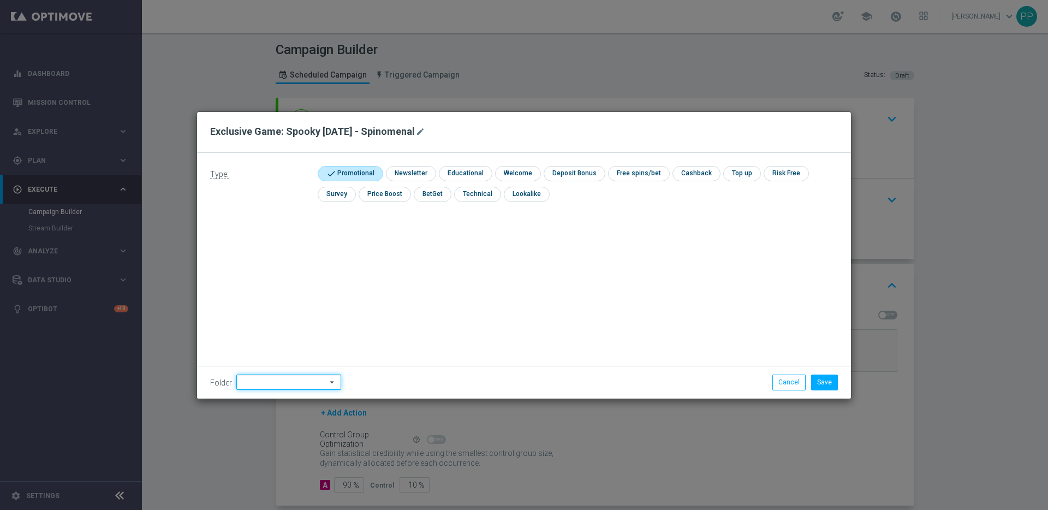
click at [245, 382] on input at bounding box center [288, 381] width 105 height 15
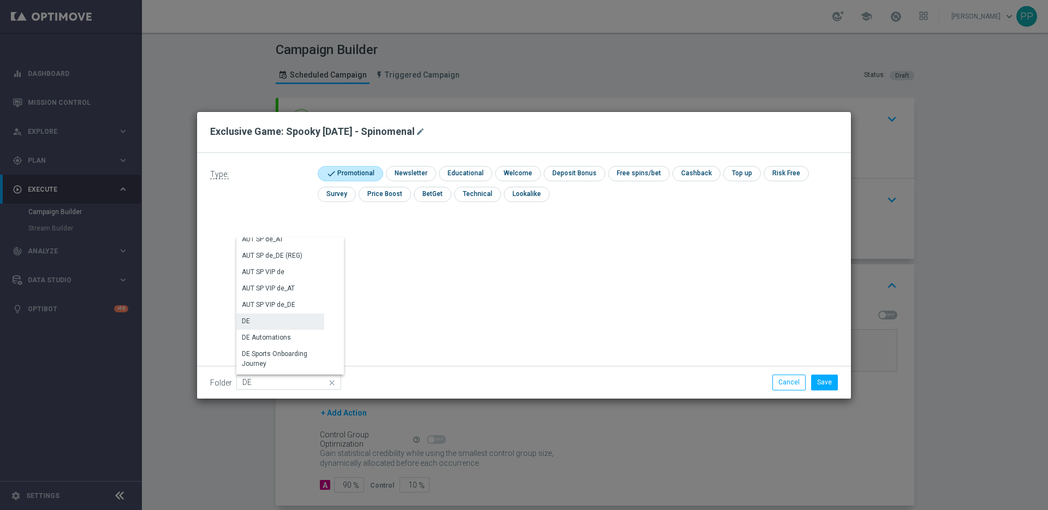
click at [250, 323] on div "DE" at bounding box center [280, 320] width 88 height 15
type input "DE"
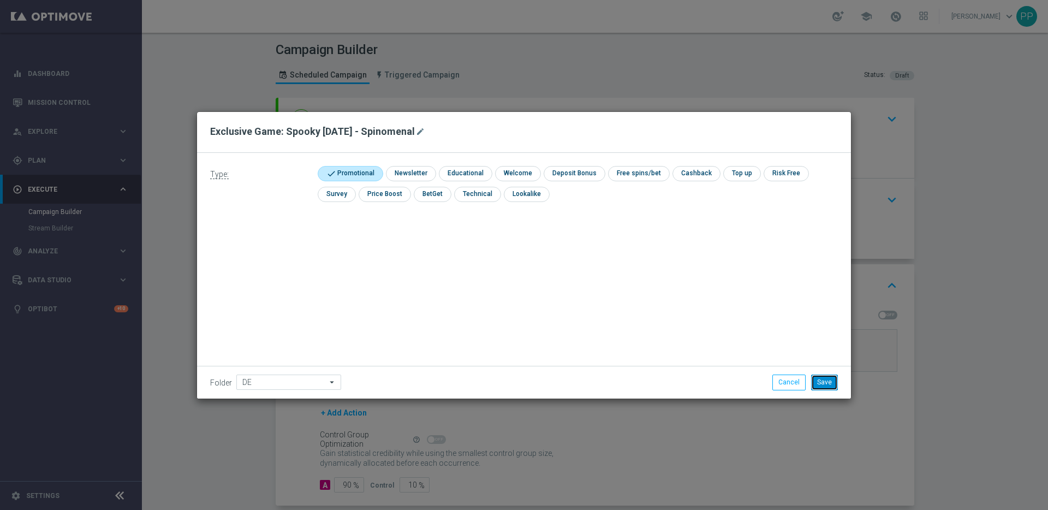
click at [829, 385] on button "Save" at bounding box center [824, 381] width 27 height 15
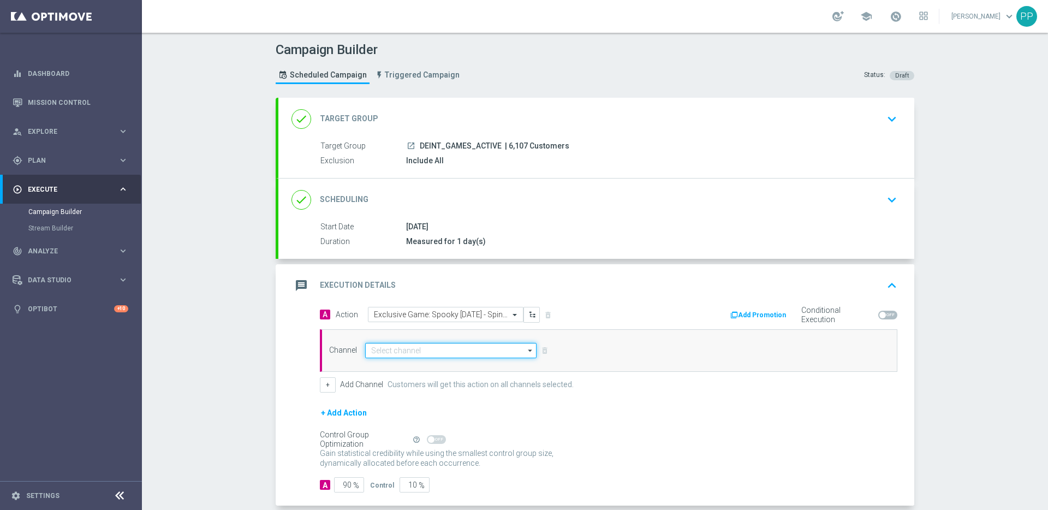
click at [400, 348] on input at bounding box center [450, 350] width 171 height 15
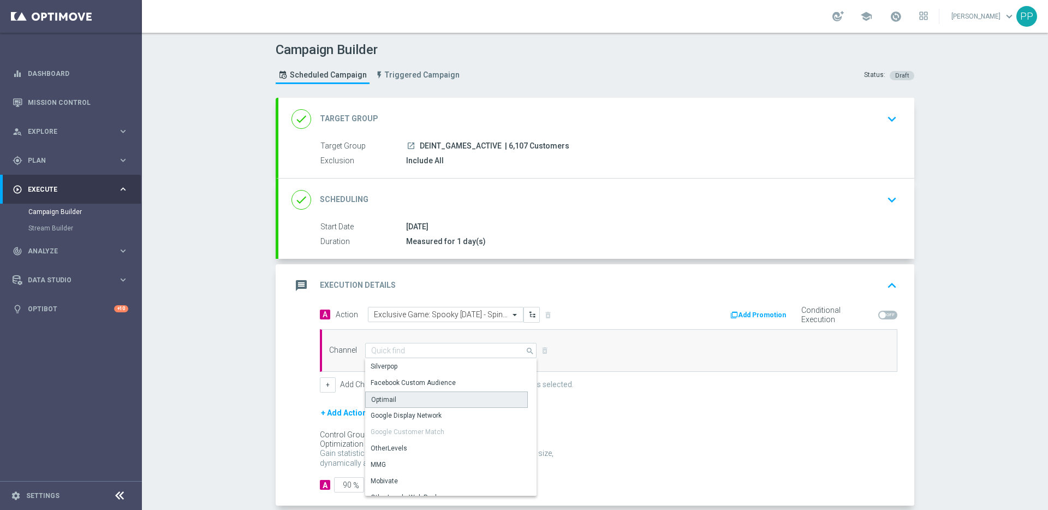
click at [379, 401] on div "Optimail" at bounding box center [383, 400] width 25 height 10
type input "Optimail"
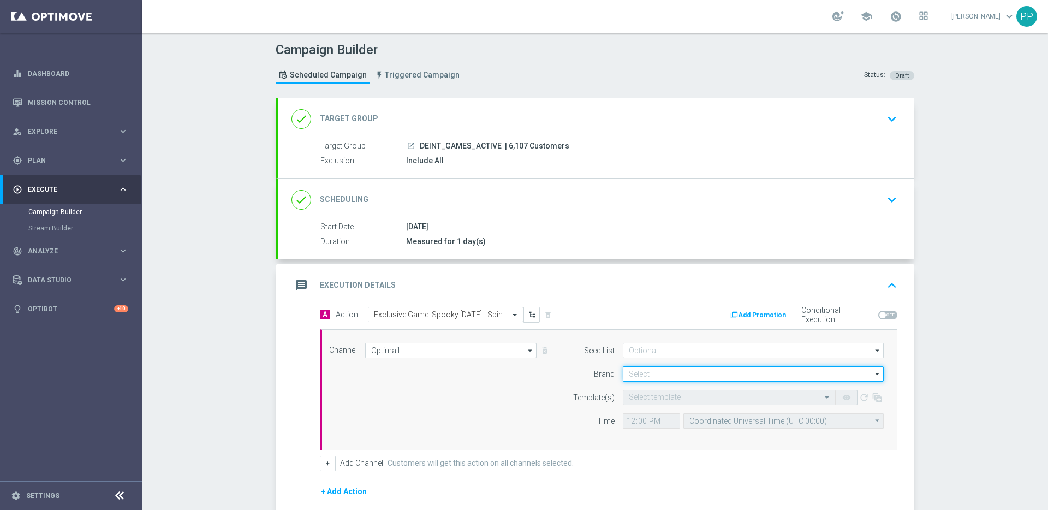
click at [641, 373] on input at bounding box center [753, 373] width 261 height 15
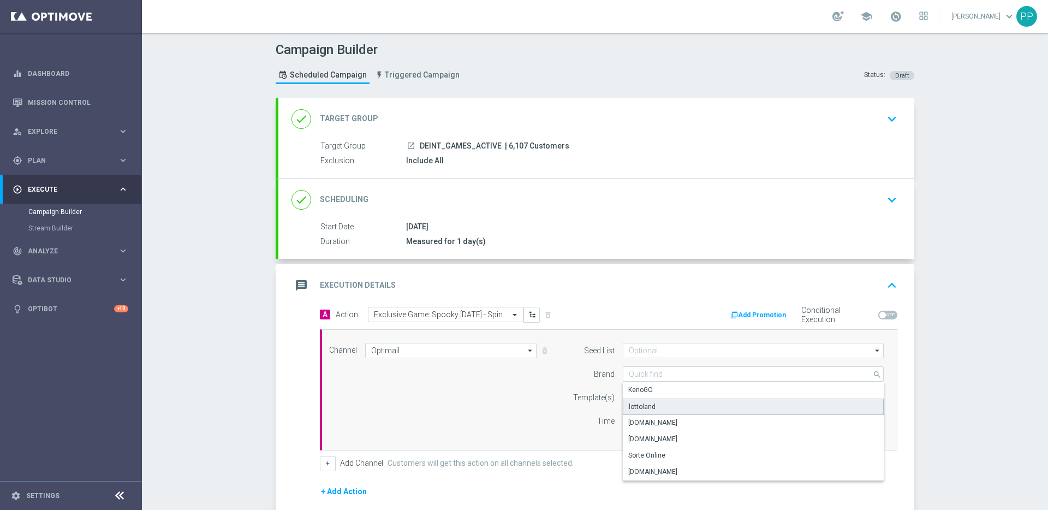
click at [636, 406] on div "lottoland" at bounding box center [642, 407] width 27 height 10
type input "lottoland"
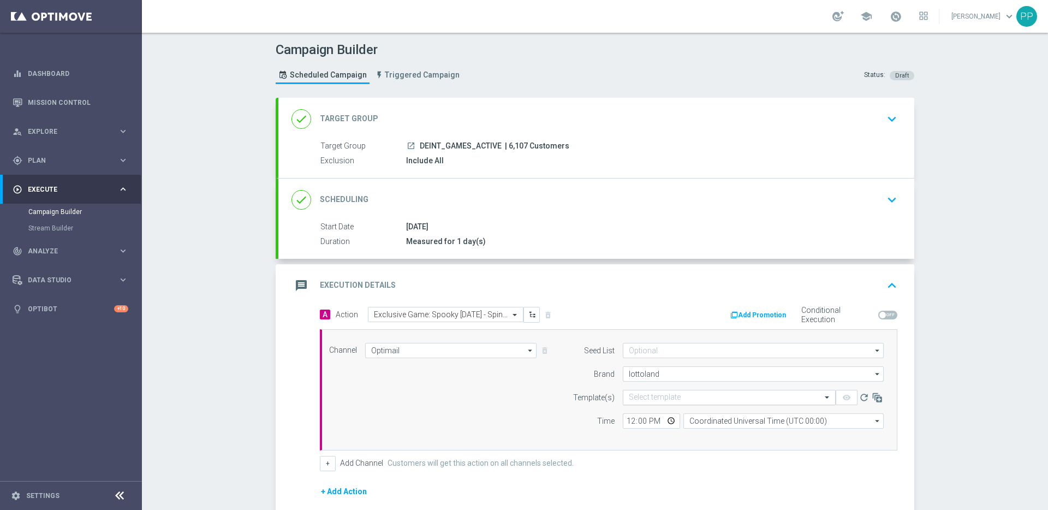
click at [654, 399] on input "text" at bounding box center [718, 397] width 179 height 9
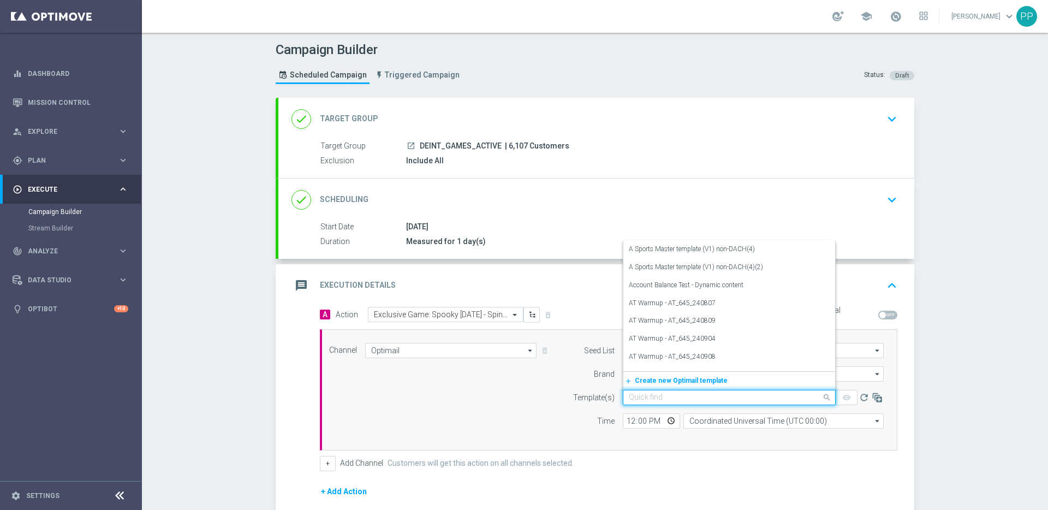
paste input "DE_INT__EXCLUSIVE_GAME_251001__NVIP_EMA_TAC_GM"
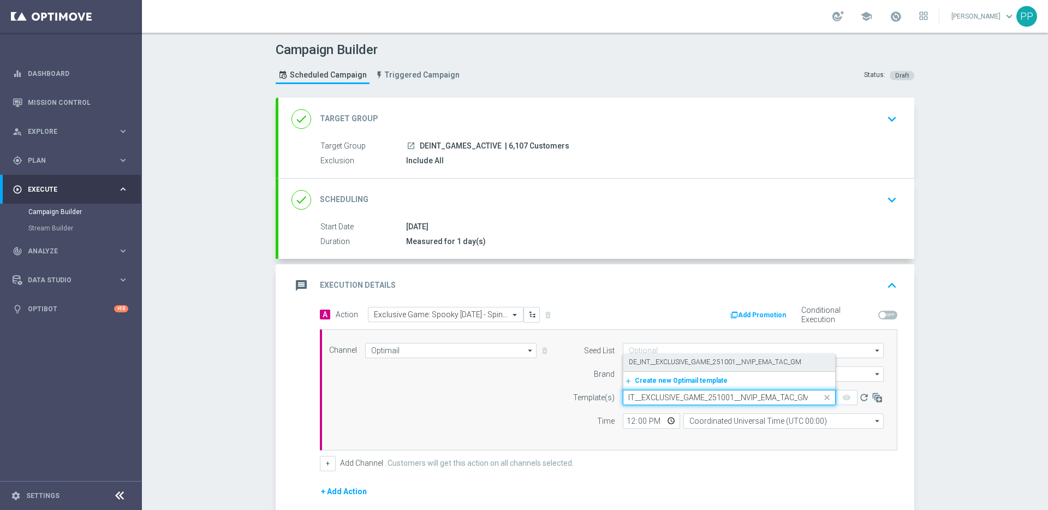
click at [644, 360] on label "DE_INT__EXCLUSIVE_GAME_251001__NVIP_EMA_TAC_GM" at bounding box center [715, 362] width 173 height 9
type input "DE_INT__EXCLUSIVE_GAME_251001__NVIP_EMA_TAC_GM"
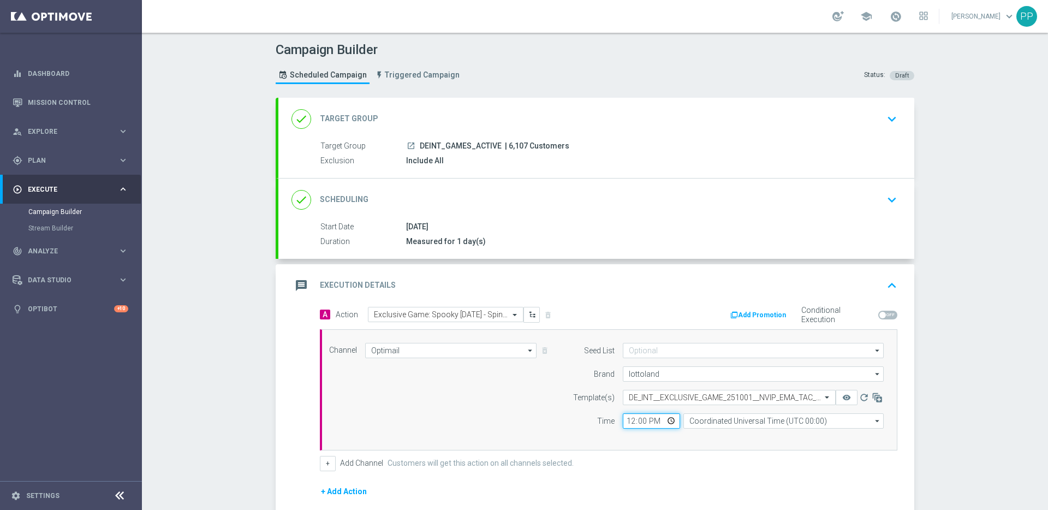
click at [626, 424] on input "12:00" at bounding box center [651, 420] width 57 height 15
type input "17:00"
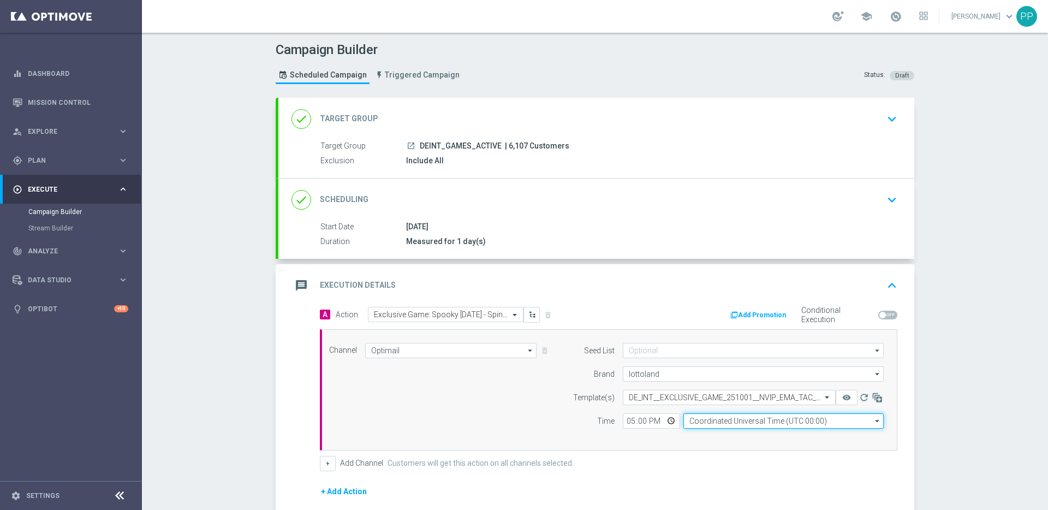
click at [723, 418] on input "Coordinated Universal Time (UTC 00:00)" at bounding box center [783, 420] width 200 height 15
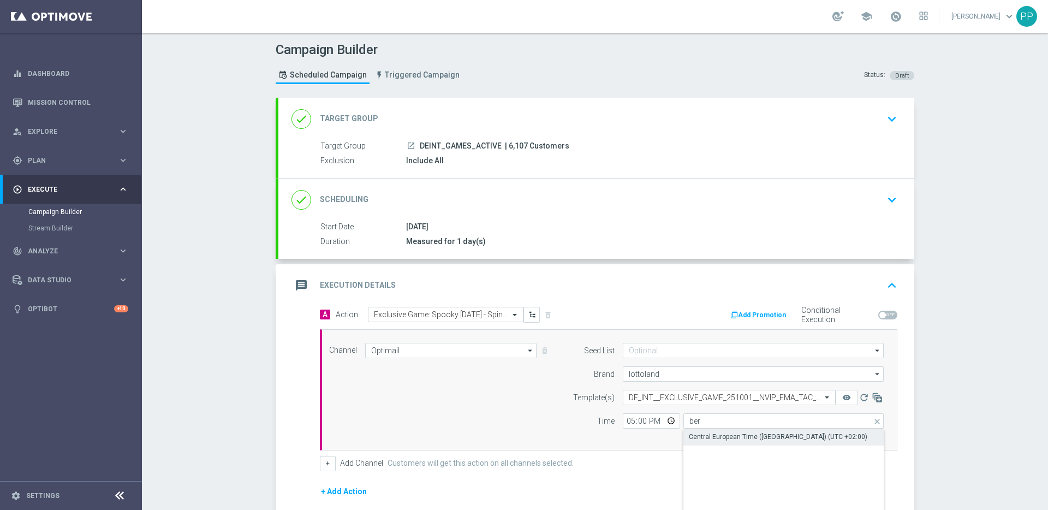
click at [724, 435] on div "Central European Time ([GEOGRAPHIC_DATA]) (UTC +02:00)" at bounding box center [778, 437] width 179 height 10
type input "Central European Time ([GEOGRAPHIC_DATA]) (UTC +02:00)"
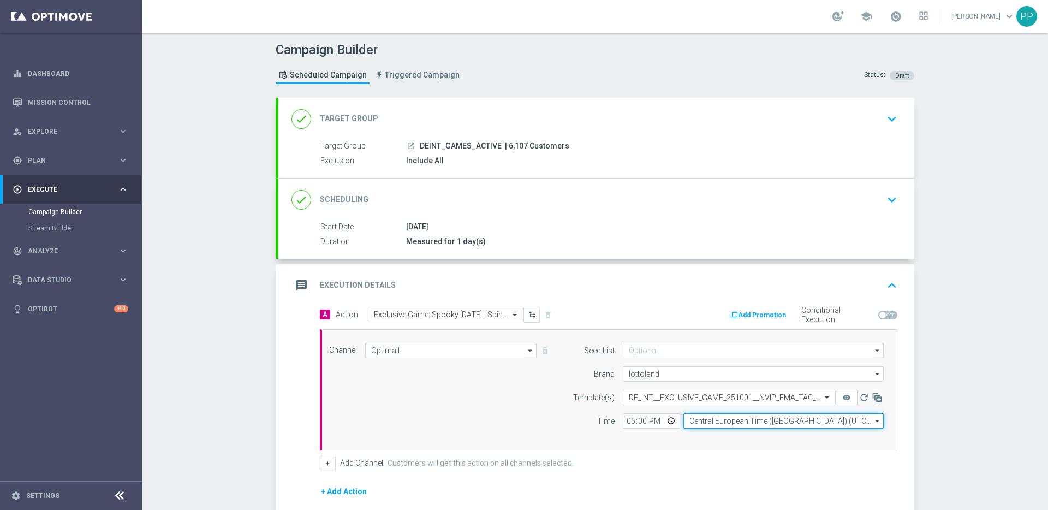
click at [808, 425] on input "Central European Time ([GEOGRAPHIC_DATA]) (UTC +02:00)" at bounding box center [783, 420] width 200 height 15
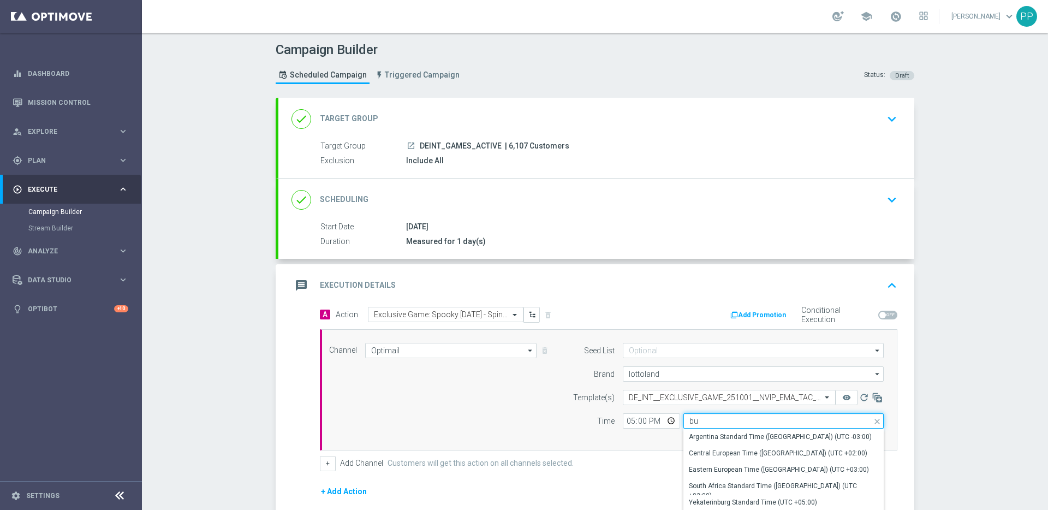
type input "b"
type input "m"
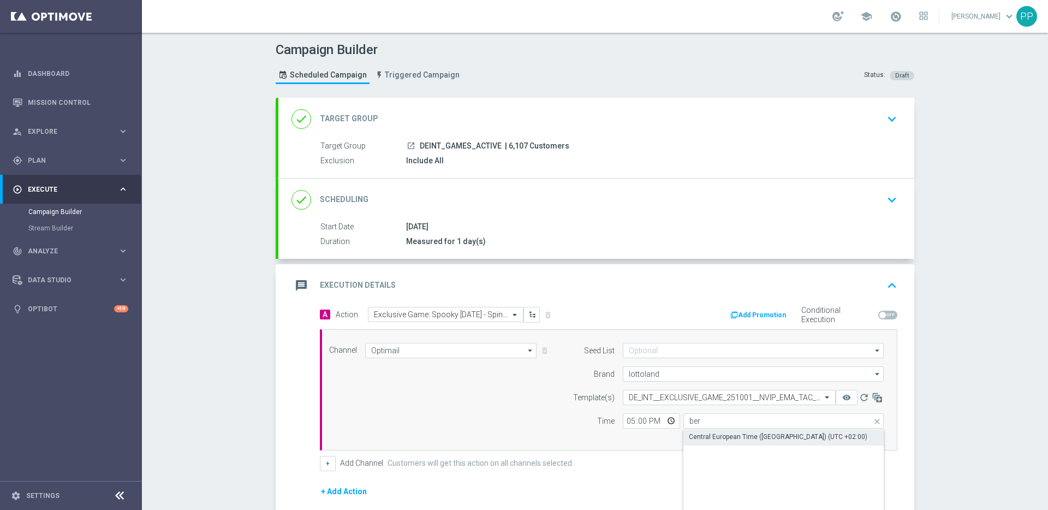
click at [802, 435] on div "Central European Time ([GEOGRAPHIC_DATA]) (UTC +02:00)" at bounding box center [778, 437] width 179 height 10
type input "Central European Time ([GEOGRAPHIC_DATA]) (UTC +02:00)"
click at [772, 440] on div "Channel Optimail Optimail arrow_drop_down Drag here to set row groups Drag here…" at bounding box center [609, 389] width 578 height 121
click at [758, 441] on div "Channel Optimail Optimail arrow_drop_down Drag here to set row groups Drag here…" at bounding box center [609, 389] width 578 height 121
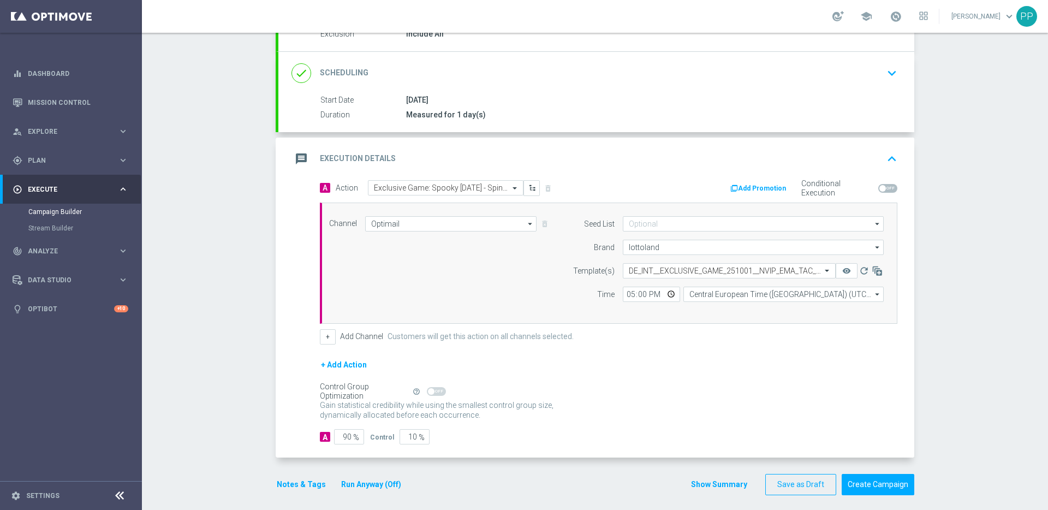
scroll to position [134, 0]
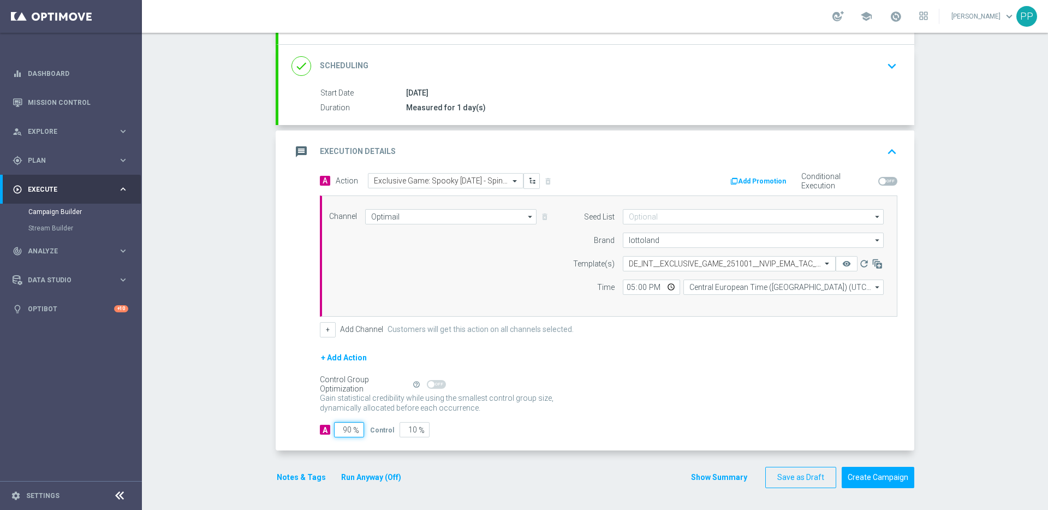
click at [347, 431] on input "90" at bounding box center [349, 429] width 30 height 15
type input "9"
type input "91"
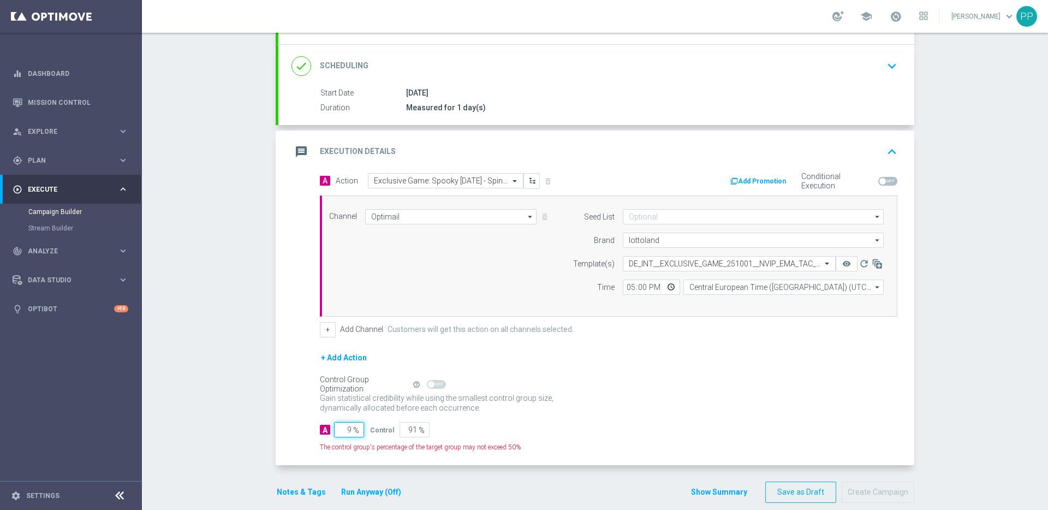
type input "98"
type input "2"
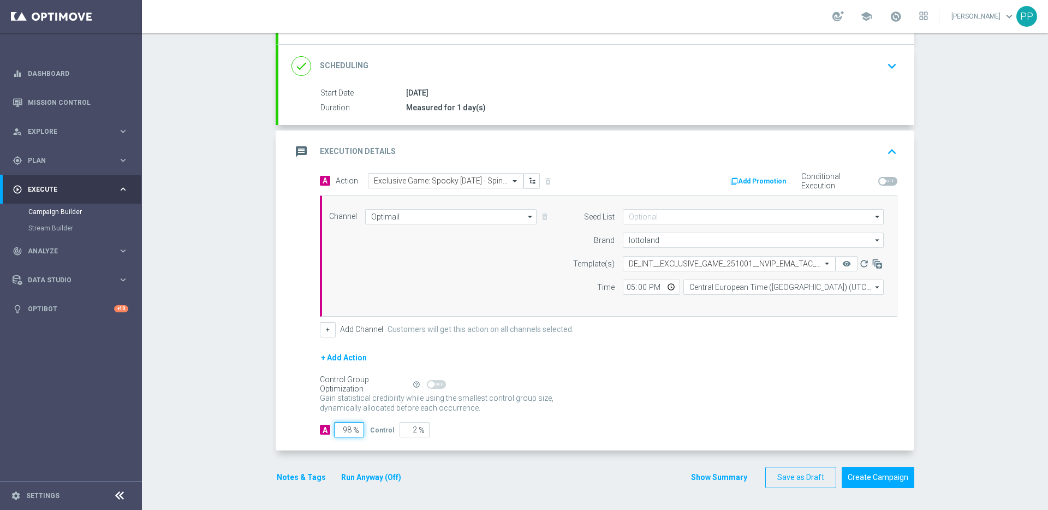
type input "98"
click at [388, 445] on div "A Action Select action Exclusive Game: Spooky [DATE] - Spinomenal delete_foreve…" at bounding box center [596, 312] width 636 height 278
click at [283, 477] on button "Notes & Tags" at bounding box center [301, 478] width 51 height 14
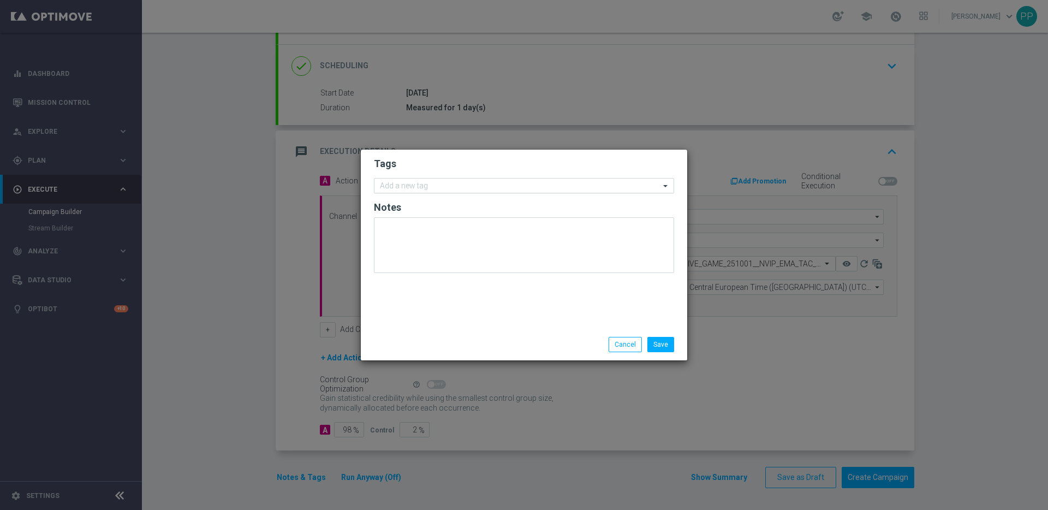
click at [438, 182] on input "text" at bounding box center [520, 186] width 280 height 9
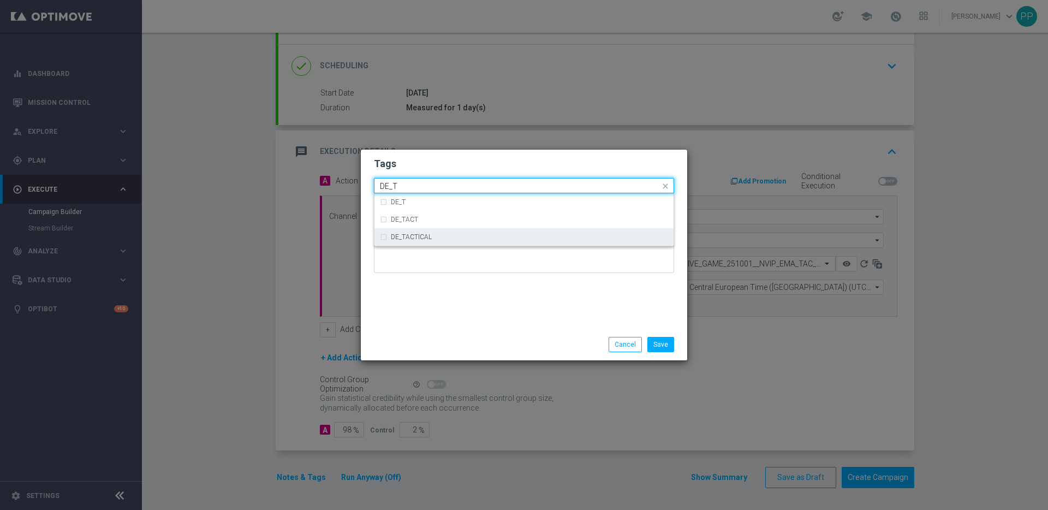
click at [406, 235] on label "DE_TACTICAL" at bounding box center [411, 237] width 41 height 7
type input "DE_T"
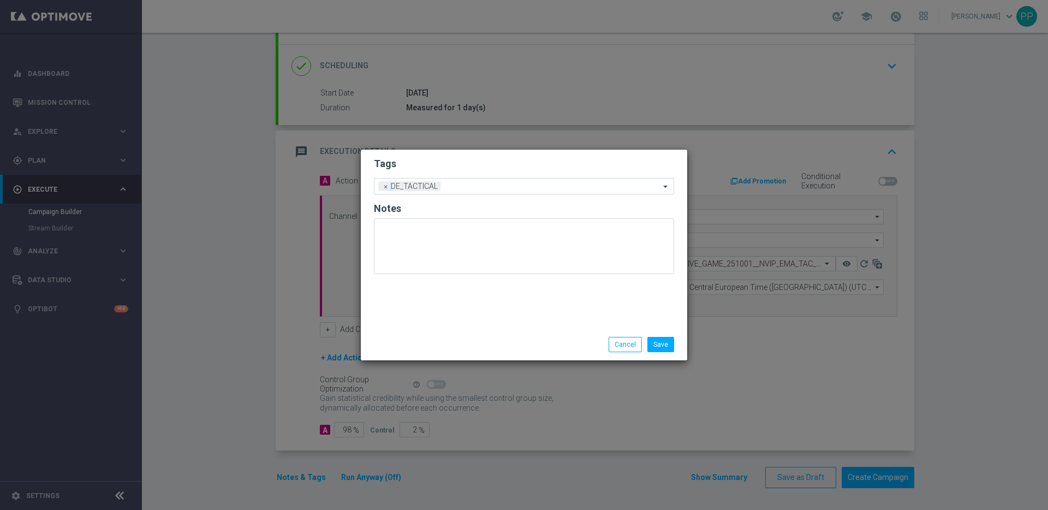
click at [424, 299] on div "Tags Add a new tag × DE_TACTICAL Notes" at bounding box center [524, 239] width 326 height 179
click at [664, 343] on button "Save" at bounding box center [660, 344] width 27 height 15
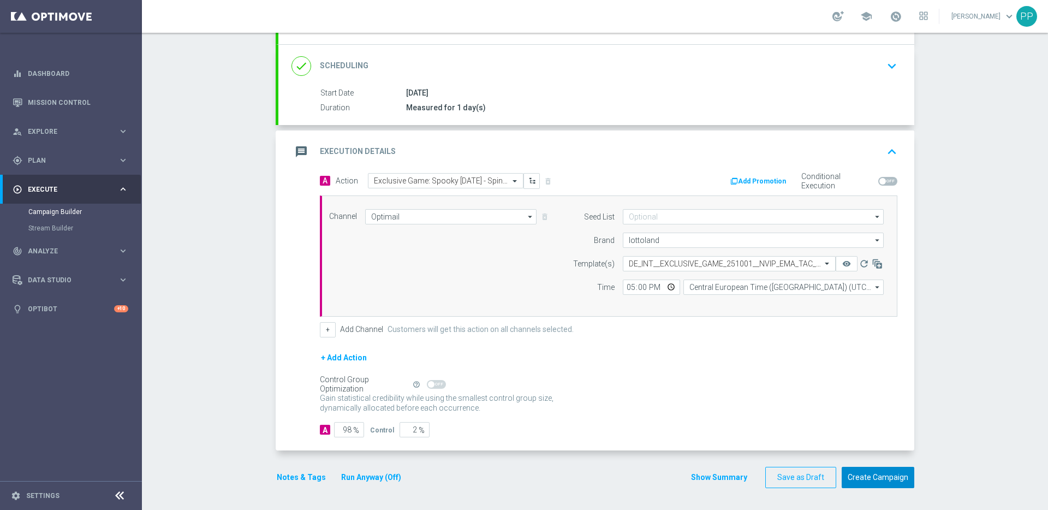
click at [870, 474] on button "Create Campaign" at bounding box center [878, 477] width 73 height 21
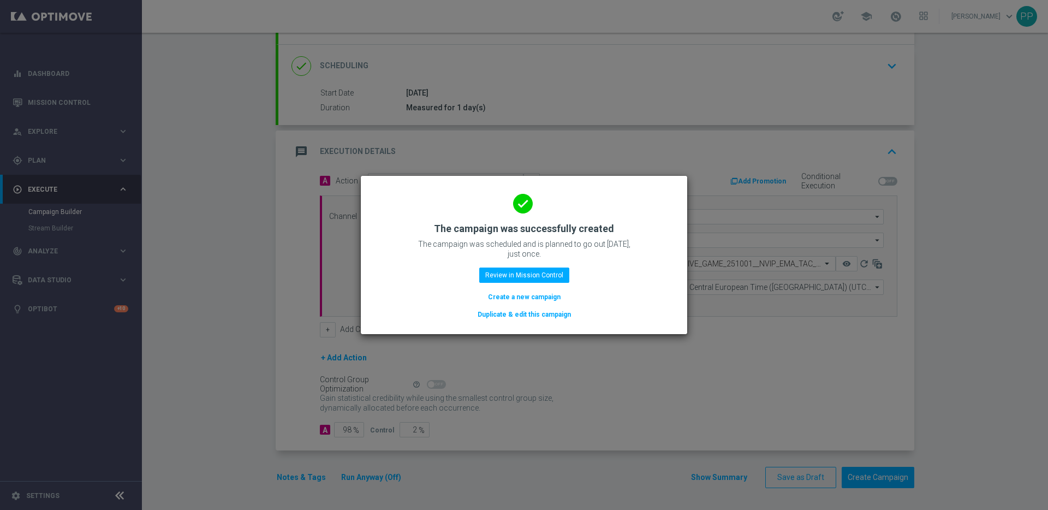
click at [549, 316] on button "Duplicate & edit this campaign" at bounding box center [525, 314] width 96 height 12
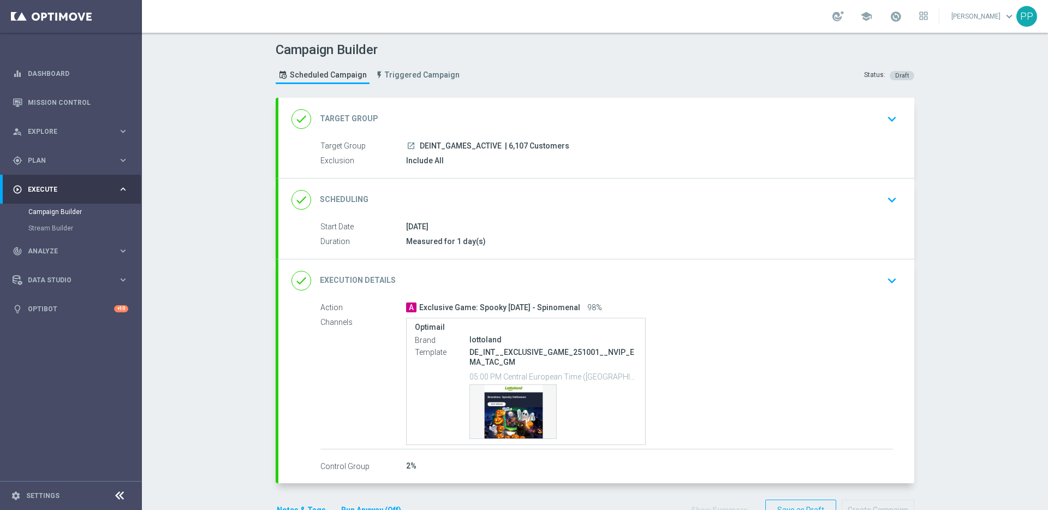
click at [432, 121] on div "done Target Group keyboard_arrow_down" at bounding box center [597, 119] width 610 height 21
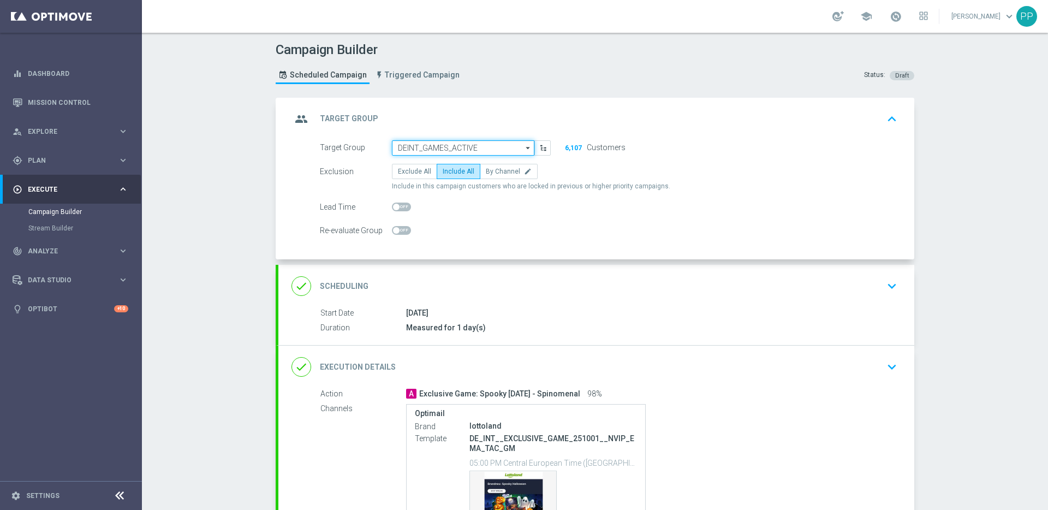
click at [429, 147] on input "DEINT_GAMES_ACTIVE" at bounding box center [463, 147] width 142 height 15
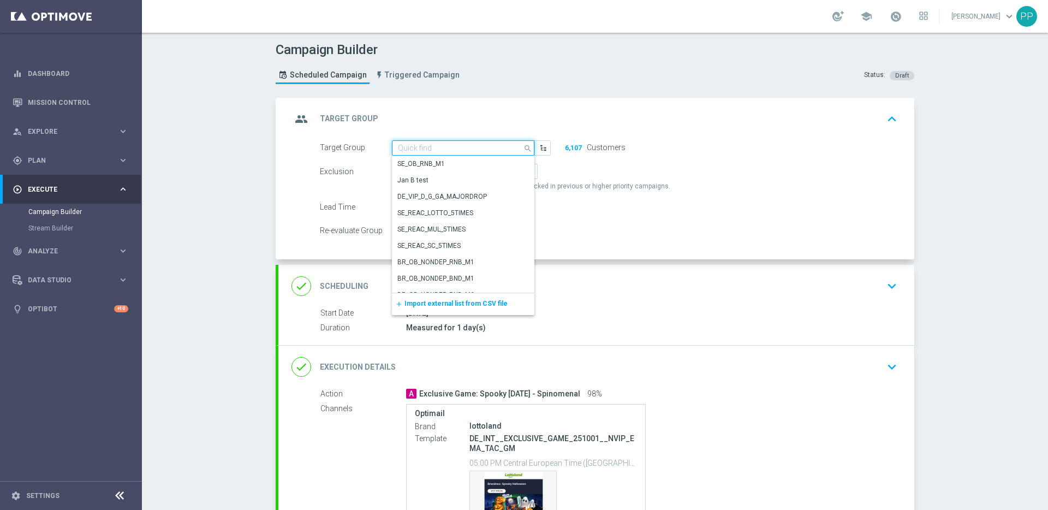
paste input "AT_GAMES_ACTIVE"
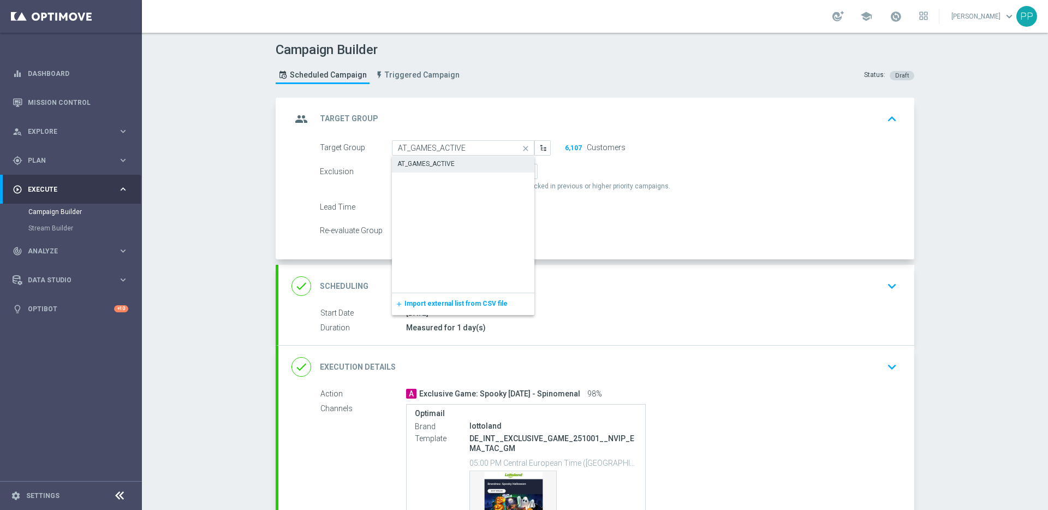
click at [427, 165] on div "AT_GAMES_ACTIVE" at bounding box center [425, 164] width 57 height 10
type input "AT_GAMES_ACTIVE"
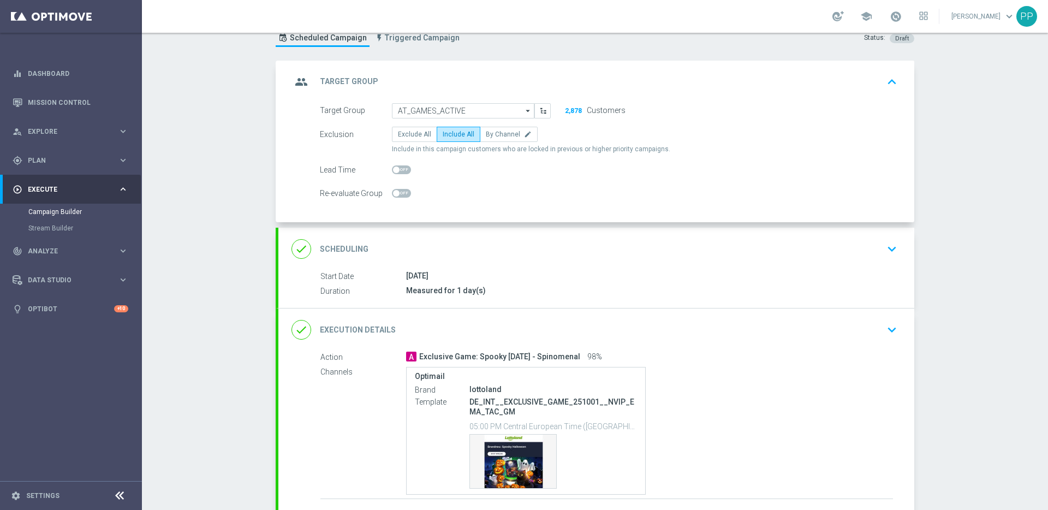
scroll to position [43, 0]
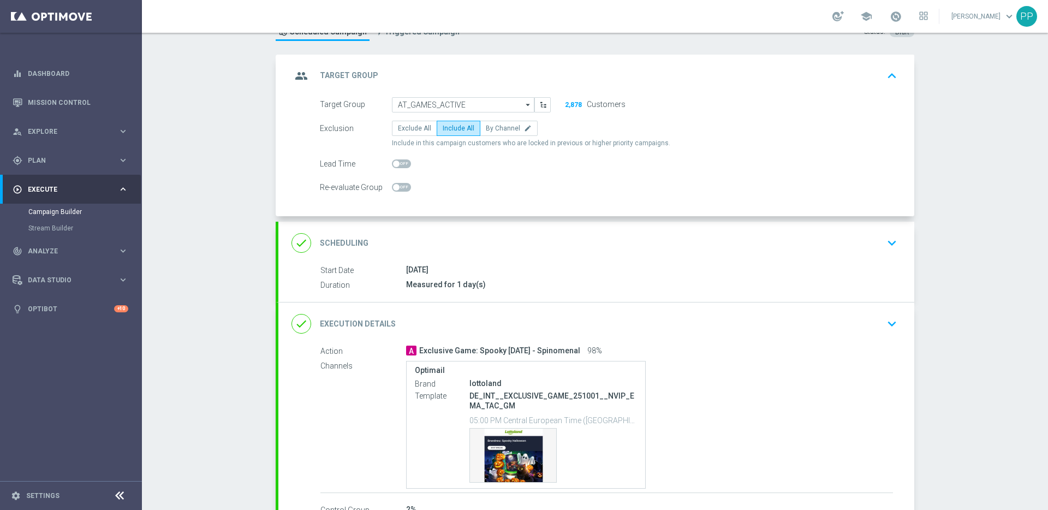
click at [445, 251] on div "done Scheduling keyboard_arrow_down" at bounding box center [597, 243] width 610 height 21
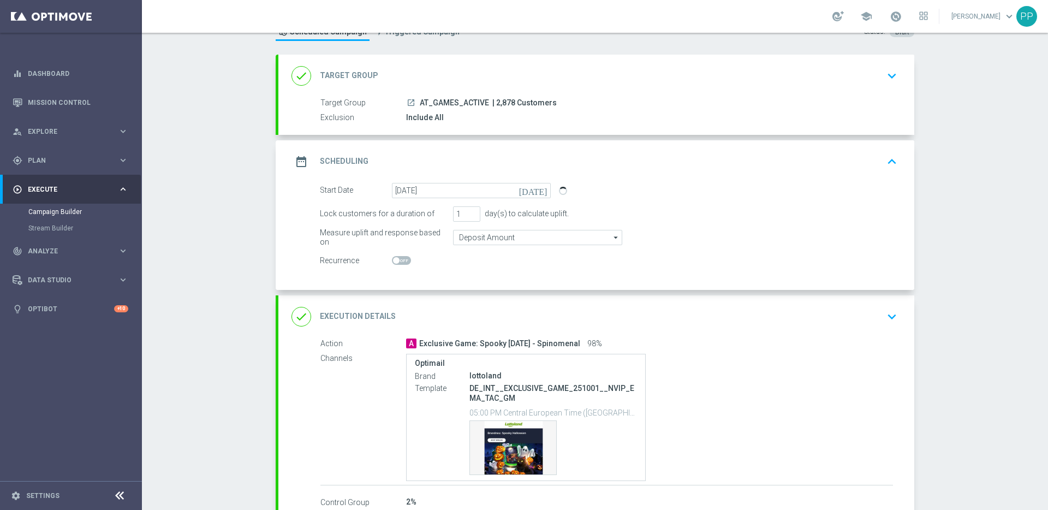
click at [498, 99] on span "| 2,878 Customers" at bounding box center [524, 103] width 64 height 10
copy span "2,878"
click at [454, 315] on div "done Execution Details keyboard_arrow_down" at bounding box center [597, 316] width 610 height 21
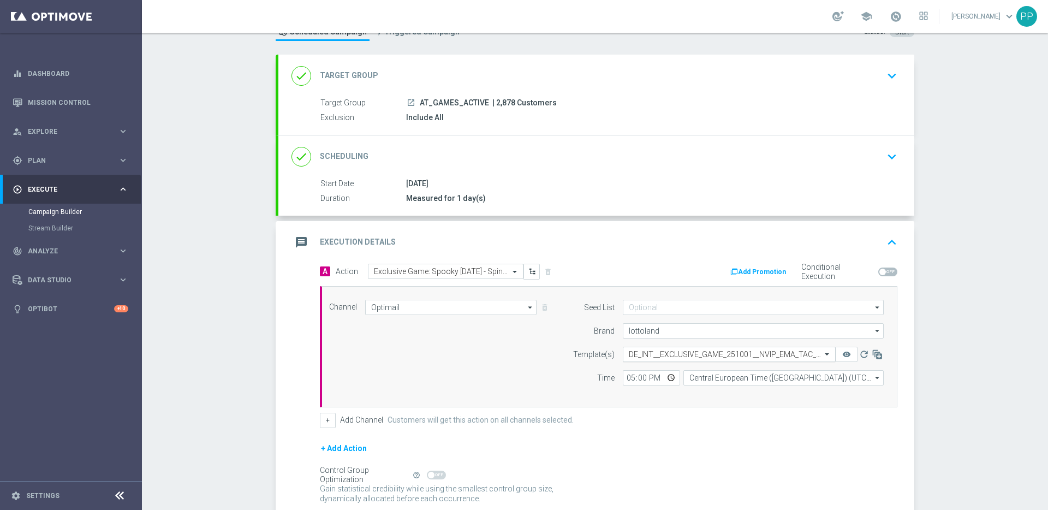
click at [638, 352] on input "text" at bounding box center [718, 354] width 179 height 9
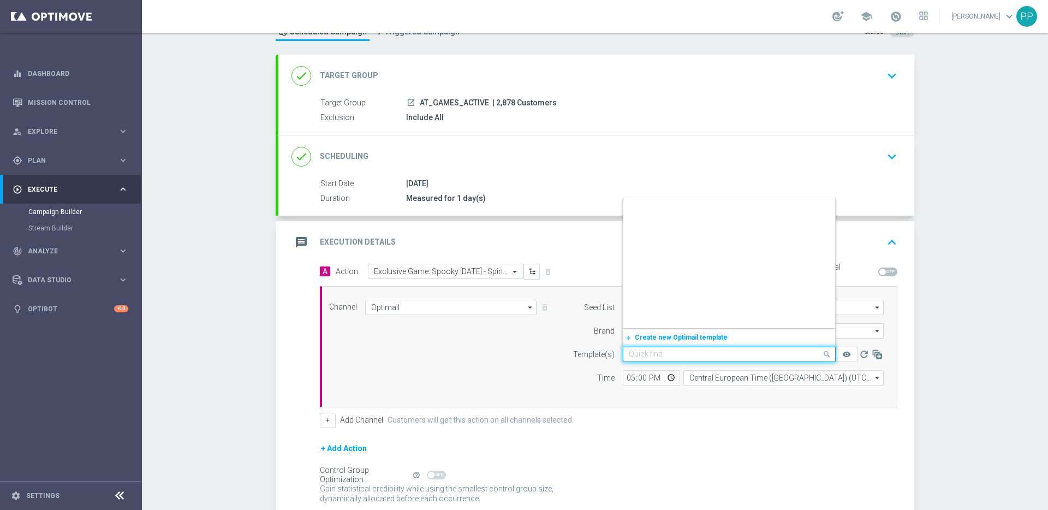
scroll to position [46243, 0]
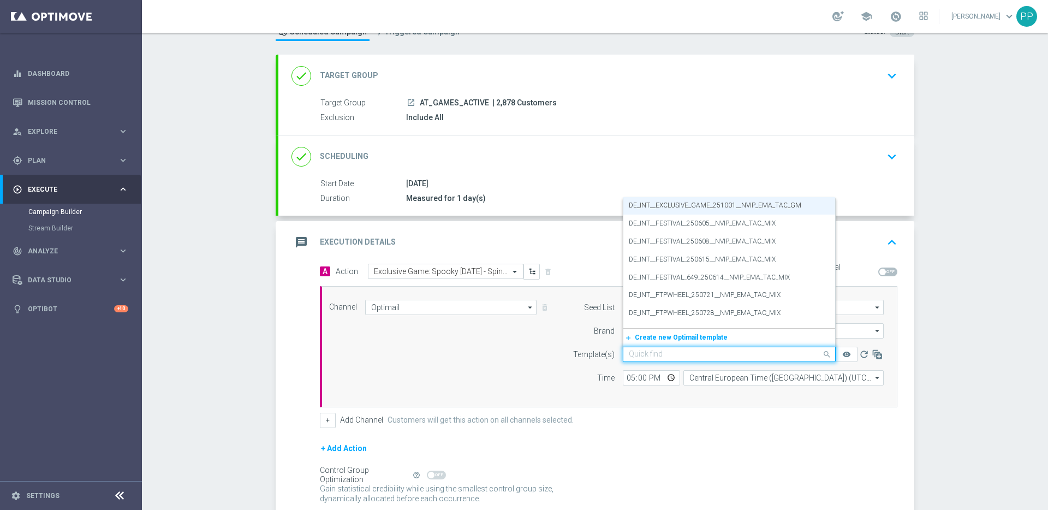
paste input "AT__EXCLUSIVE_GAME_251001__NVIP_EMA_TAC_GM"
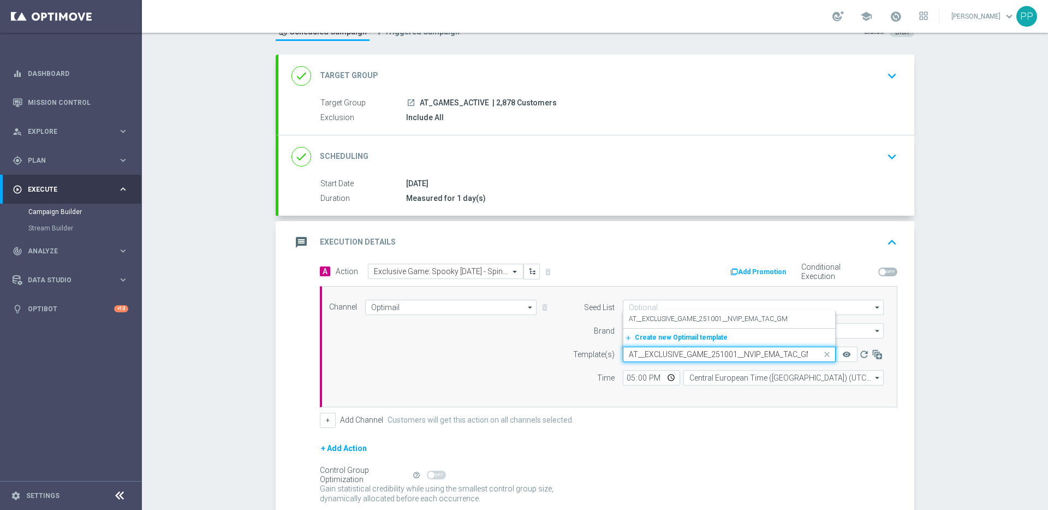
scroll to position [0, 3]
click at [639, 325] on div "AT__EXCLUSIVE_GAME_251001__NVIP_EMA_TAC_GM" at bounding box center [729, 319] width 201 height 18
type input "AT__EXCLUSIVE_GAME_251001__NVIP_EMA_TAC_GM"
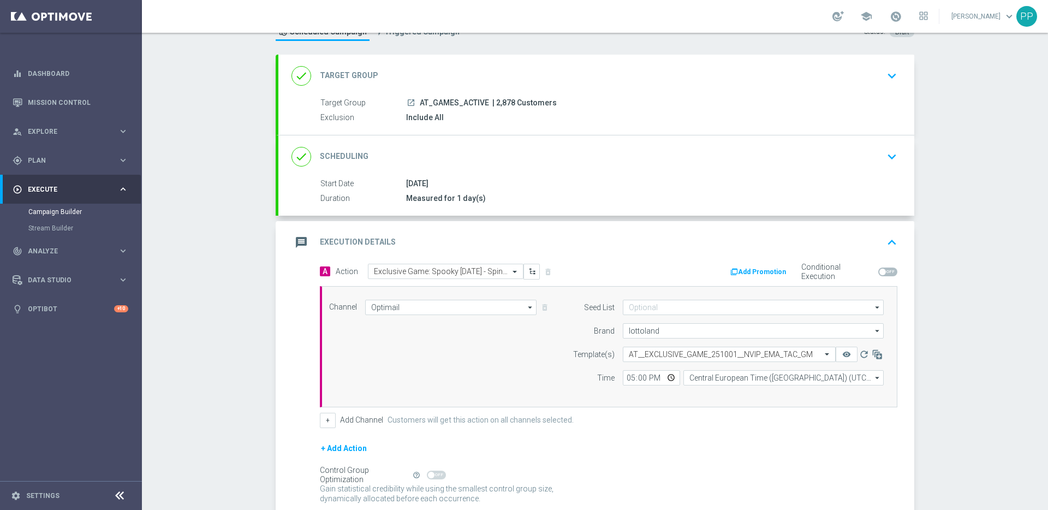
scroll to position [0, 0]
click at [592, 456] on div "+ Add Action" at bounding box center [609, 455] width 578 height 27
click at [502, 372] on div "Channel Optimail Optimail arrow_drop_down Drag here to set row groups Drag here…" at bounding box center [606, 347] width 571 height 94
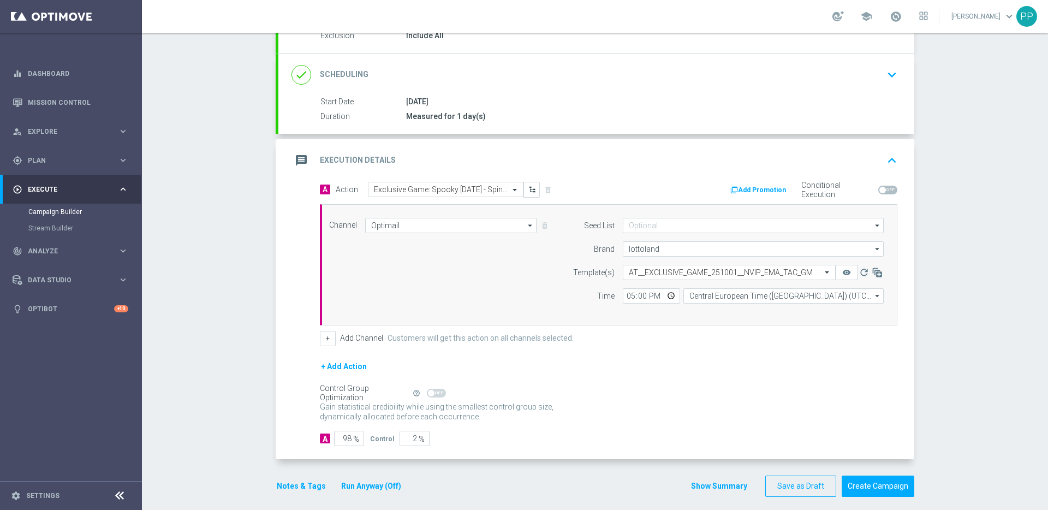
scroll to position [134, 0]
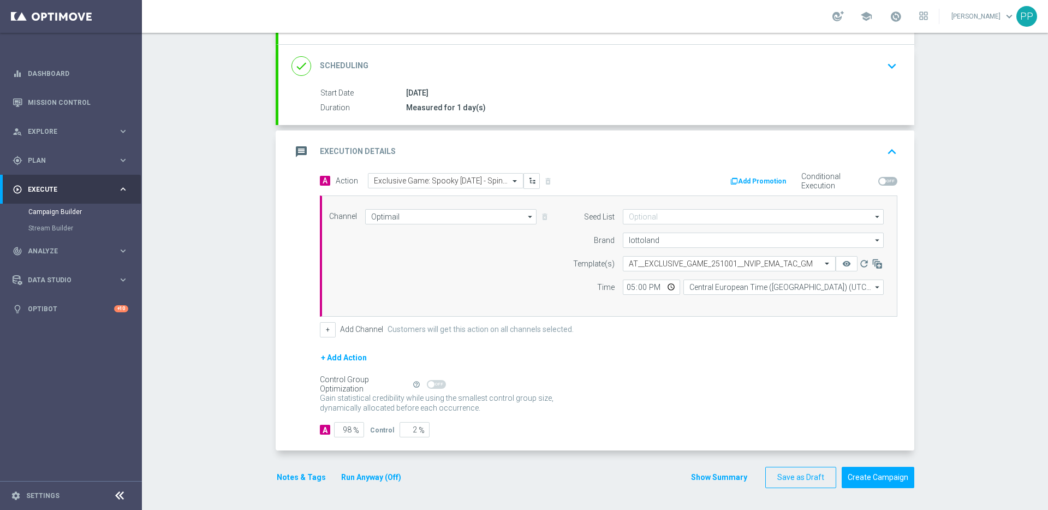
click at [298, 478] on button "Notes & Tags" at bounding box center [301, 478] width 51 height 14
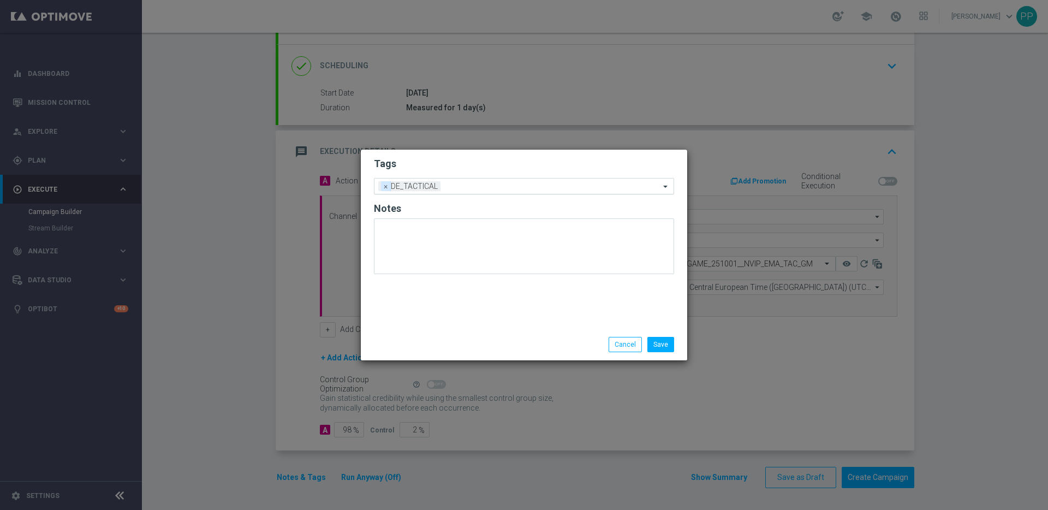
click at [385, 186] on span "×" at bounding box center [386, 186] width 10 height 10
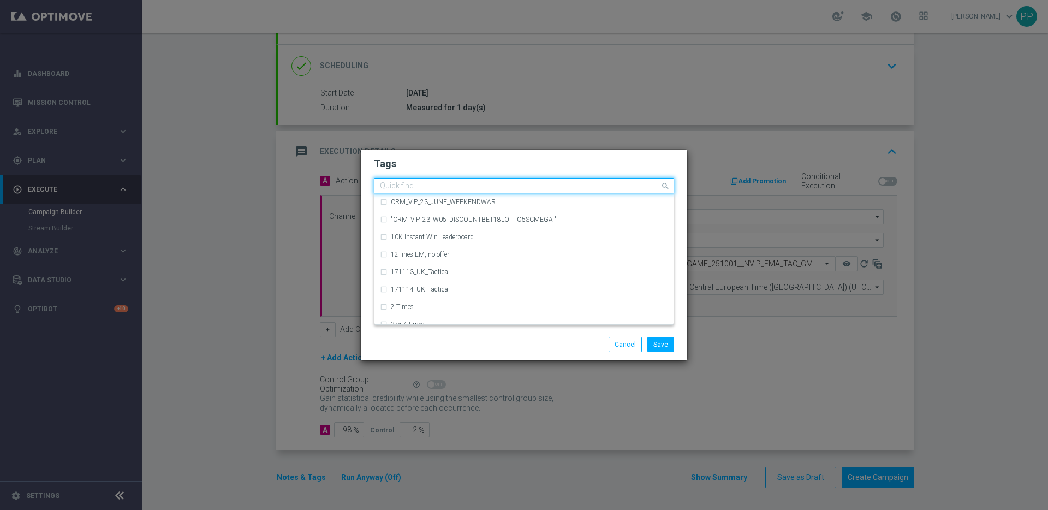
click at [385, 186] on input "text" at bounding box center [520, 186] width 280 height 9
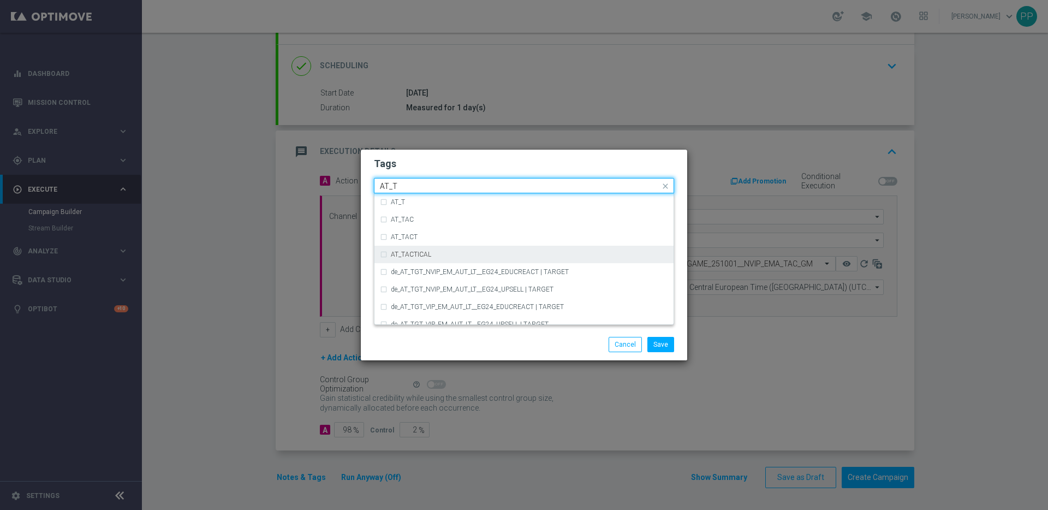
click at [397, 255] on label "AT_TACTICAL" at bounding box center [411, 254] width 40 height 7
type input "AT_T"
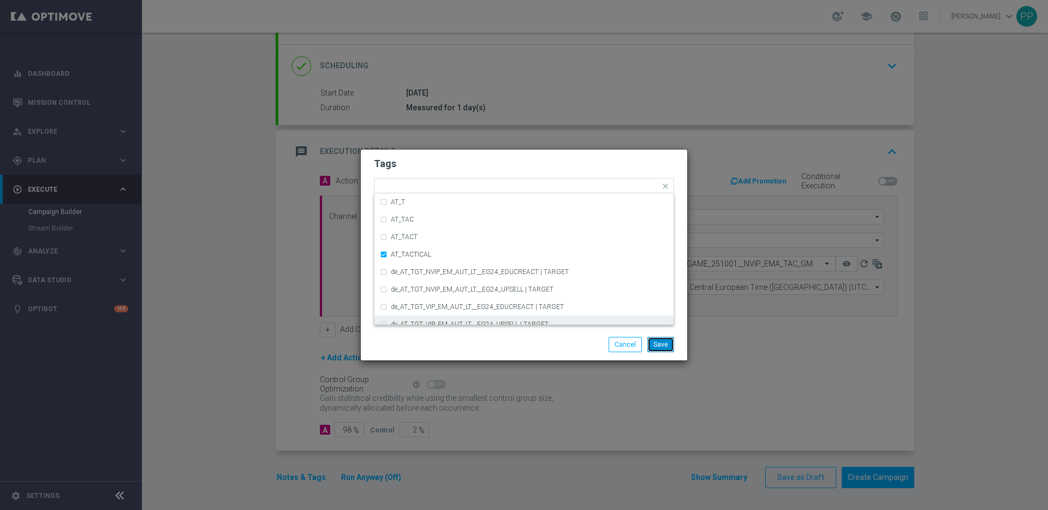
click at [661, 343] on button "Save" at bounding box center [660, 344] width 27 height 15
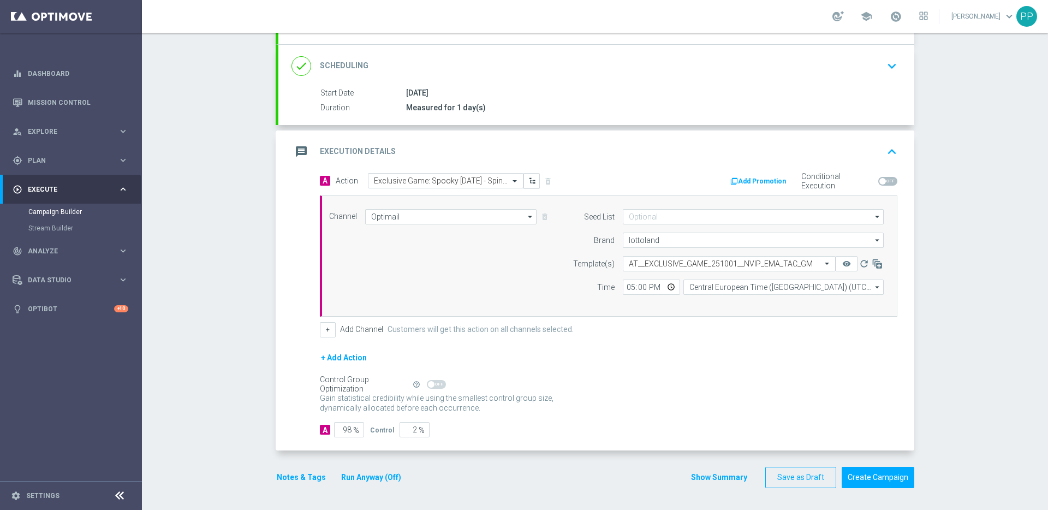
click at [643, 376] on div "+ Add Action" at bounding box center [609, 364] width 578 height 27
click at [864, 477] on button "Create Campaign" at bounding box center [878, 477] width 73 height 21
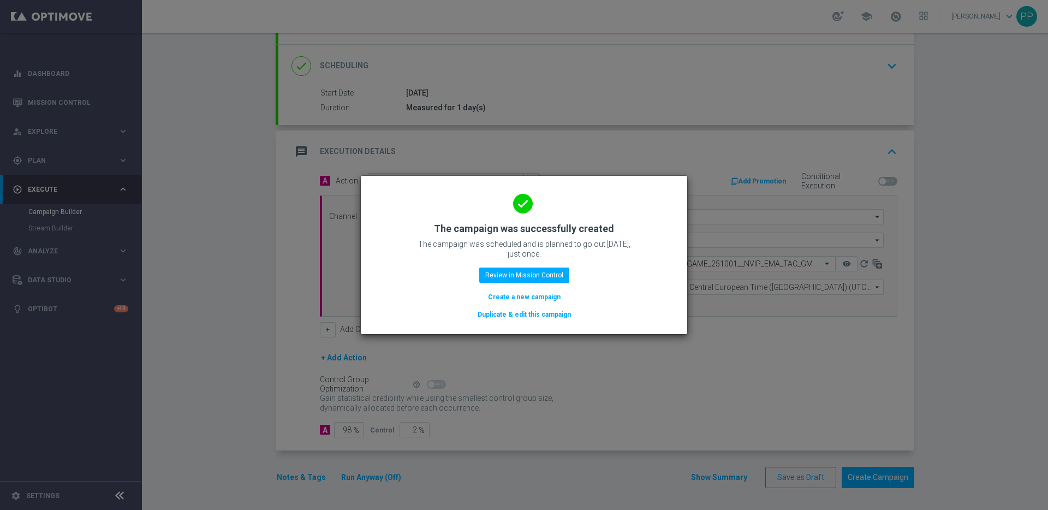
click at [541, 300] on button "Create a new campaign" at bounding box center [524, 297] width 75 height 12
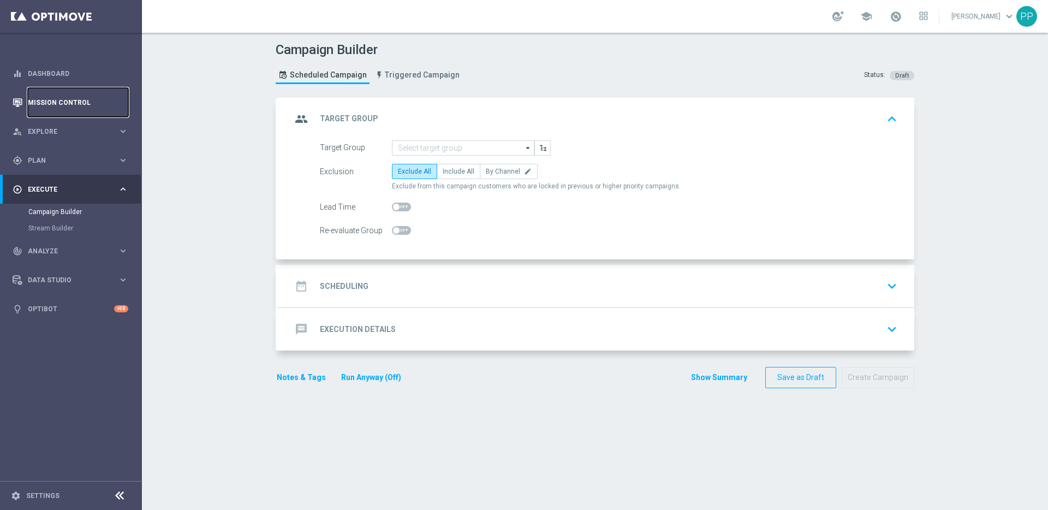
click at [43, 106] on link "Mission Control" at bounding box center [78, 102] width 100 height 29
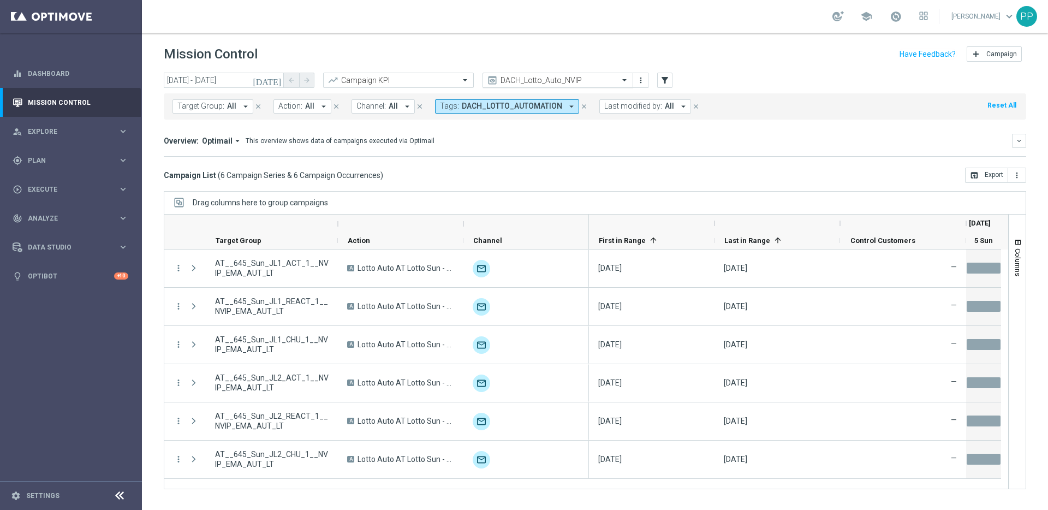
click at [623, 81] on span at bounding box center [626, 79] width 14 height 9
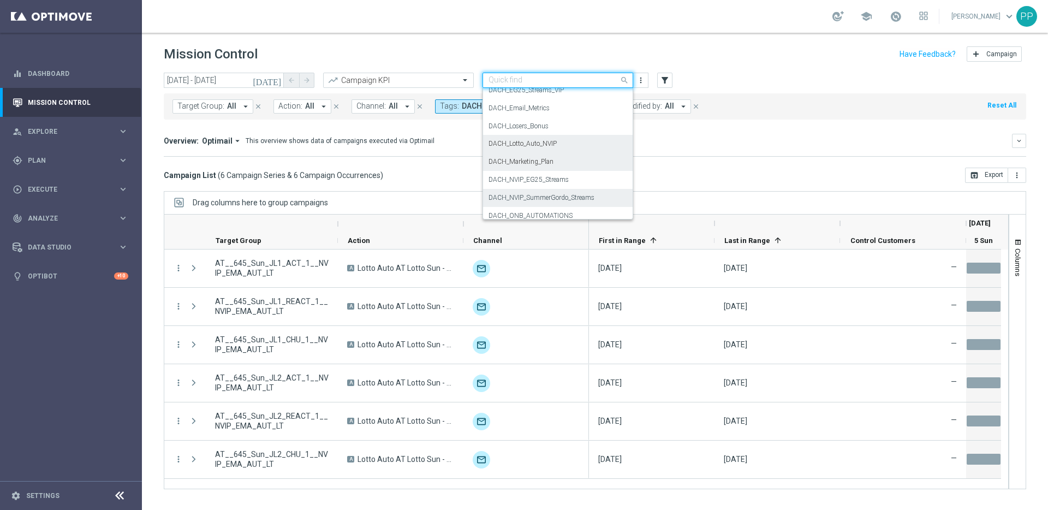
scroll to position [114, 0]
click at [528, 165] on label "DACH_Marketing_Plan" at bounding box center [521, 162] width 65 height 9
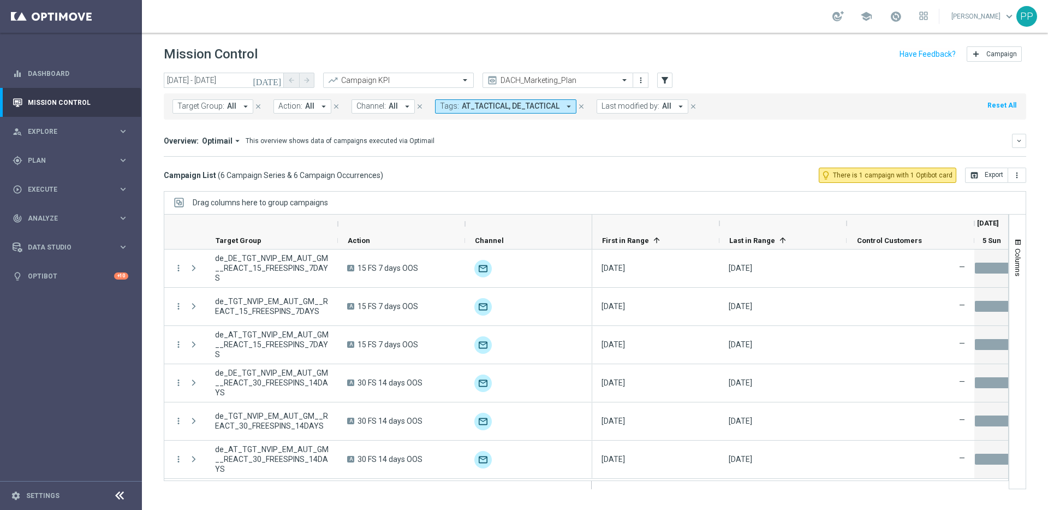
click at [275, 80] on icon "[DATE]" at bounding box center [267, 80] width 29 height 10
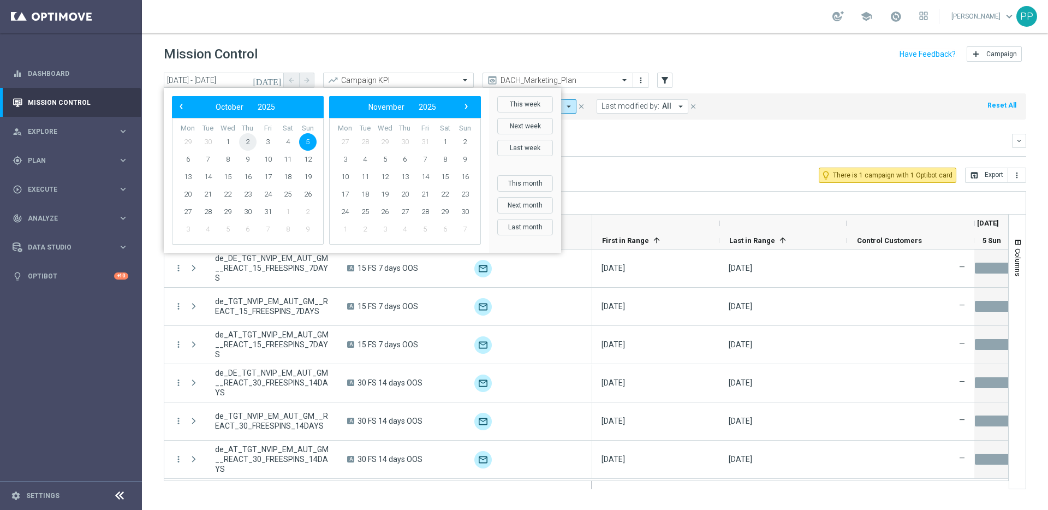
click at [248, 145] on span "2" at bounding box center [247, 141] width 17 height 17
type input "[DATE] - [DATE]"
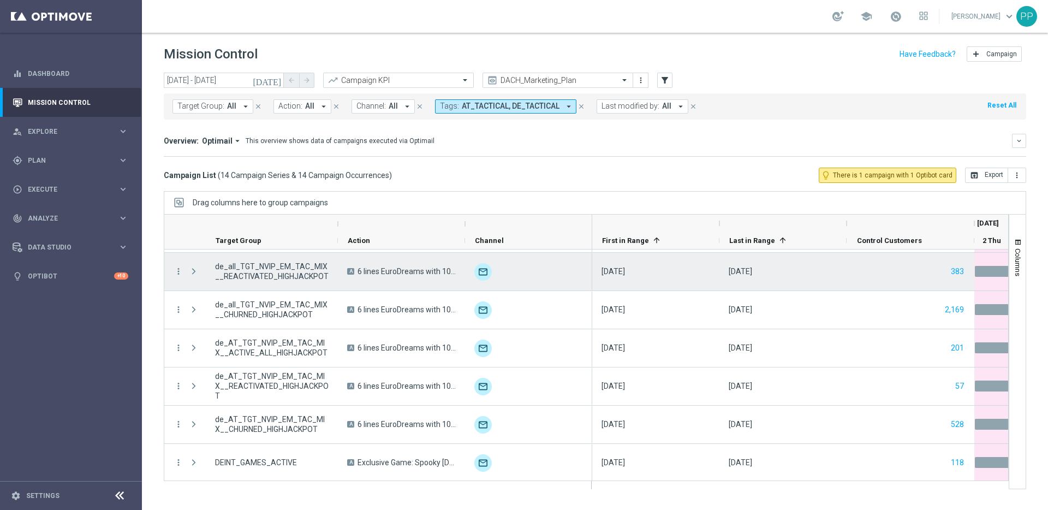
scroll to position [269, 0]
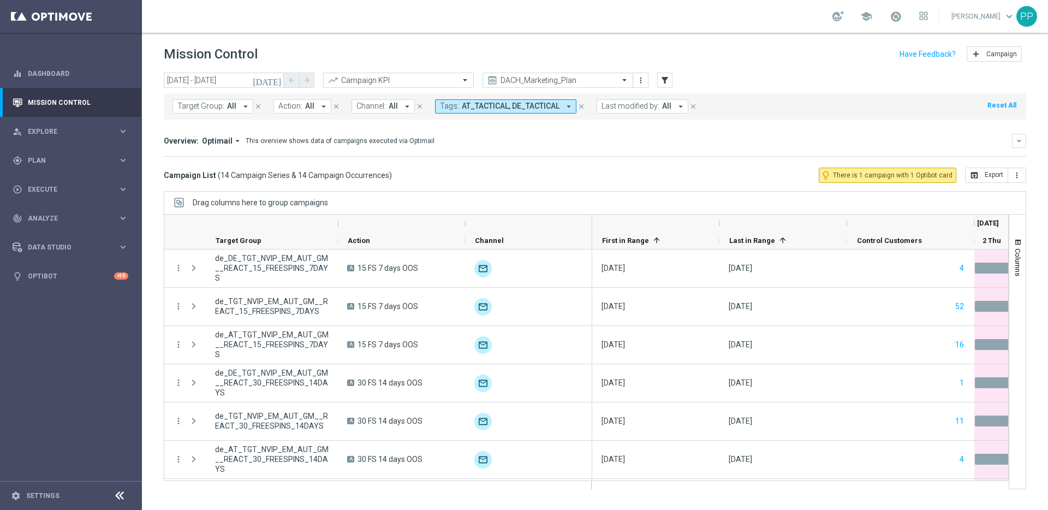
scroll to position [304, 0]
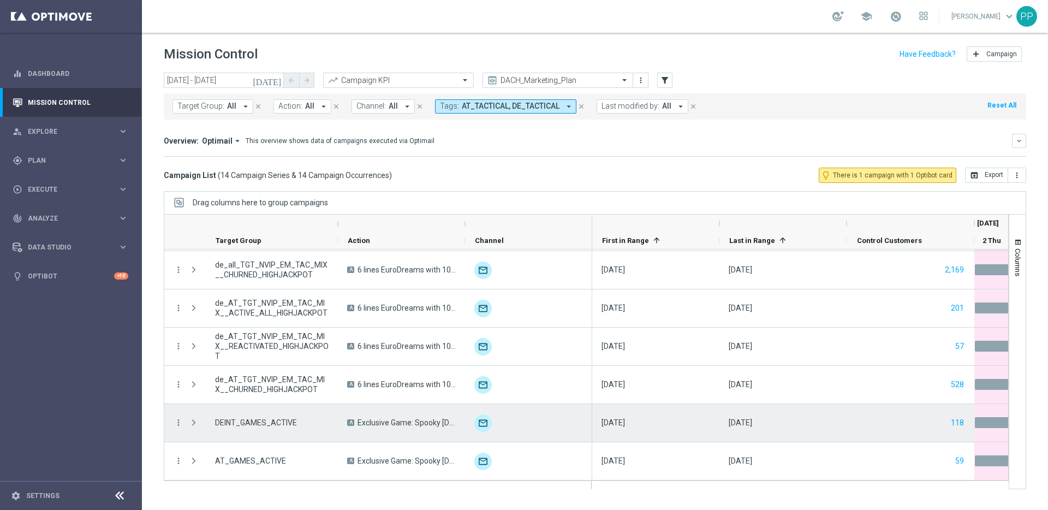
click at [193, 423] on span "Press SPACE to select this row." at bounding box center [194, 422] width 10 height 9
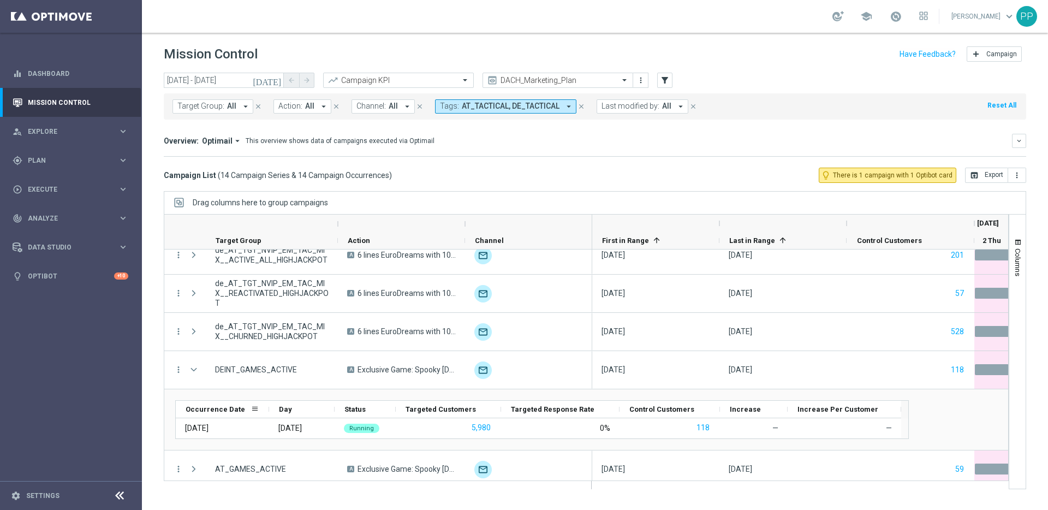
scroll to position [359, 0]
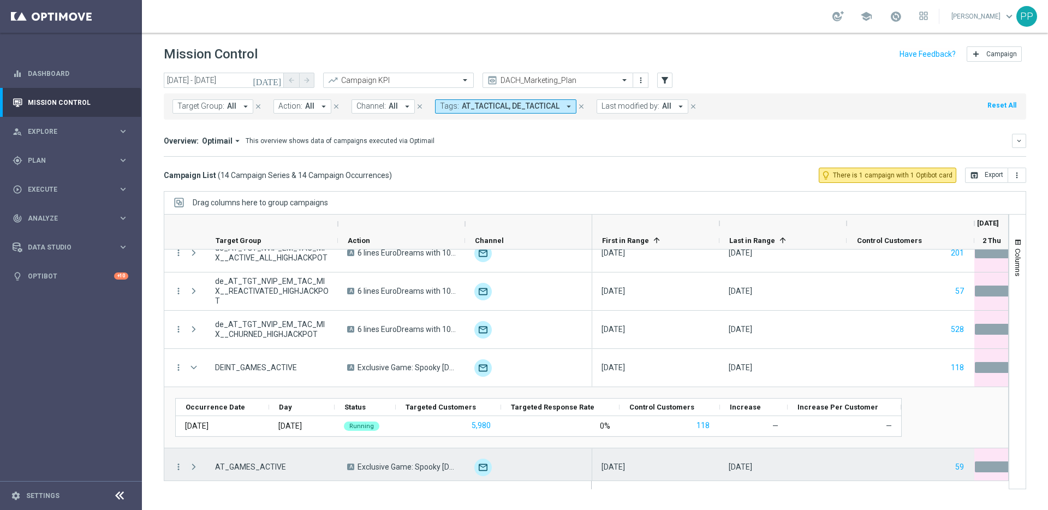
click at [192, 463] on span "Press SPACE to select this row." at bounding box center [194, 466] width 10 height 9
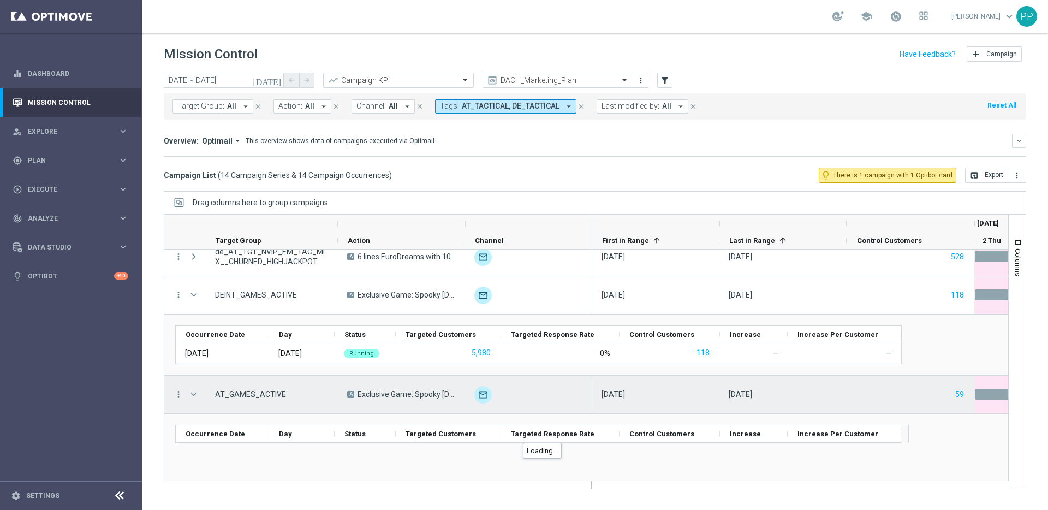
scroll to position [426, 0]
